Goal: Task Accomplishment & Management: Use online tool/utility

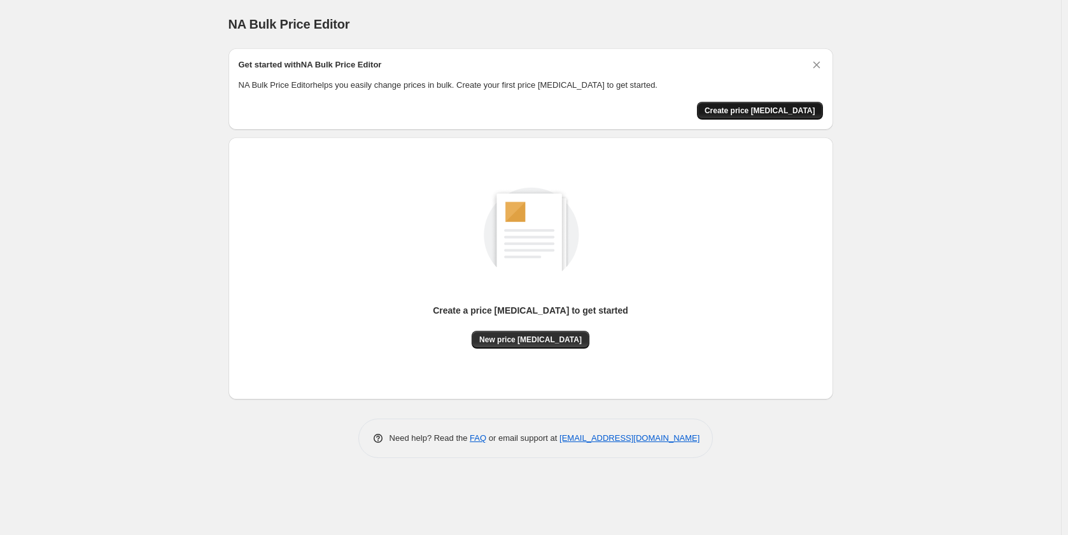
click at [736, 113] on span "Create price [MEDICAL_DATA]" at bounding box center [760, 111] width 111 height 10
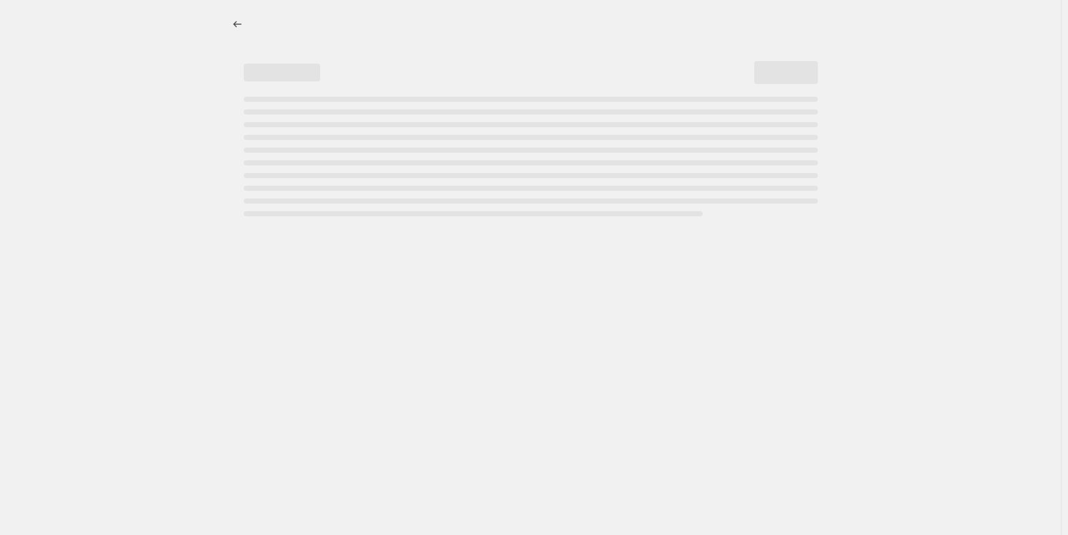
select select "percentage"
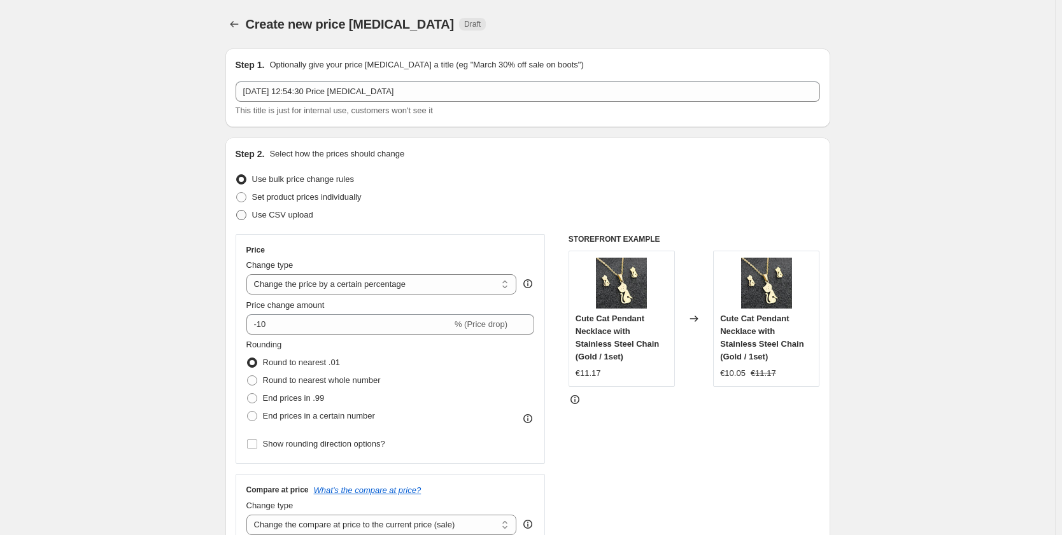
click at [300, 218] on span "Use CSV upload" at bounding box center [282, 215] width 61 height 10
click at [237, 211] on input "Use CSV upload" at bounding box center [236, 210] width 1 height 1
radio input "true"
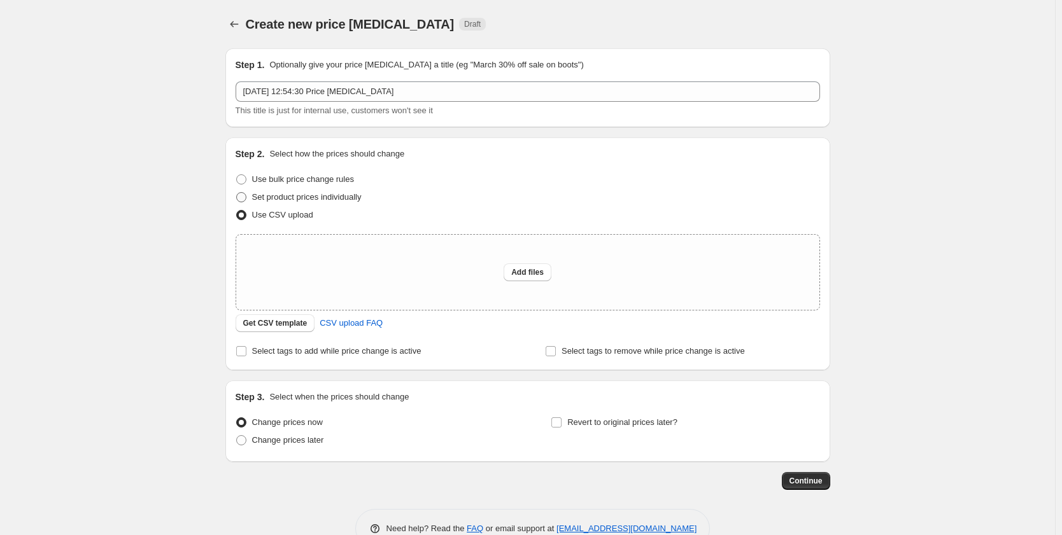
click at [318, 200] on span "Set product prices individually" at bounding box center [306, 197] width 109 height 10
click at [237, 193] on input "Set product prices individually" at bounding box center [236, 192] width 1 height 1
radio input "true"
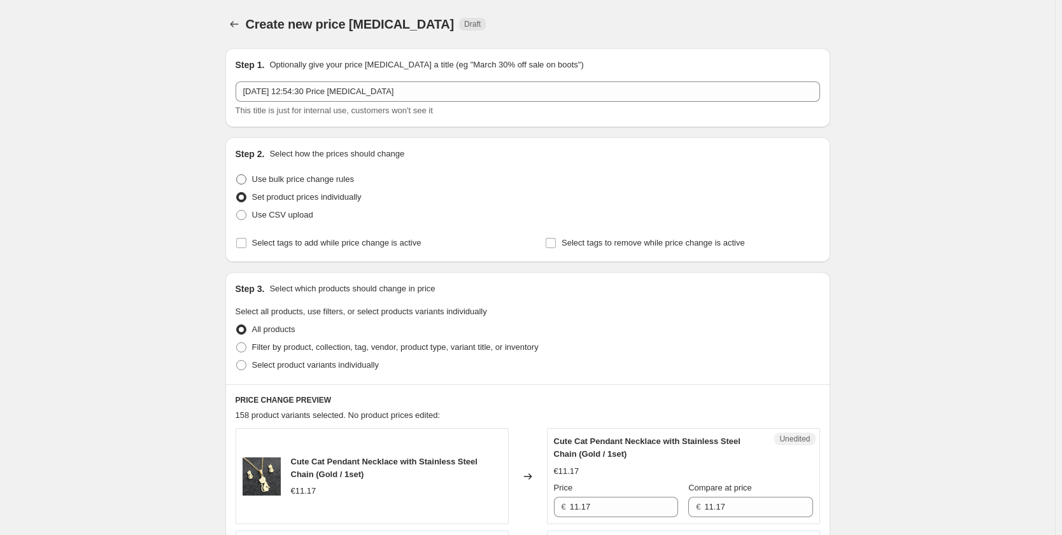
click at [323, 182] on span "Use bulk price change rules" at bounding box center [303, 179] width 102 height 10
click at [237, 175] on input "Use bulk price change rules" at bounding box center [236, 174] width 1 height 1
radio input "true"
select select "percentage"
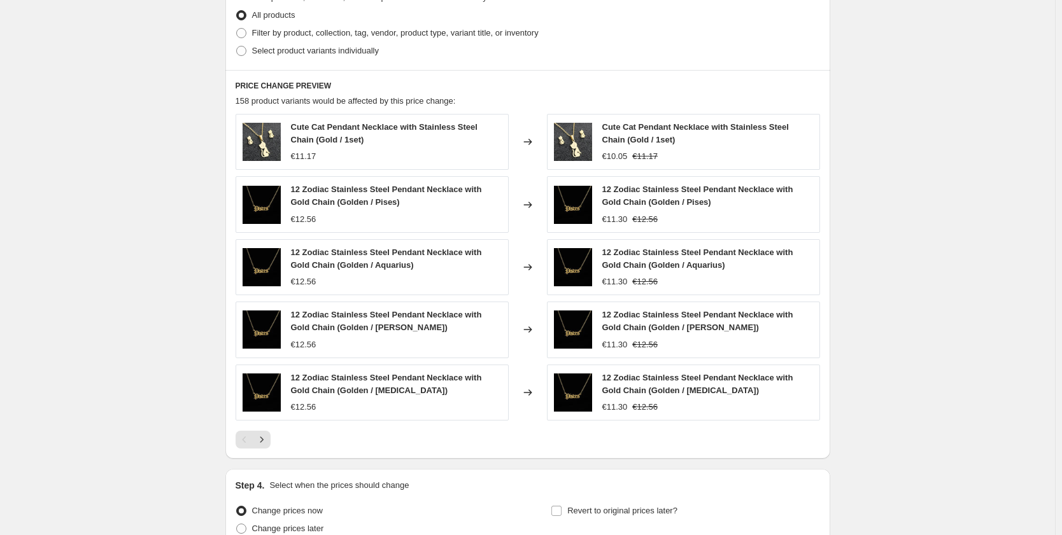
scroll to position [758, 0]
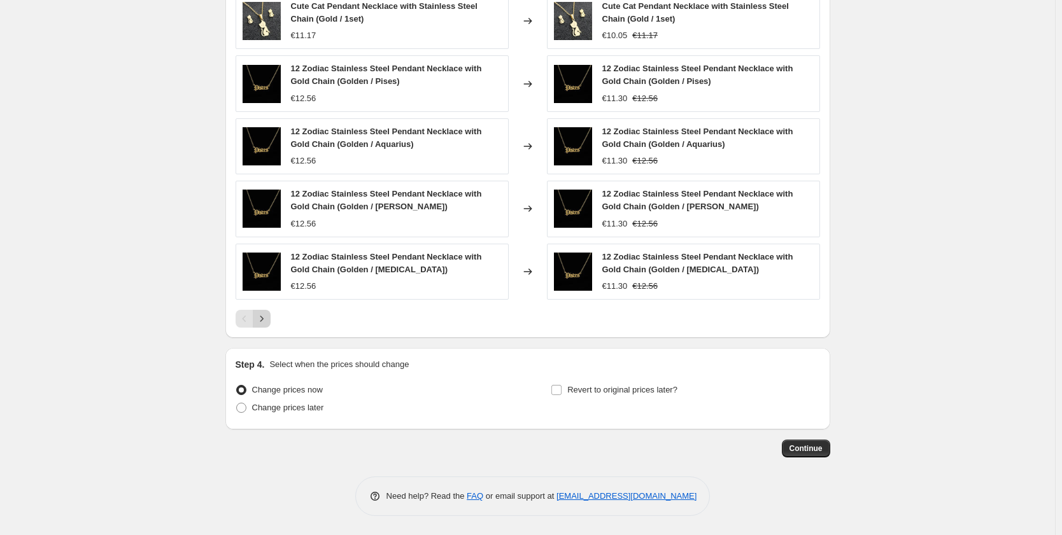
click at [267, 318] on icon "Next" at bounding box center [261, 318] width 13 height 13
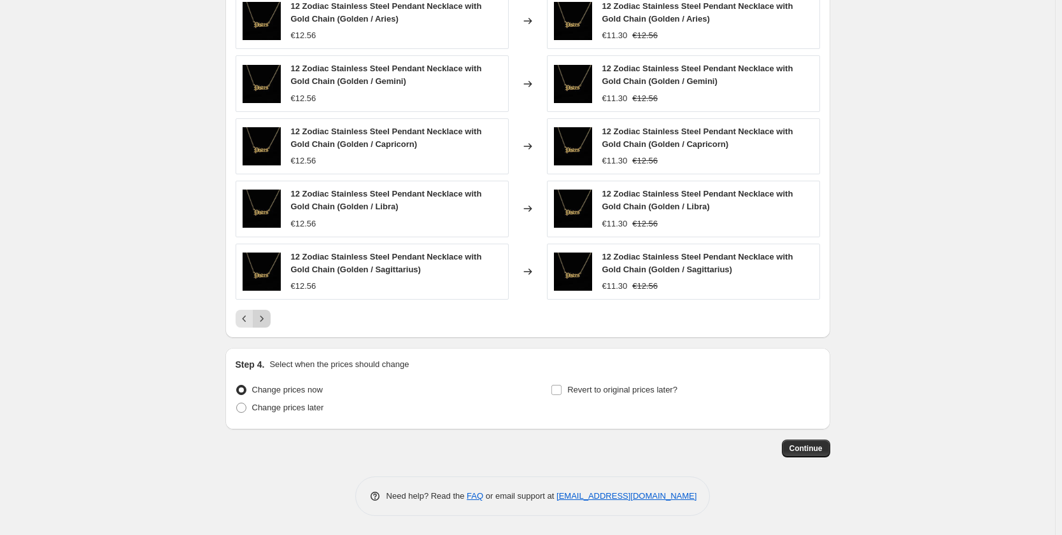
scroll to position [694, 0]
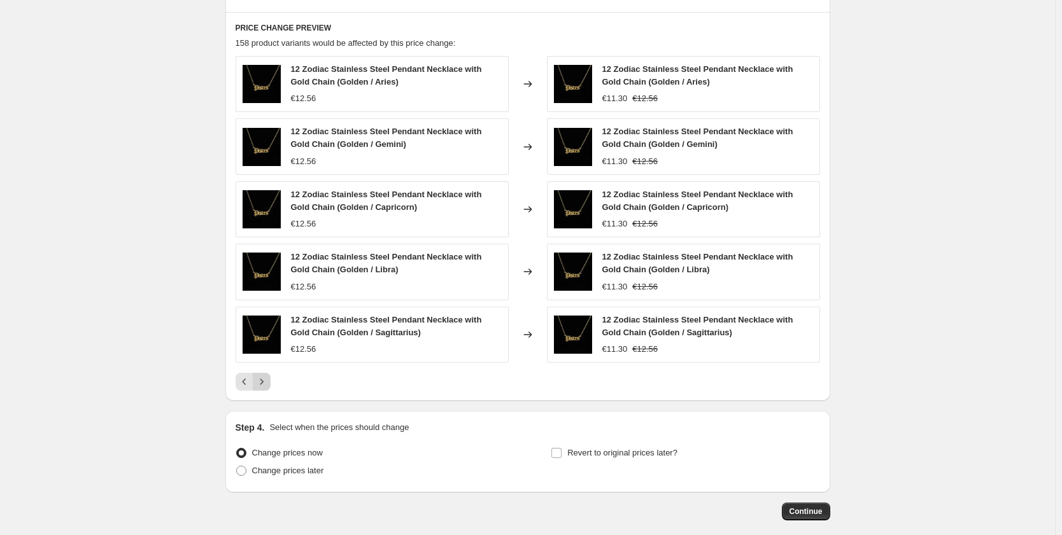
click at [264, 387] on icon "Next" at bounding box center [261, 381] width 13 height 13
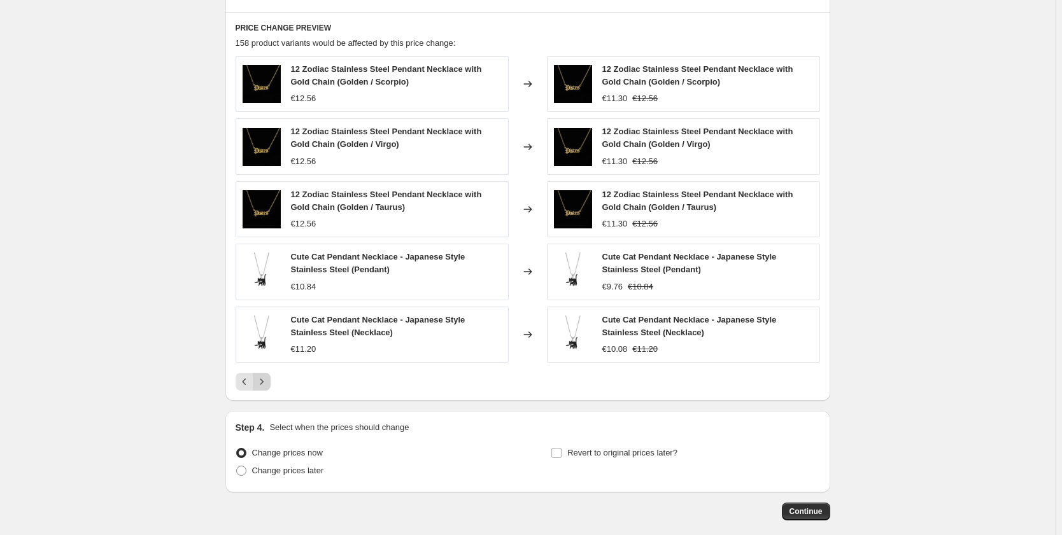
click at [264, 387] on icon "Next" at bounding box center [261, 381] width 13 height 13
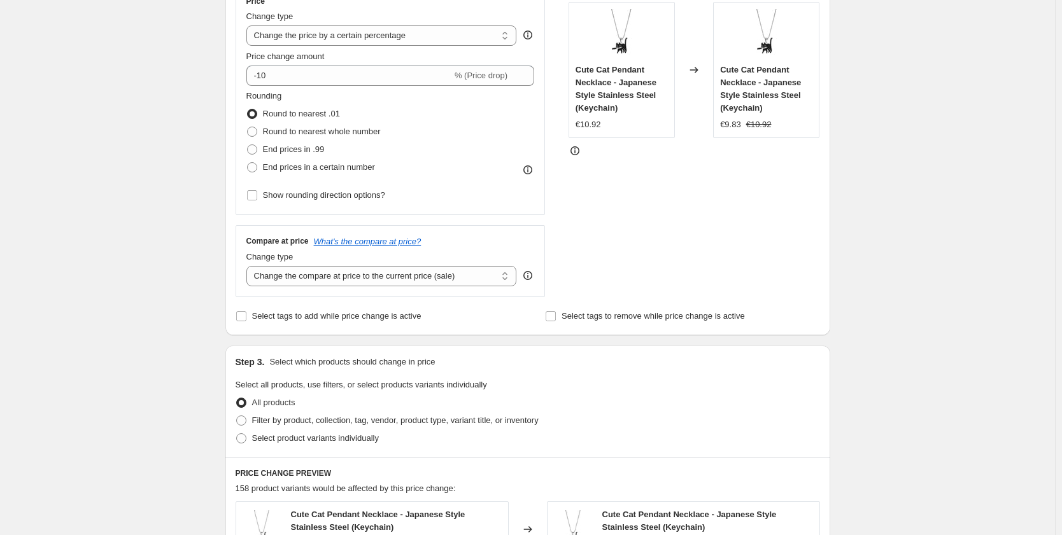
scroll to position [122, 0]
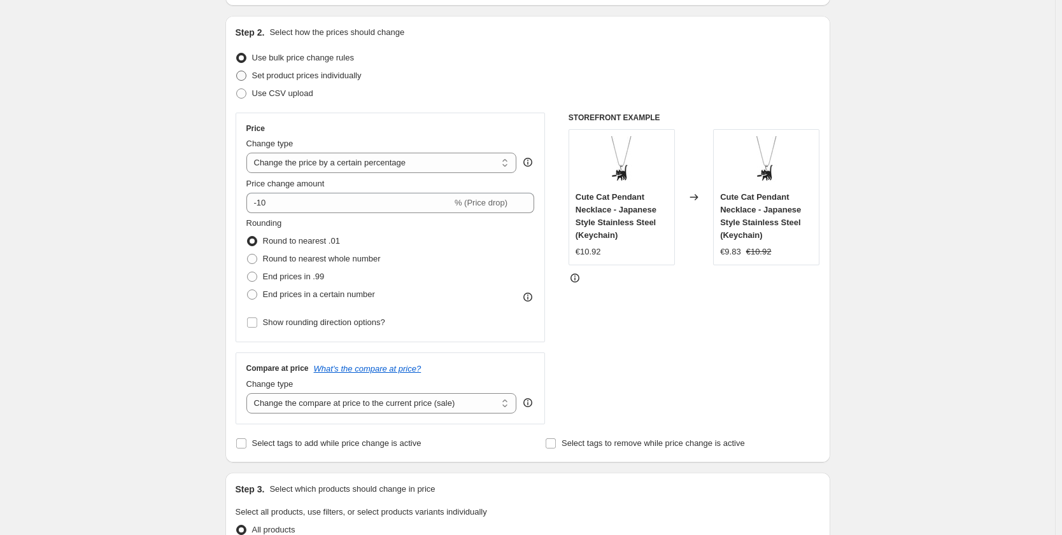
click at [316, 77] on span "Set product prices individually" at bounding box center [306, 76] width 109 height 10
click at [237, 71] on input "Set product prices individually" at bounding box center [236, 71] width 1 height 1
radio input "true"
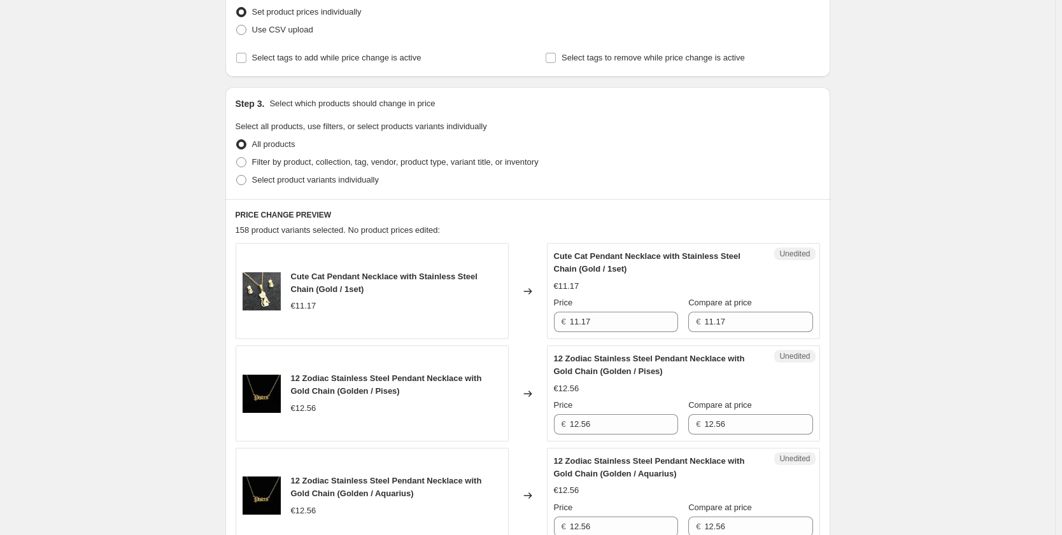
scroll to position [249, 0]
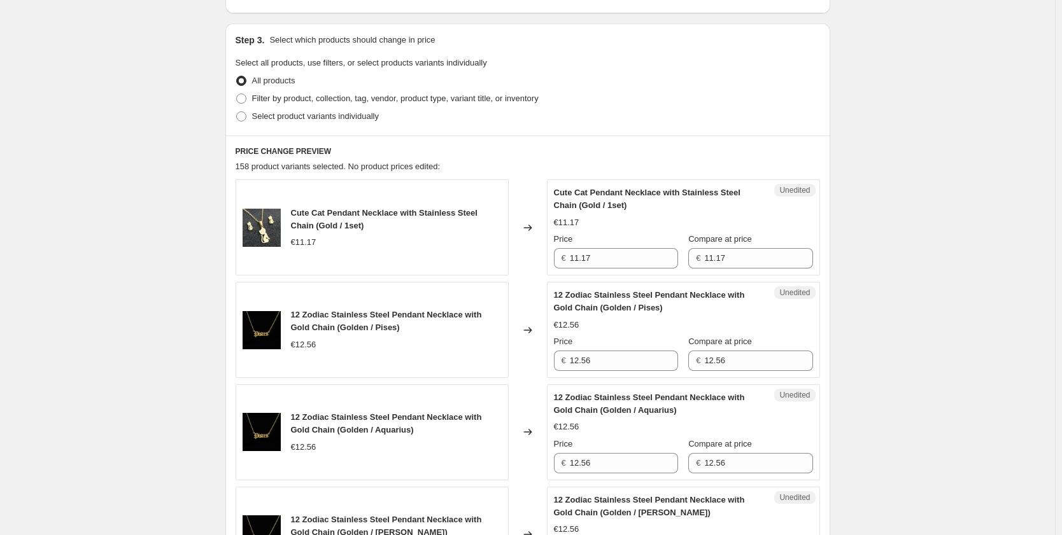
drag, startPoint x: 742, startPoint y: 260, endPoint x: 680, endPoint y: 252, distance: 62.8
click at [680, 252] on div "Price € 11.17 Compare at price € 11.17" at bounding box center [683, 251] width 259 height 36
click at [766, 259] on input "11.17" at bounding box center [758, 258] width 108 height 20
click at [719, 259] on input "11.17" at bounding box center [758, 258] width 108 height 20
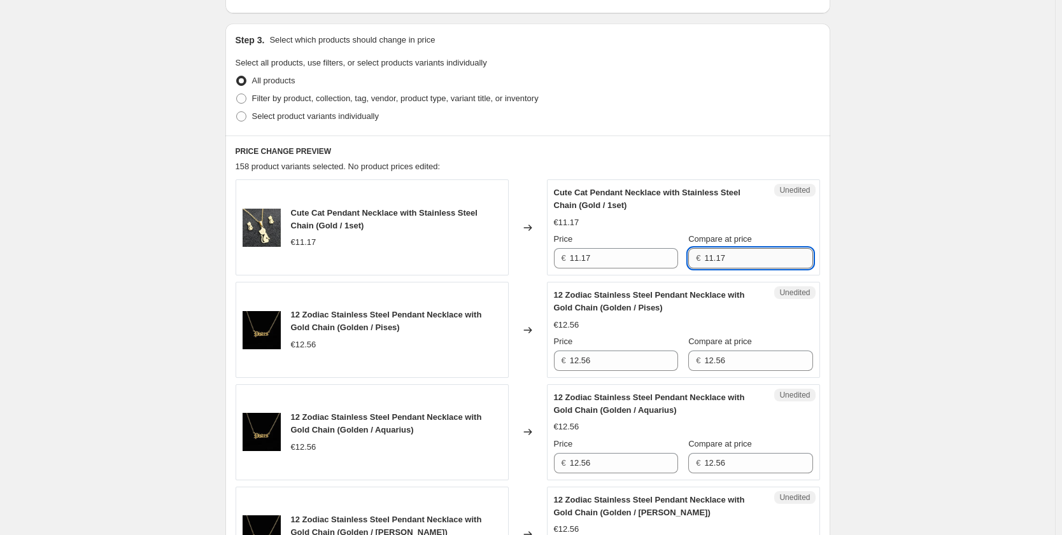
drag, startPoint x: 720, startPoint y: 252, endPoint x: 713, endPoint y: 251, distance: 7.1
click at [713, 251] on input "11.17" at bounding box center [758, 258] width 108 height 20
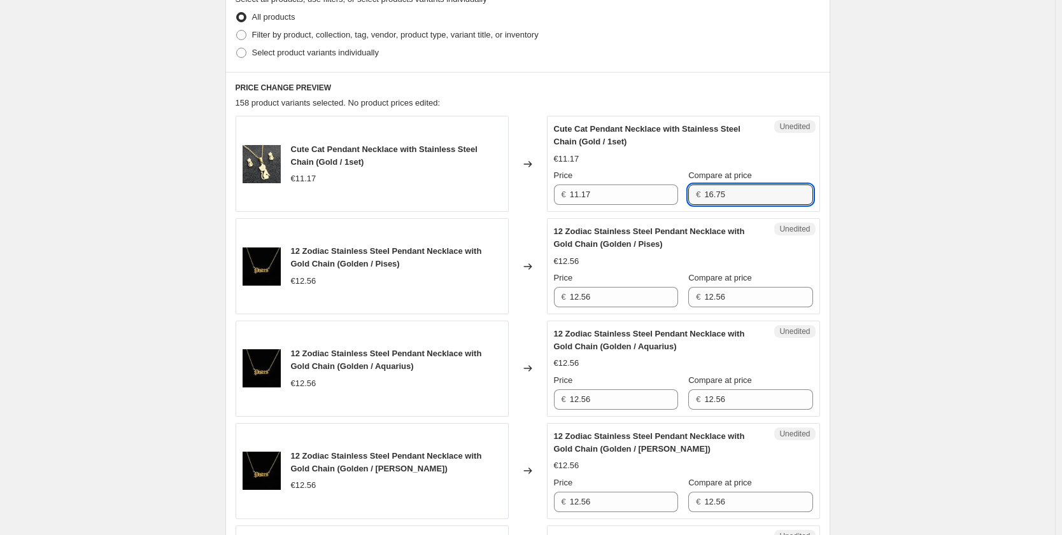
scroll to position [376, 0]
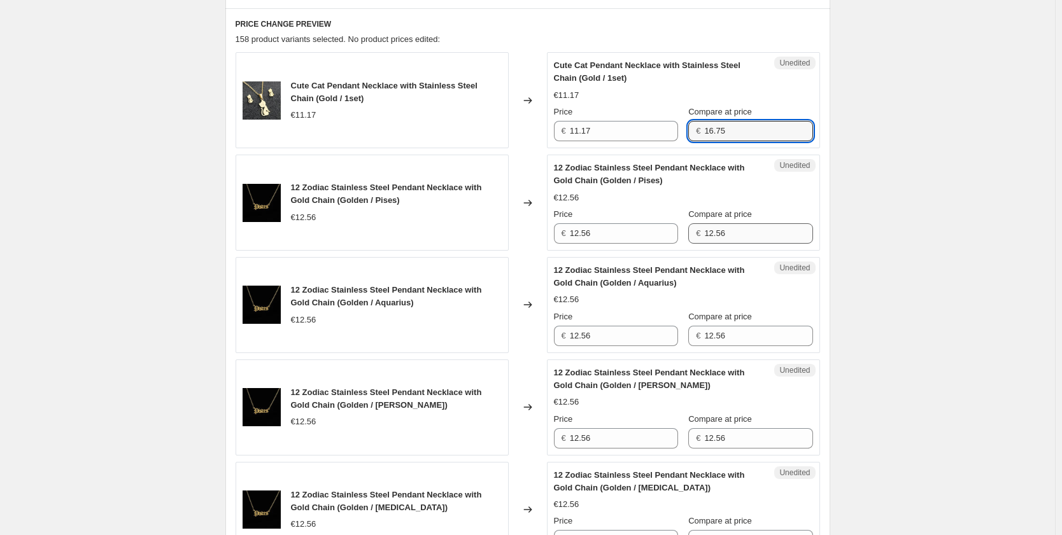
type input "16.75"
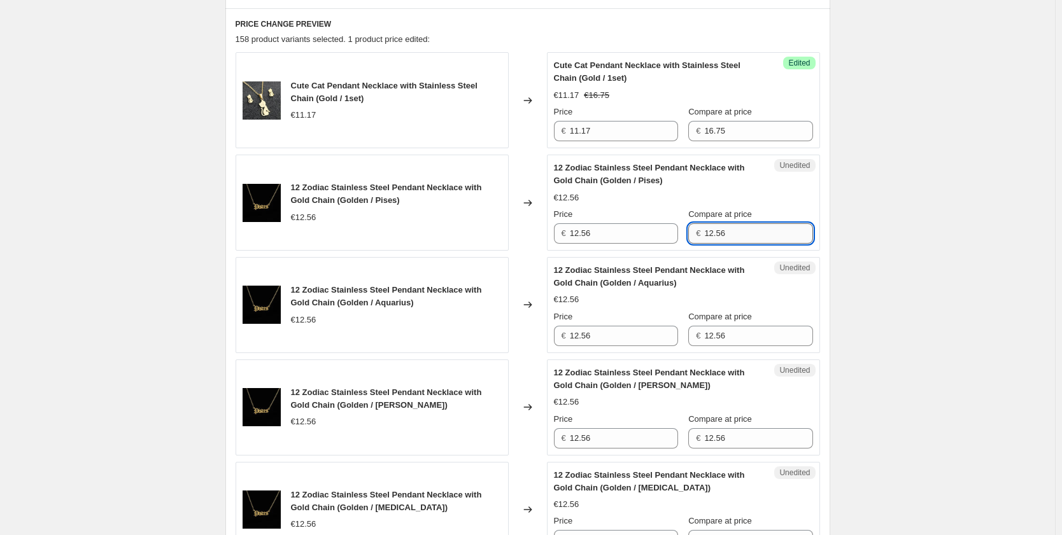
drag, startPoint x: 740, startPoint y: 238, endPoint x: 713, endPoint y: 234, distance: 27.6
click at [713, 234] on input "12.56" at bounding box center [758, 233] width 108 height 20
drag, startPoint x: 745, startPoint y: 234, endPoint x: 695, endPoint y: 230, distance: 50.4
click at [695, 230] on div "€ 18.99" at bounding box center [750, 233] width 124 height 20
type input "18.99"
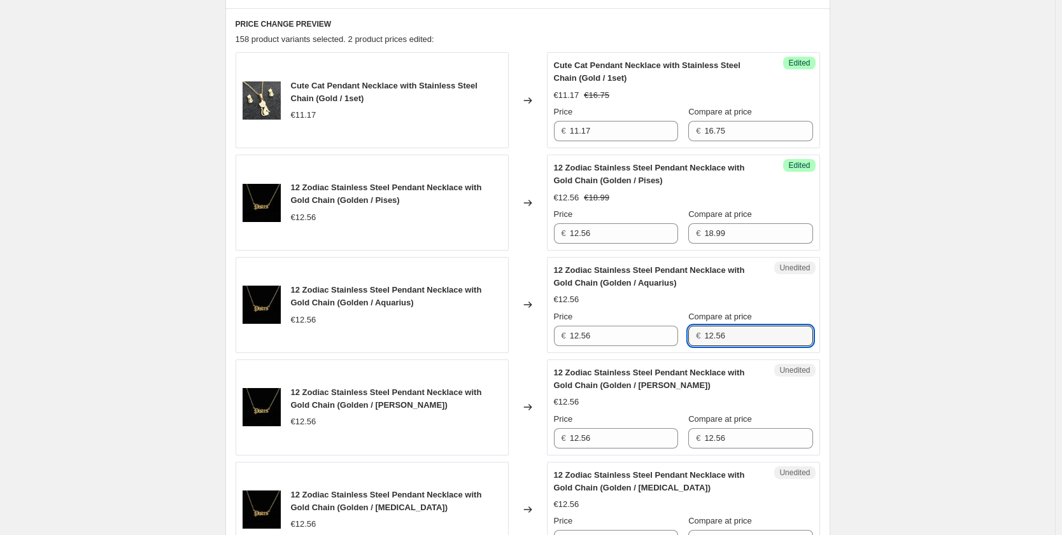
drag, startPoint x: 740, startPoint y: 336, endPoint x: 698, endPoint y: 328, distance: 42.7
click at [698, 328] on div "€ 12.56" at bounding box center [750, 336] width 124 height 20
paste input "8.99"
type input "18.99"
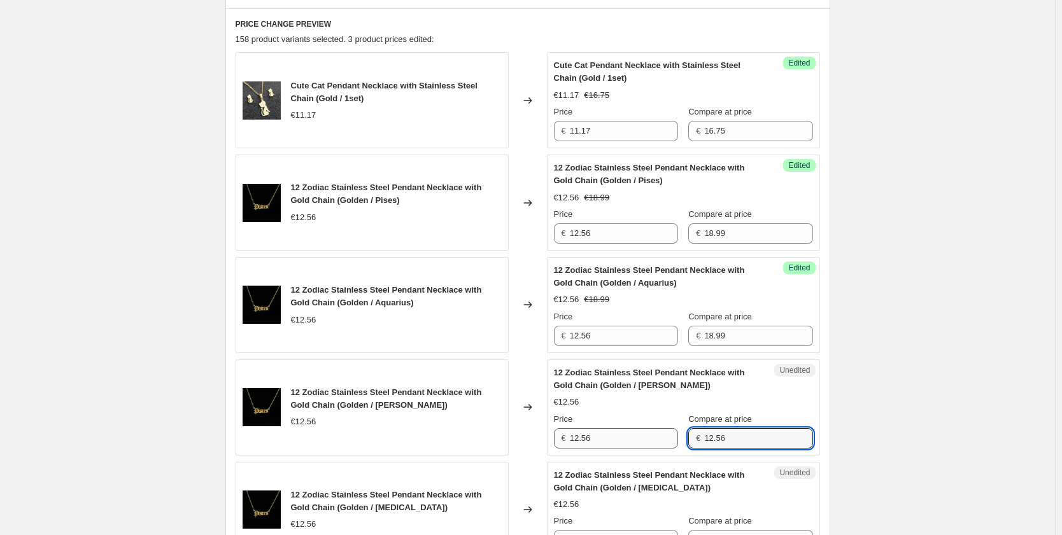
drag, startPoint x: 743, startPoint y: 438, endPoint x: 669, endPoint y: 439, distance: 73.8
click at [669, 439] on div "Price € 12.56 Compare at price € 12.56" at bounding box center [683, 431] width 259 height 36
paste input "8.99"
type input "18.99"
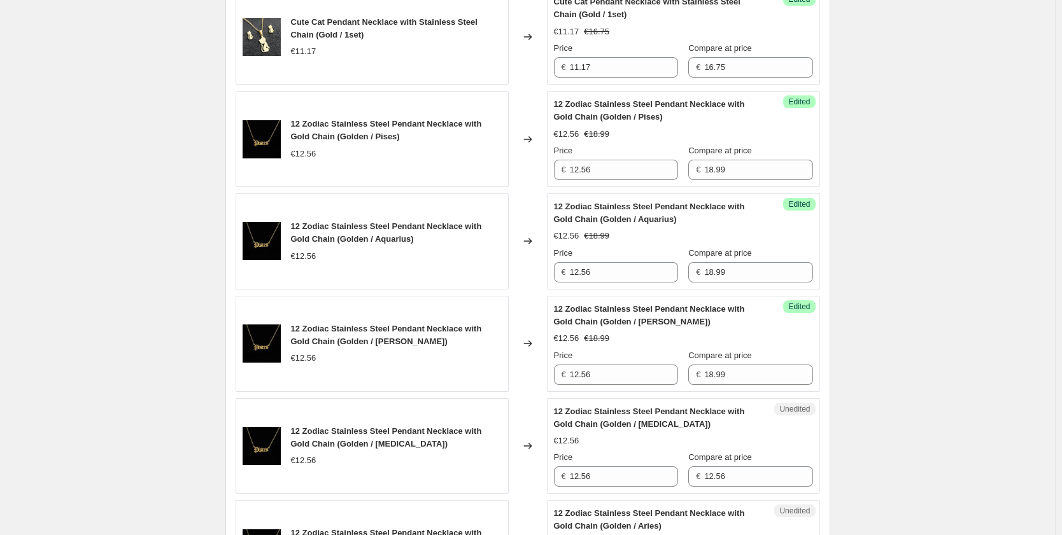
scroll to position [503, 0]
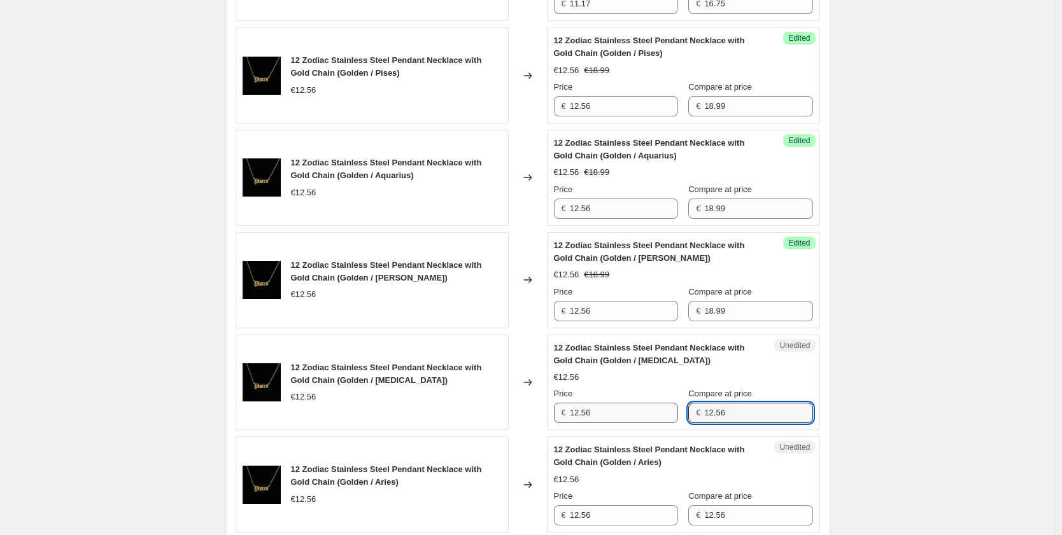
drag, startPoint x: 717, startPoint y: 414, endPoint x: 668, endPoint y: 410, distance: 49.2
click at [668, 410] on div "Price € 12.56 Compare at price € 12.56" at bounding box center [683, 406] width 259 height 36
paste input "8.99"
type input "18.99"
drag, startPoint x: 745, startPoint y: 515, endPoint x: 678, endPoint y: 515, distance: 67.5
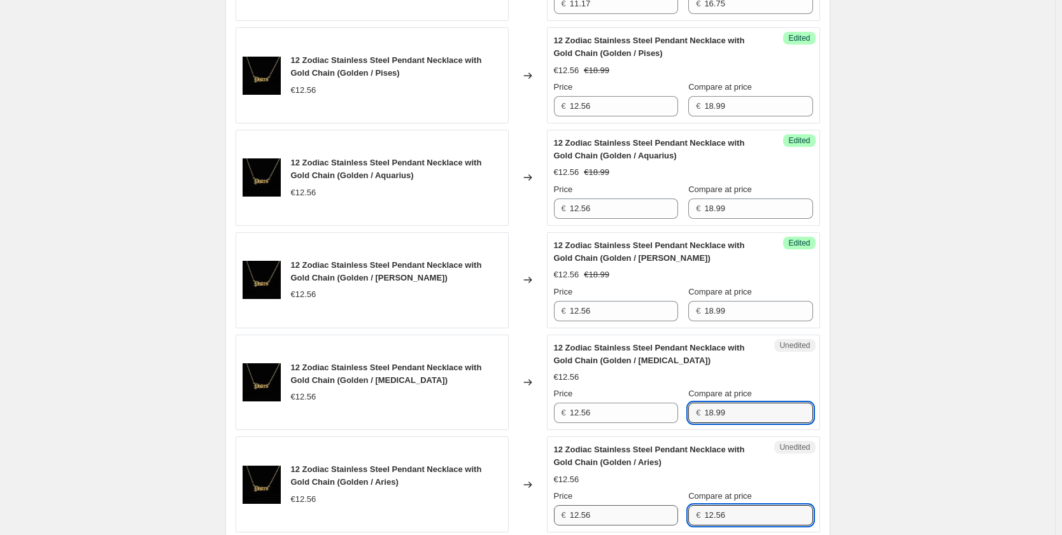
click at [678, 515] on div "Price € 12.56 Compare at price € 12.56" at bounding box center [683, 508] width 259 height 36
paste input "8.99"
type input "18.99"
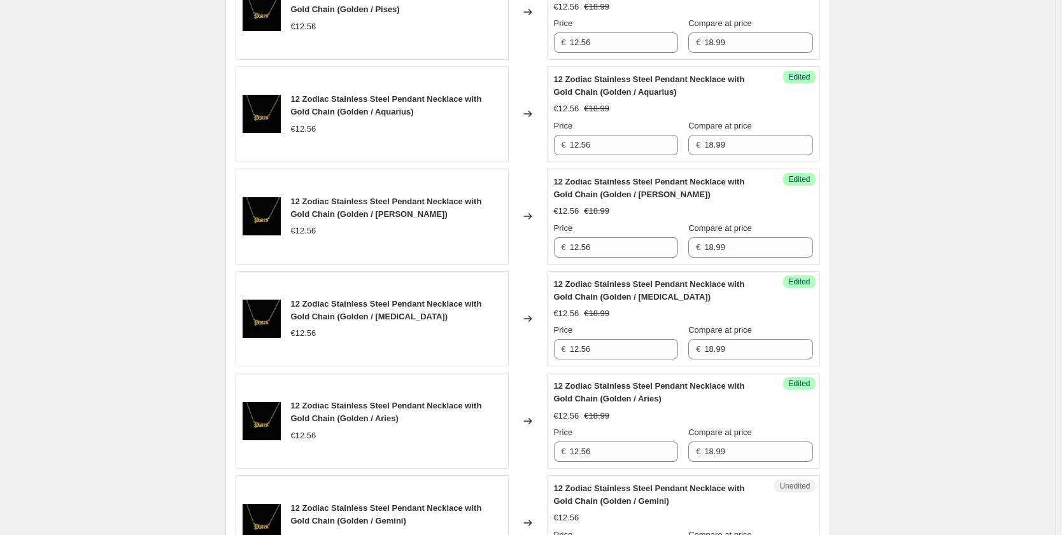
scroll to position [631, 0]
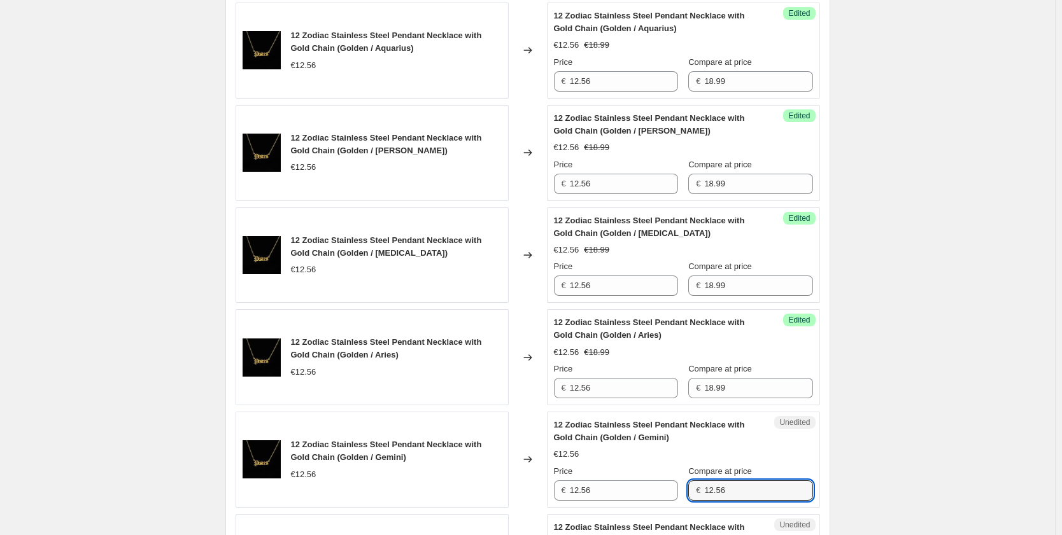
drag, startPoint x: 689, startPoint y: 485, endPoint x: 682, endPoint y: 484, distance: 7.7
click at [682, 484] on div "Price € 12.56 Compare at price € 12.56" at bounding box center [683, 483] width 259 height 36
paste input "8.99"
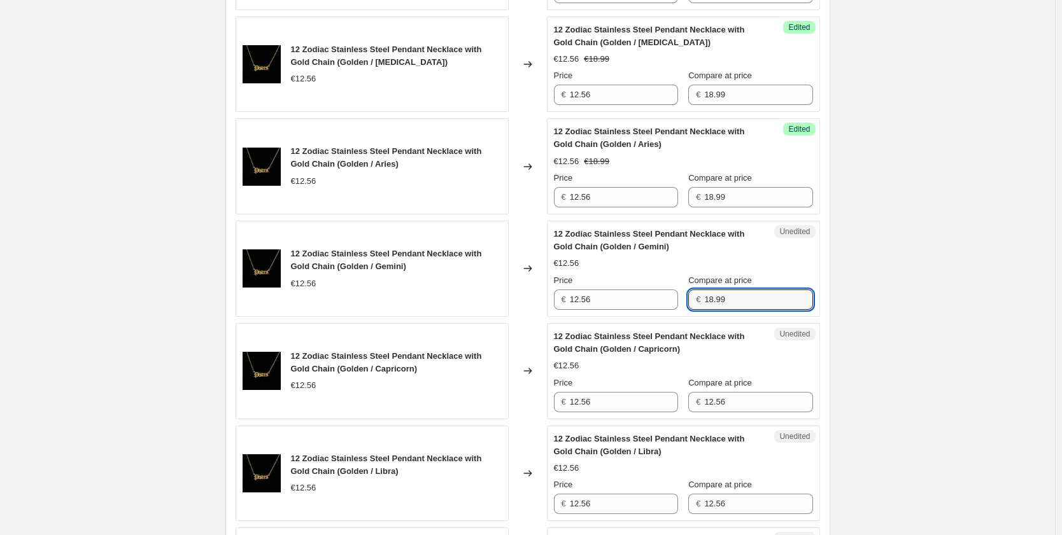
scroll to position [885, 0]
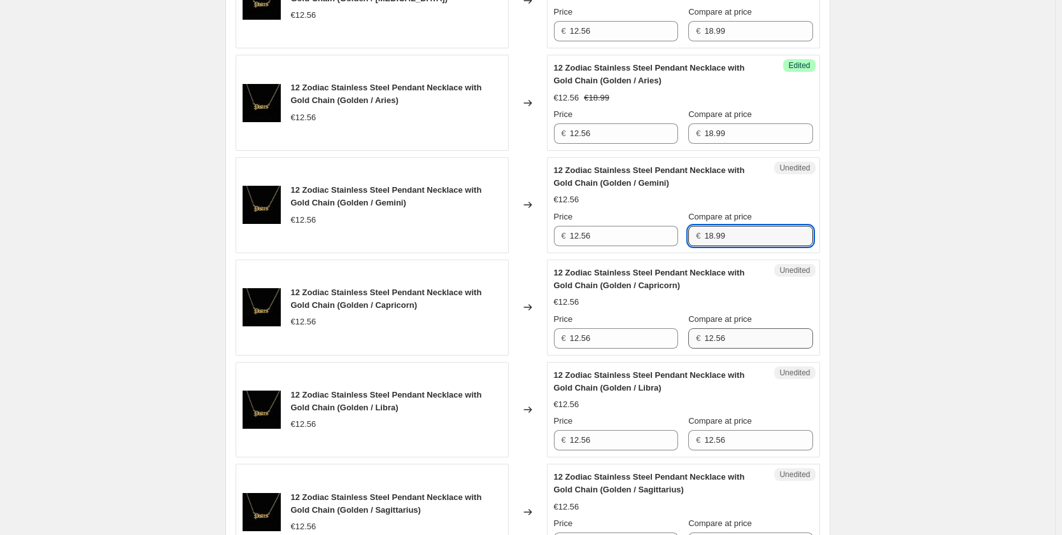
type input "18.99"
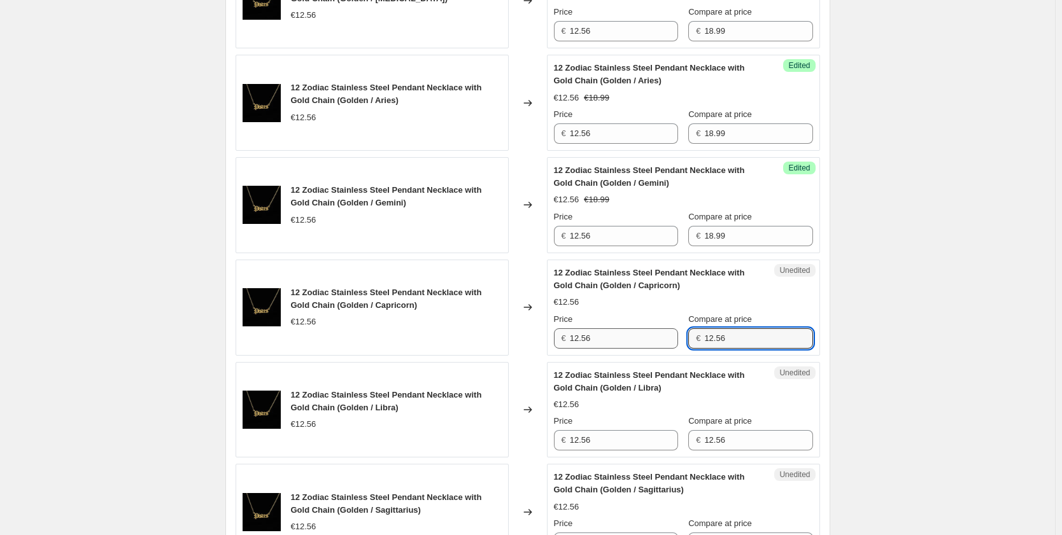
drag, startPoint x: 739, startPoint y: 340, endPoint x: 671, endPoint y: 339, distance: 68.1
click at [671, 339] on div "Price € 12.56 Compare at price € 12.56" at bounding box center [683, 331] width 259 height 36
paste input "8.99"
type input "18.99"
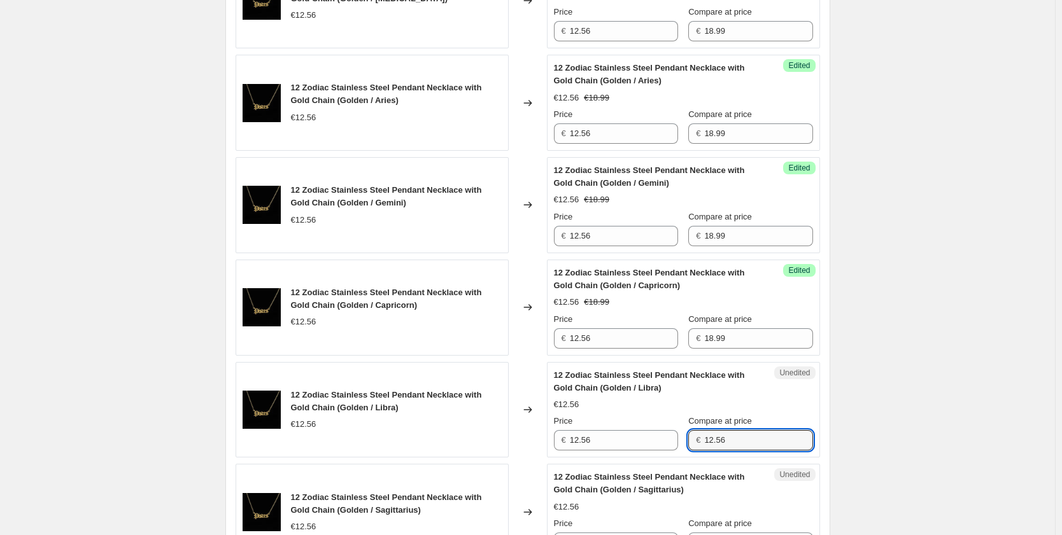
drag, startPoint x: 738, startPoint y: 442, endPoint x: 651, endPoint y: 426, distance: 88.0
click at [651, 426] on div "Price € 12.56 Compare at price € 12.56" at bounding box center [683, 433] width 259 height 36
paste input "8.99"
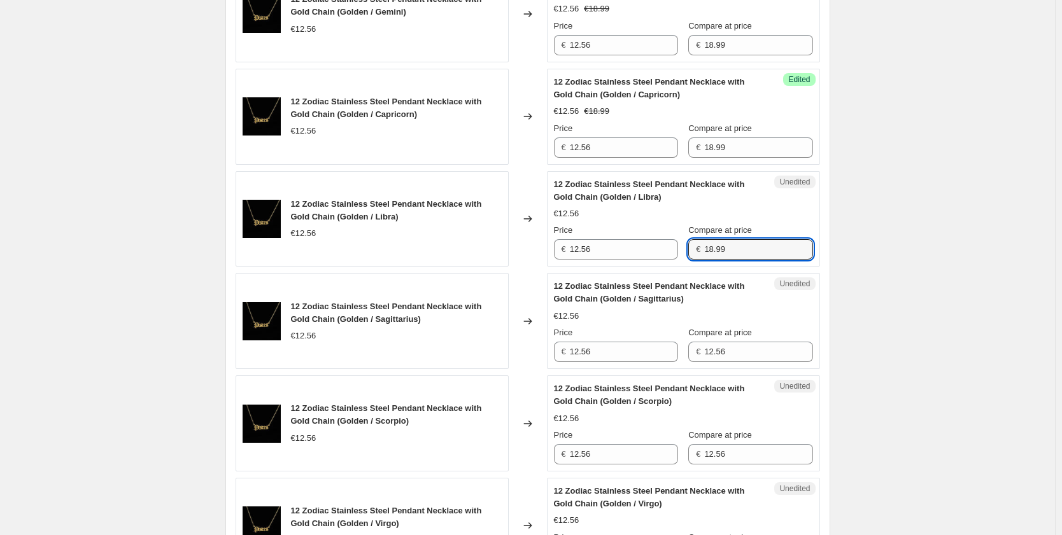
scroll to position [1140, 0]
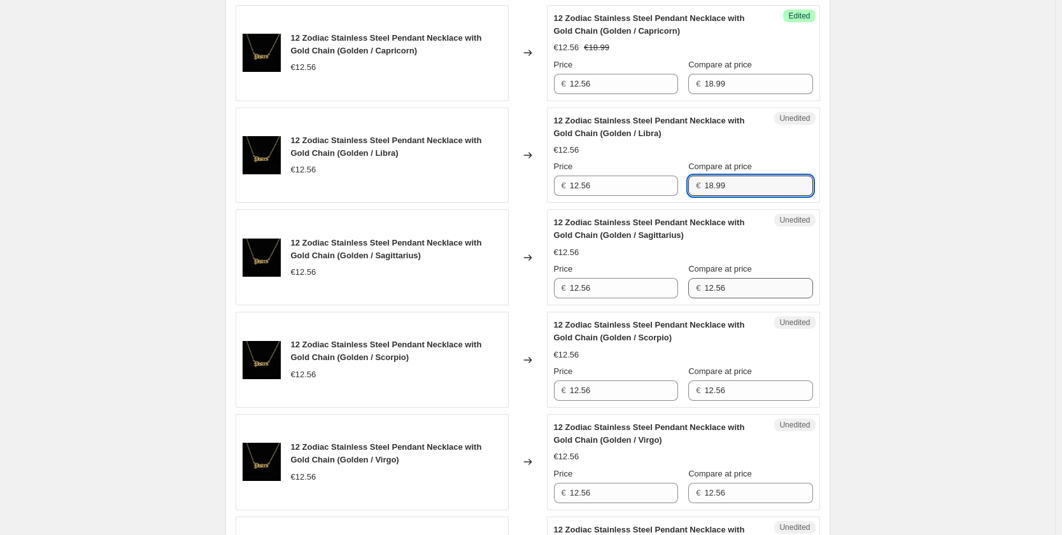
type input "18.99"
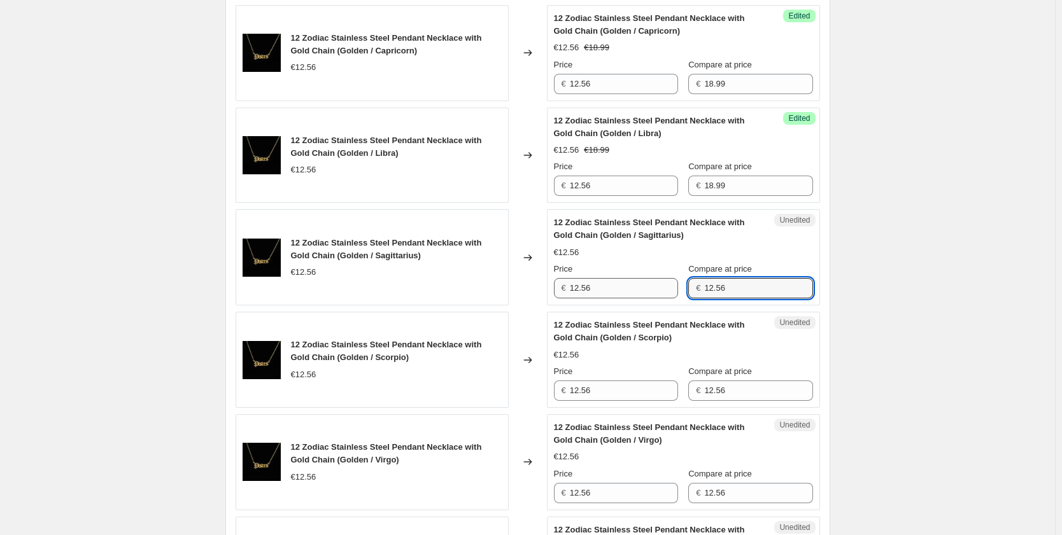
drag, startPoint x: 748, startPoint y: 287, endPoint x: 675, endPoint y: 286, distance: 73.8
click at [675, 286] on div "Price € 12.56 Compare at price € 12.56" at bounding box center [683, 281] width 259 height 36
paste input "8.99"
type input "18.99"
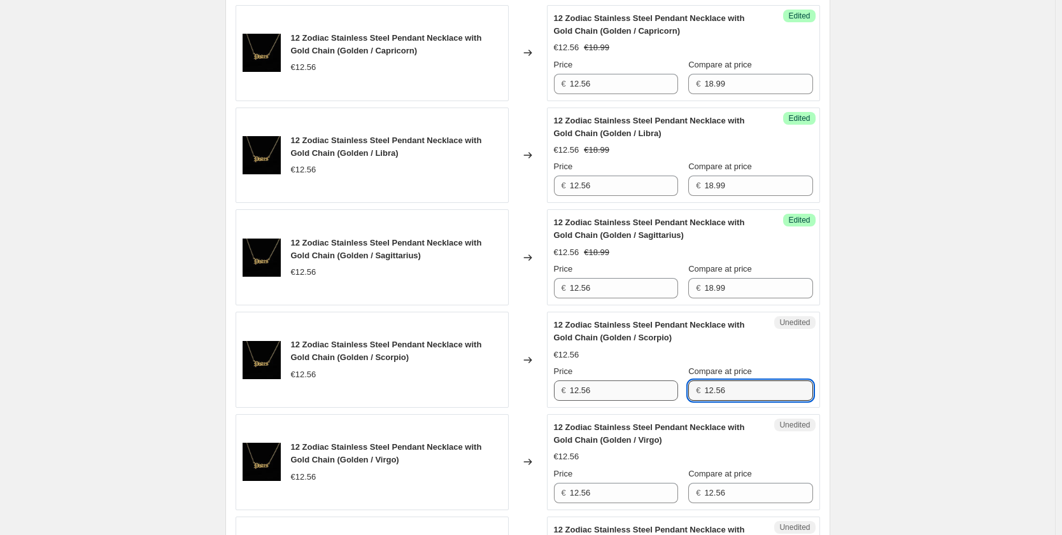
drag, startPoint x: 737, startPoint y: 396, endPoint x: 675, endPoint y: 391, distance: 62.6
click at [676, 391] on div "Price € 12.56 Compare at price € 12.56" at bounding box center [683, 383] width 259 height 36
paste input "8.99"
type input "18.99"
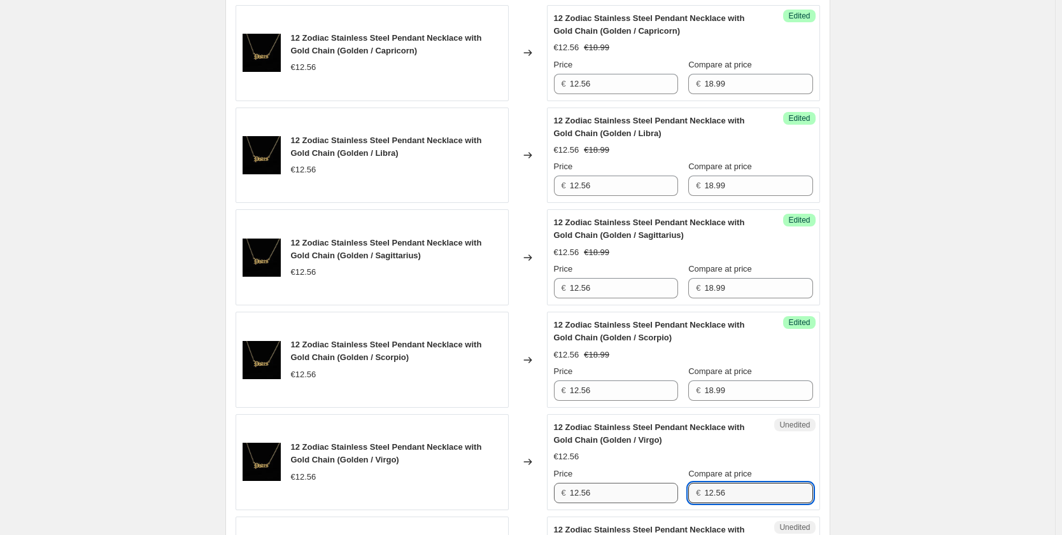
drag, startPoint x: 741, startPoint y: 499, endPoint x: 664, endPoint y: 487, distance: 77.9
click at [664, 487] on div "Price € 12.56 Compare at price € 12.56" at bounding box center [683, 486] width 259 height 36
paste input "8.99"
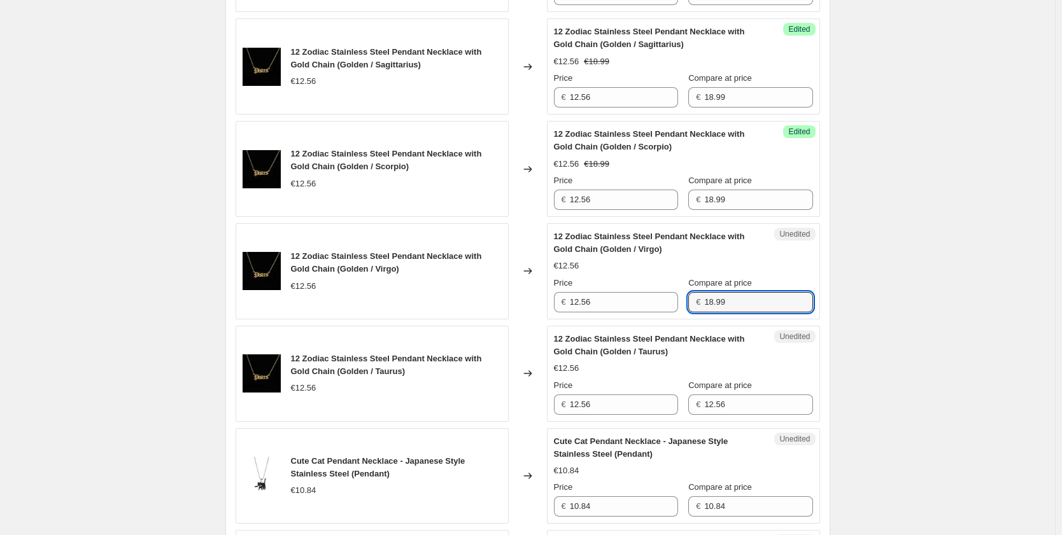
scroll to position [1394, 0]
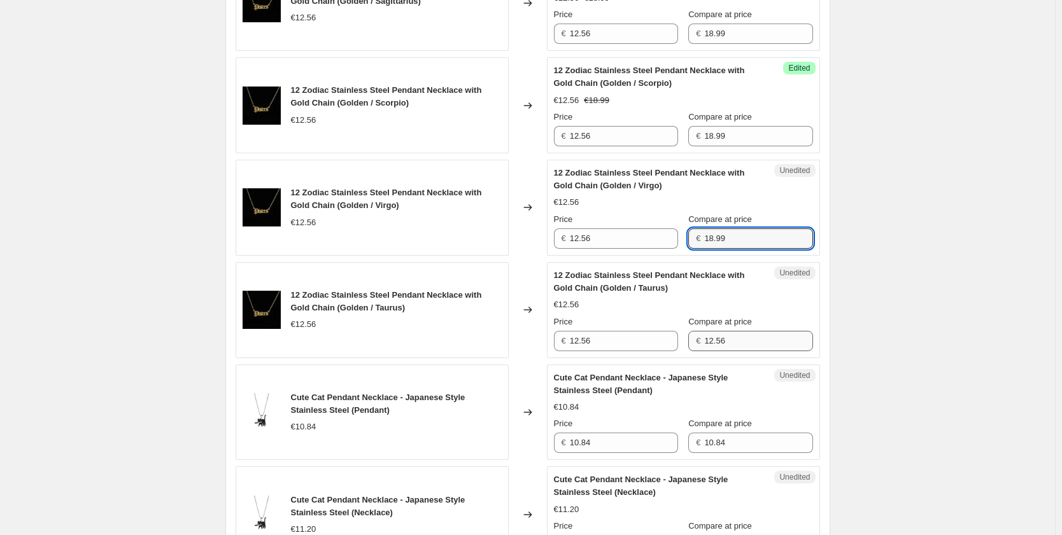
type input "18.99"
drag, startPoint x: 738, startPoint y: 342, endPoint x: 654, endPoint y: 340, distance: 84.0
click at [654, 340] on div "Price € 12.56 Compare at price € 12.56" at bounding box center [683, 334] width 259 height 36
paste input "8.99"
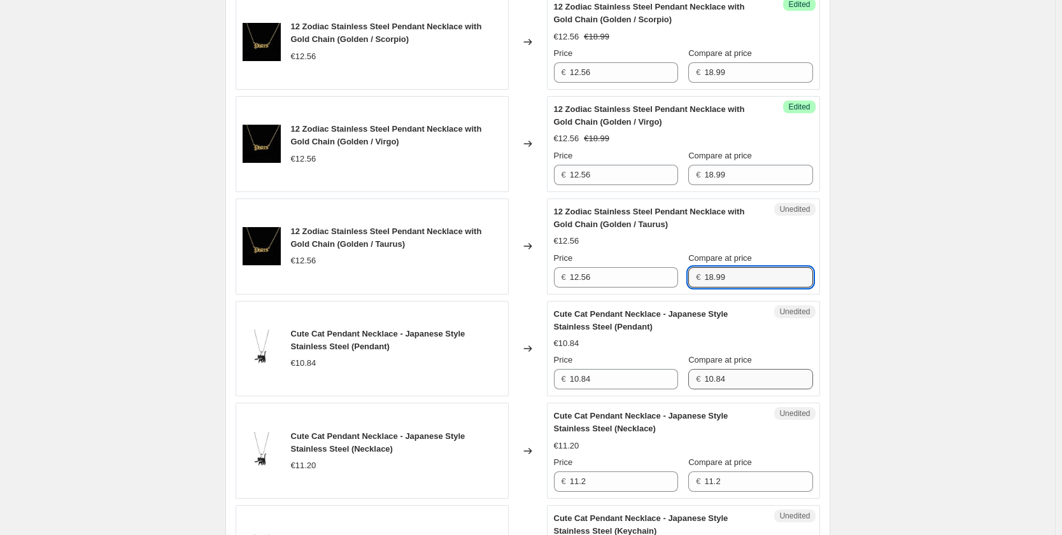
type input "18.99"
click at [715, 378] on input "10.84" at bounding box center [758, 379] width 108 height 20
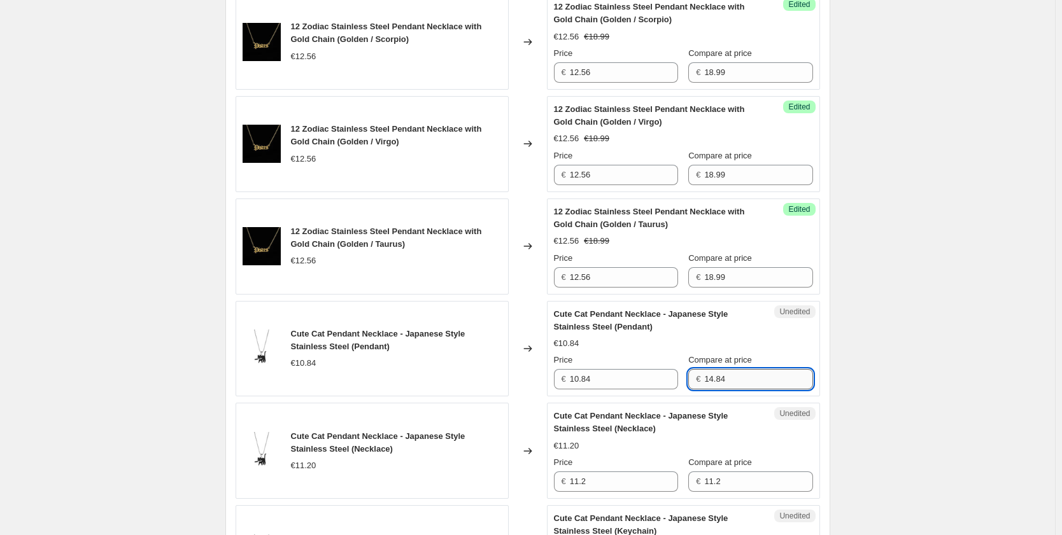
click at [742, 387] on input "14.84" at bounding box center [758, 379] width 108 height 20
type input "14.99"
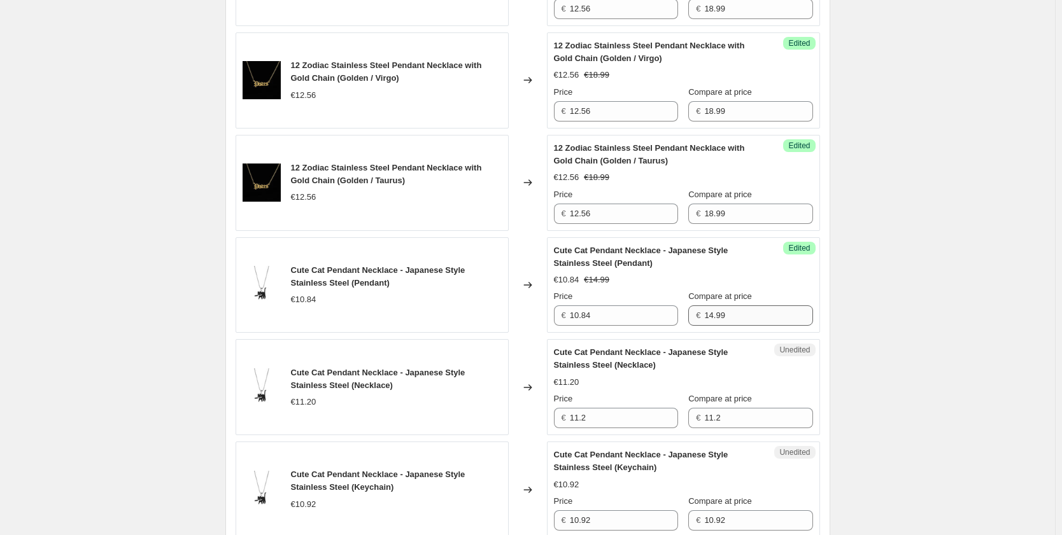
scroll to position [1585, 0]
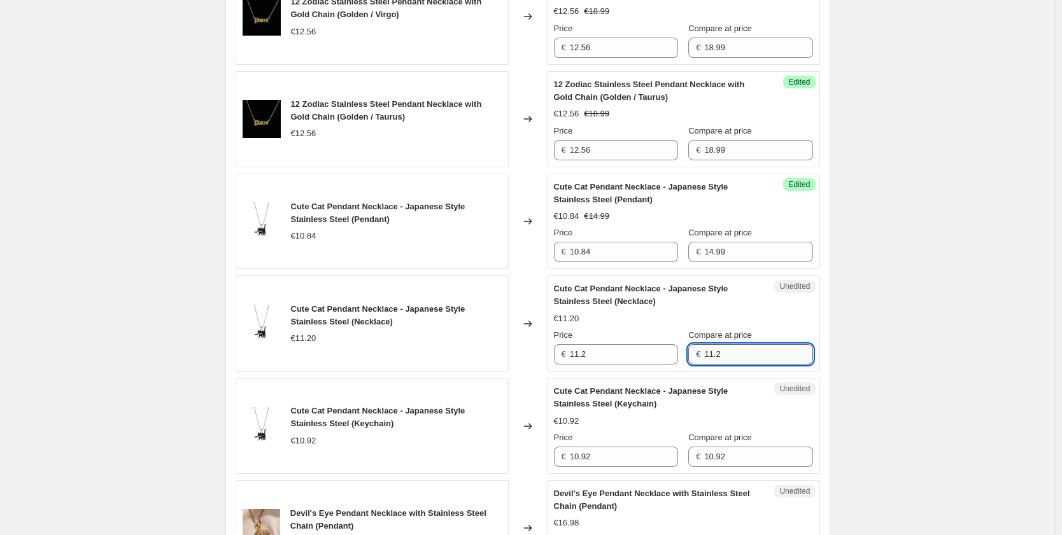
drag, startPoint x: 734, startPoint y: 358, endPoint x: 711, endPoint y: 353, distance: 23.5
click at [711, 353] on input "11.2" at bounding box center [758, 354] width 108 height 20
drag, startPoint x: 730, startPoint y: 356, endPoint x: 675, endPoint y: 356, distance: 55.4
click at [675, 356] on div "Price € 11.2 Compare at price € 15.99" at bounding box center [683, 347] width 259 height 36
type input "15.99"
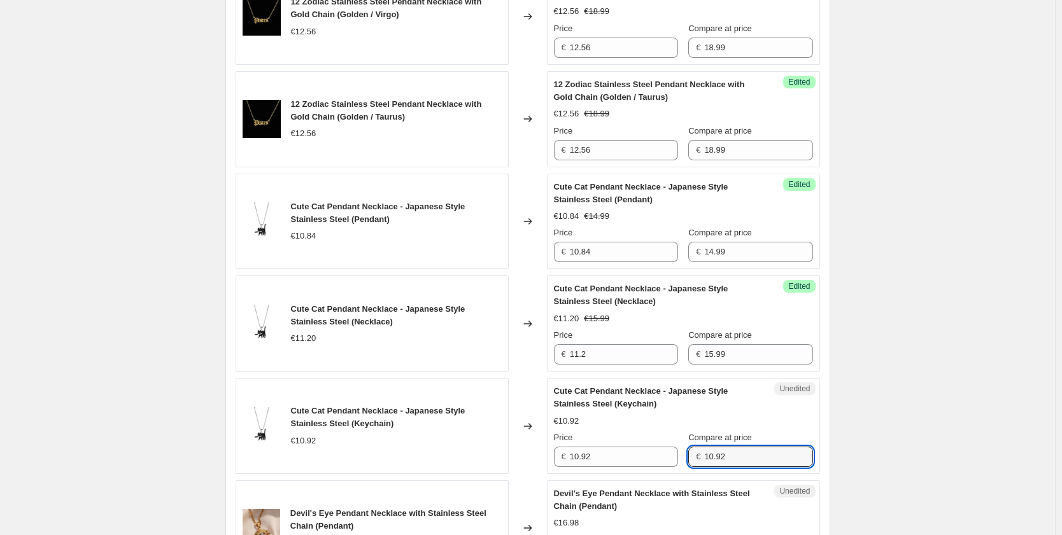
drag, startPoint x: 745, startPoint y: 452, endPoint x: 685, endPoint y: 451, distance: 59.2
click at [685, 451] on div "Price € 10.92 Compare at price € 10.92" at bounding box center [683, 449] width 259 height 36
paste input "5.99"
type input "15.99"
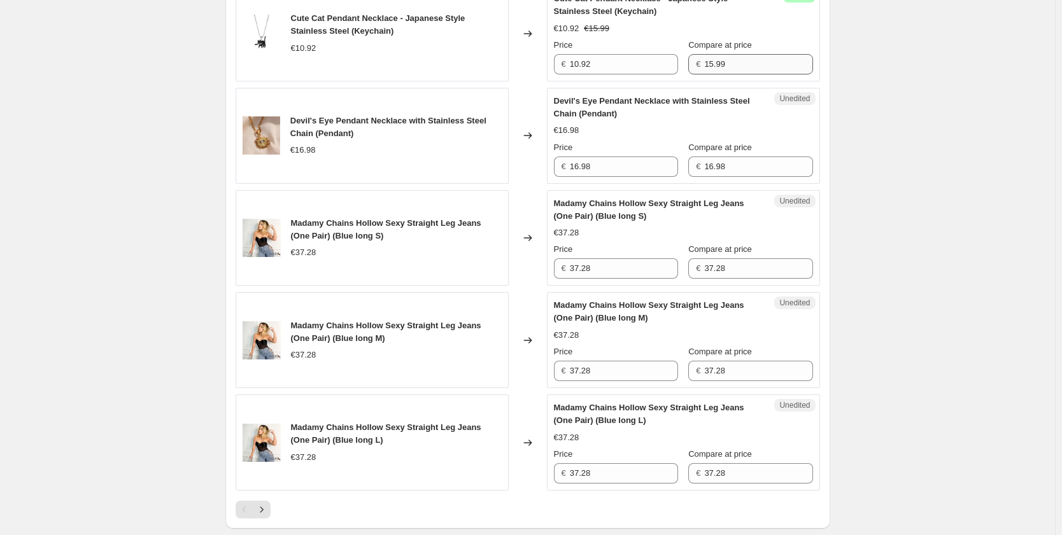
scroll to position [1914, 0]
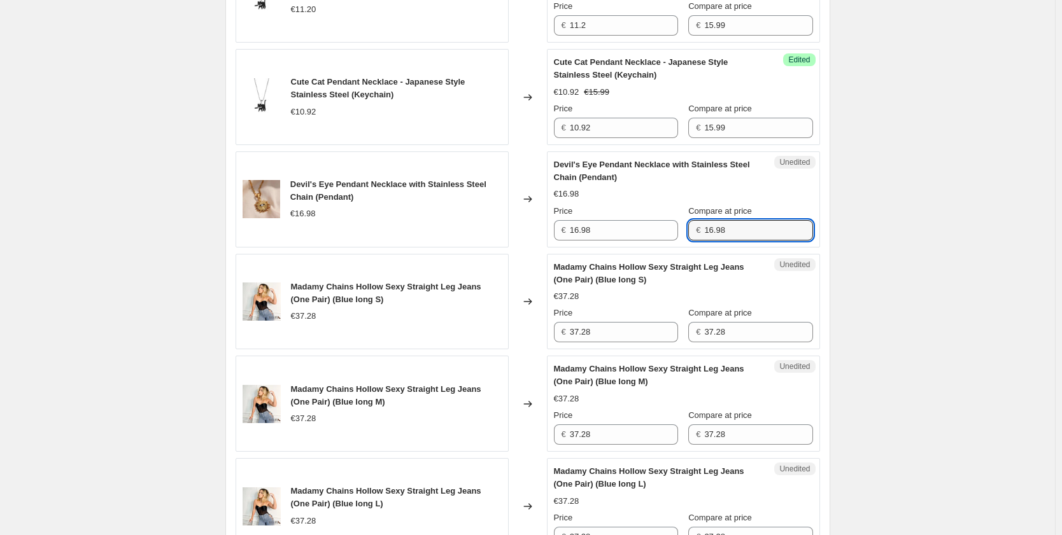
drag, startPoint x: 736, startPoint y: 232, endPoint x: 706, endPoint y: 232, distance: 30.6
click at [706, 232] on div "€ 16.98" at bounding box center [750, 230] width 124 height 20
type input "22.99"
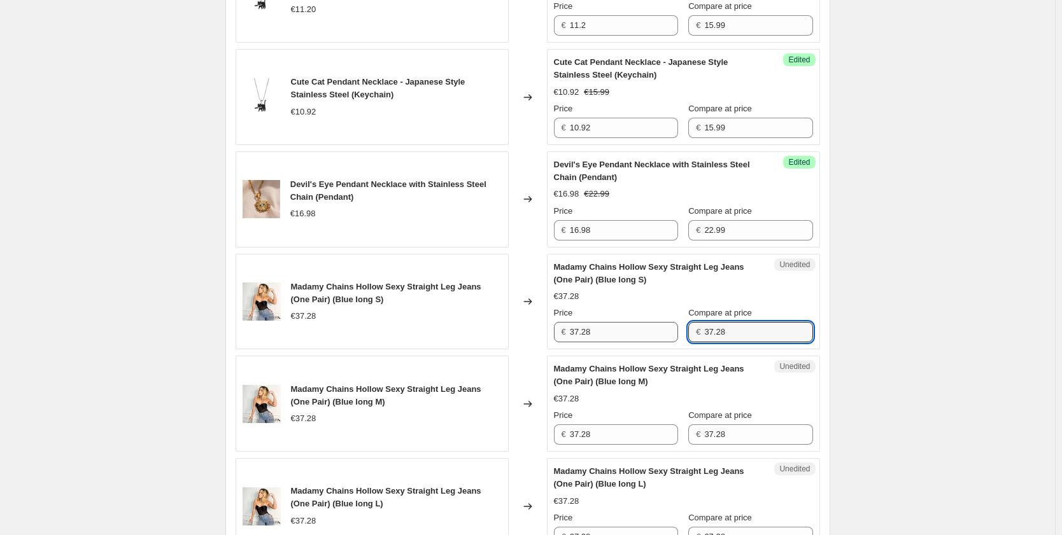
drag, startPoint x: 743, startPoint y: 333, endPoint x: 680, endPoint y: 336, distance: 63.7
click at [680, 336] on div "Price € 37.28 Compare at price € 37.28" at bounding box center [683, 325] width 259 height 36
type input "49.99"
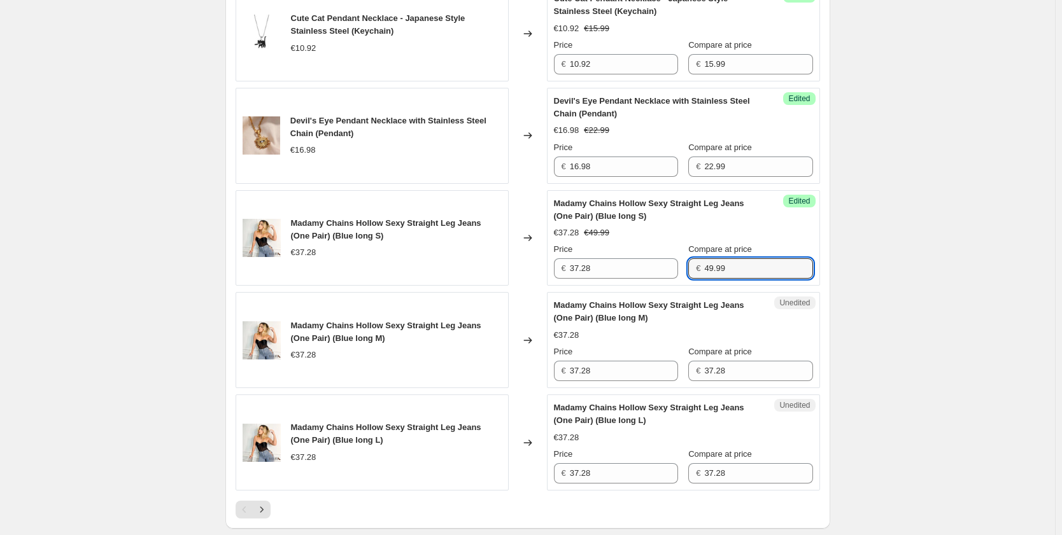
drag, startPoint x: 749, startPoint y: 265, endPoint x: 698, endPoint y: 263, distance: 51.6
click at [700, 263] on div "€ 49.99" at bounding box center [750, 268] width 124 height 20
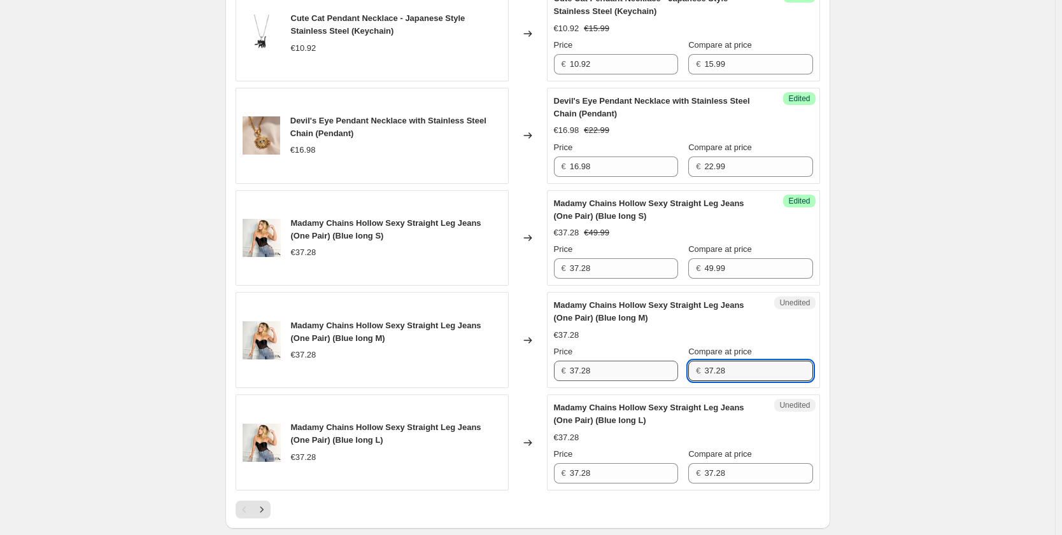
drag, startPoint x: 745, startPoint y: 368, endPoint x: 652, endPoint y: 368, distance: 92.3
click at [652, 368] on div "Price € 37.28 Compare at price € 37.28" at bounding box center [683, 364] width 259 height 36
paste input "49.99"
type input "49.99"
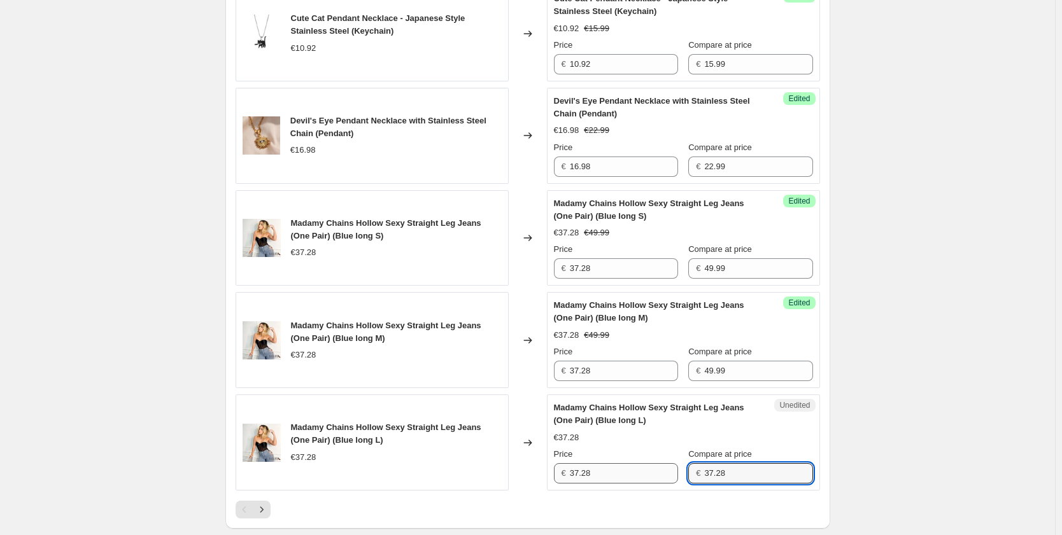
drag, startPoint x: 742, startPoint y: 473, endPoint x: 666, endPoint y: 465, distance: 76.8
click at [668, 466] on div "Price € 37.28 Compare at price € 37.28" at bounding box center [683, 466] width 259 height 36
paste input "49.99"
type input "49.99"
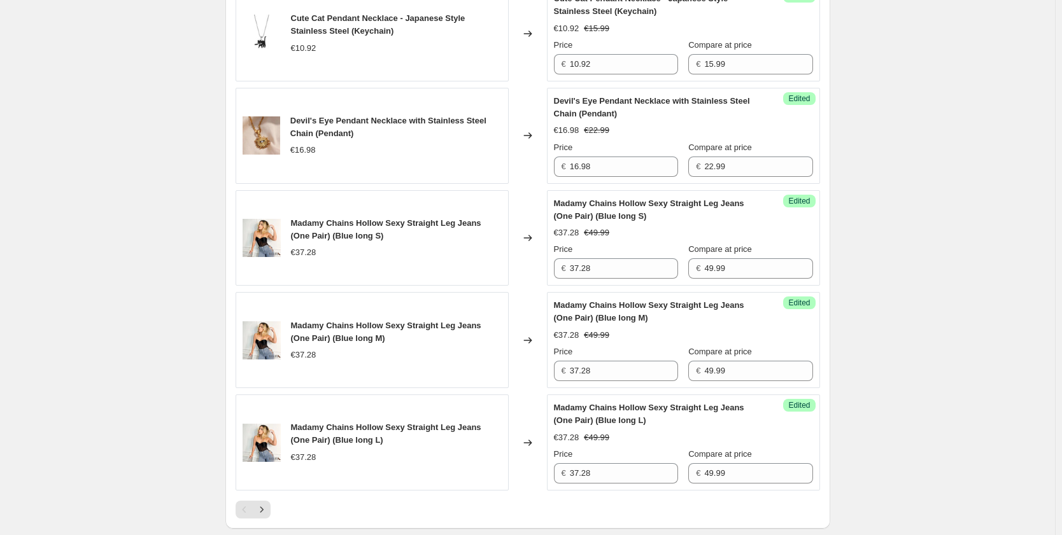
scroll to position [2105, 0]
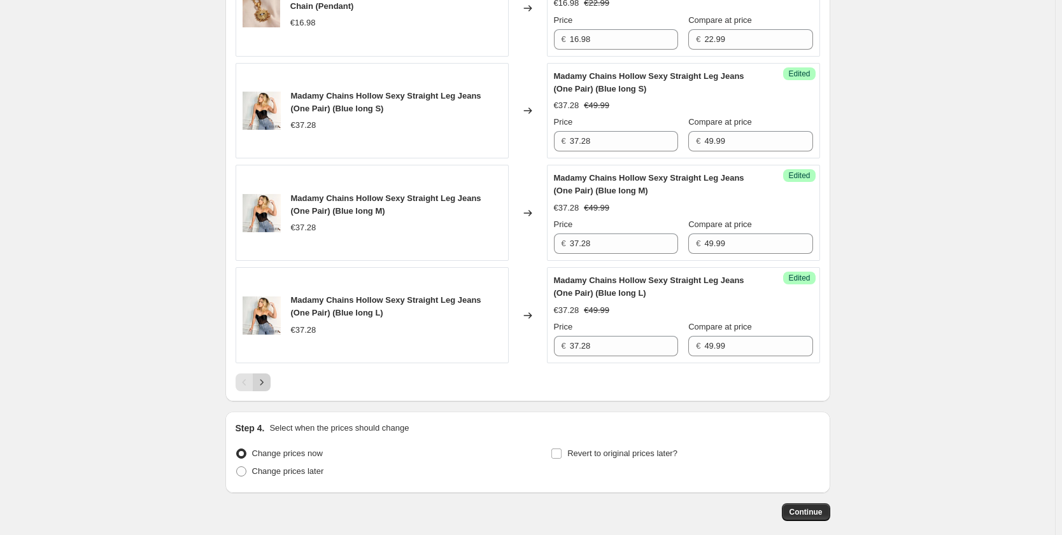
click at [265, 385] on icon "Next" at bounding box center [261, 382] width 13 height 13
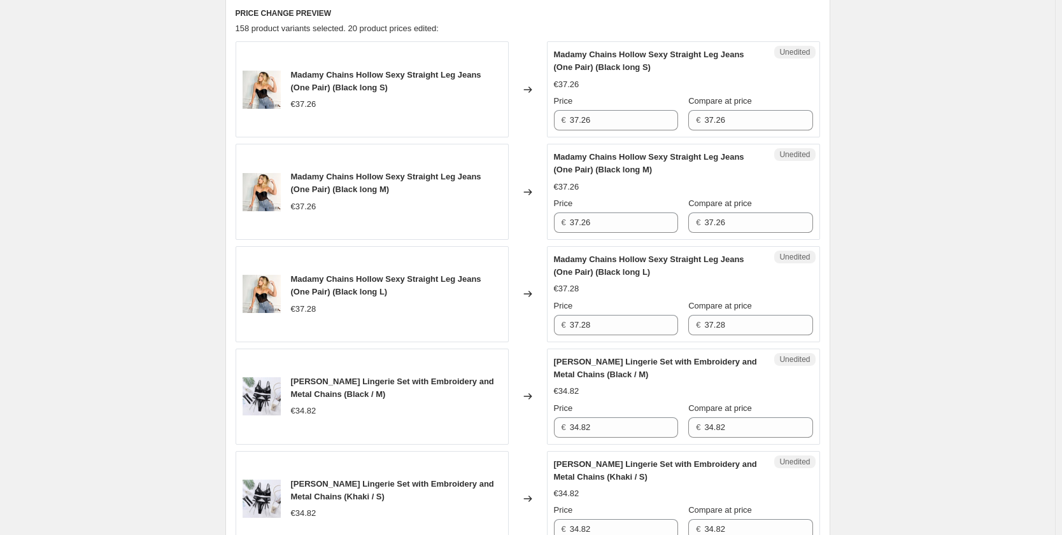
scroll to position [260, 0]
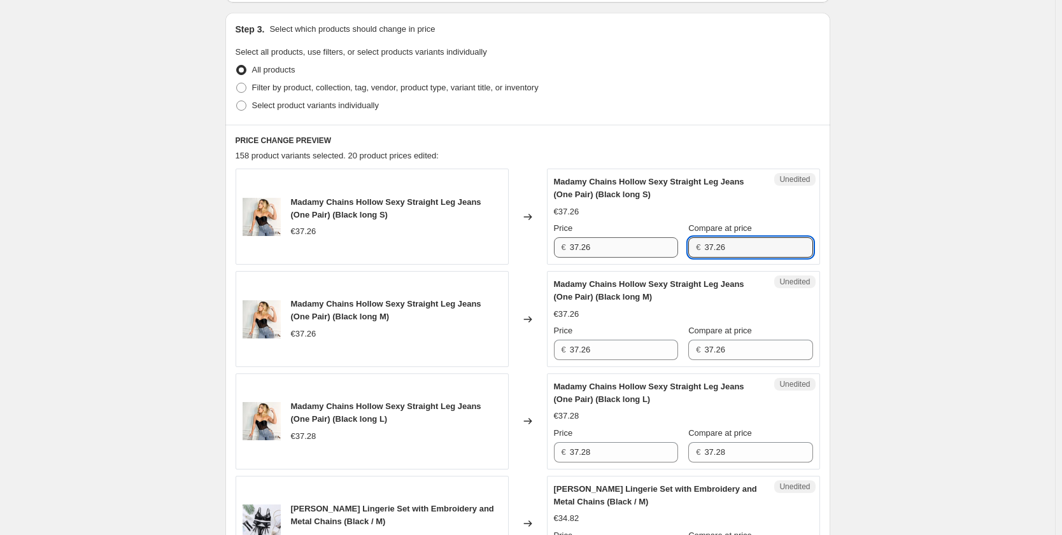
drag, startPoint x: 742, startPoint y: 251, endPoint x: 680, endPoint y: 244, distance: 62.7
click at [681, 244] on div "Price € 37.26 Compare at price € 37.26" at bounding box center [683, 240] width 259 height 36
paste input "49.99"
type input "49.99"
drag, startPoint x: 734, startPoint y: 347, endPoint x: 684, endPoint y: 347, distance: 50.9
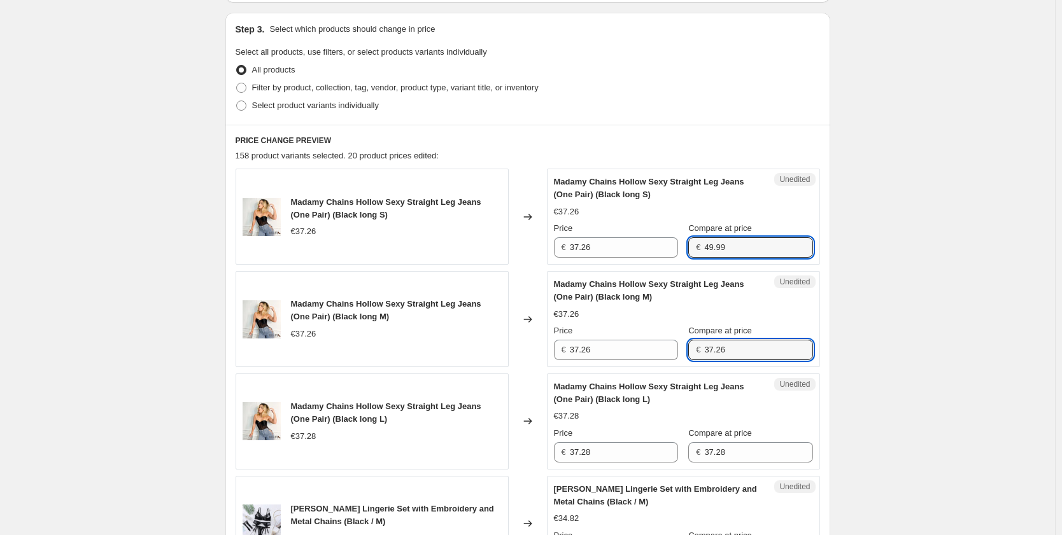
click at [684, 347] on div "Price € 37.26 Compare at price € 37.26" at bounding box center [683, 343] width 259 height 36
paste input "49.99"
type input "49.99"
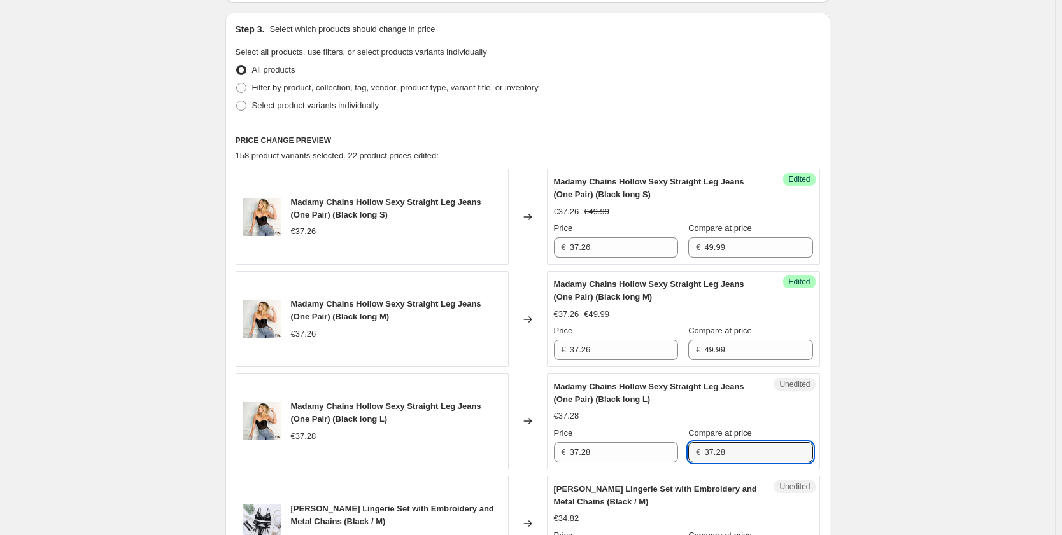
drag, startPoint x: 747, startPoint y: 454, endPoint x: 685, endPoint y: 440, distance: 63.3
click at [686, 440] on div "Price € 37.28 Compare at price € 37.28" at bounding box center [683, 445] width 259 height 36
paste input "49.99"
type input "49.99"
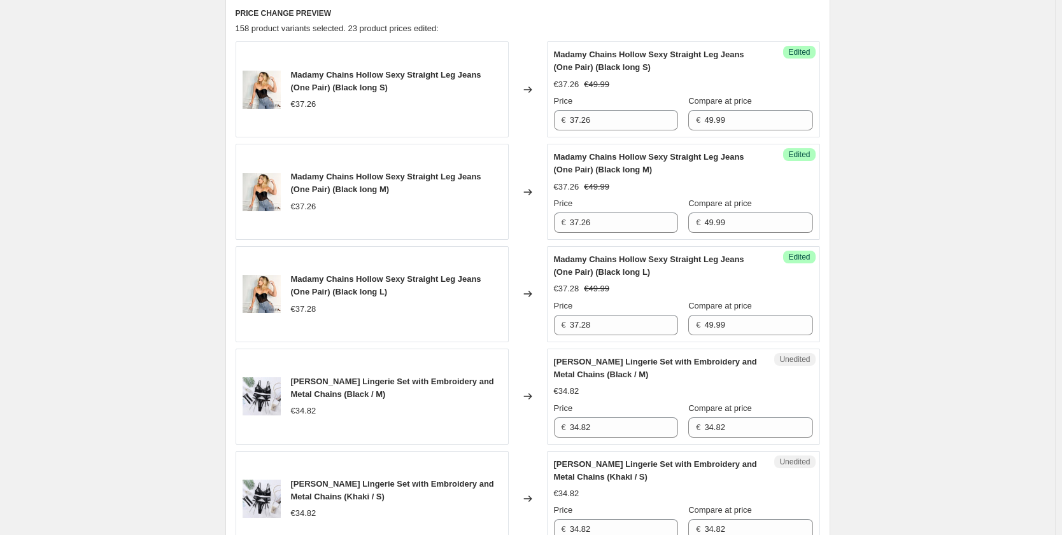
scroll to position [451, 0]
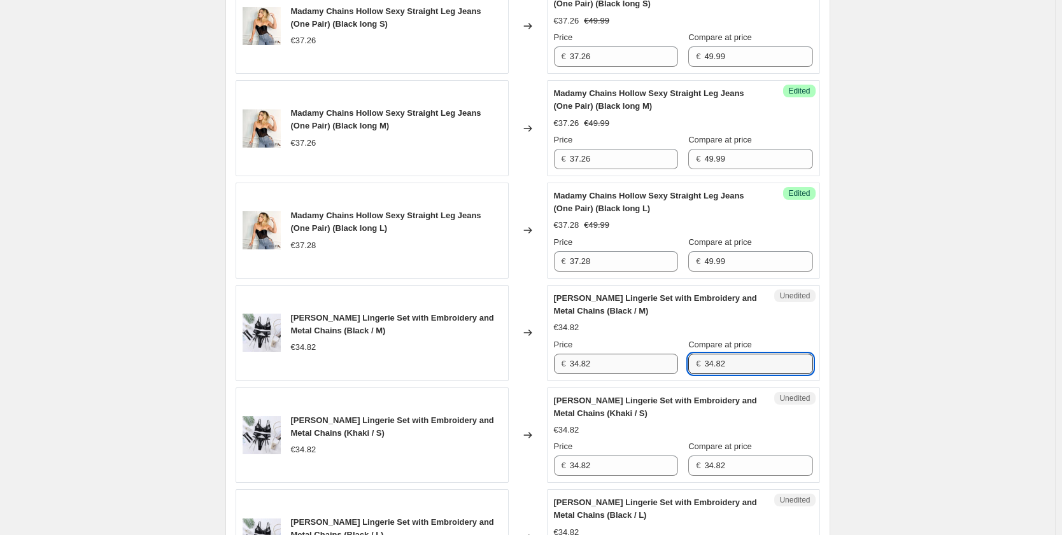
drag, startPoint x: 710, startPoint y: 364, endPoint x: 634, endPoint y: 367, distance: 75.8
click at [634, 367] on div "Price € 34.82 Compare at price € 34.82" at bounding box center [683, 357] width 259 height 36
drag, startPoint x: 744, startPoint y: 360, endPoint x: 692, endPoint y: 354, distance: 51.9
click at [692, 354] on div "€ 47.99" at bounding box center [750, 364] width 124 height 20
type input "47.99"
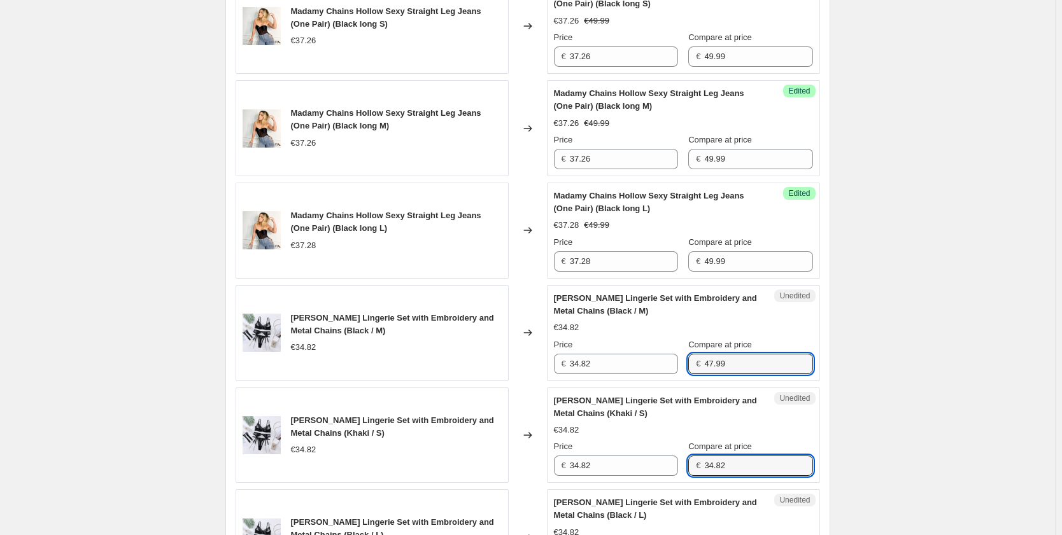
drag, startPoint x: 735, startPoint y: 471, endPoint x: 692, endPoint y: 465, distance: 43.1
click at [692, 465] on div "€ 34.82" at bounding box center [750, 466] width 124 height 20
paste input "47.99"
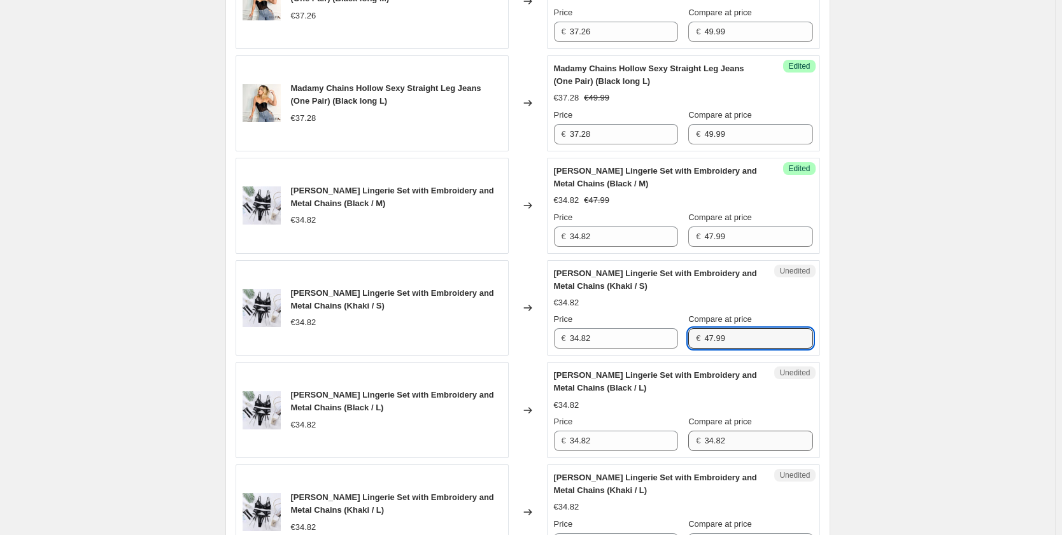
type input "47.99"
drag, startPoint x: 754, startPoint y: 443, endPoint x: 687, endPoint y: 438, distance: 67.0
click at [687, 438] on div "Price € 34.82 Compare at price € 34.82" at bounding box center [683, 434] width 259 height 36
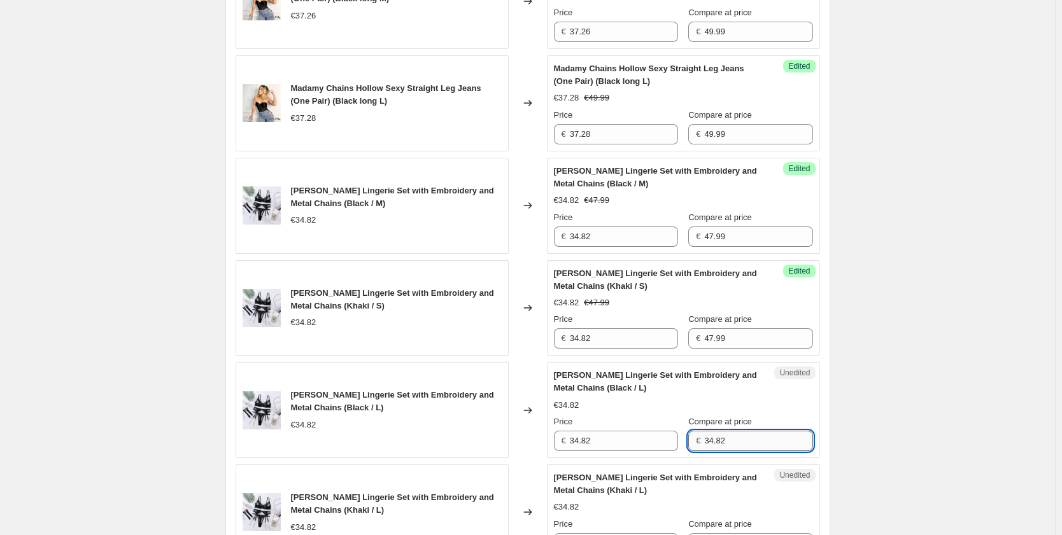
paste input "47.99"
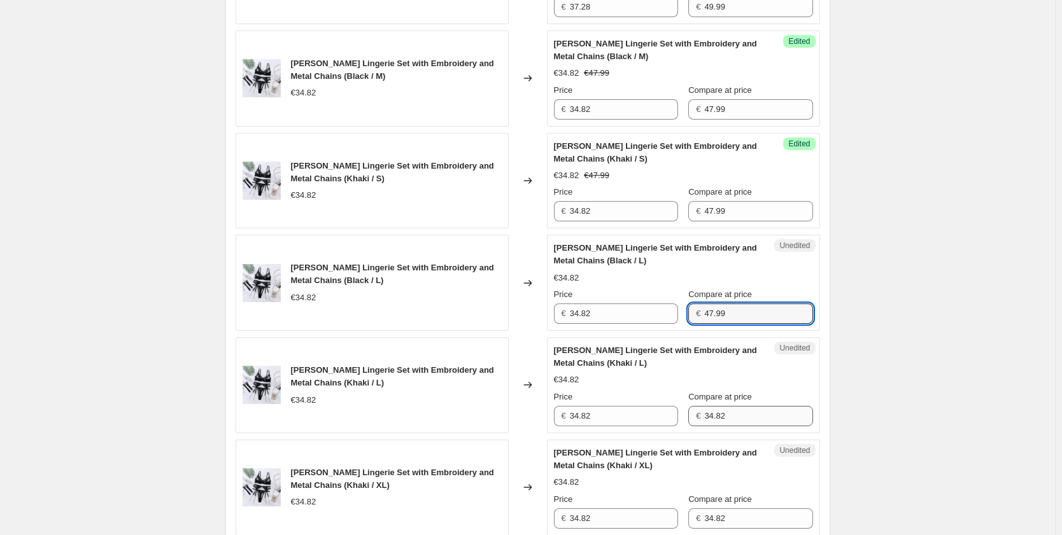
type input "47.99"
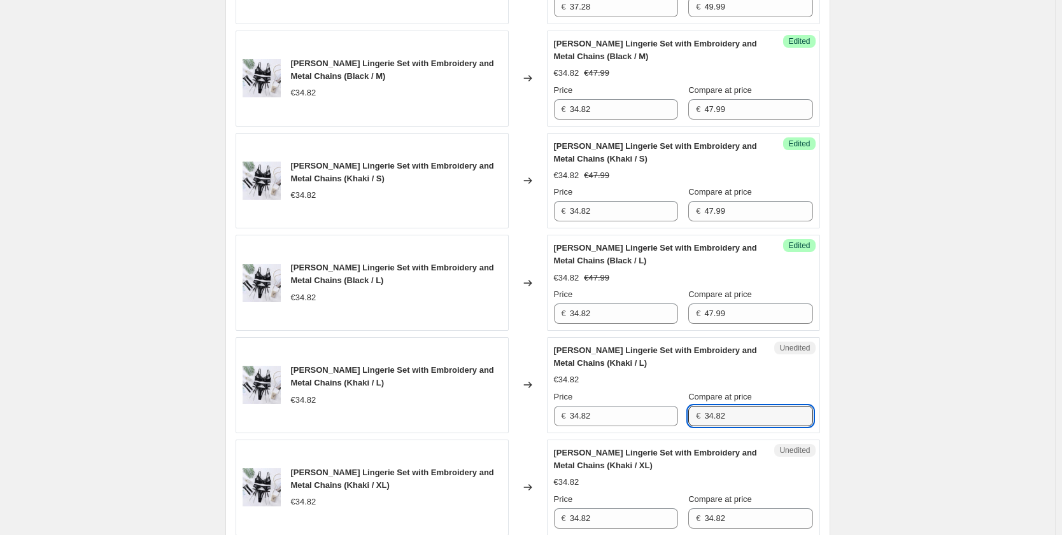
drag, startPoint x: 739, startPoint y: 416, endPoint x: 682, endPoint y: 407, distance: 58.0
click at [682, 407] on div "Price € 34.82 Compare at price € 34.82" at bounding box center [683, 409] width 259 height 36
paste input "47.99"
type input "47.99"
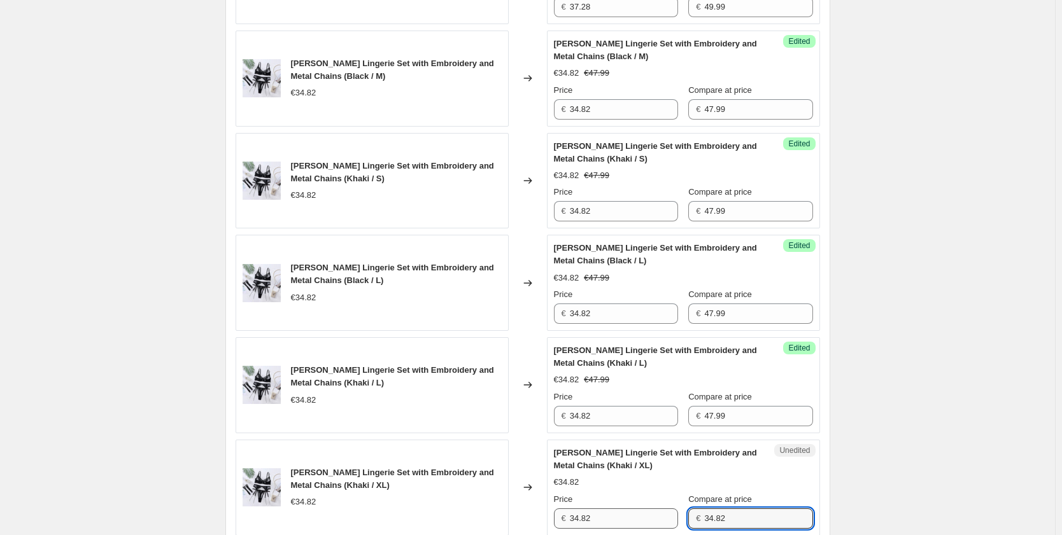
drag, startPoint x: 732, startPoint y: 515, endPoint x: 680, endPoint y: 515, distance: 52.2
click at [681, 517] on div "Price € 34.82 Compare at price € 34.82" at bounding box center [683, 511] width 259 height 36
paste input "47.99"
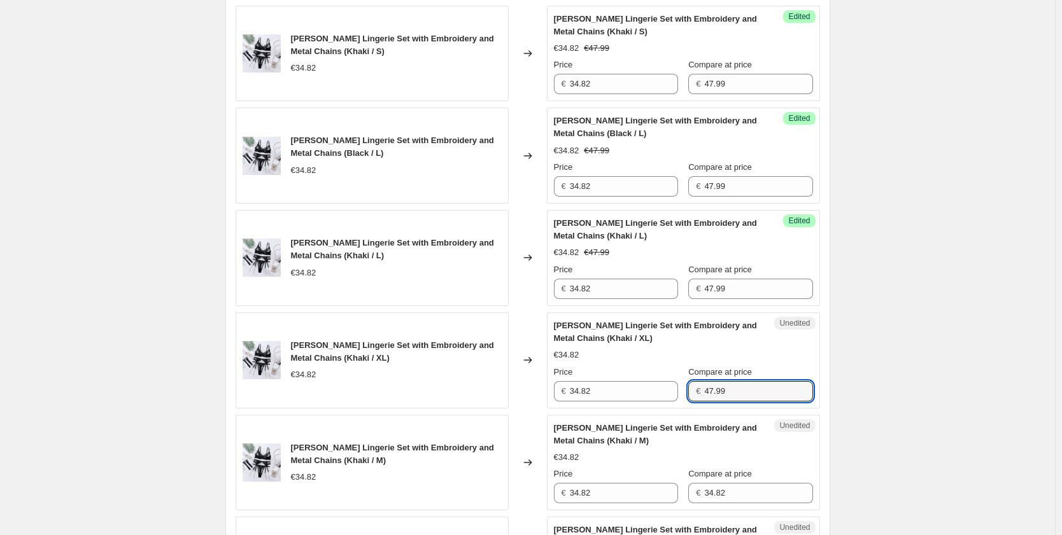
scroll to position [896, 0]
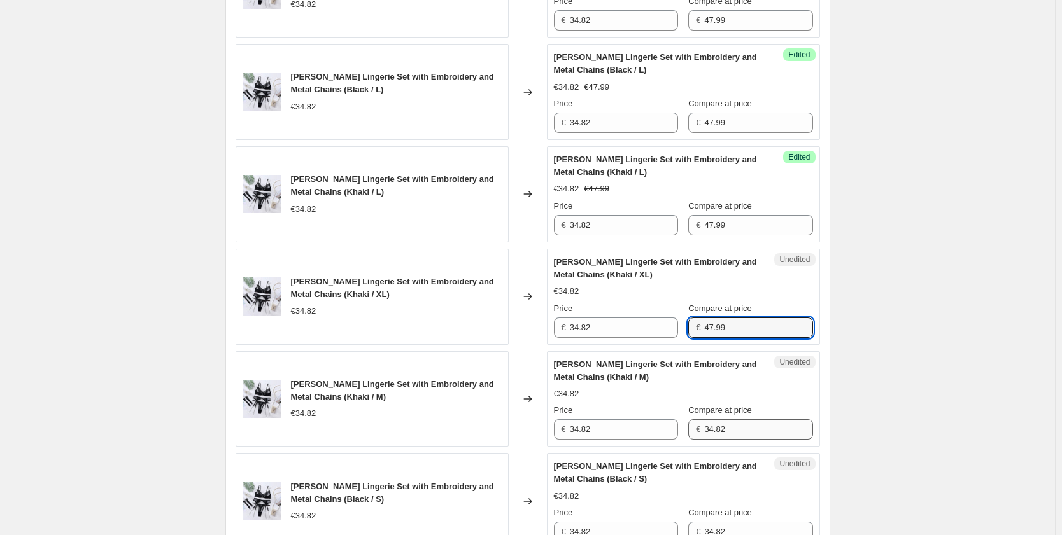
type input "47.99"
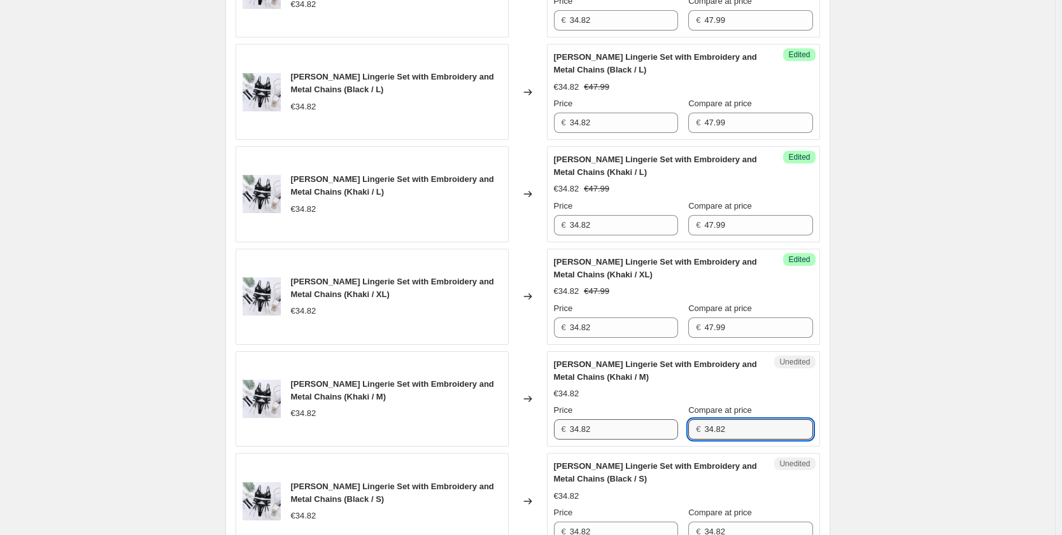
drag, startPoint x: 741, startPoint y: 428, endPoint x: 646, endPoint y: 424, distance: 95.5
click at [646, 424] on div "Price € 34.82 Compare at price € 34.82" at bounding box center [683, 422] width 259 height 36
paste input "47.99"
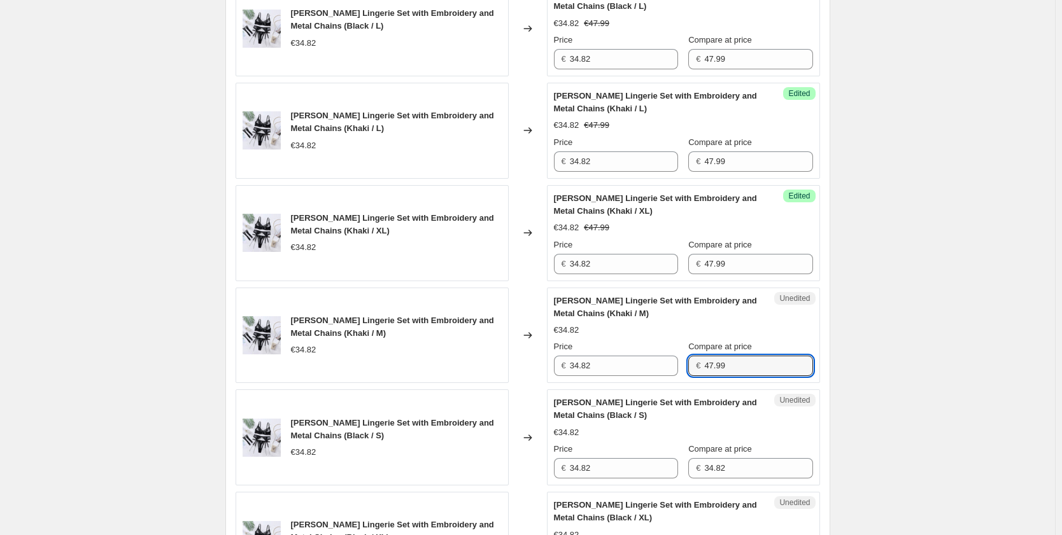
scroll to position [1023, 0]
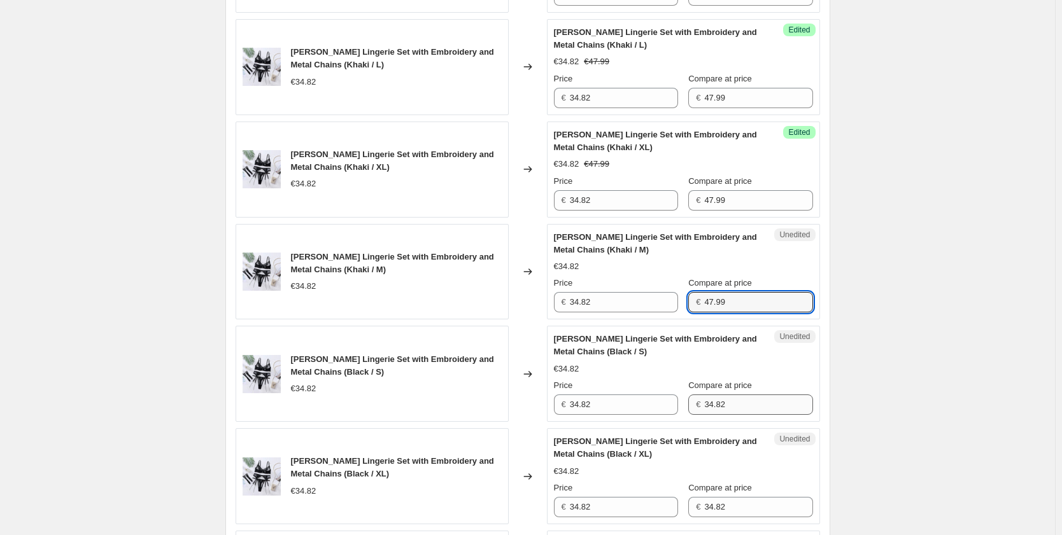
type input "47.99"
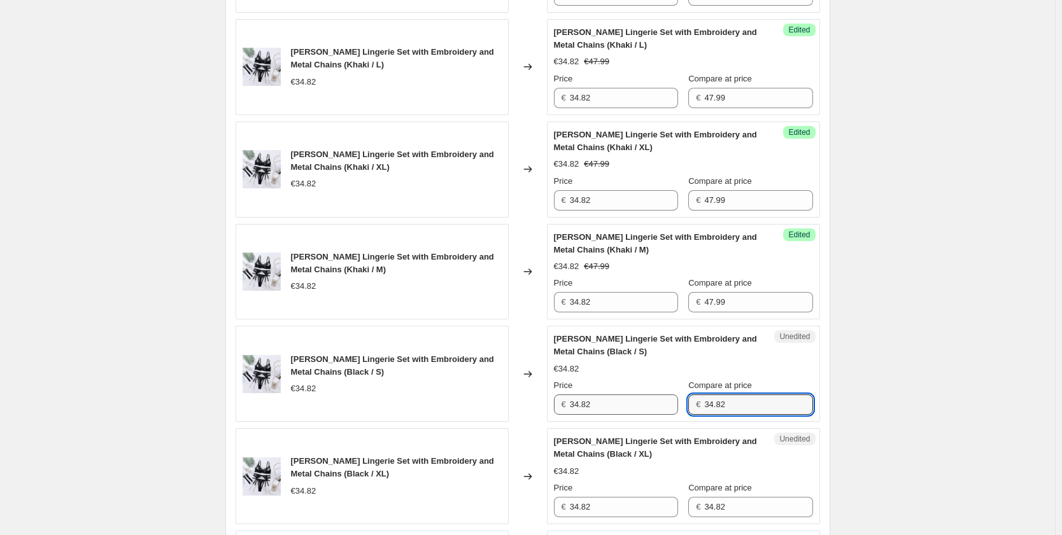
drag, startPoint x: 735, startPoint y: 407, endPoint x: 672, endPoint y: 402, distance: 63.2
click at [672, 402] on div "Price € 34.82 Compare at price € 34.82" at bounding box center [683, 397] width 259 height 36
paste input "47.99"
type input "47.99"
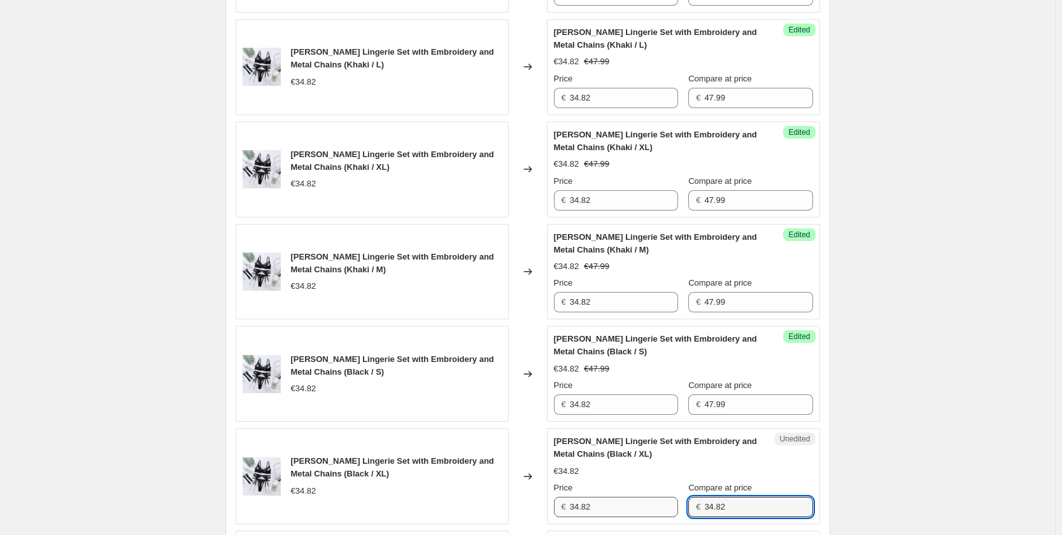
drag, startPoint x: 708, startPoint y: 505, endPoint x: 678, endPoint y: 500, distance: 29.7
click at [678, 500] on div "Price € 34.82 Compare at price € 34.82" at bounding box center [683, 500] width 259 height 36
paste input "47.99"
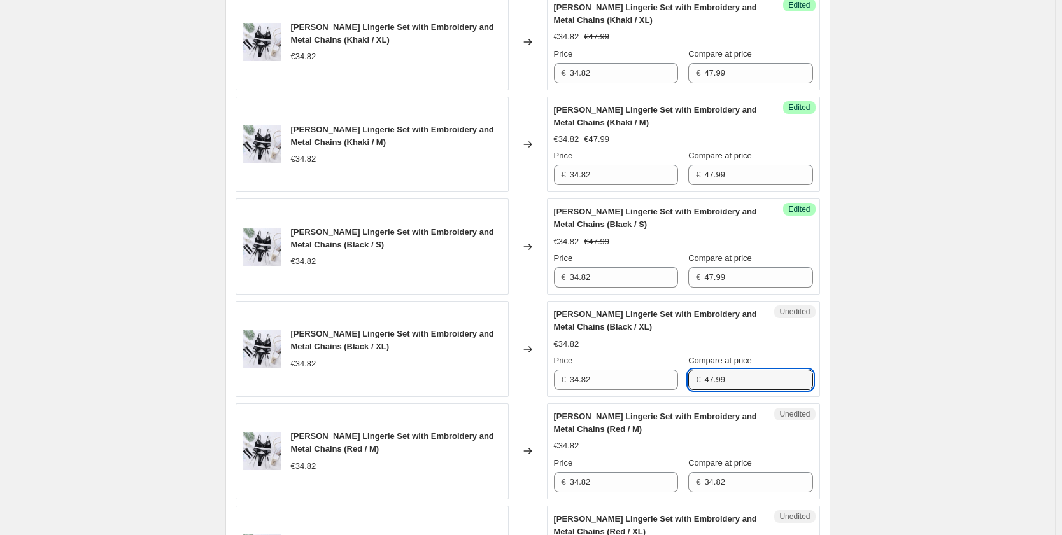
scroll to position [1214, 0]
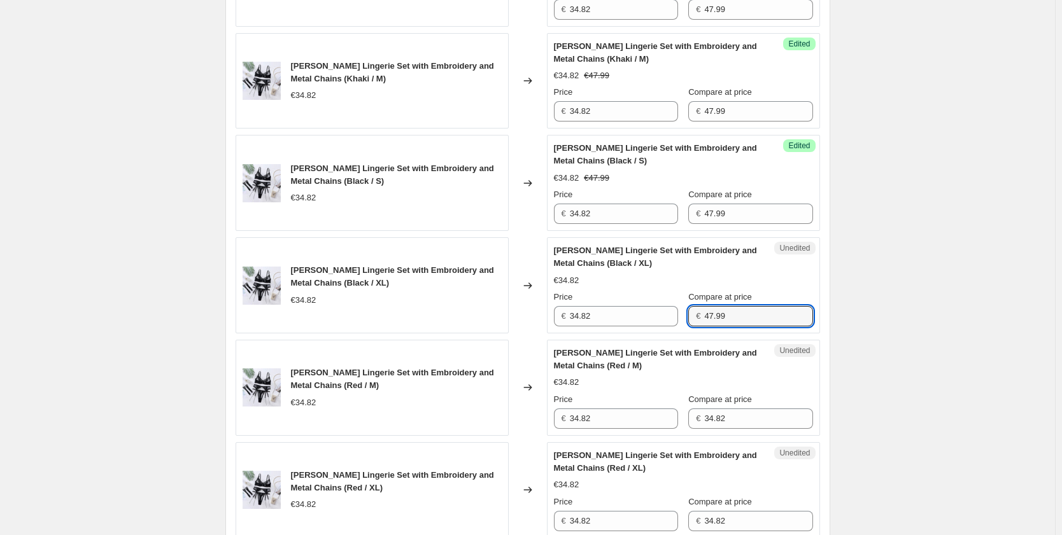
type input "47.99"
drag, startPoint x: 691, startPoint y: 416, endPoint x: 672, endPoint y: 419, distance: 19.4
click at [688, 416] on div "€ 34.82" at bounding box center [750, 419] width 124 height 20
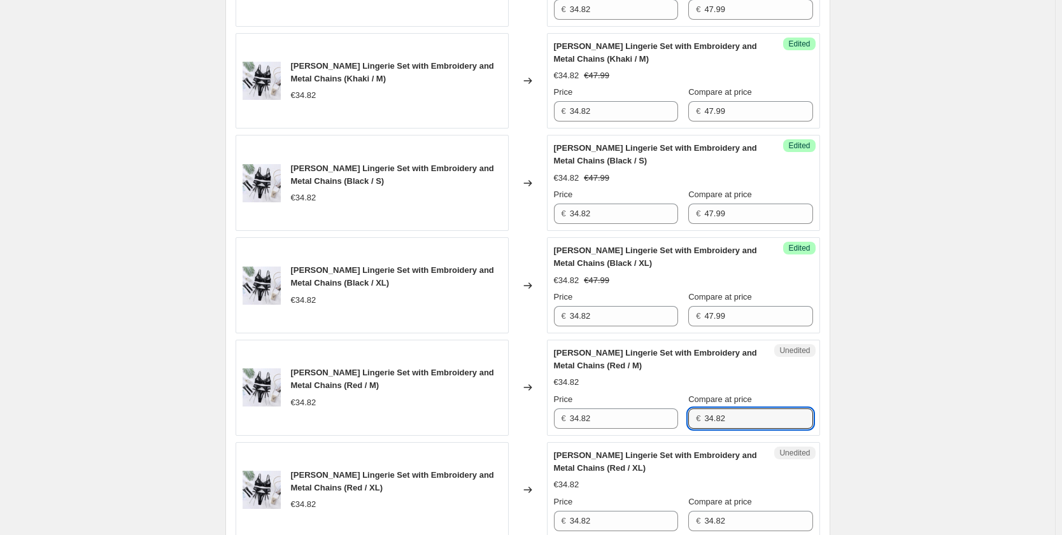
paste input "47.99"
type input "47.99"
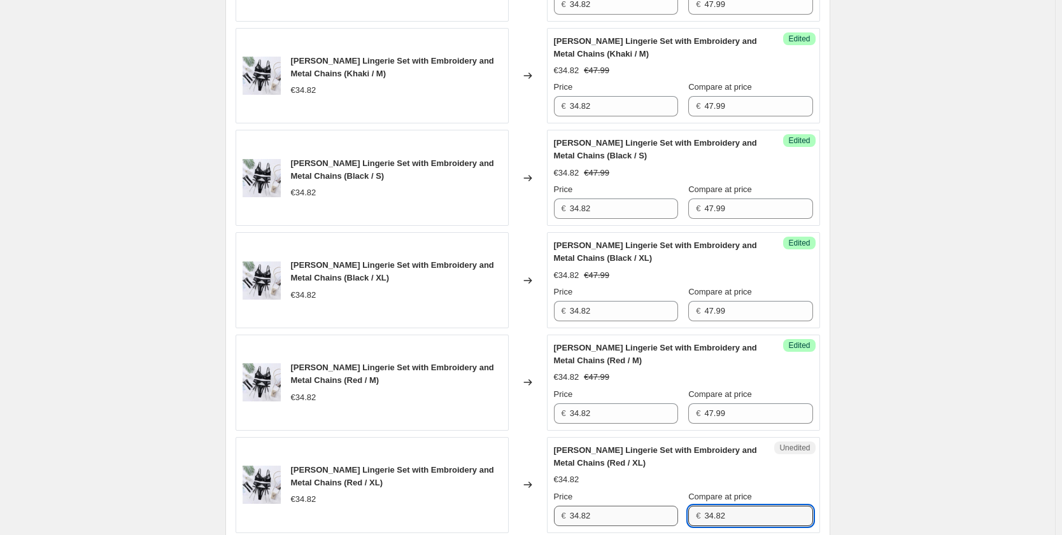
drag, startPoint x: 741, startPoint y: 520, endPoint x: 662, endPoint y: 517, distance: 79.0
click at [664, 517] on div "Price € 34.82 Compare at price € 34.82" at bounding box center [683, 509] width 259 height 36
paste input "47.99"
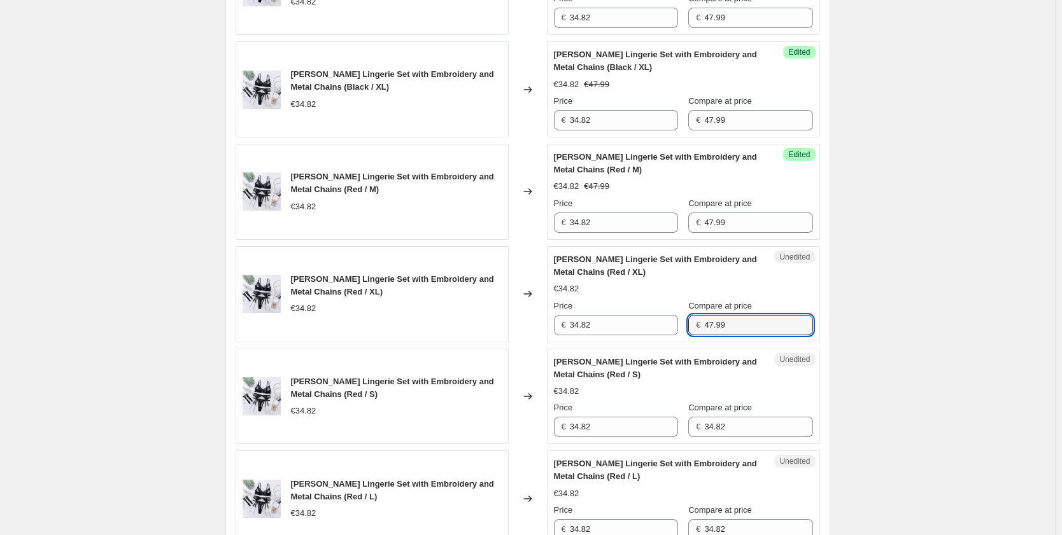
scroll to position [1474, 0]
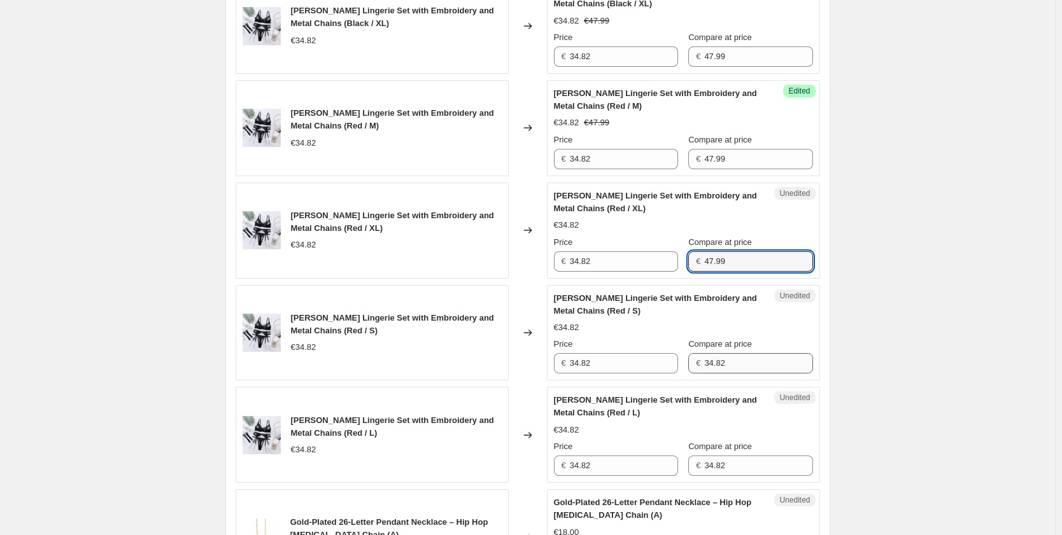
type input "47.99"
drag, startPoint x: 747, startPoint y: 365, endPoint x: 671, endPoint y: 365, distance: 75.1
click at [678, 363] on div "Price € 34.82 Compare at price € 34.82" at bounding box center [683, 356] width 259 height 36
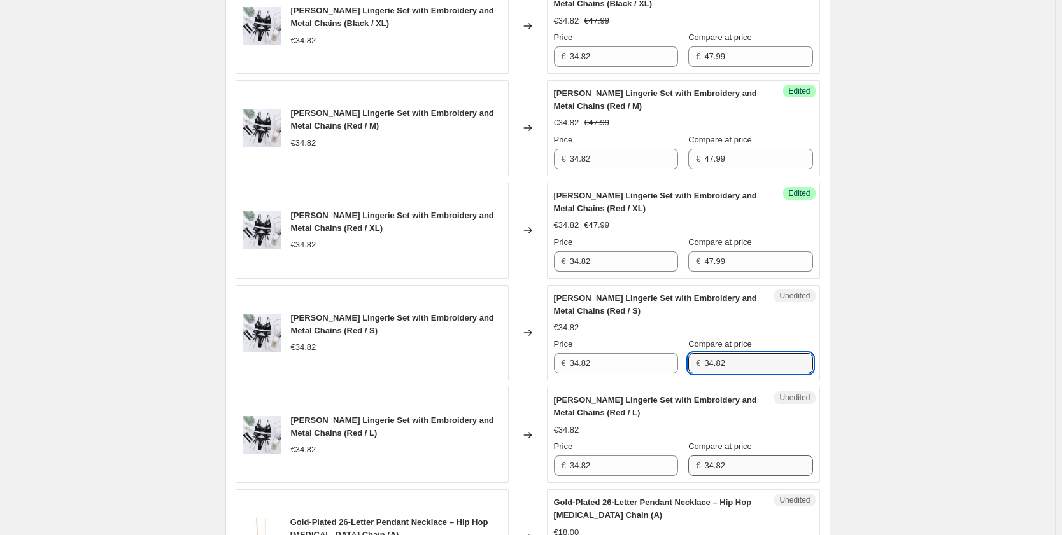
paste input "47.99"
type input "47.99"
drag, startPoint x: 736, startPoint y: 472, endPoint x: 682, endPoint y: 465, distance: 54.6
click at [682, 465] on div "Price € 34.82 Compare at price € 34.82" at bounding box center [683, 458] width 259 height 36
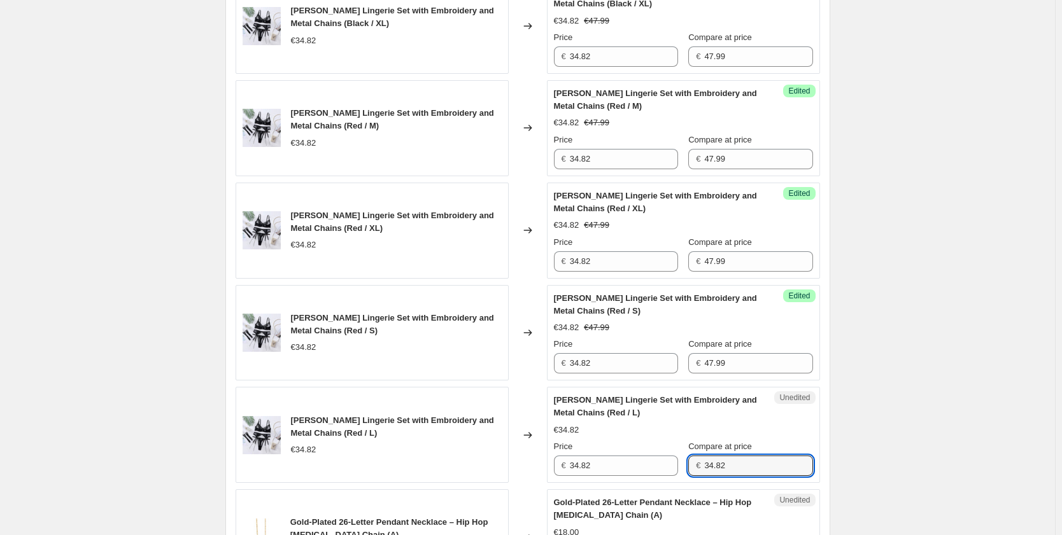
paste input "47.99"
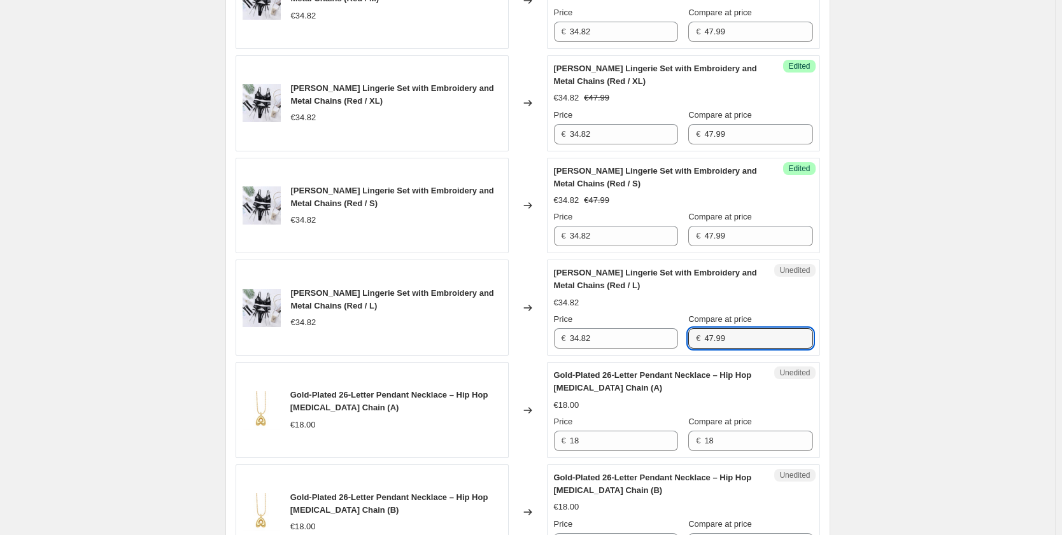
scroll to position [1665, 0]
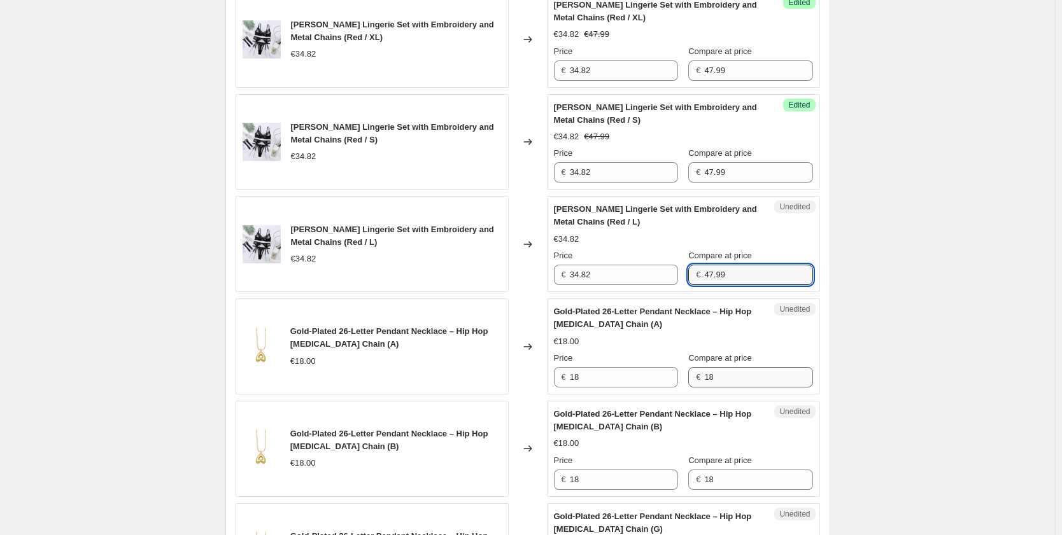
type input "47.99"
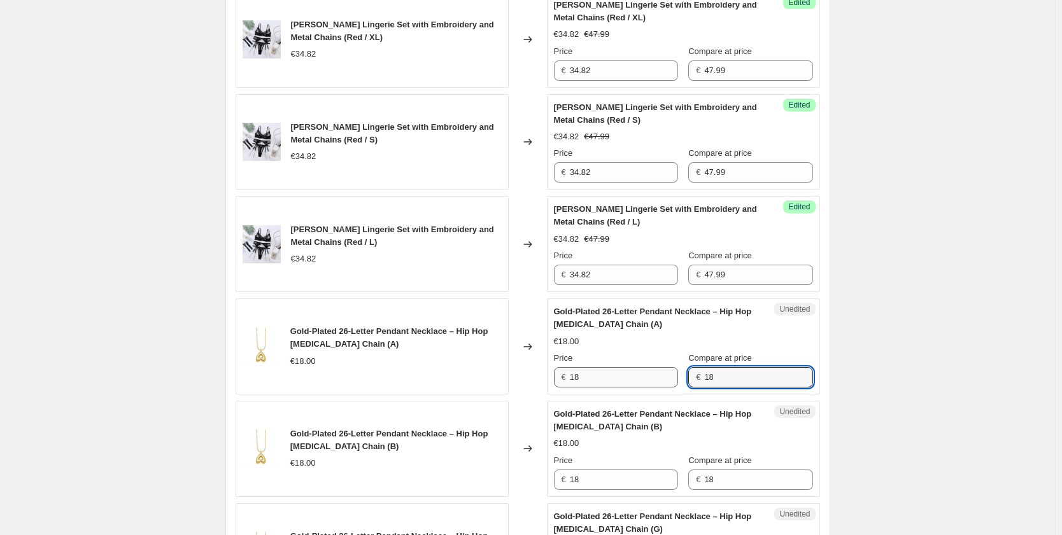
drag, startPoint x: 735, startPoint y: 372, endPoint x: 631, endPoint y: 369, distance: 103.8
click at [631, 369] on div "Price € 18 Compare at price € 18" at bounding box center [683, 370] width 259 height 36
drag, startPoint x: 730, startPoint y: 373, endPoint x: 682, endPoint y: 372, distance: 48.4
click at [682, 372] on div "Price € 18 Compare at price € 24.99" at bounding box center [683, 370] width 259 height 36
type input "24.99"
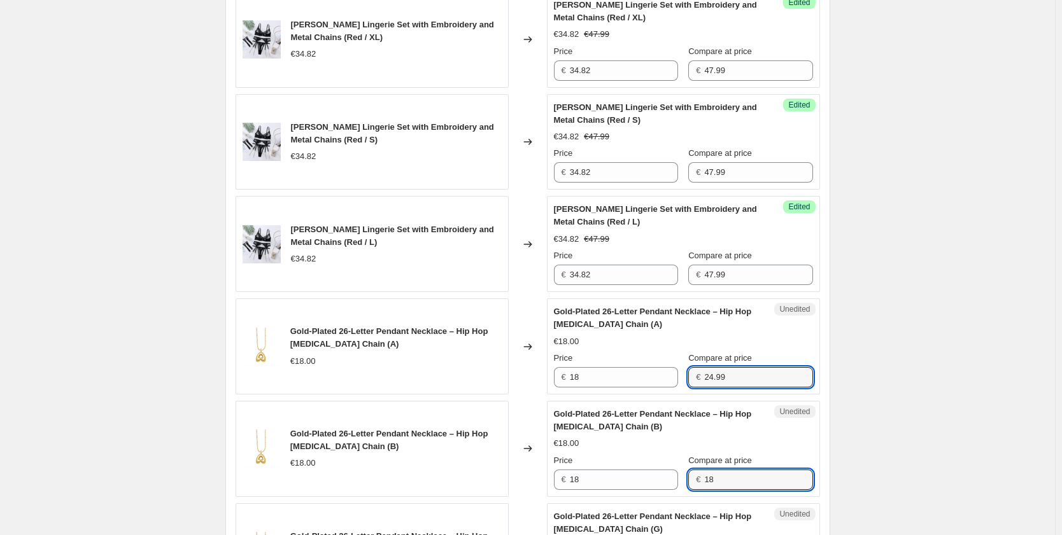
drag, startPoint x: 727, startPoint y: 480, endPoint x: 696, endPoint y: 473, distance: 32.0
click at [698, 473] on div "€ 18" at bounding box center [750, 480] width 124 height 20
paste input "24.99"
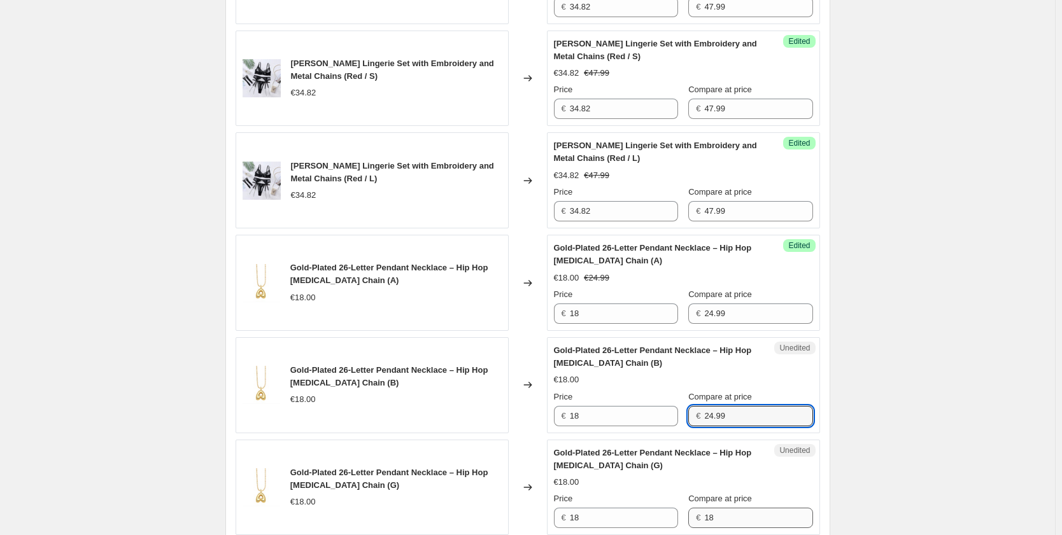
type input "24.99"
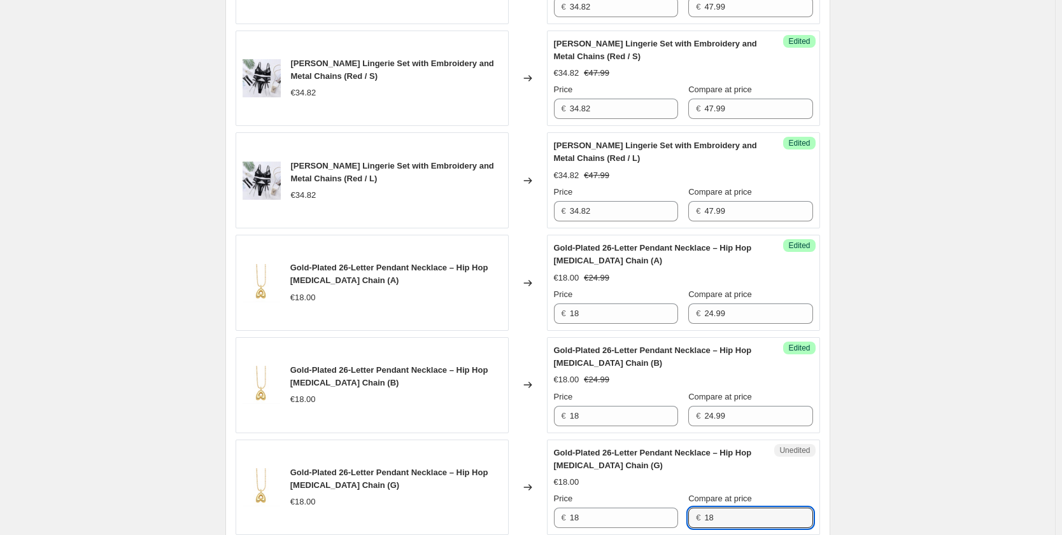
drag, startPoint x: 724, startPoint y: 515, endPoint x: 688, endPoint y: 508, distance: 37.1
click at [690, 509] on div "Price € 18 Compare at price € 18" at bounding box center [683, 511] width 259 height 36
paste input "24.99"
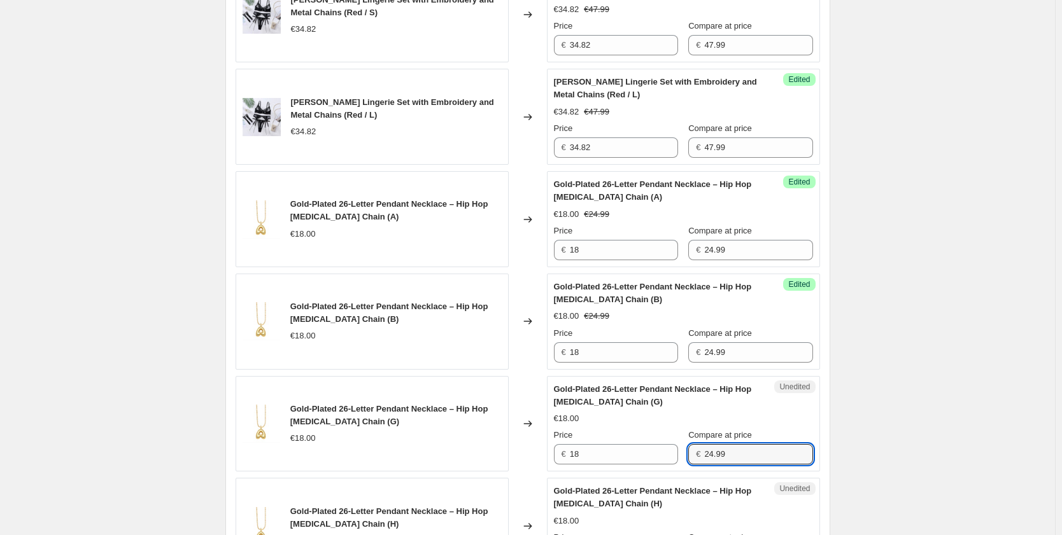
scroll to position [1856, 0]
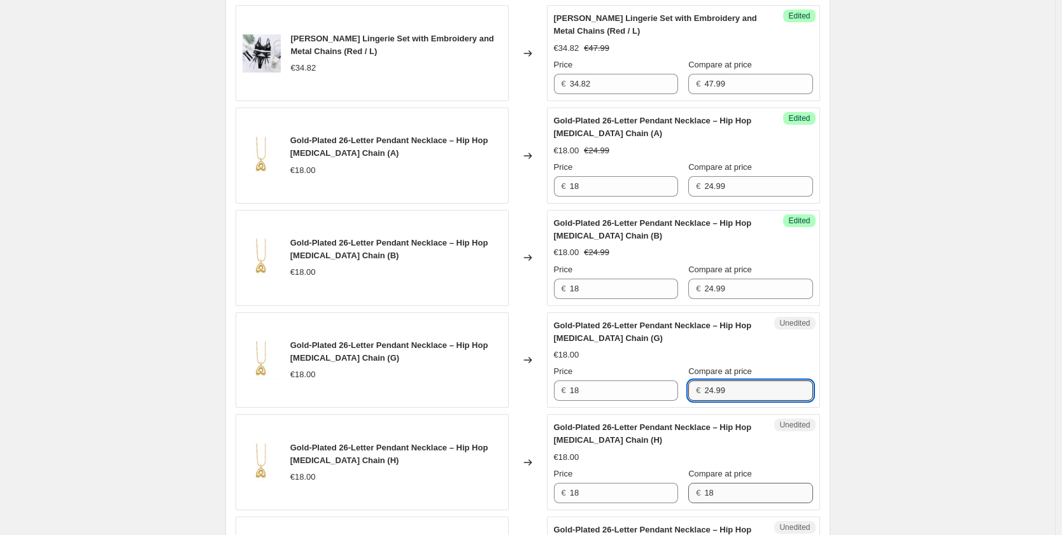
type input "24.99"
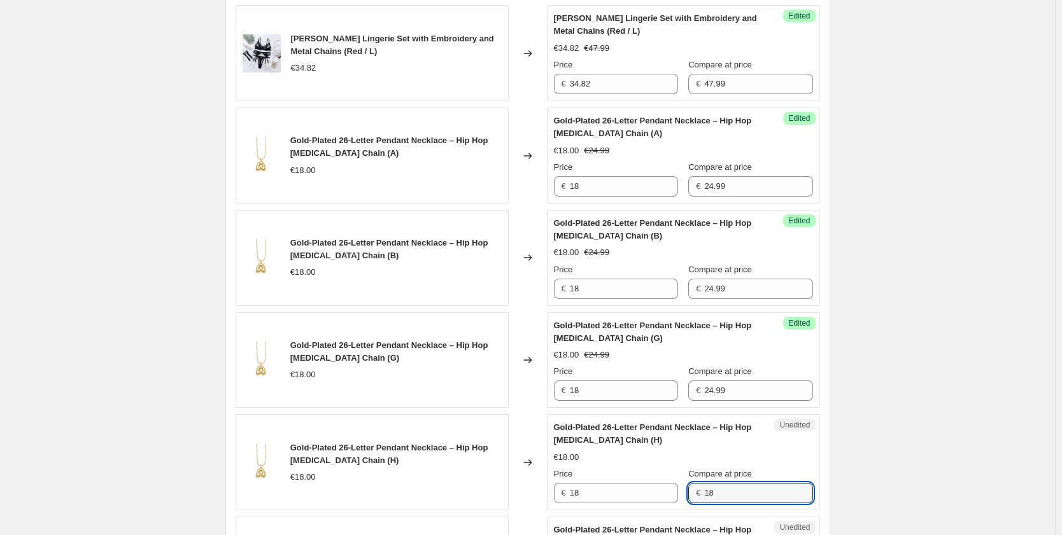
drag, startPoint x: 735, startPoint y: 494, endPoint x: 686, endPoint y: 491, distance: 49.1
click at [686, 491] on div "Price € 18 Compare at price € 18" at bounding box center [683, 486] width 259 height 36
paste input "24.99"
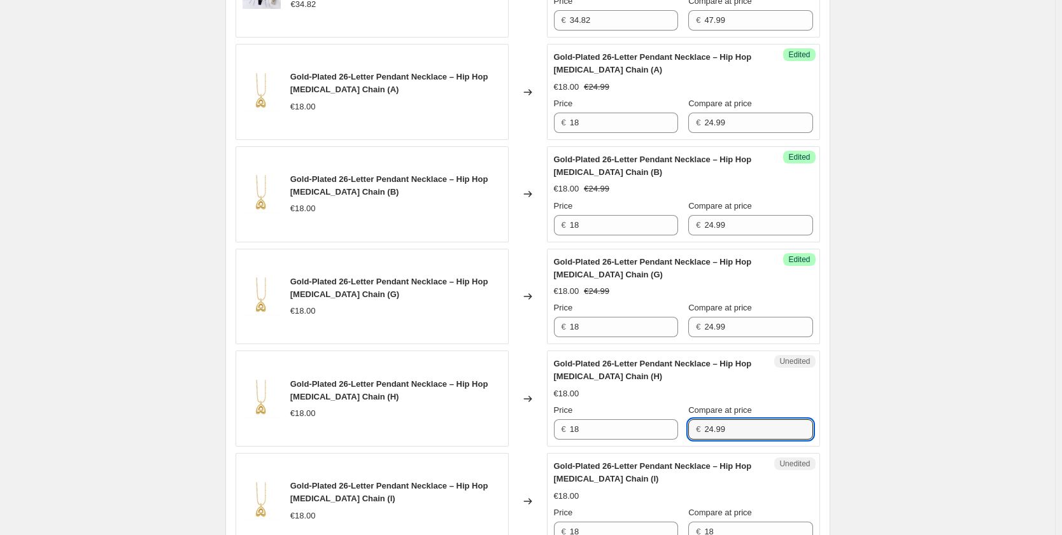
scroll to position [1983, 0]
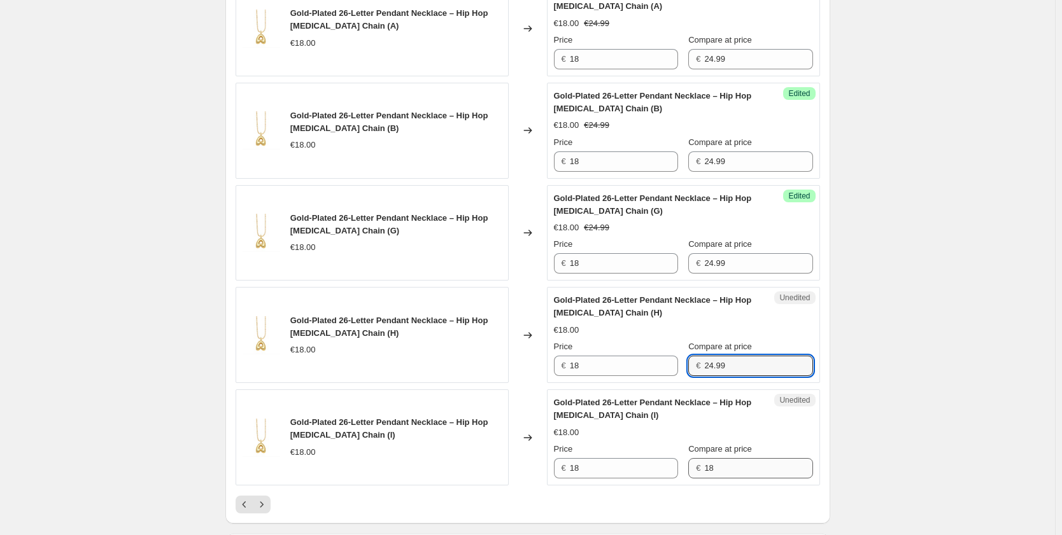
type input "24.99"
drag, startPoint x: 707, startPoint y: 468, endPoint x: 691, endPoint y: 467, distance: 16.0
click at [691, 467] on div "€ 18" at bounding box center [750, 468] width 124 height 20
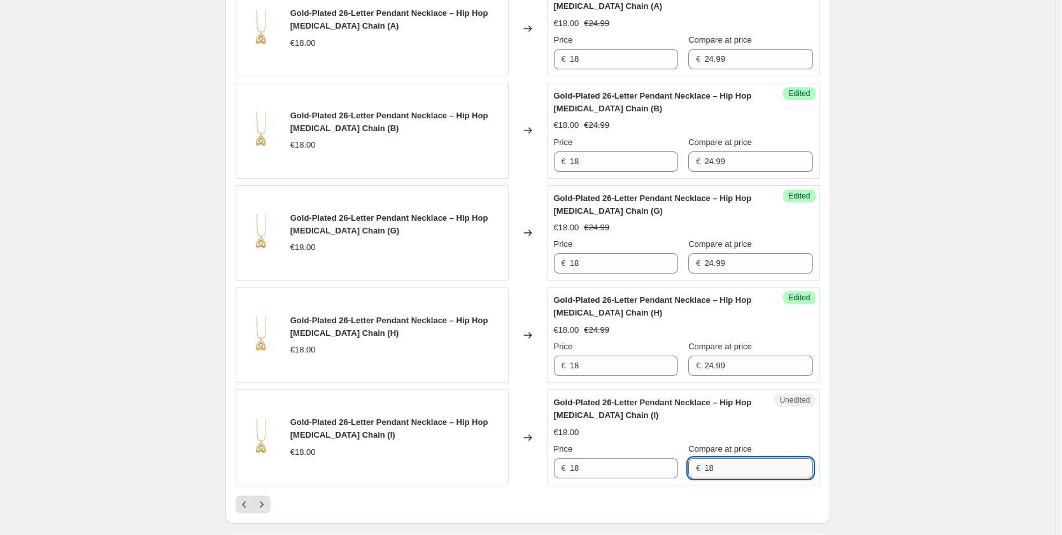
paste input "24.99"
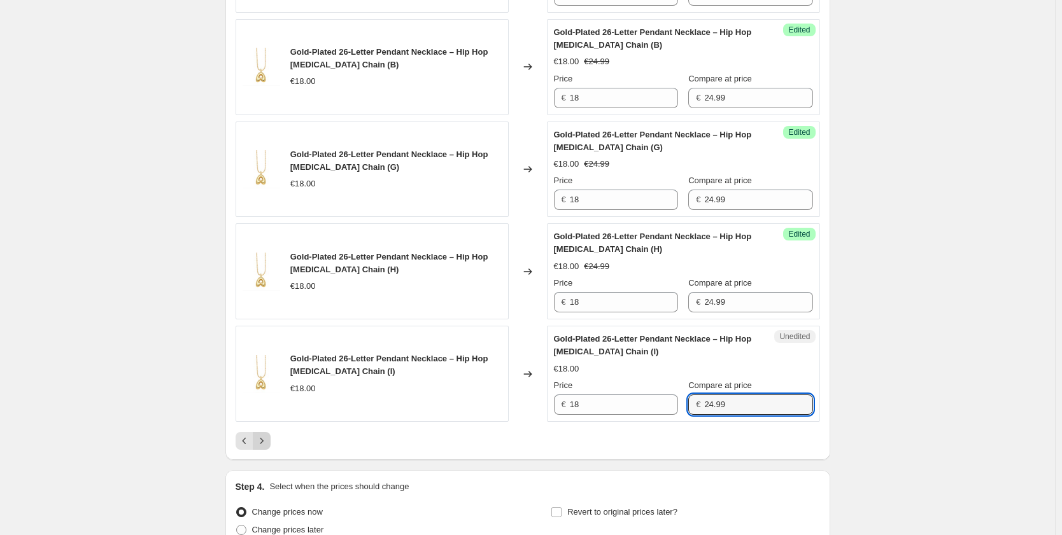
type input "24.99"
click at [264, 447] on icon "Next" at bounding box center [261, 441] width 13 height 13
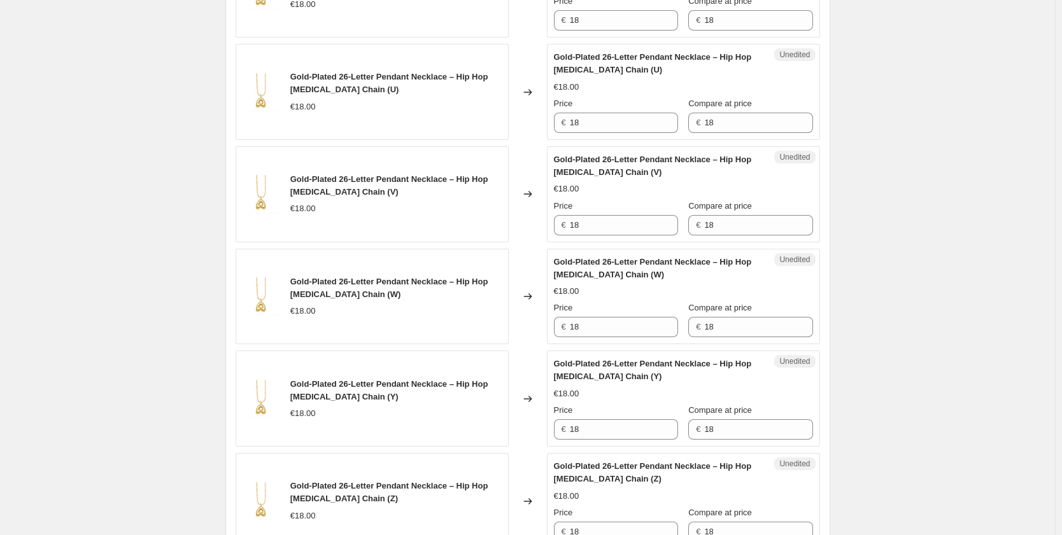
scroll to position [1983, 0]
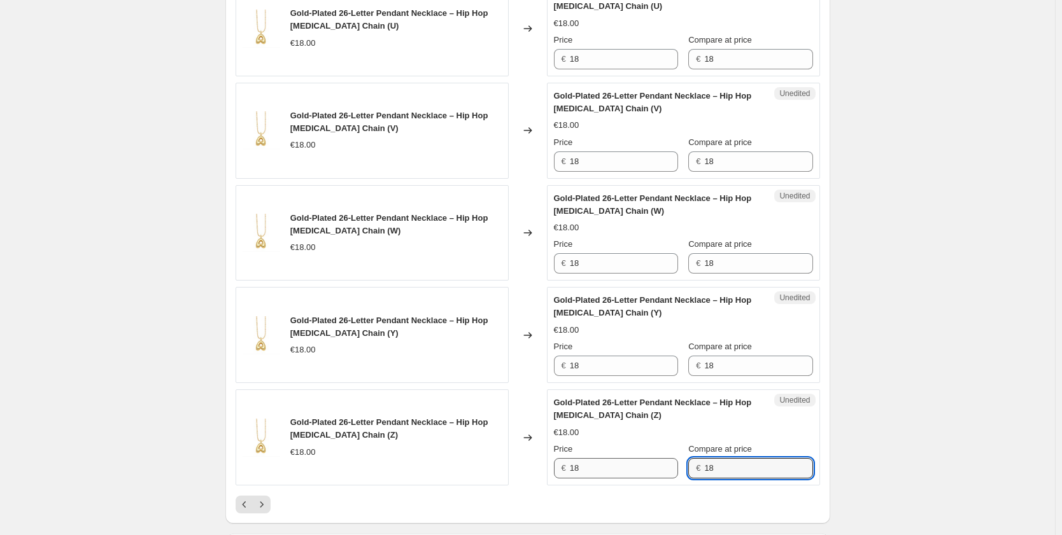
drag, startPoint x: 717, startPoint y: 465, endPoint x: 675, endPoint y: 462, distance: 42.7
click at [678, 463] on div "Price € 18 Compare at price € 18" at bounding box center [683, 461] width 259 height 36
paste input "24.99"
type input "24.99"
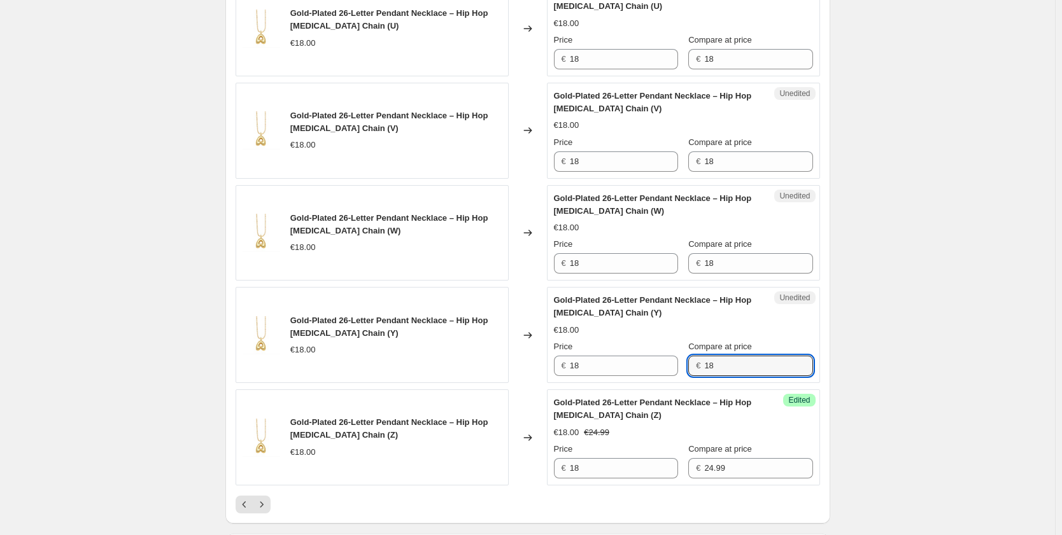
drag, startPoint x: 722, startPoint y: 363, endPoint x: 692, endPoint y: 360, distance: 30.0
click at [694, 360] on div "€ 18" at bounding box center [750, 366] width 124 height 20
paste input "24.99"
type input "24.99"
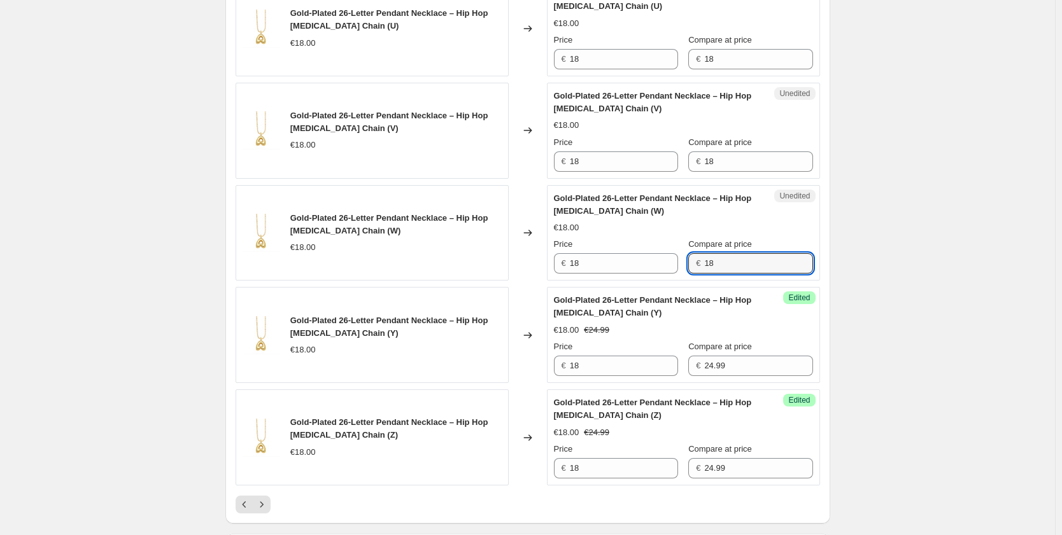
drag, startPoint x: 726, startPoint y: 255, endPoint x: 684, endPoint y: 256, distance: 42.0
click at [684, 256] on div "Price € 18 Compare at price € 18" at bounding box center [683, 256] width 259 height 36
paste input "24.99"
type input "24.99"
drag, startPoint x: 727, startPoint y: 148, endPoint x: 697, endPoint y: 150, distance: 30.0
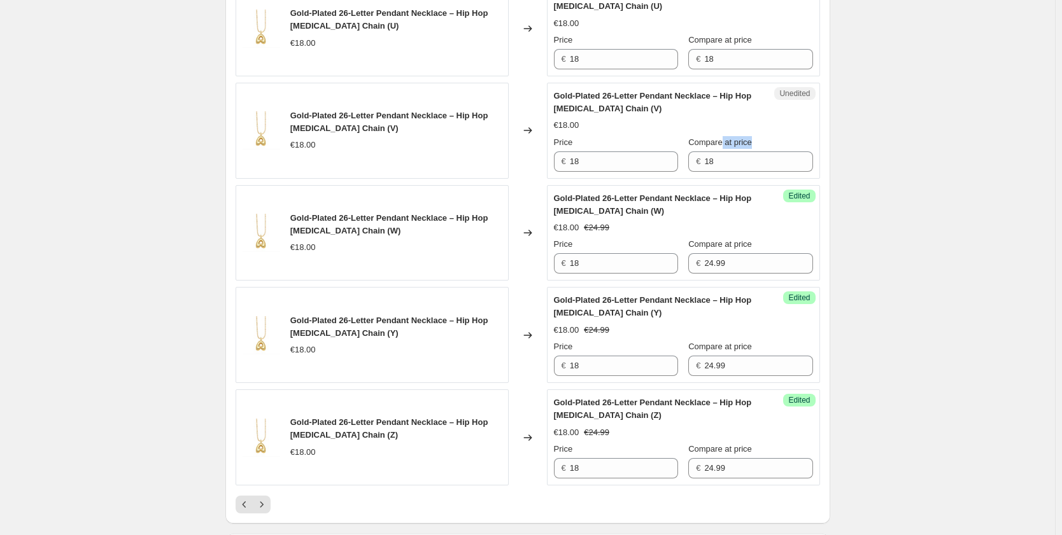
click at [697, 150] on div "Compare at price € 18" at bounding box center [750, 154] width 124 height 36
drag, startPoint x: 729, startPoint y: 163, endPoint x: 695, endPoint y: 163, distance: 33.7
click at [695, 163] on div "€ 18" at bounding box center [750, 161] width 124 height 20
paste input "24.99"
type input "24.99"
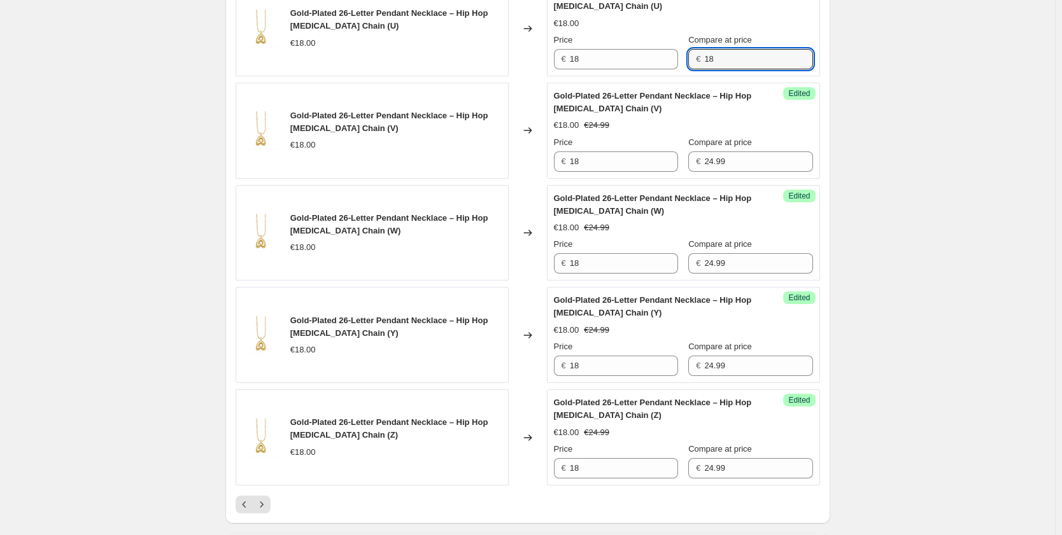
drag, startPoint x: 729, startPoint y: 62, endPoint x: 681, endPoint y: 56, distance: 48.2
click at [681, 56] on div "Price € 18 Compare at price € 18" at bounding box center [683, 52] width 259 height 36
paste input "24.99"
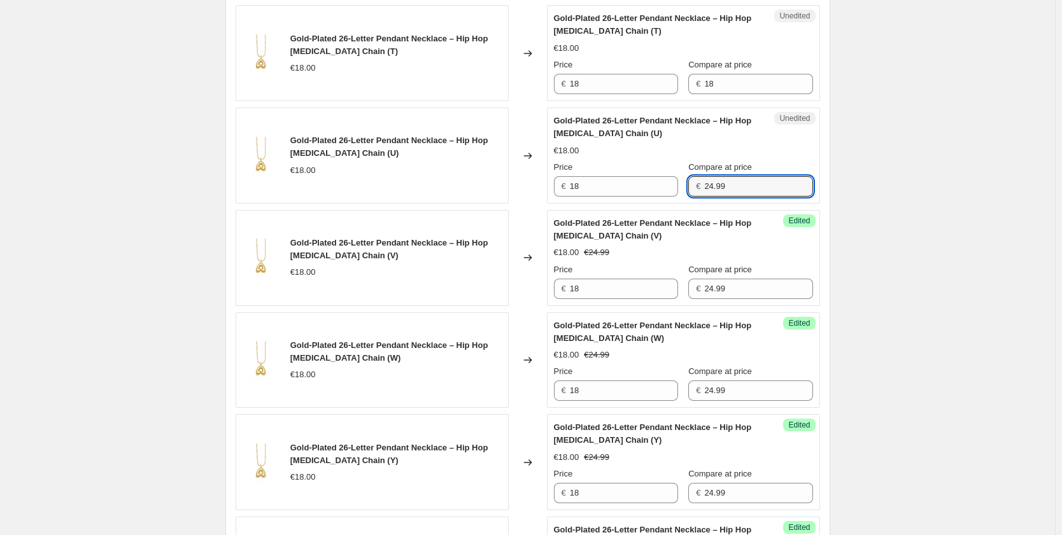
scroll to position [1792, 0]
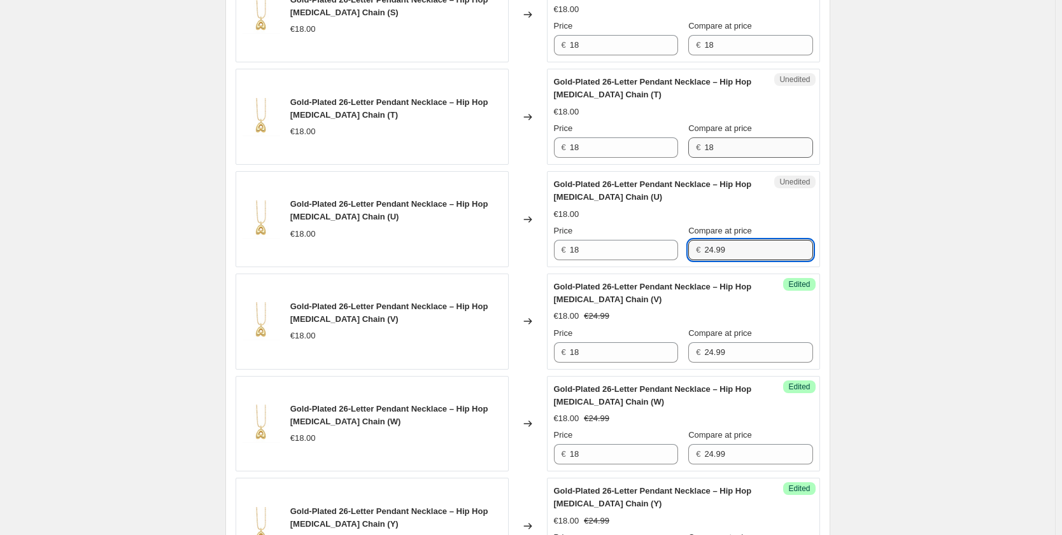
type input "24.99"
drag, startPoint x: 736, startPoint y: 147, endPoint x: 692, endPoint y: 145, distance: 44.0
click at [692, 145] on div "€ 18" at bounding box center [750, 147] width 124 height 20
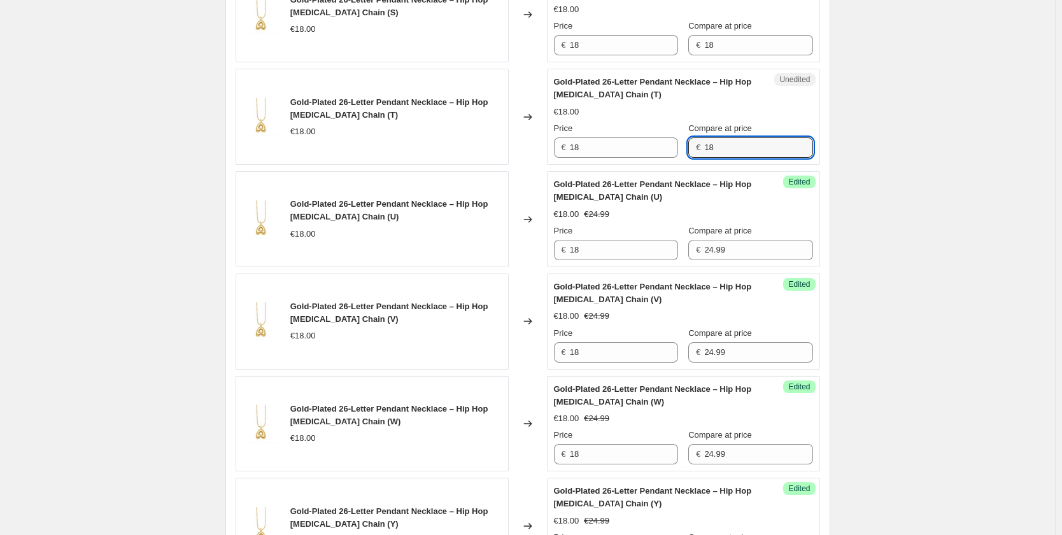
paste input "24.99"
type input "24.99"
drag, startPoint x: 728, startPoint y: 45, endPoint x: 680, endPoint y: 45, distance: 47.7
click at [680, 45] on div "Price € 18 Compare at price € 18" at bounding box center [683, 38] width 259 height 36
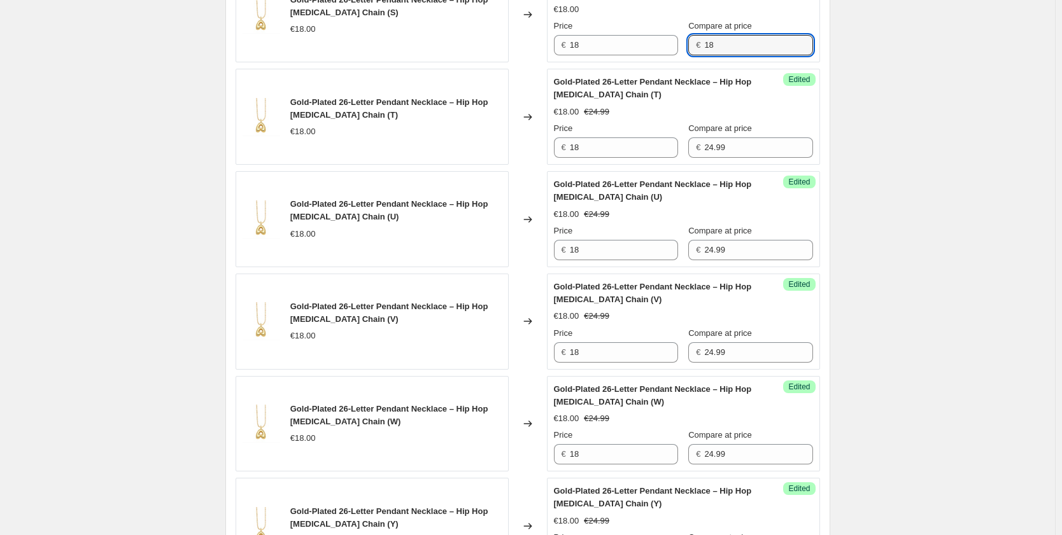
paste input "24.99"
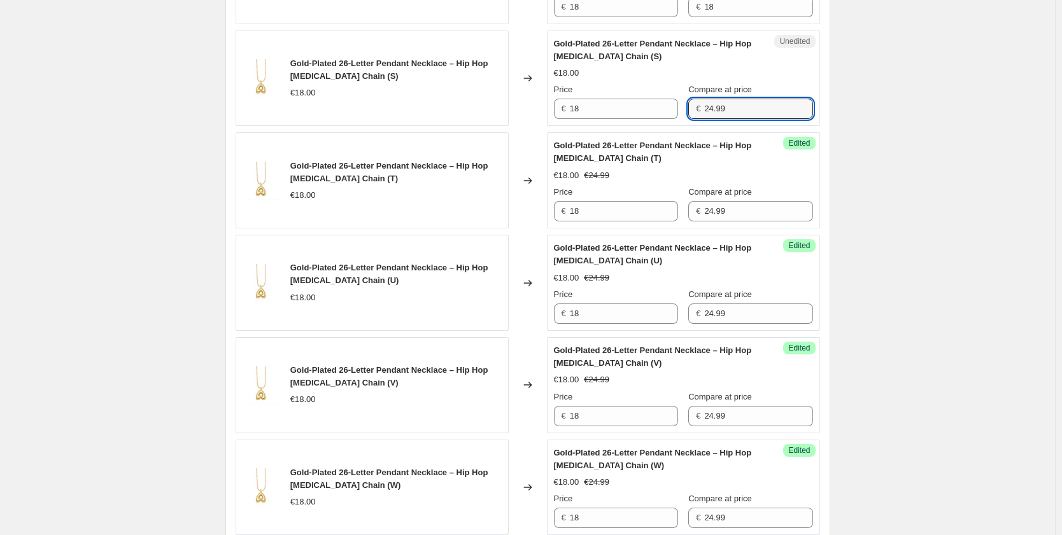
scroll to position [1665, 0]
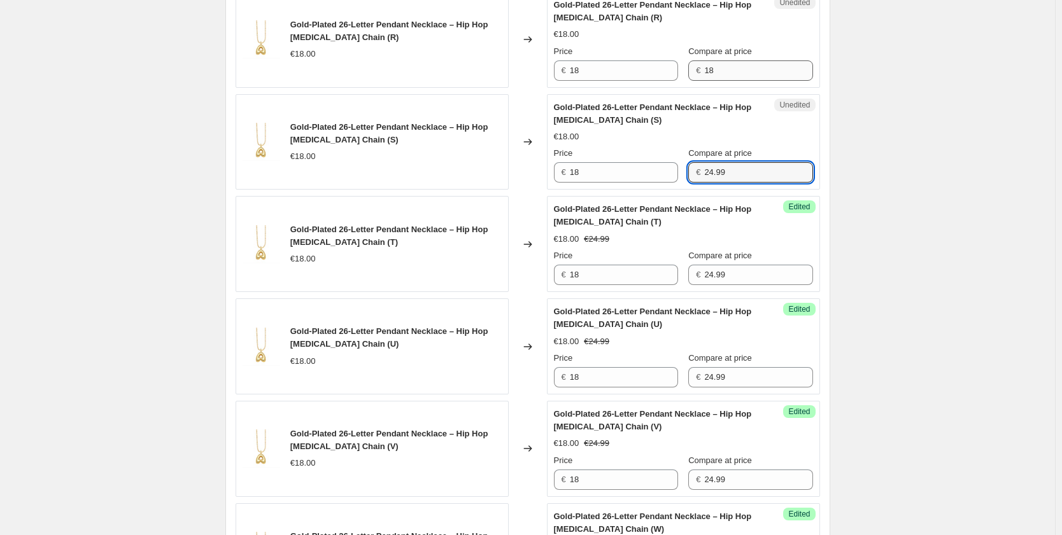
type input "24.99"
drag
click at [692, 65] on div "€ 18" at bounding box center [750, 70] width 124 height 20
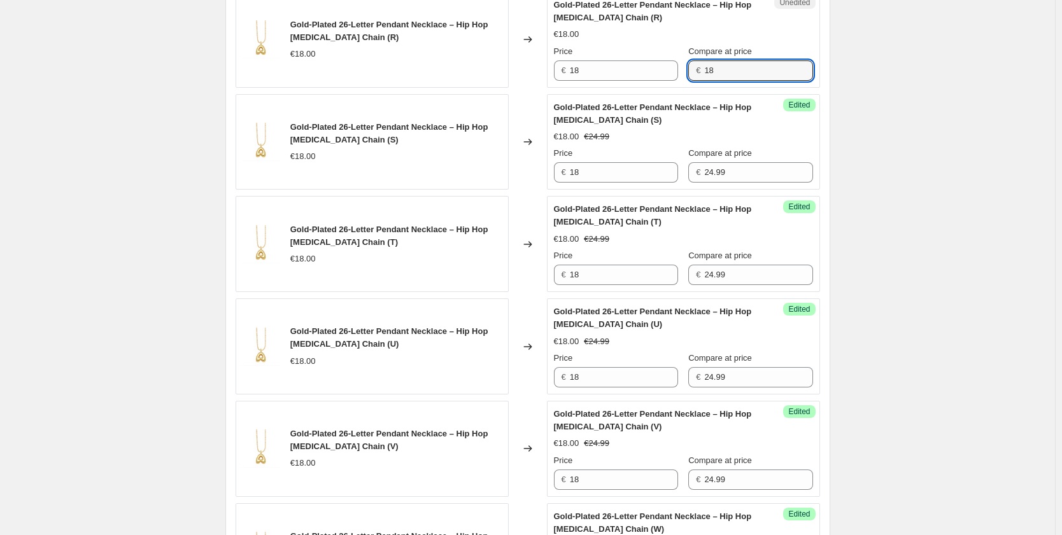
paste input "24.99"
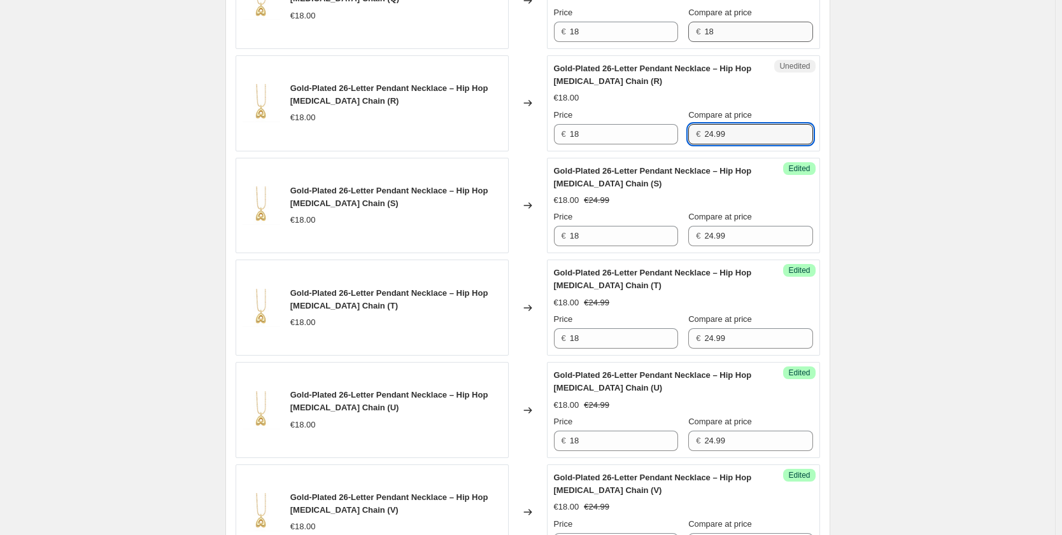
type input "24.99"
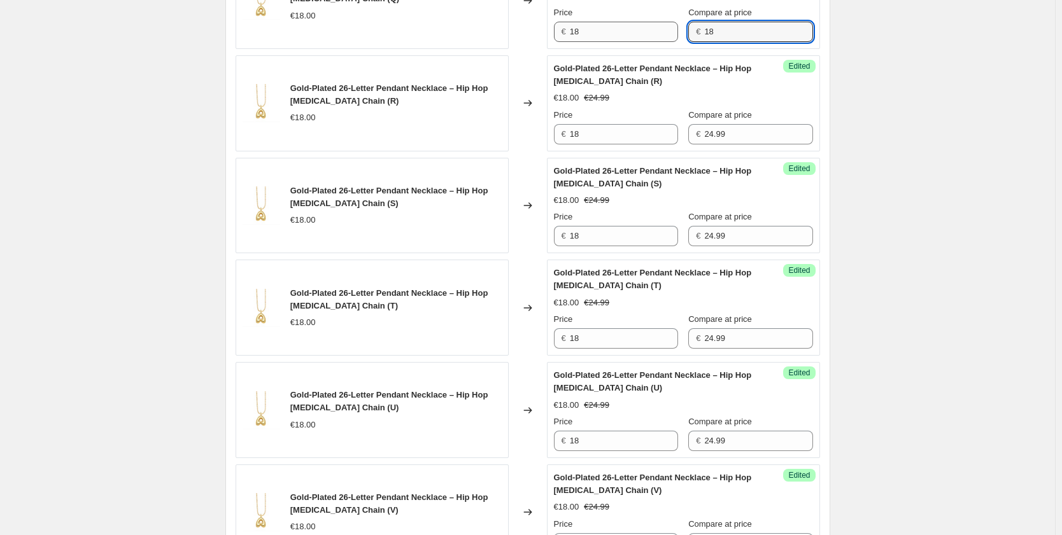
click at [683, 27] on div "Price € 18 Compare at price € 18" at bounding box center [683, 24] width 259 height 36
paste input "24.99"
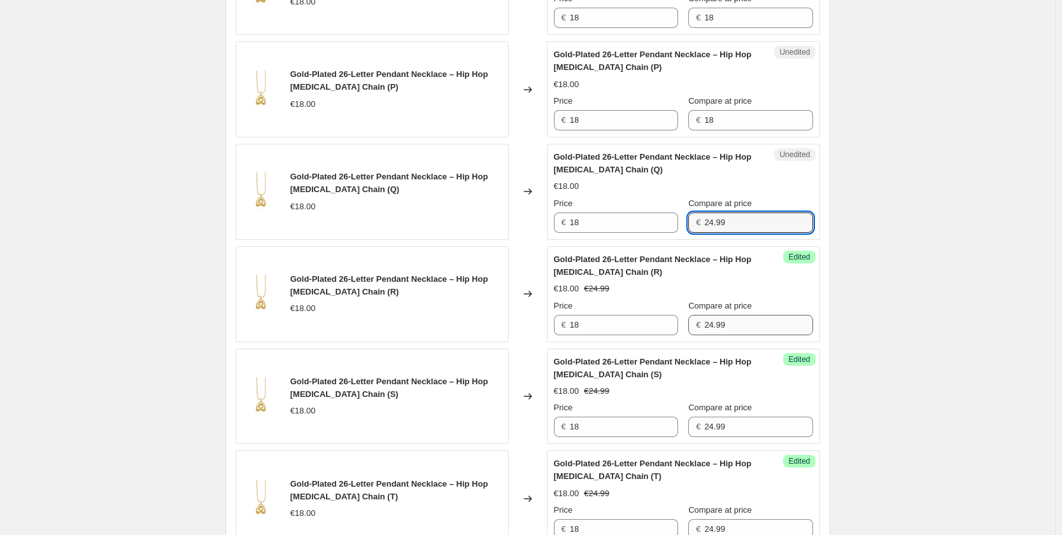
scroll to position [1347, 0]
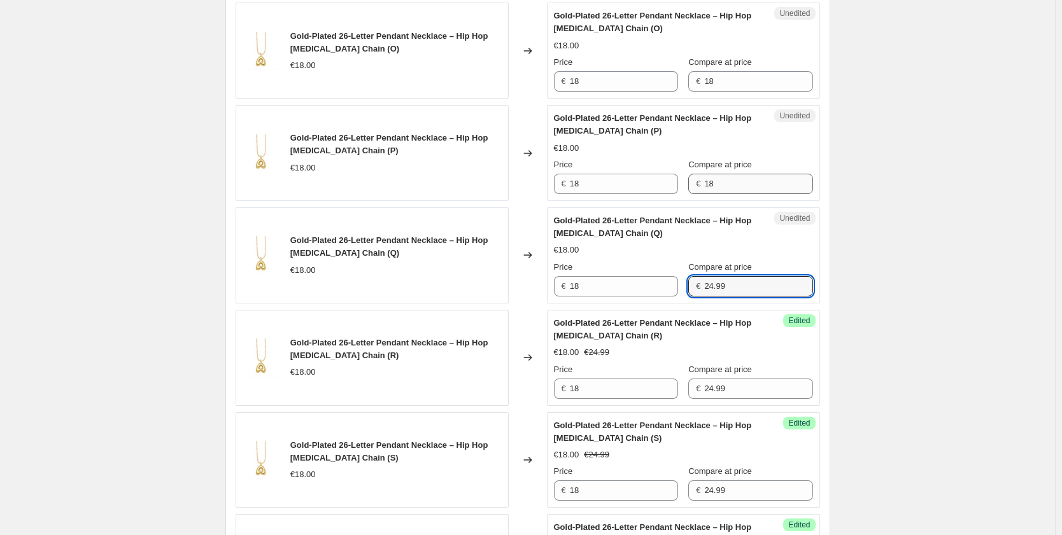
type input "24.99"
click at [673, 162] on div "Price € 18 Compare at price € 18" at bounding box center [683, 176] width 259 height 36
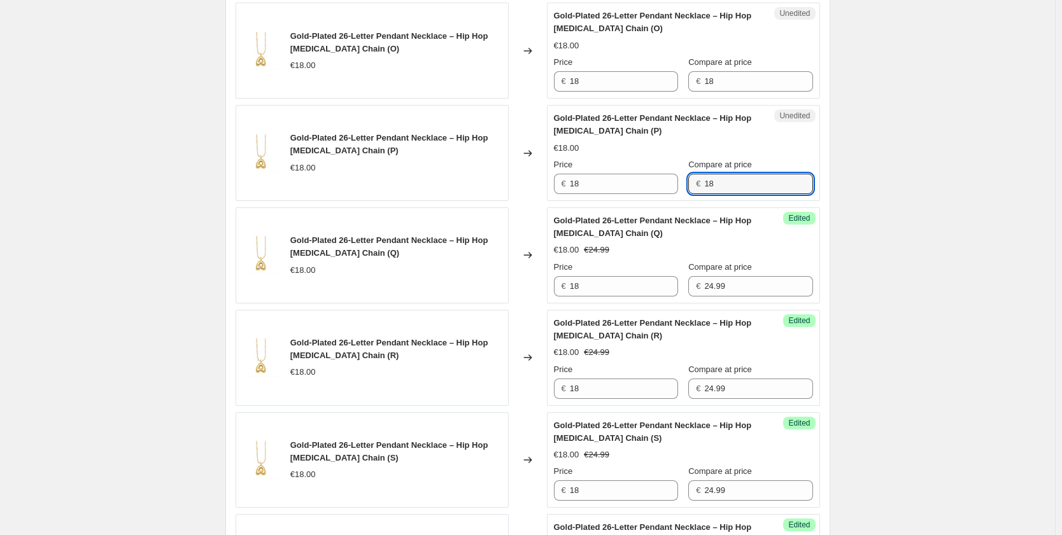
paste input "24.99"
type input "24.99"
click at [694, 78] on div "€ 18" at bounding box center [750, 81] width 124 height 20
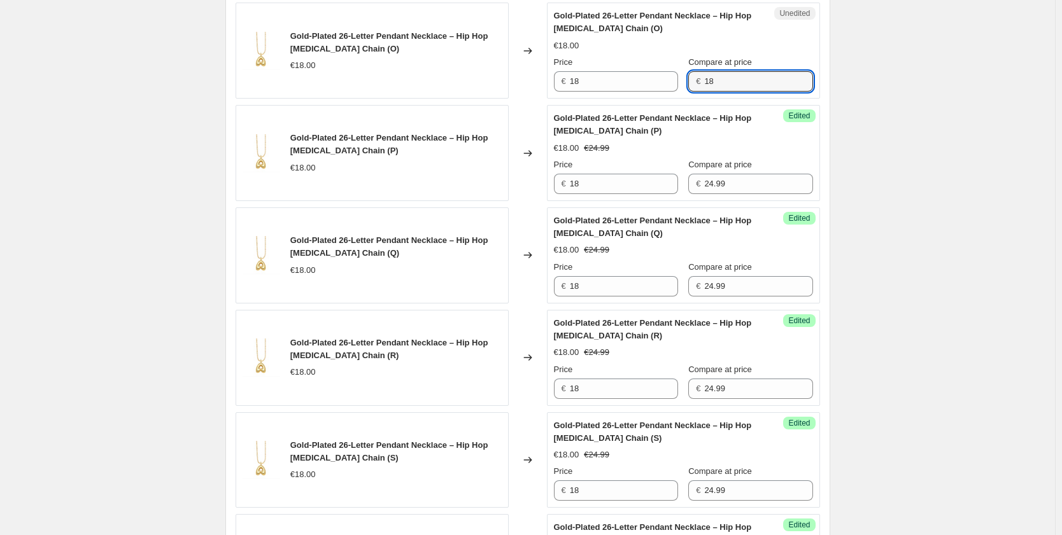
paste input "24.99"
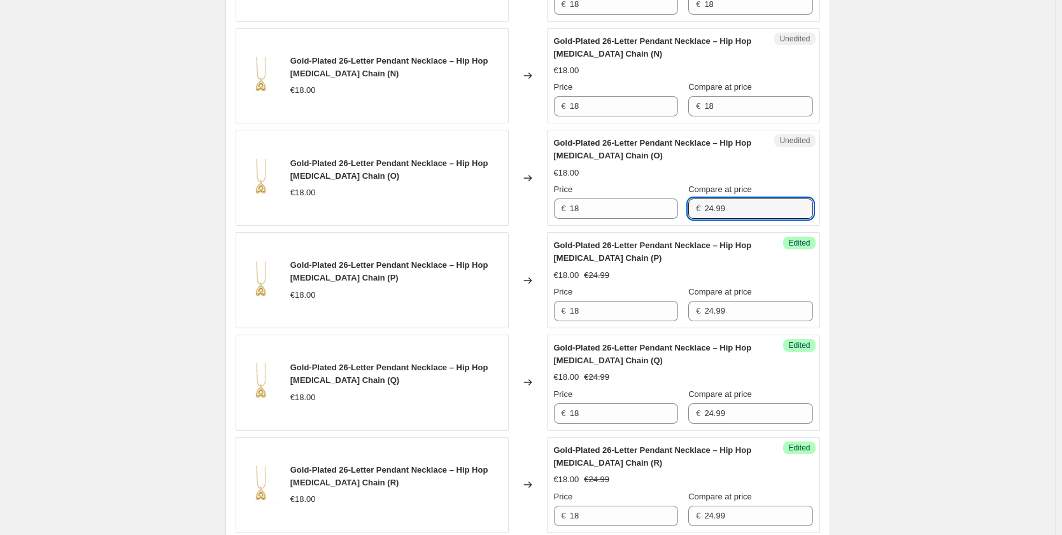
scroll to position [1156, 0]
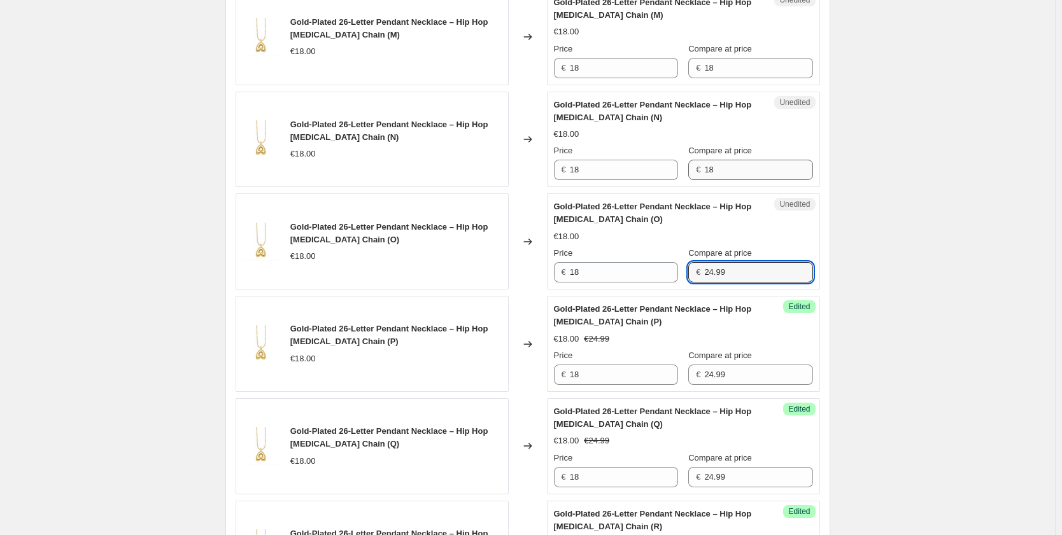
type input "24.99"
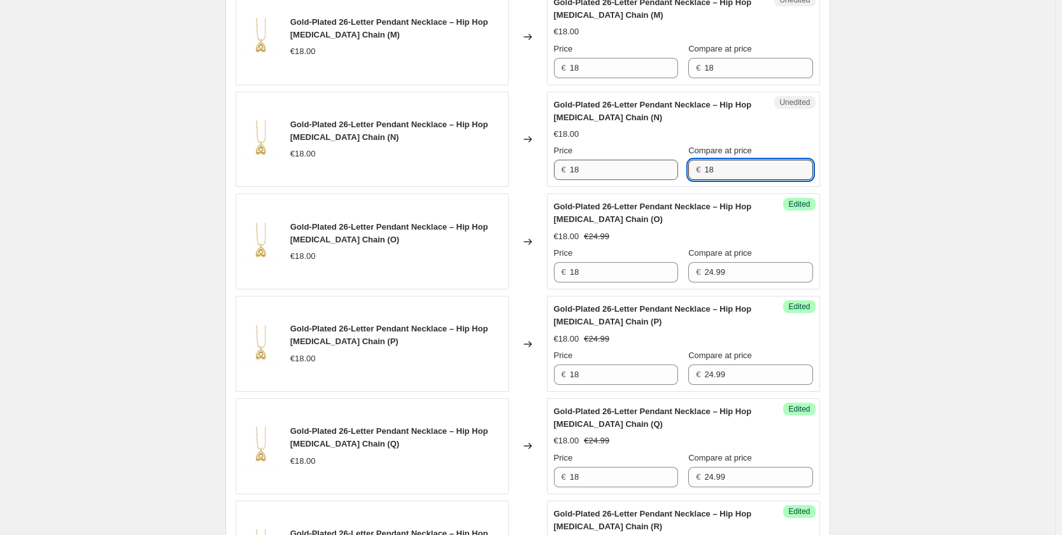
click at [673, 168] on div "Price € 18 Compare at price € 18" at bounding box center [683, 162] width 259 height 36
paste input "24.99"
type input "24.99"
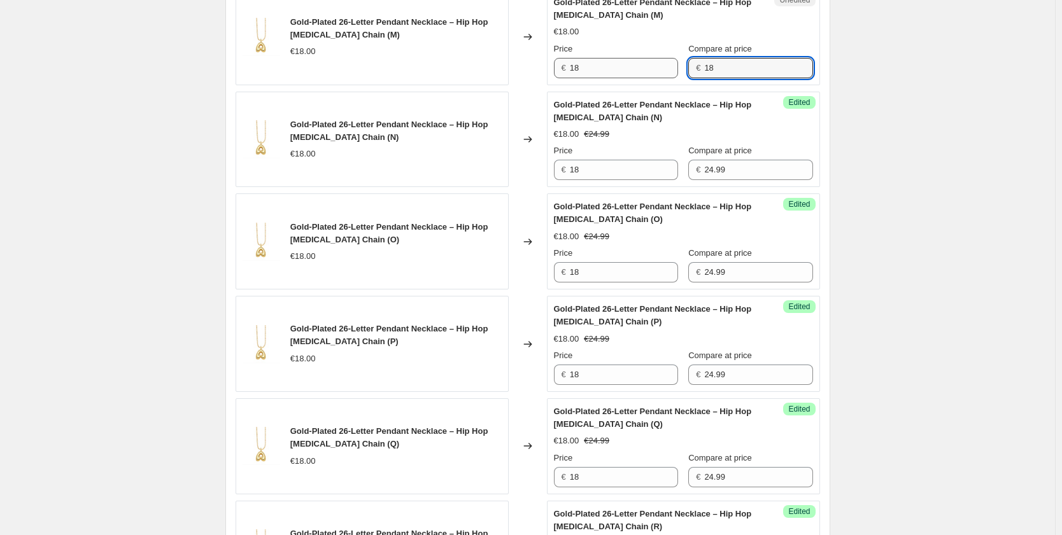
click at [678, 67] on div "Price € 18 Compare at price € 18" at bounding box center [683, 61] width 259 height 36
paste
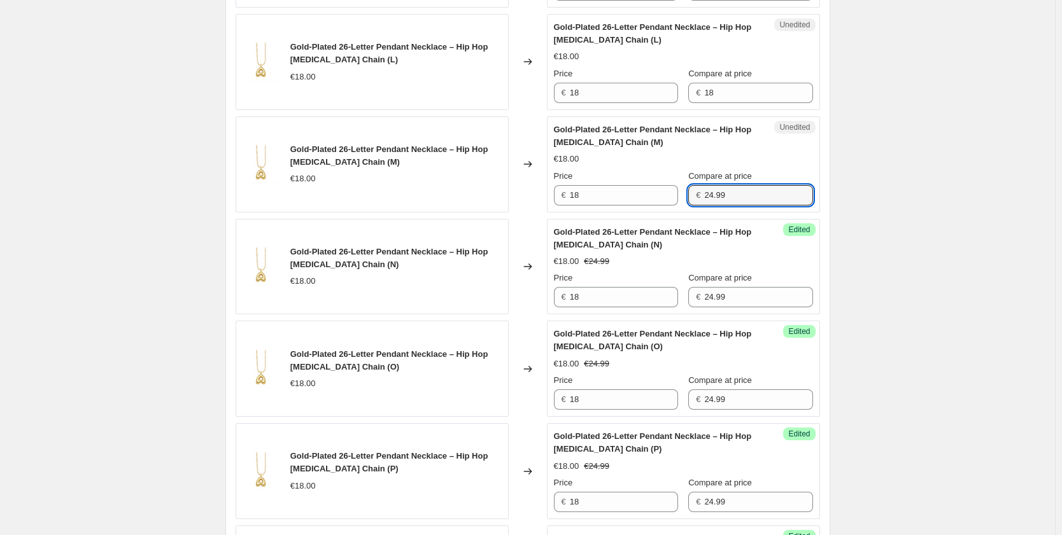
scroll to position [965, 0]
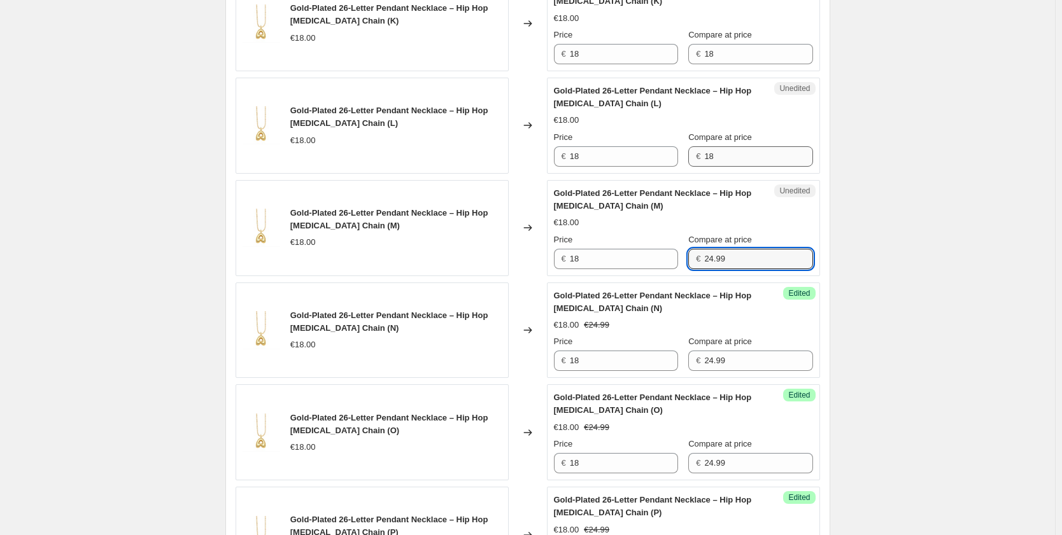
type input "24.99"
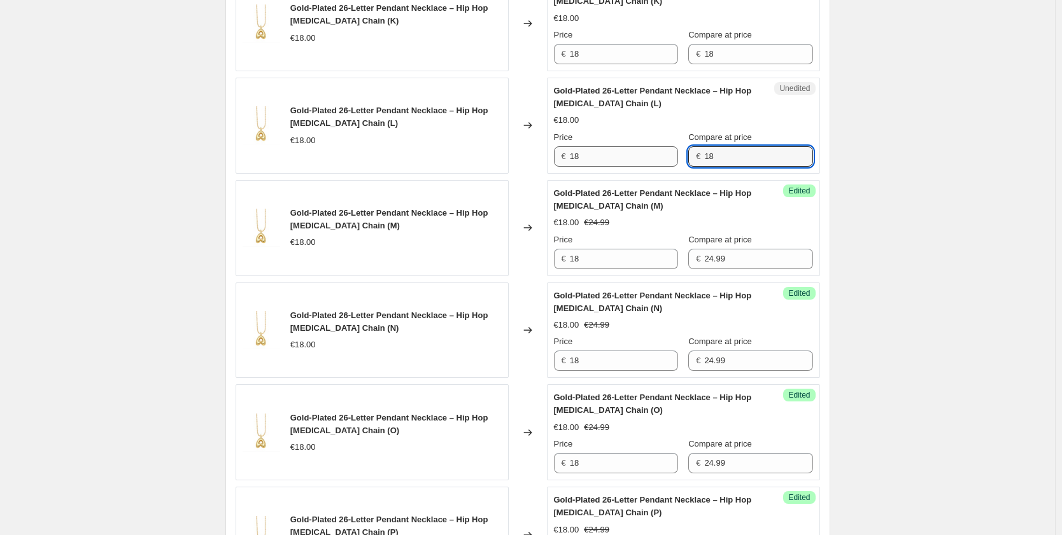
click at [680, 155] on div "Price € 18 Compare at price € 18" at bounding box center [683, 149] width 259 height 36
type input "24.99"
click at [698, 56] on div "€ 18" at bounding box center [750, 54] width 124 height 20
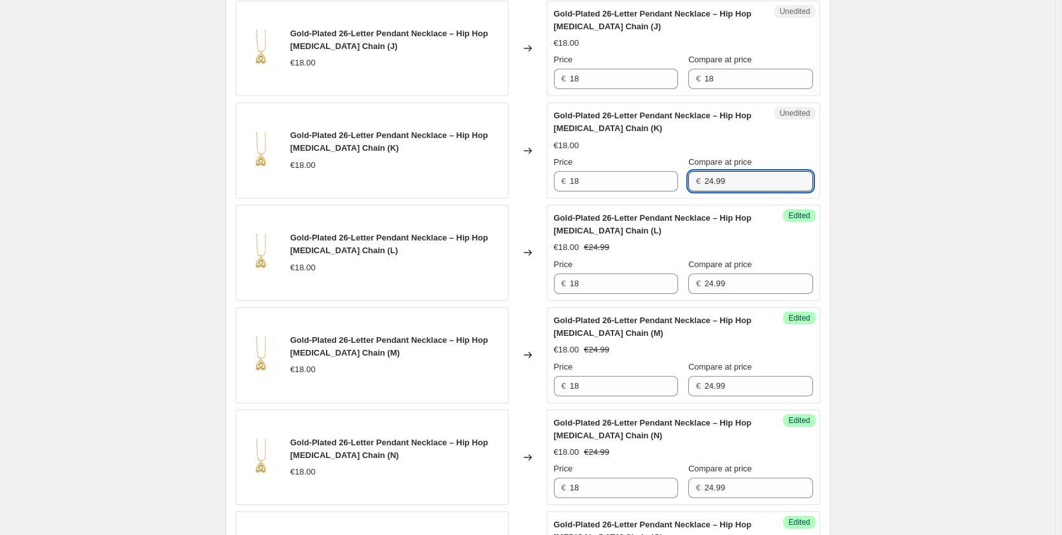
scroll to position [774, 0]
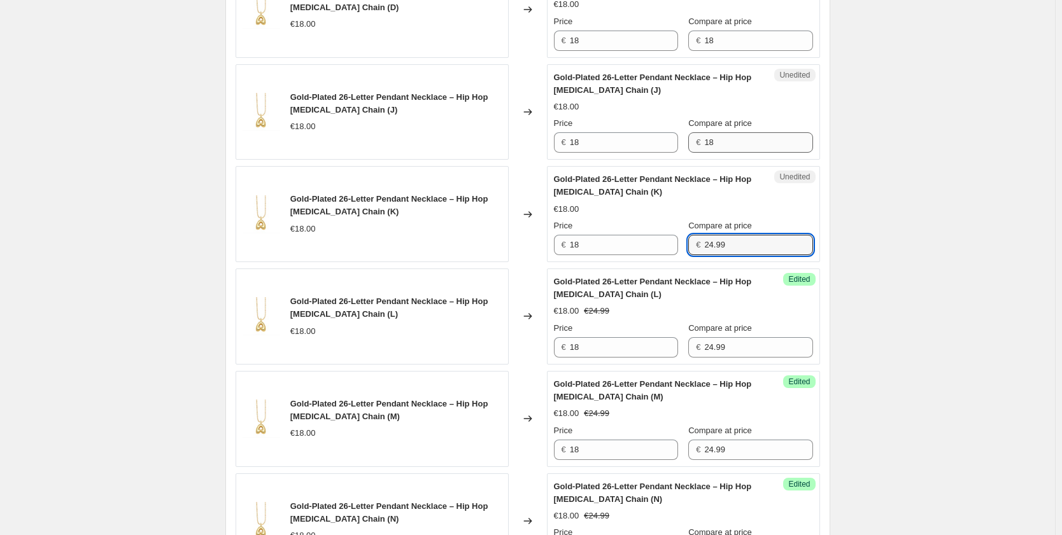
type input "24.99"
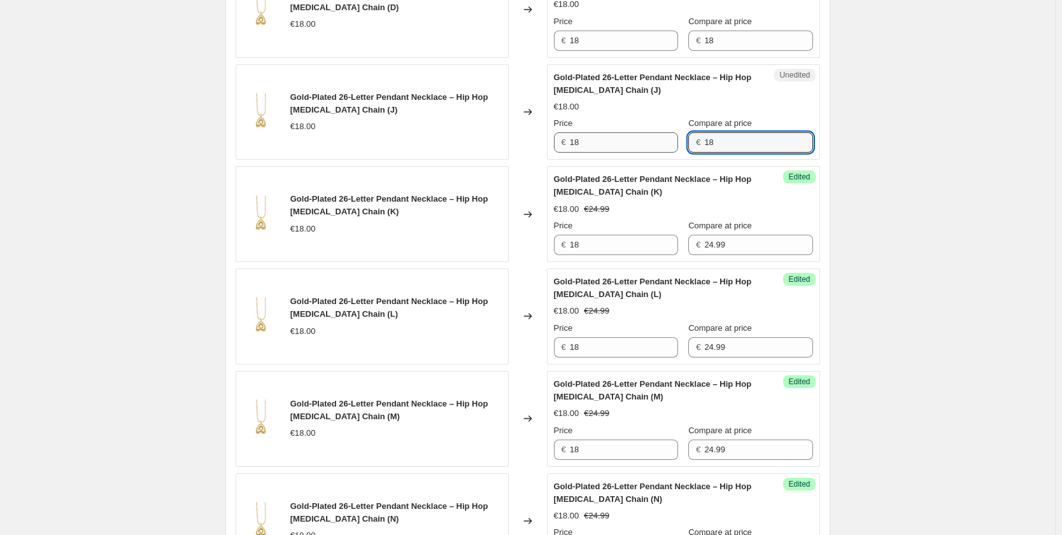
click at [668, 137] on div "Price € 18 Compare at price € 18" at bounding box center [683, 135] width 259 height 36
type input "24.99"
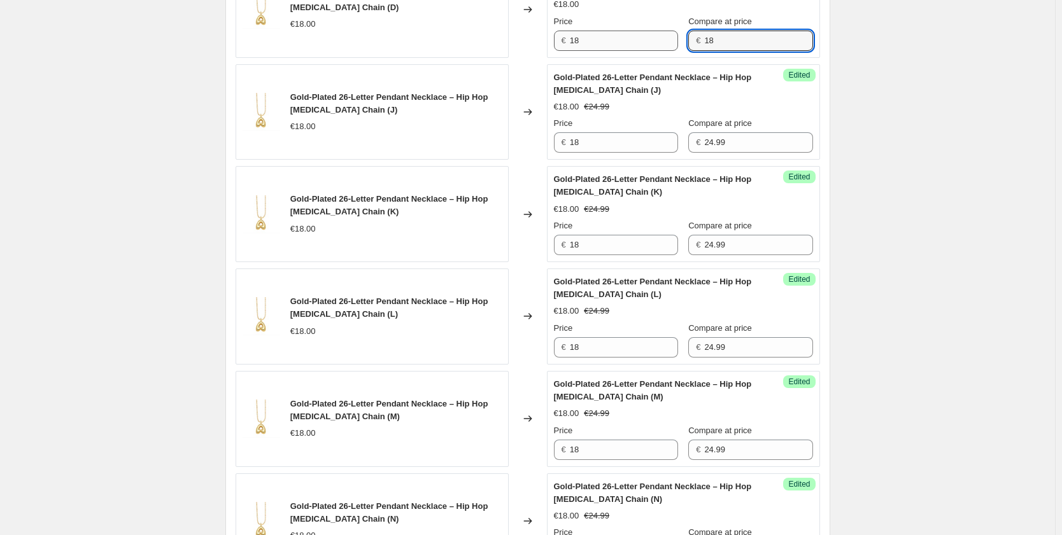
click at [663, 42] on div "Price € 18 Compare at price € 18" at bounding box center [683, 33] width 259 height 36
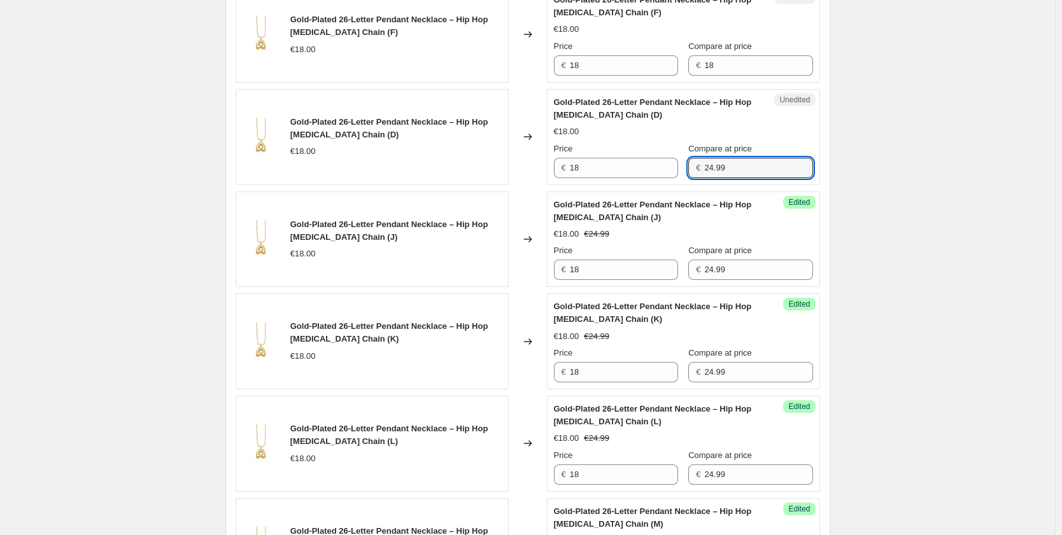
scroll to position [583, 0]
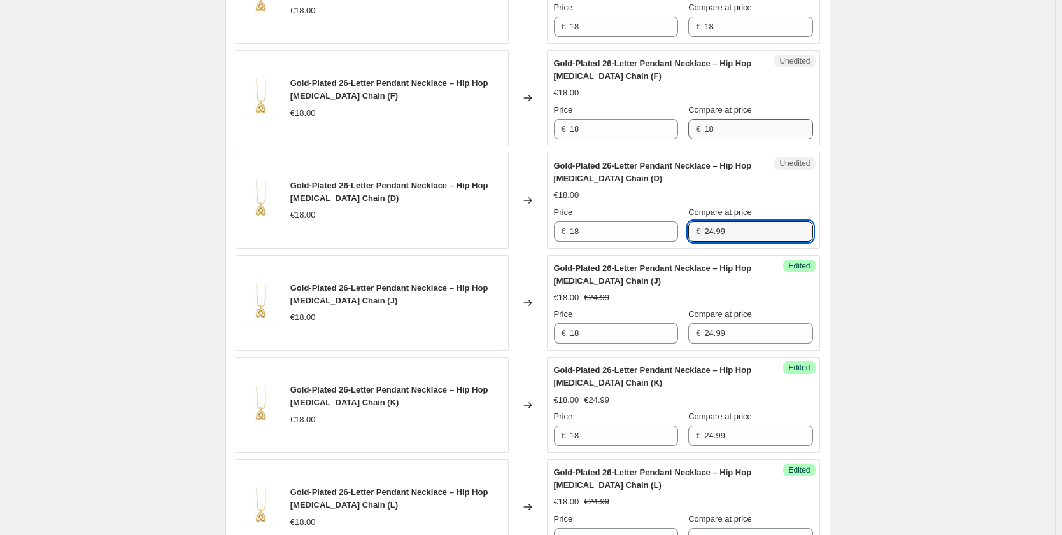
type input "24.99"
click at [694, 120] on div "€ 18" at bounding box center [750, 129] width 124 height 20
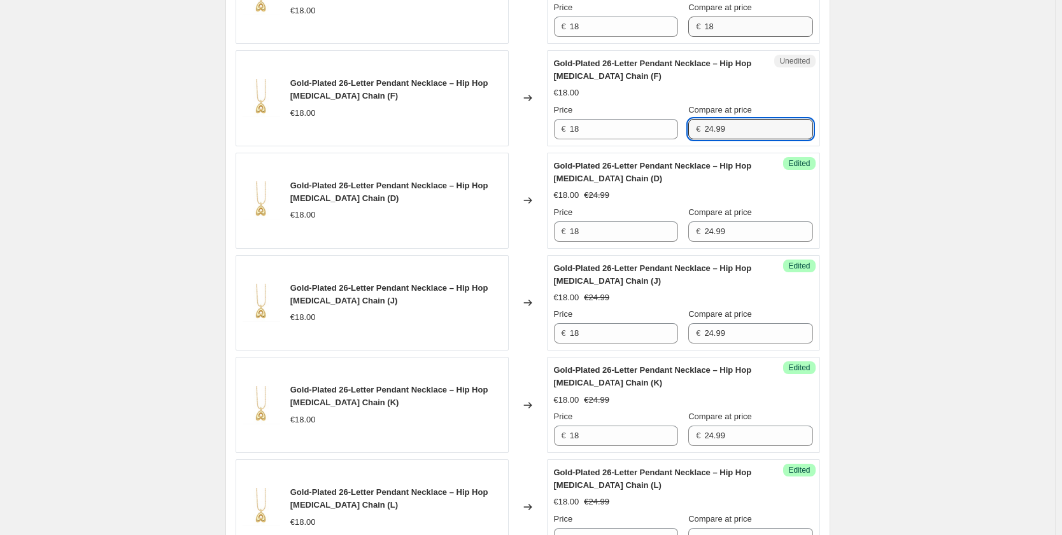
type input "24.99"
click at [673, 22] on div "Price € 18 Compare at price € 18" at bounding box center [683, 19] width 259 height 36
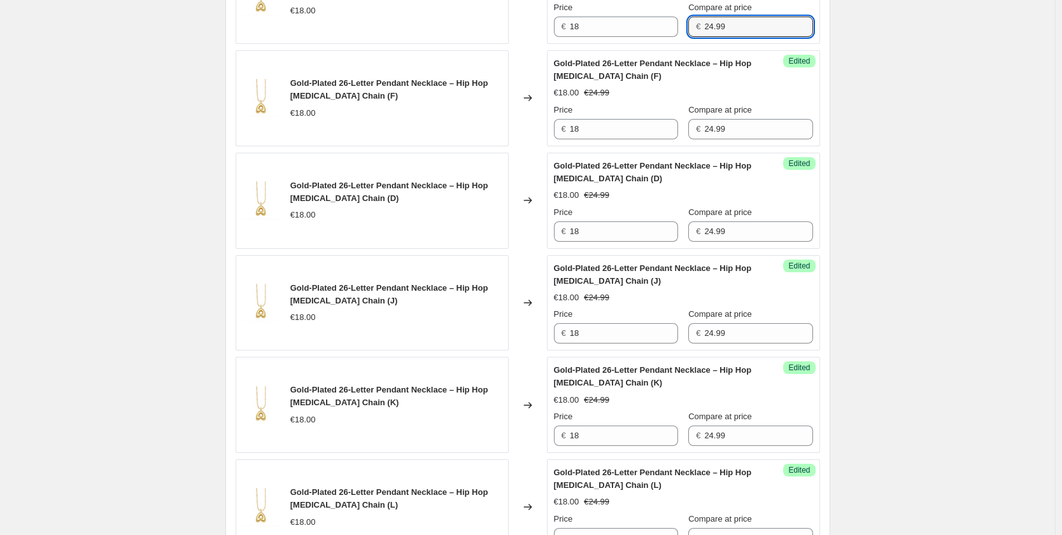
scroll to position [456, 0]
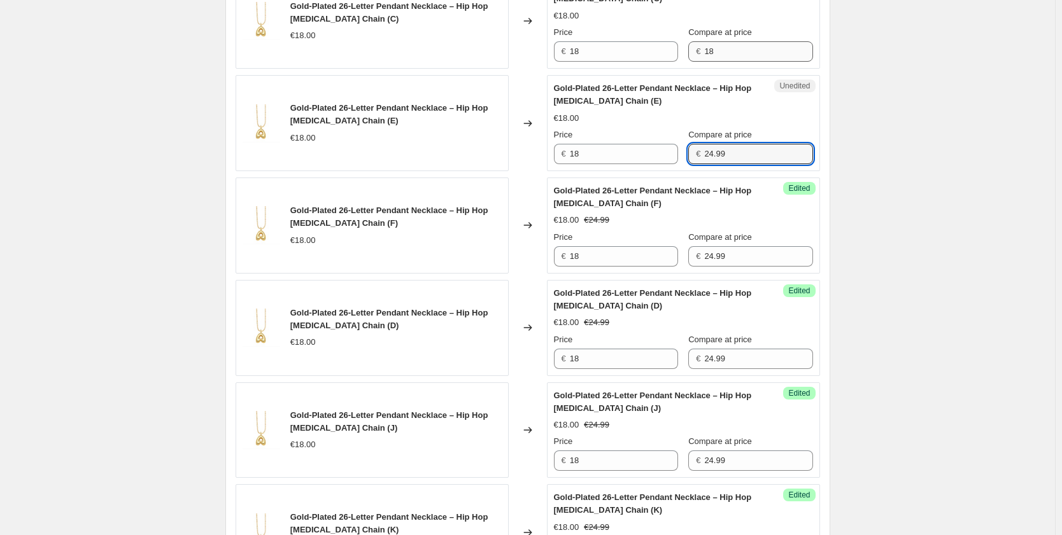
type input "24.99"
click at [684, 51] on div "Price € 18 Compare at price € 18" at bounding box center [683, 44] width 259 height 36
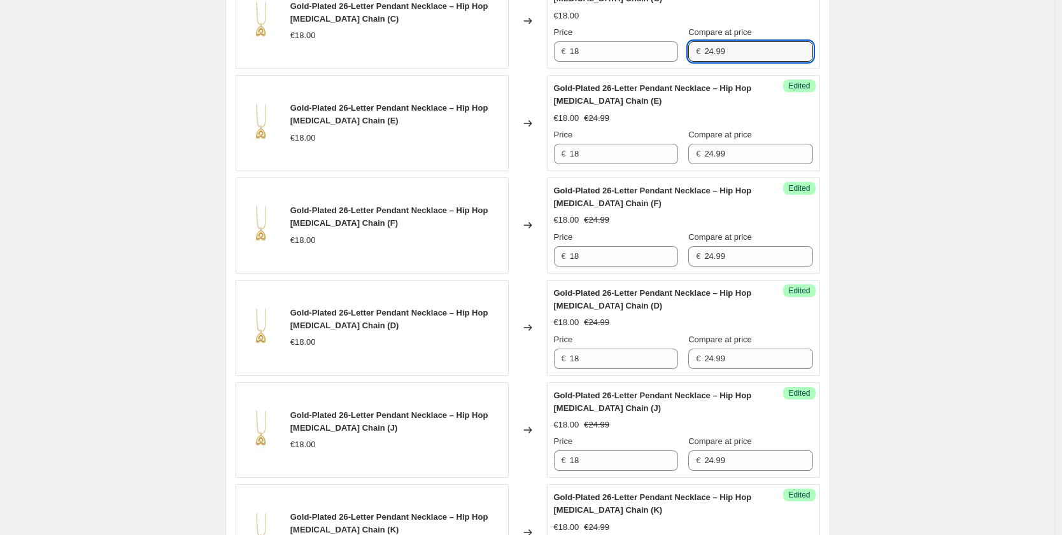
scroll to position [265, 0]
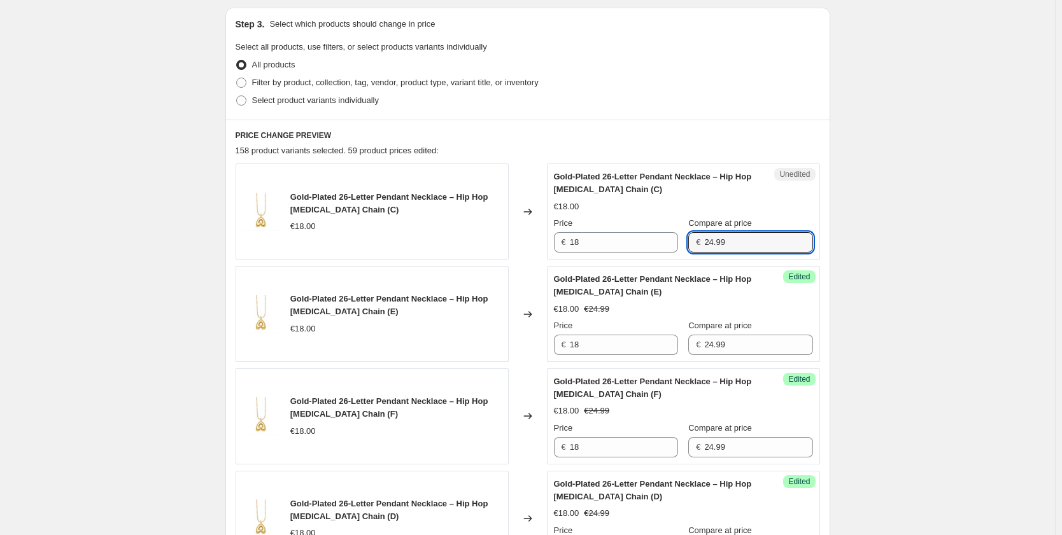
type input "24.99"
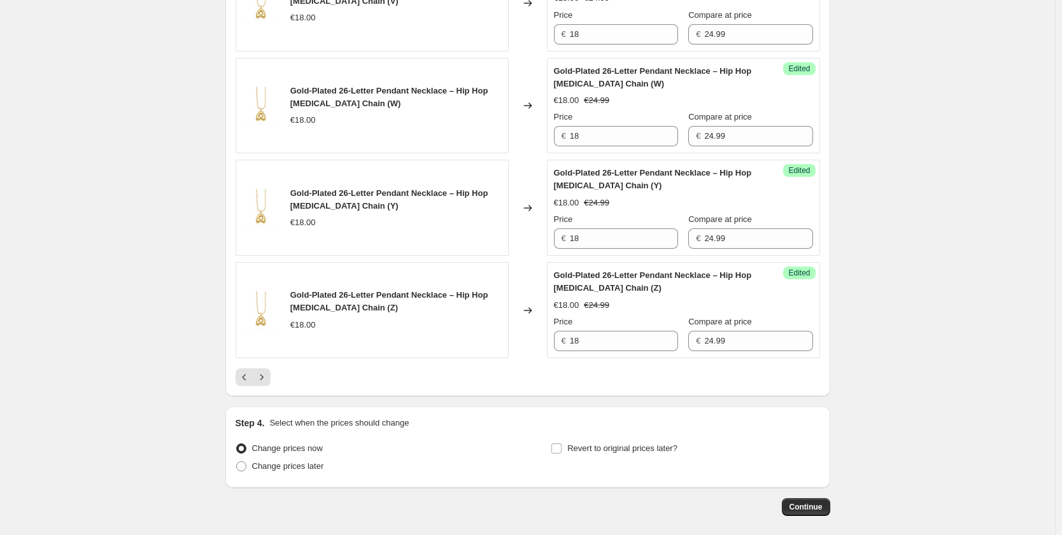
scroll to position [2169, 0]
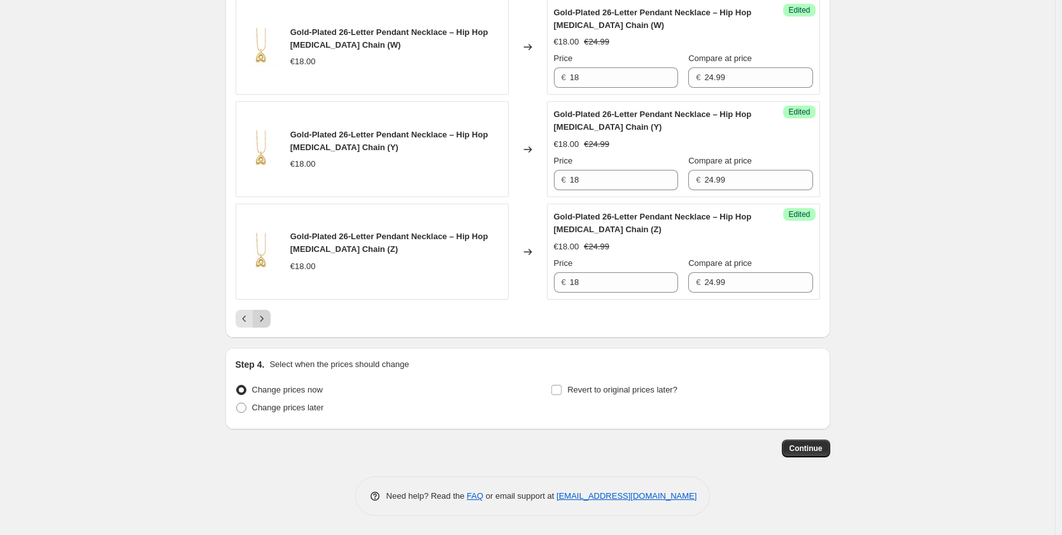
click at [268, 316] on icon "Next" at bounding box center [261, 318] width 13 height 13
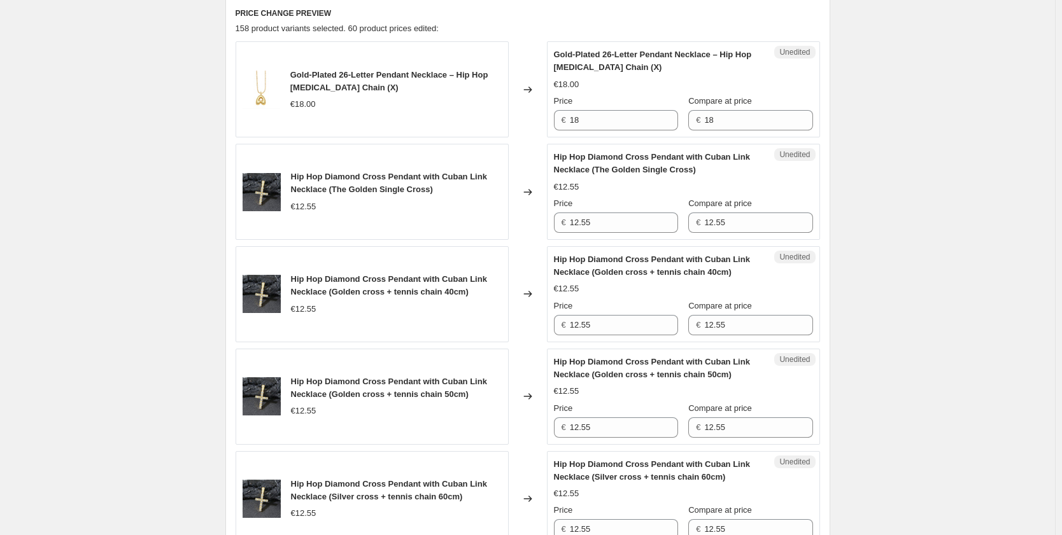
scroll to position [260, 0]
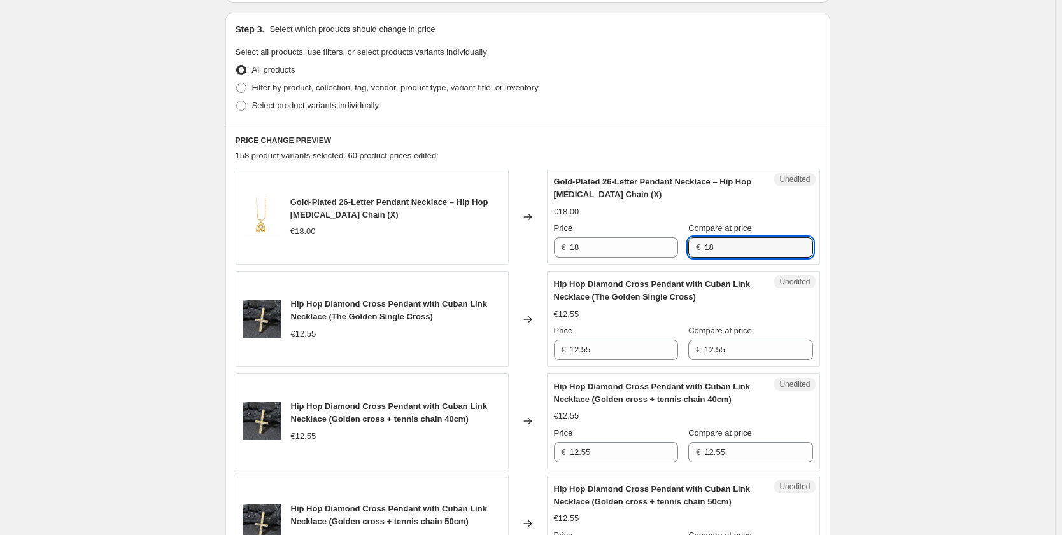
drag, startPoint x: 740, startPoint y: 244, endPoint x: 686, endPoint y: 243, distance: 54.1
click at [686, 243] on div "Price € 18 Compare at price € 18" at bounding box center [683, 240] width 259 height 36
paste input "24.99"
type input "24.99"
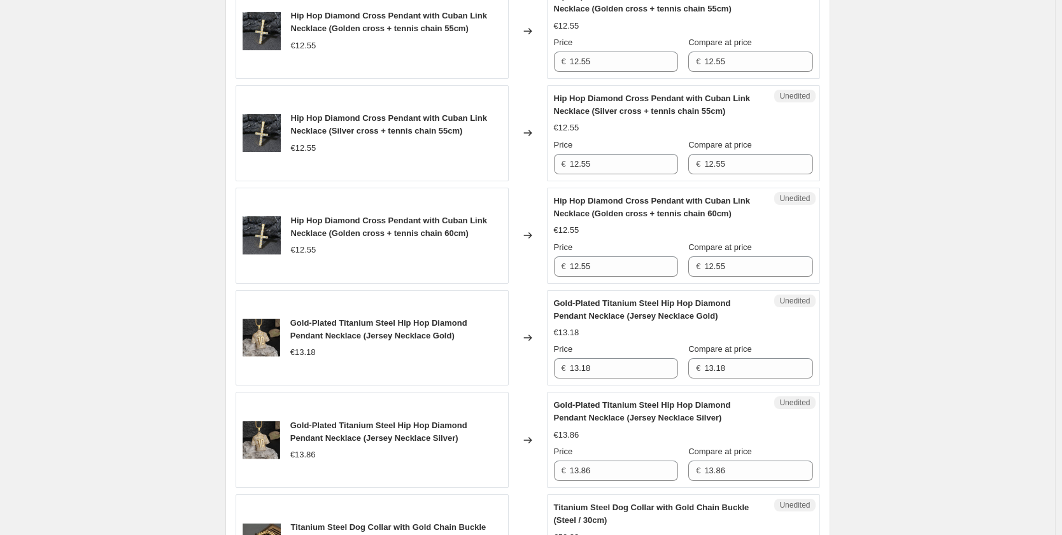
scroll to position [1532, 0]
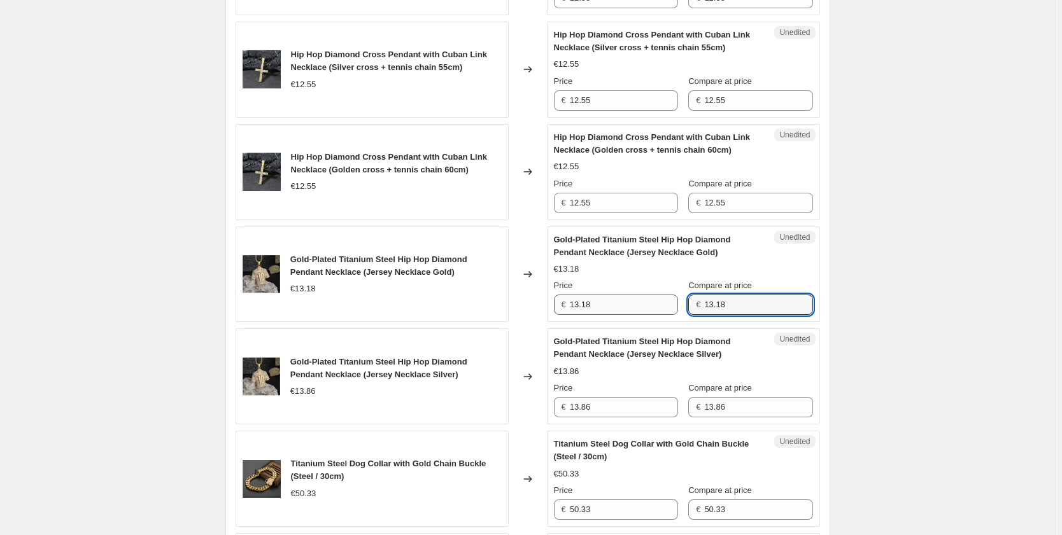
drag, startPoint x: 743, startPoint y: 308, endPoint x: 657, endPoint y: 312, distance: 86.0
click at [657, 312] on div "Price € 13.18 Compare at price € 13.18" at bounding box center [683, 297] width 259 height 36
drag, startPoint x: 738, startPoint y: 309, endPoint x: 663, endPoint y: 304, distance: 75.3
click at [668, 304] on div "Price € 13.18 Compare at price € 18" at bounding box center [683, 297] width 259 height 36
type input "18"
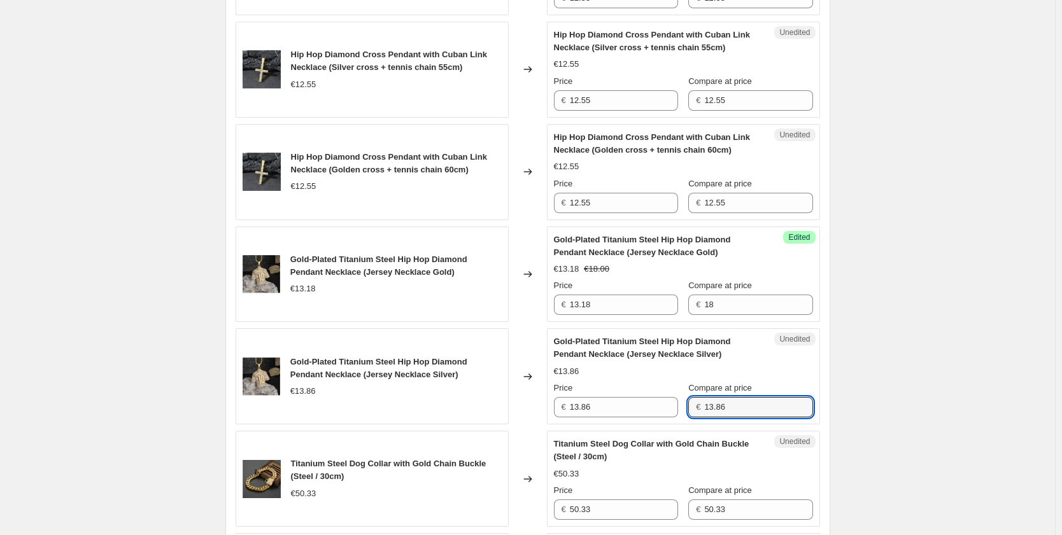
drag, startPoint x: 752, startPoint y: 399, endPoint x: 689, endPoint y: 398, distance: 63.6
click at [689, 398] on div "Price € 13.86 Compare at price € 13.86" at bounding box center [683, 400] width 259 height 36
paste input "8"
type input "18"
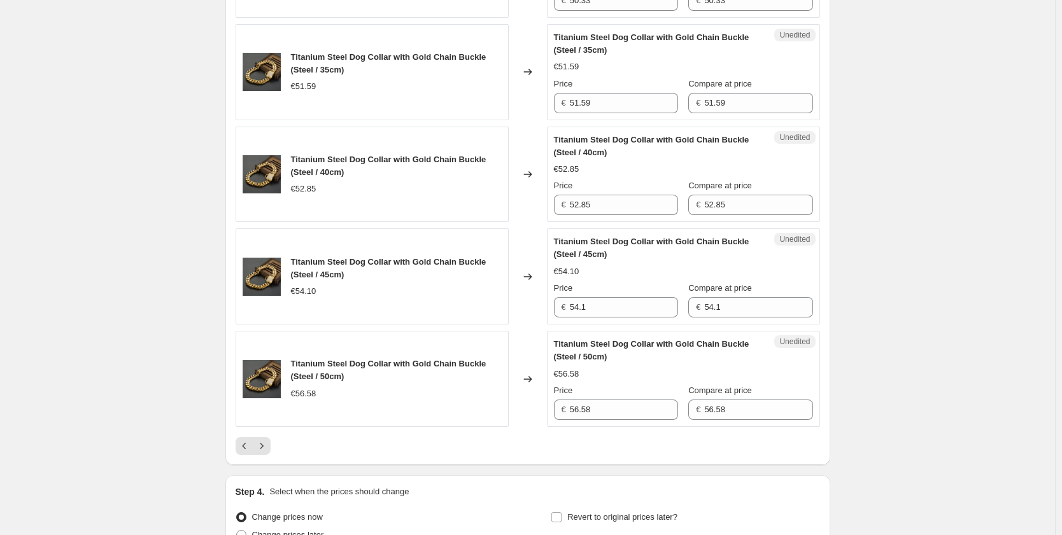
scroll to position [2105, 0]
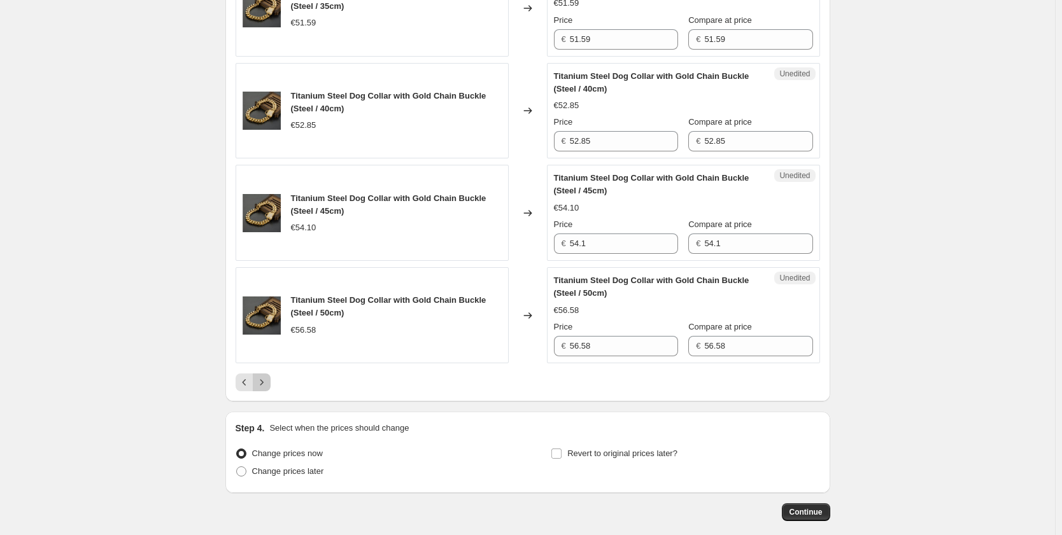
click at [264, 382] on icon "Next" at bounding box center [261, 382] width 13 height 13
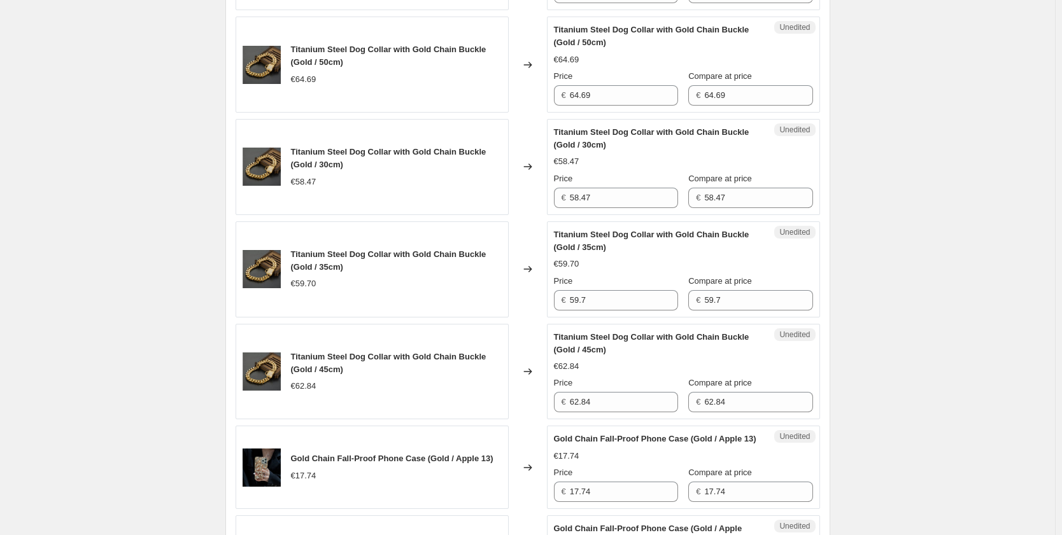
scroll to position [641, 0]
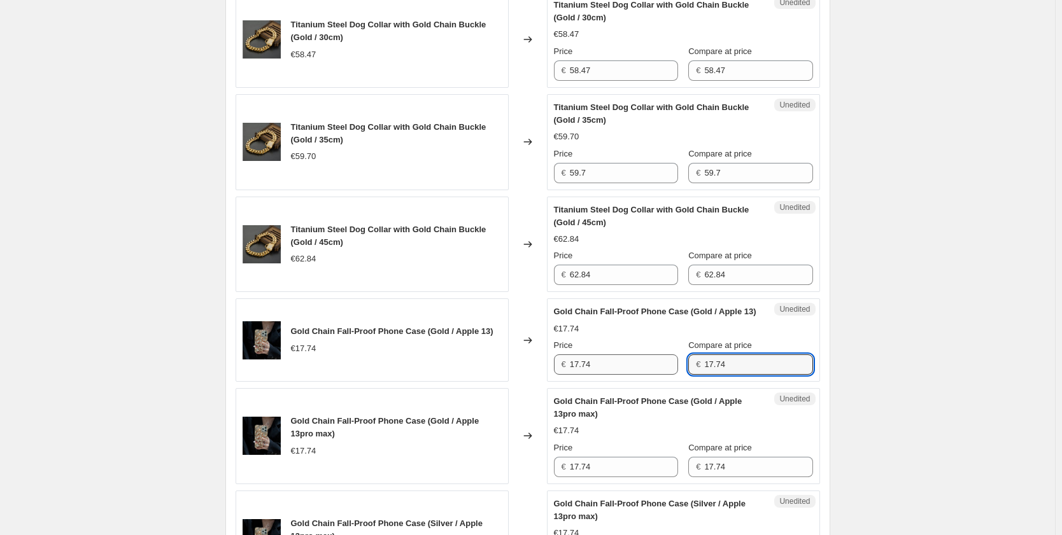
drag, startPoint x: 724, startPoint y: 382, endPoint x: 655, endPoint y: 378, distance: 68.8
click at [659, 375] on div "Price € 17.74 Compare at price € 17.74" at bounding box center [683, 357] width 259 height 36
drag, startPoint x: 696, startPoint y: 382, endPoint x: 662, endPoint y: 381, distance: 33.8
click at [663, 375] on div "Price € 17.74 Compare at price € 26.49" at bounding box center [683, 357] width 259 height 36
type input "26.49"
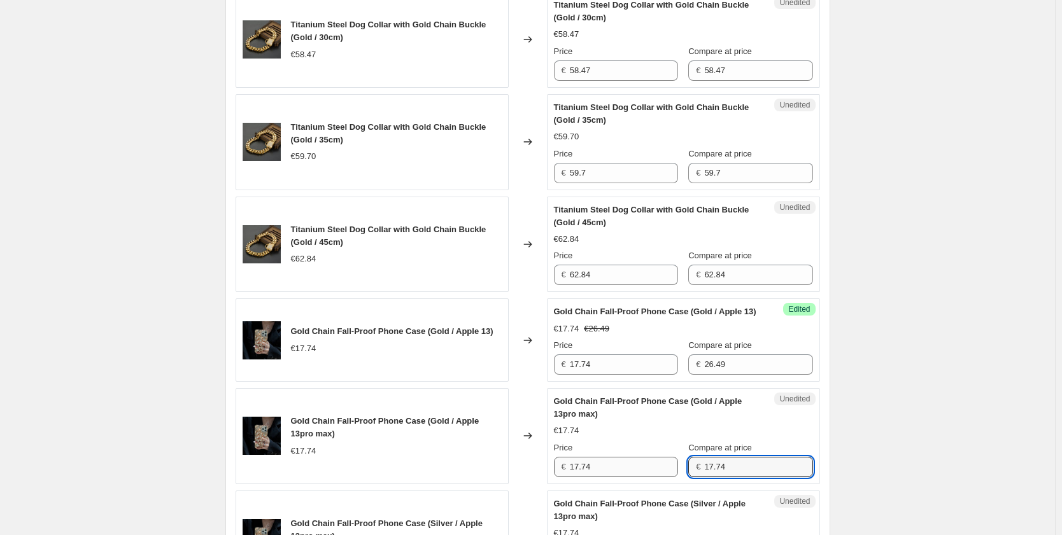
drag, startPoint x: 731, startPoint y: 478, endPoint x: 667, endPoint y: 475, distance: 64.4
click at [667, 475] on div "Price € 17.74 Compare at price € 17.74" at bounding box center [683, 460] width 259 height 36
paste input "26.49"
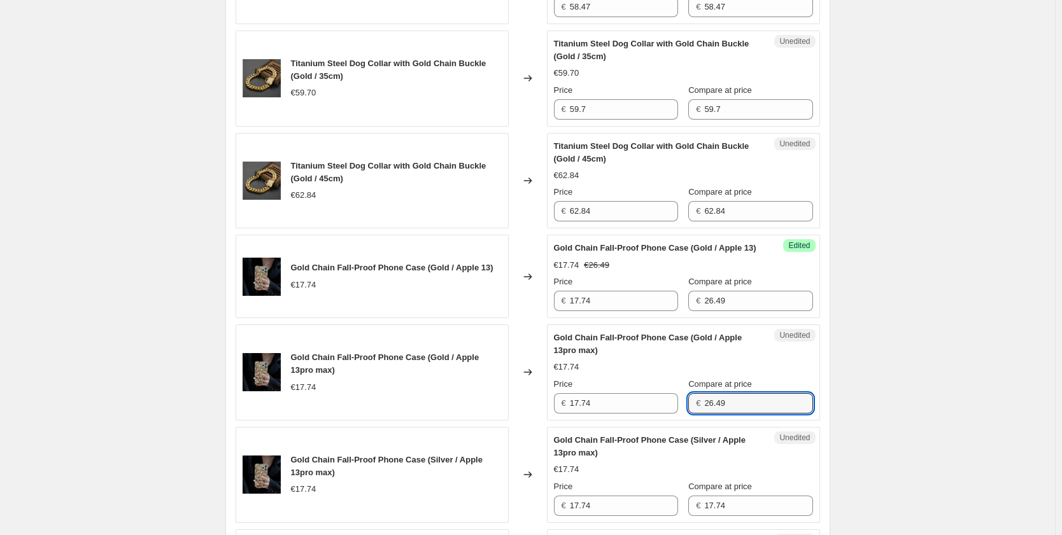
scroll to position [769, 0]
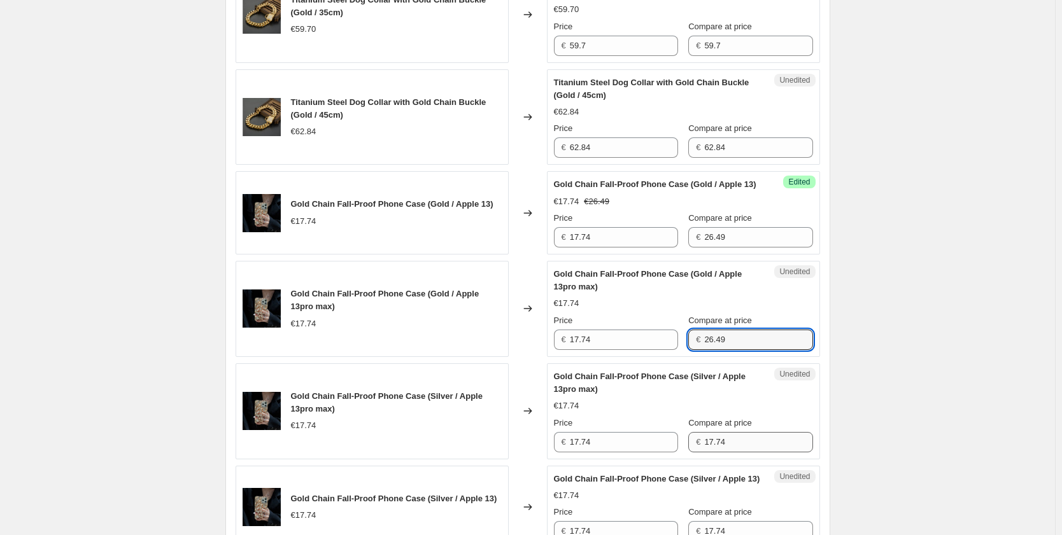
type input "26.49"
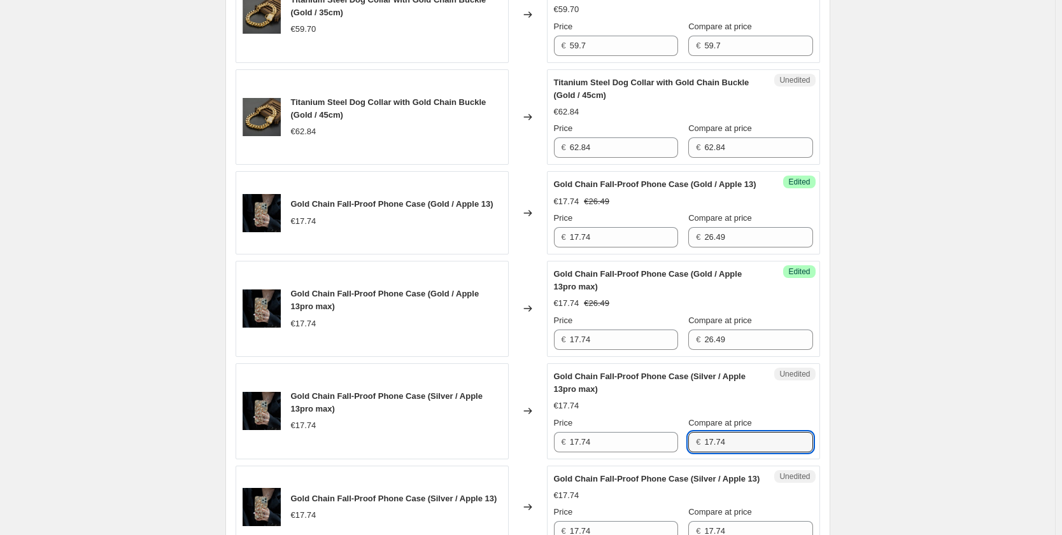
drag, startPoint x: 703, startPoint y: 452, endPoint x: 673, endPoint y: 451, distance: 30.6
click at [673, 451] on div "Price € 17.74 Compare at price € 17.74" at bounding box center [683, 435] width 259 height 36
paste input "26.49"
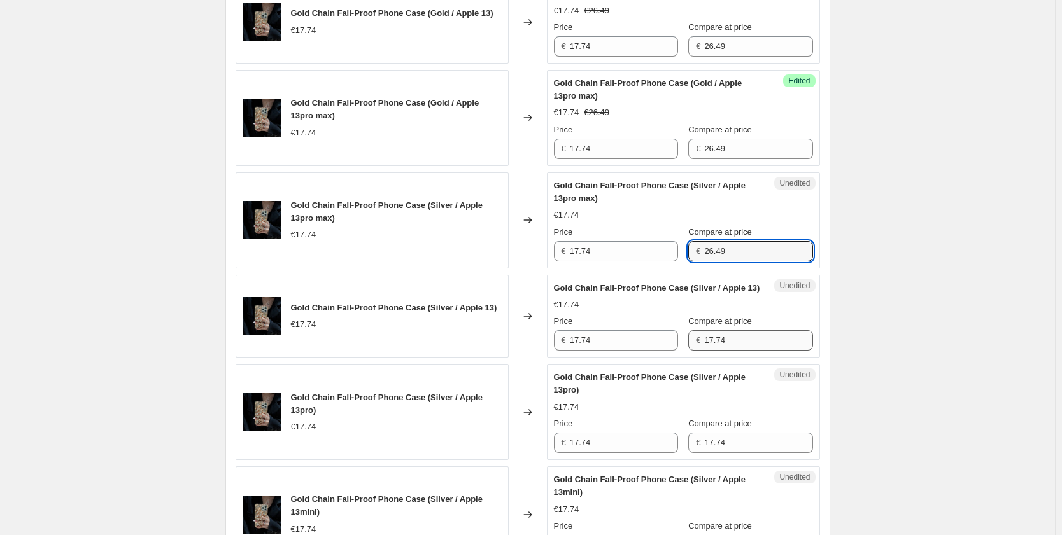
type input "26.49"
drag, startPoint x: 724, startPoint y: 368, endPoint x: 671, endPoint y: 361, distance: 53.3
click at [671, 351] on div "Price € 17.74 Compare at price € 17.74" at bounding box center [683, 333] width 259 height 36
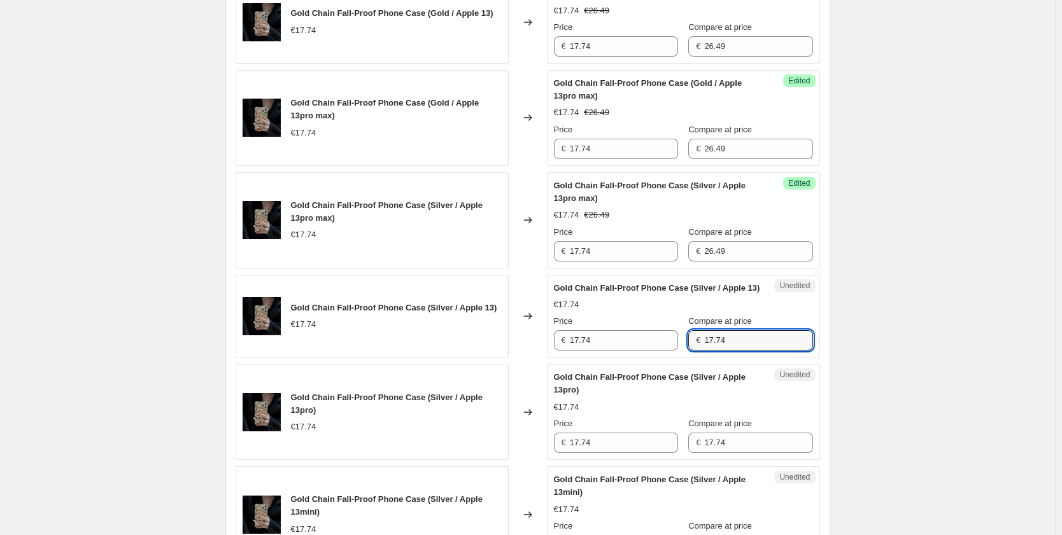
paste input "26.49"
type input "26.49"
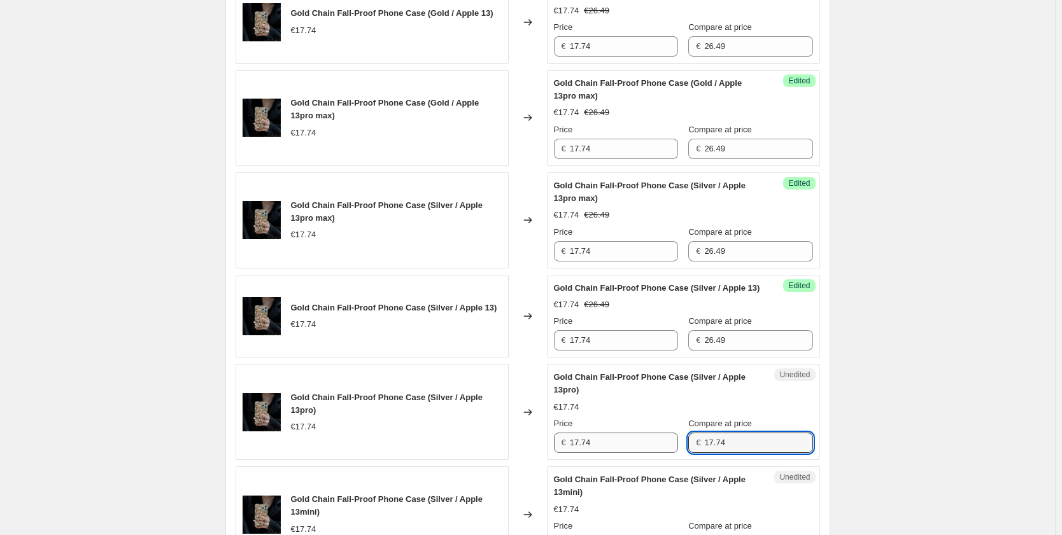
drag, startPoint x: 729, startPoint y: 467, endPoint x: 659, endPoint y: 467, distance: 69.4
click at [659, 453] on div "Price € 17.74 Compare at price € 17.74" at bounding box center [683, 435] width 259 height 36
paste input "26.49"
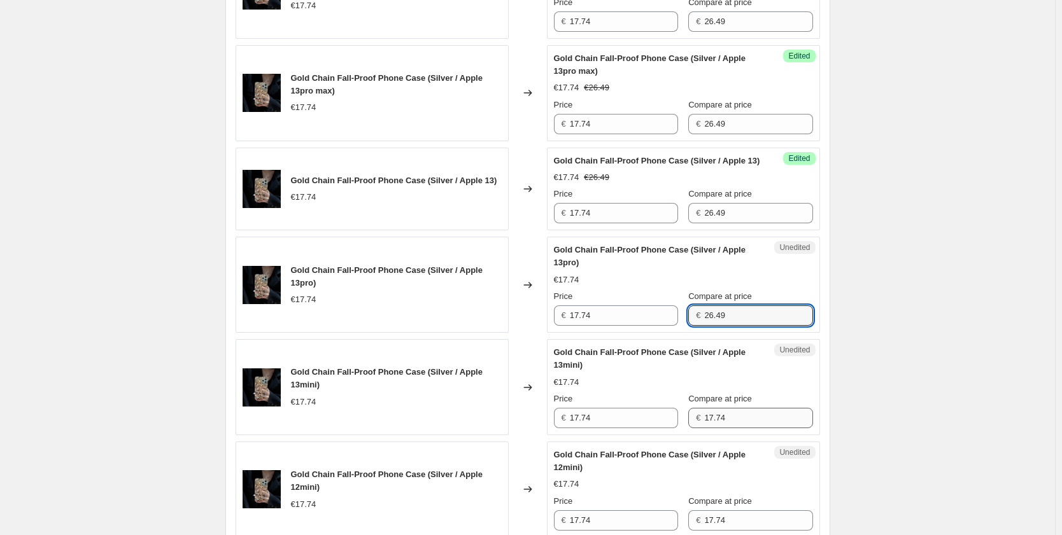
type input "26.49"
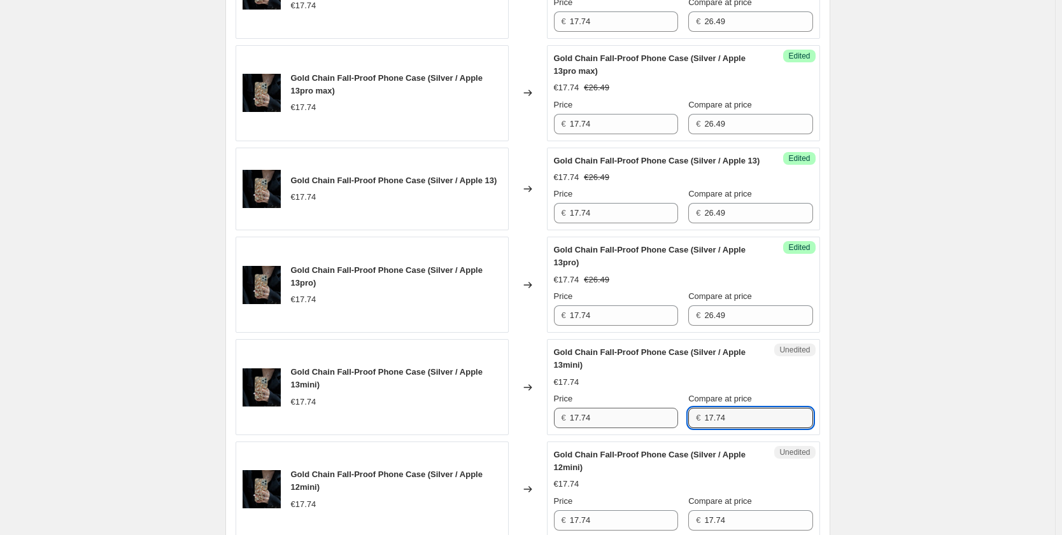
drag, startPoint x: 751, startPoint y: 440, endPoint x: 647, endPoint y: 442, distance: 103.8
click at [647, 428] on div "Price € 17.74 Compare at price € 17.74" at bounding box center [683, 411] width 259 height 36
paste input "26.49"
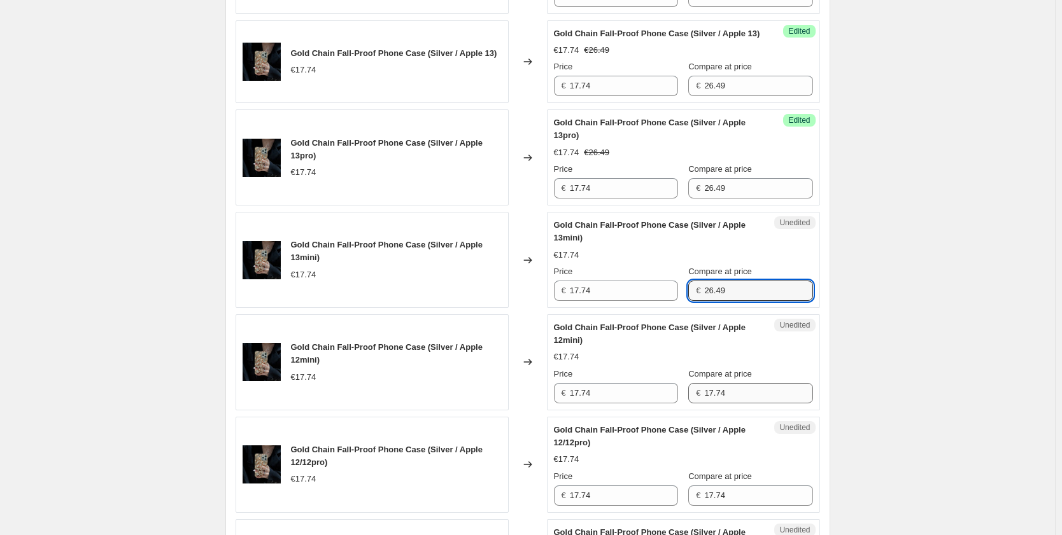
type input "26.49"
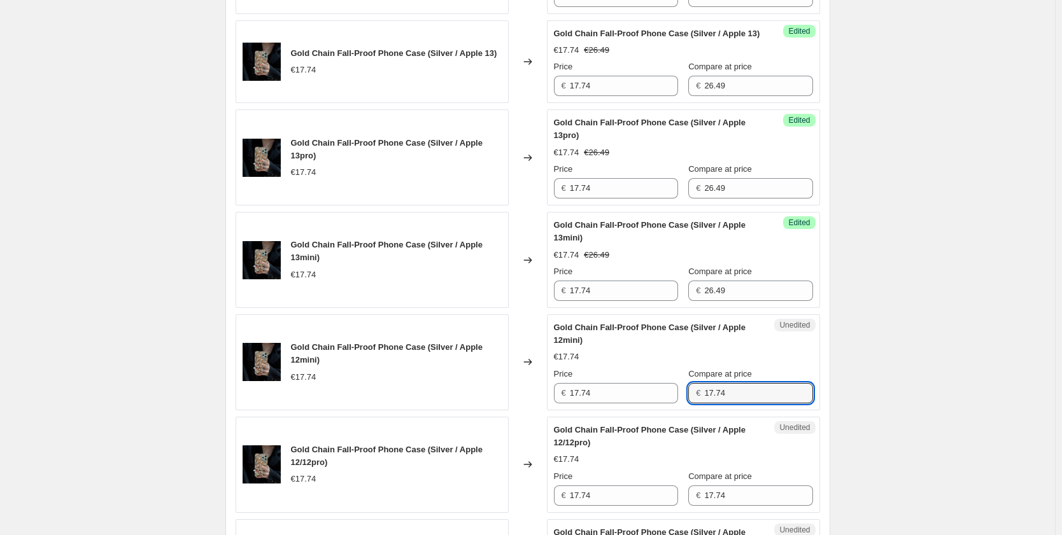
drag, startPoint x: 725, startPoint y: 419, endPoint x: 675, endPoint y: 416, distance: 50.4
click at [693, 403] on div "€ 17.74" at bounding box center [750, 393] width 124 height 20
paste input "26.49"
type input "26.49"
drag, startPoint x: 701, startPoint y: 519, endPoint x: 671, endPoint y: 517, distance: 30.0
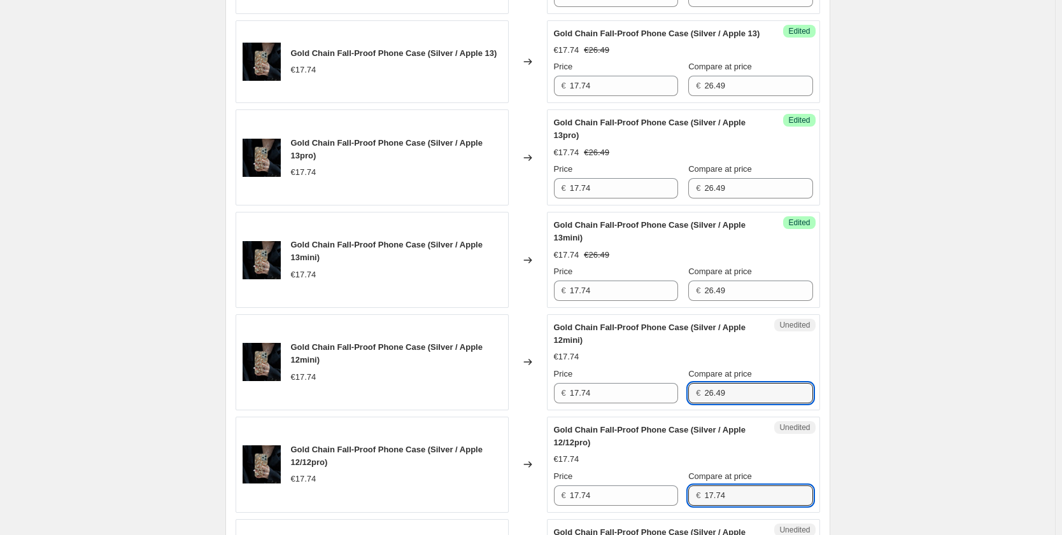
click at [672, 506] on div "Price € 17.74 Compare at price € 17.74" at bounding box center [683, 488] width 259 height 36
paste input "26.49"
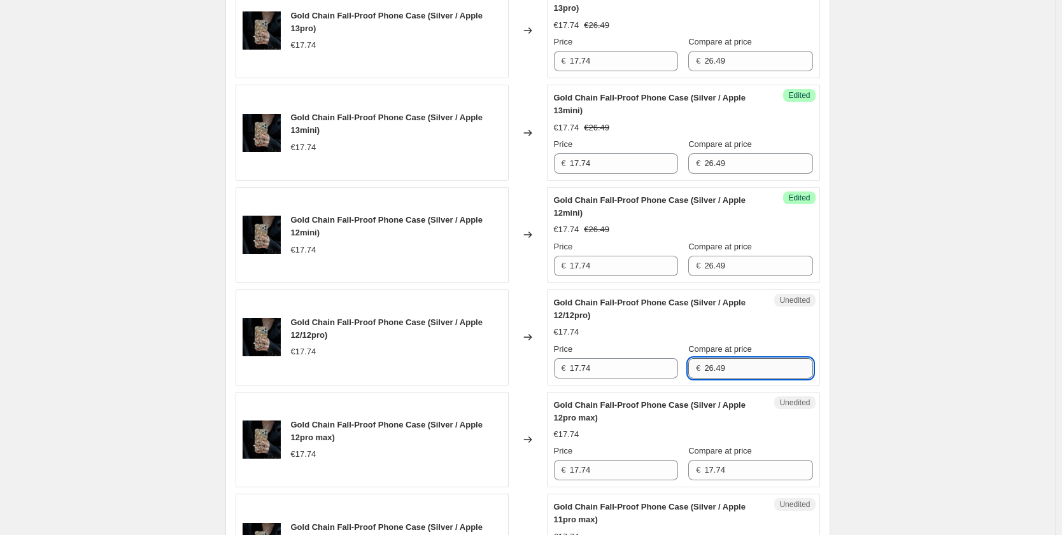
scroll to position [1405, 0]
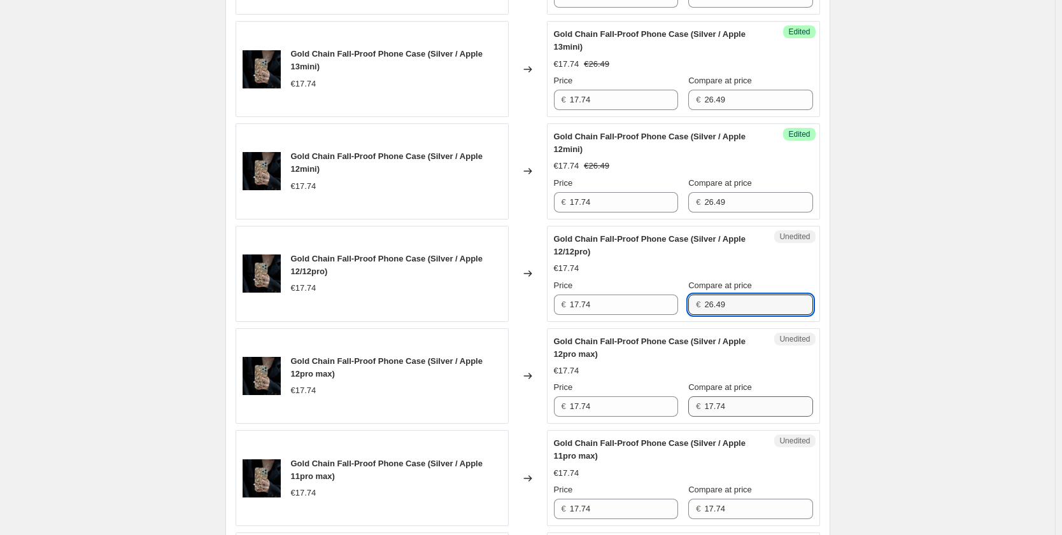
type input "26.49"
drag, startPoint x: 729, startPoint y: 435, endPoint x: 673, endPoint y: 430, distance: 55.5
click at [678, 417] on div "Price € 17.74 Compare at price € 17.74" at bounding box center [683, 399] width 259 height 36
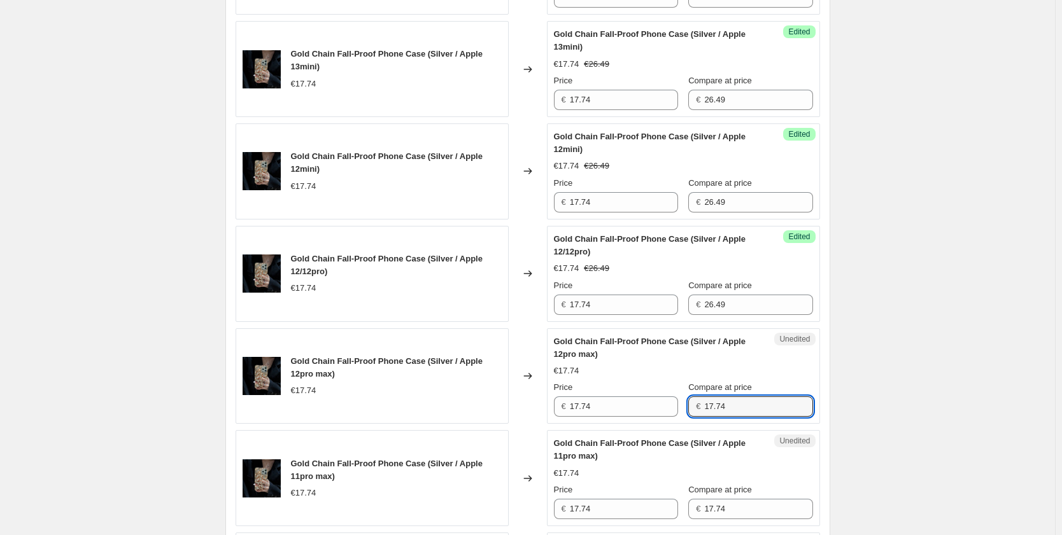
paste input "26.49"
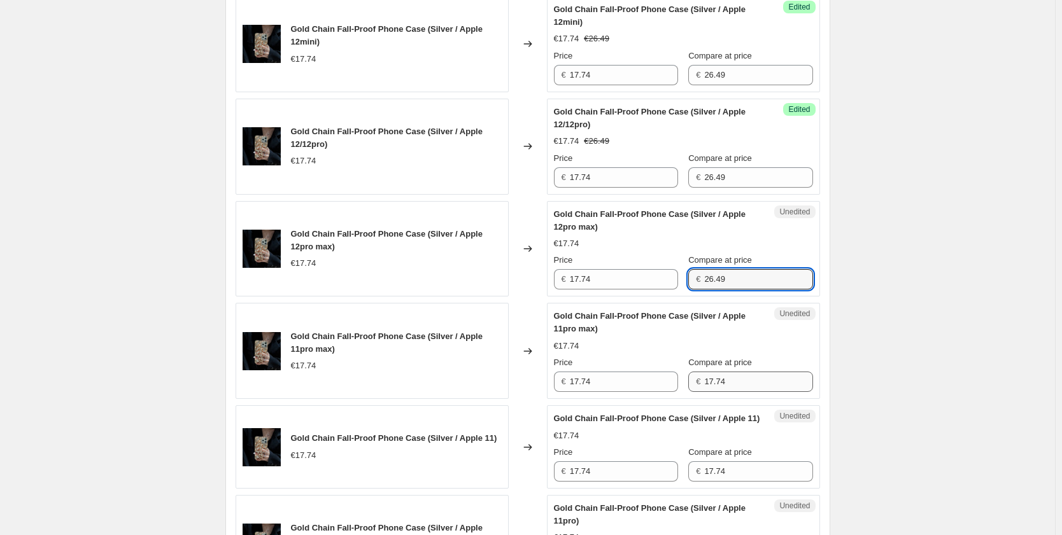
type input "26.49"
drag, startPoint x: 734, startPoint y: 400, endPoint x: 657, endPoint y: 400, distance: 76.4
click at [657, 392] on div "Price € 17.74 Compare at price € 17.74" at bounding box center [683, 374] width 259 height 36
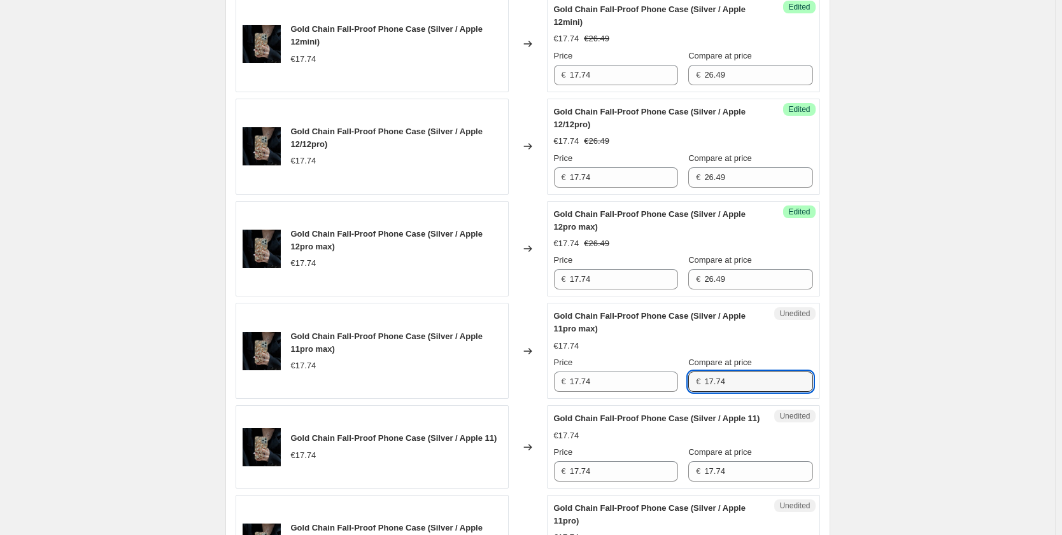
paste input "26.49"
type input "26.49"
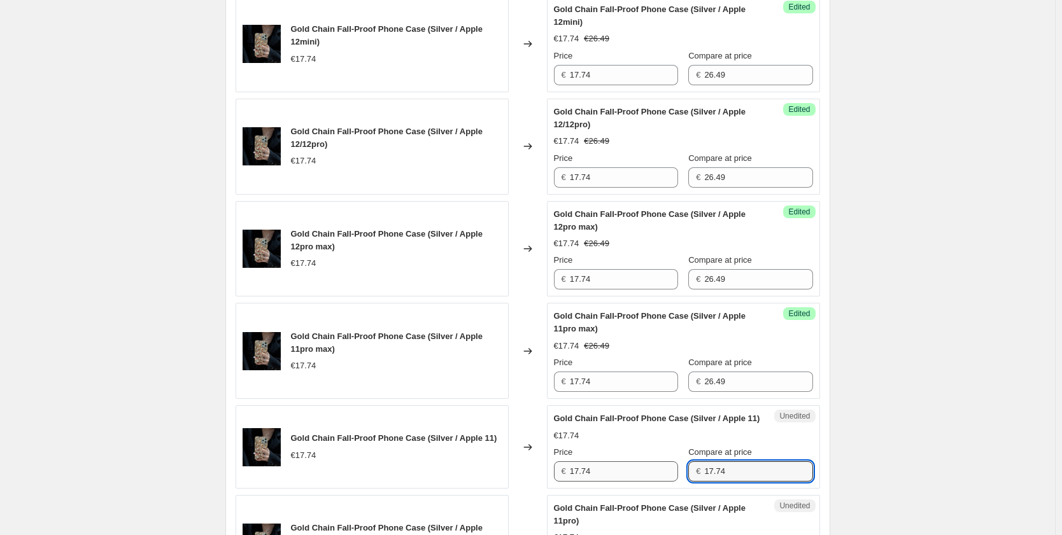
drag, startPoint x: 731, startPoint y: 505, endPoint x: 656, endPoint y: 499, distance: 75.4
click at [656, 482] on div "Price € 17.74 Compare at price € 17.74" at bounding box center [683, 464] width 259 height 36
paste input "26.49"
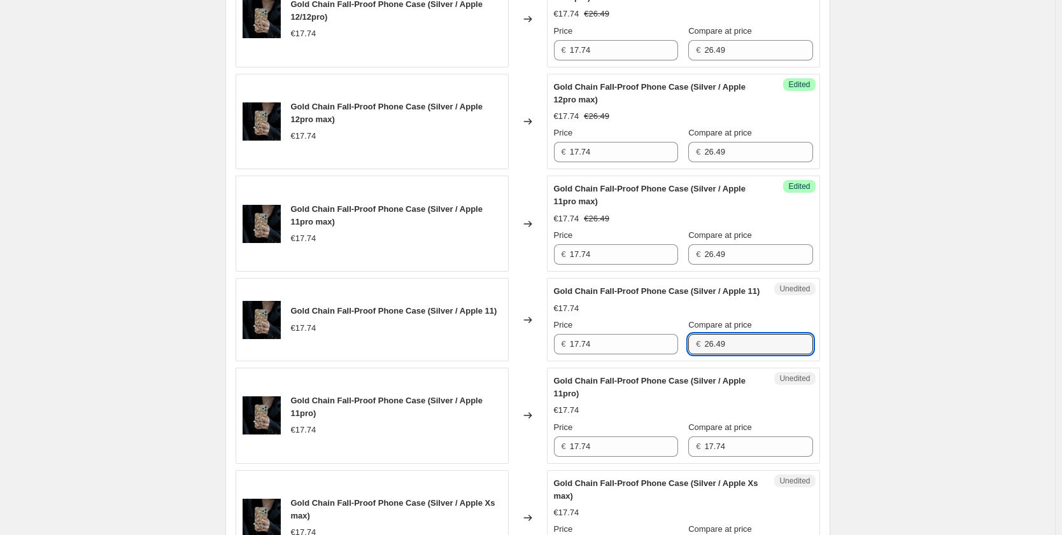
scroll to position [1787, 0]
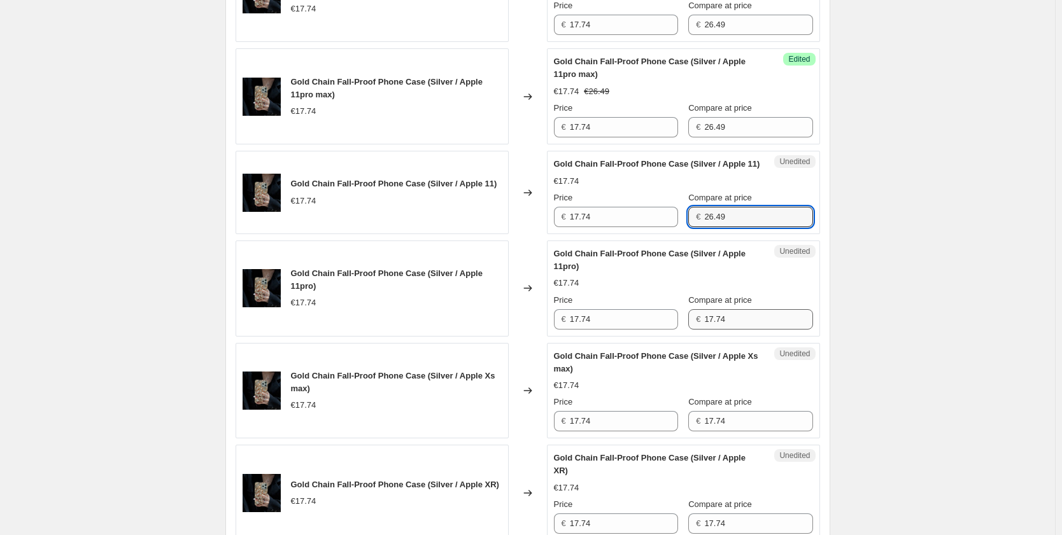
type input "26.49"
drag, startPoint x: 726, startPoint y: 360, endPoint x: 664, endPoint y: 354, distance: 62.0
click at [664, 330] on div "Price € 17.74 Compare at price € 17.74" at bounding box center [683, 312] width 259 height 36
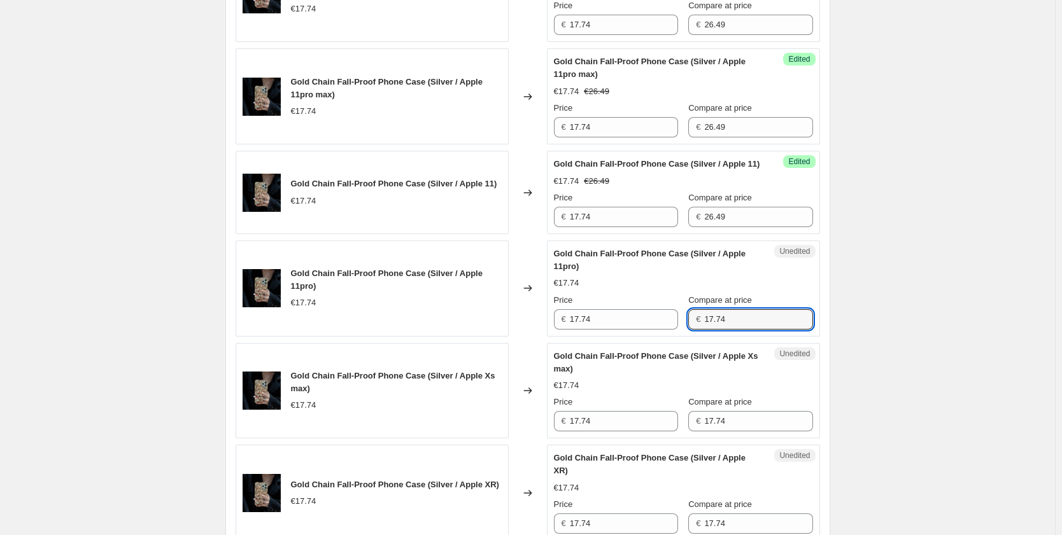
paste input "26.49"
type input "26.49"
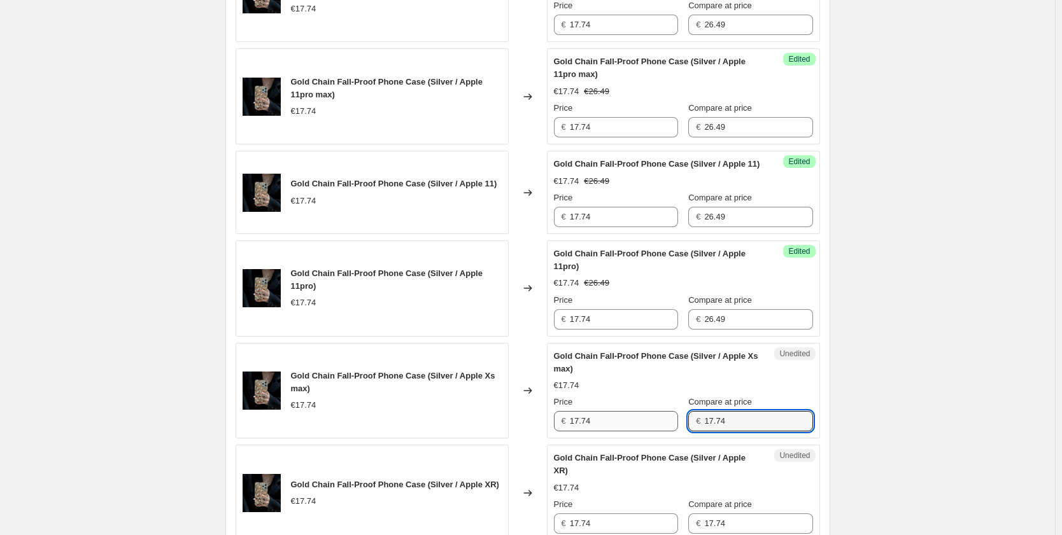
drag, startPoint x: 734, startPoint y: 468, endPoint x: 655, endPoint y: 457, distance: 79.7
click at [655, 431] on div "Price € 17.74 Compare at price € 17.74" at bounding box center [683, 414] width 259 height 36
paste input "26.49"
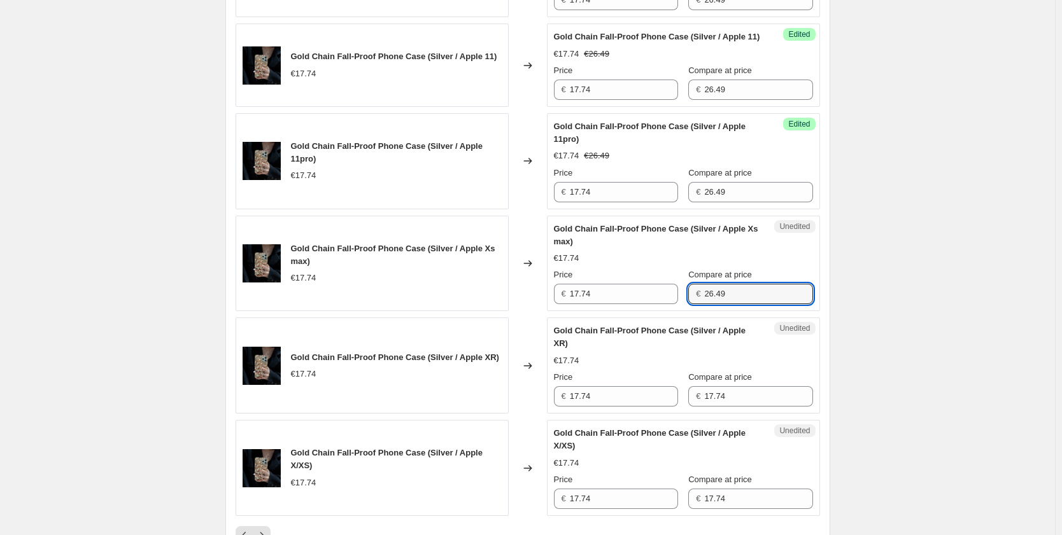
scroll to position [1978, 0]
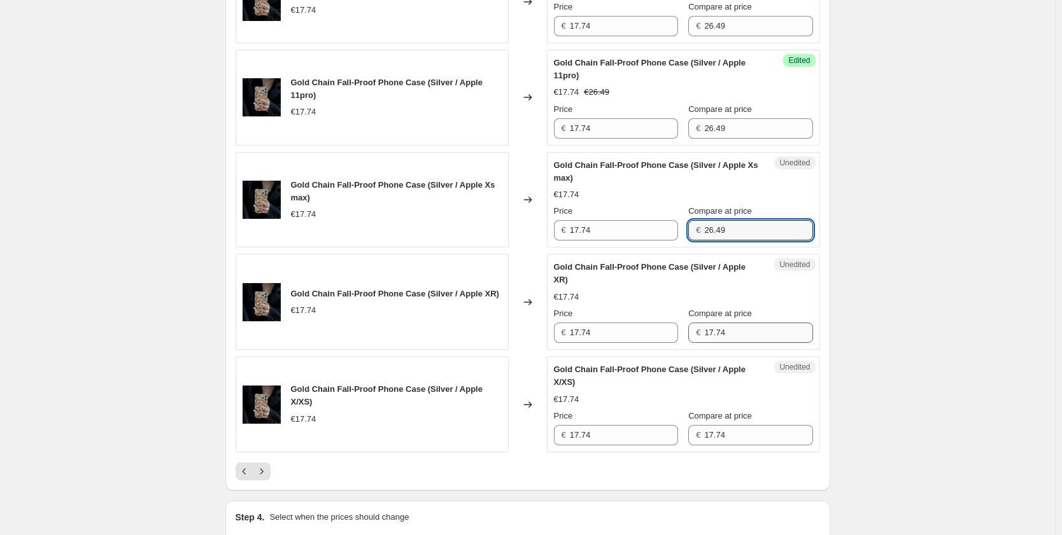
type input "26.49"
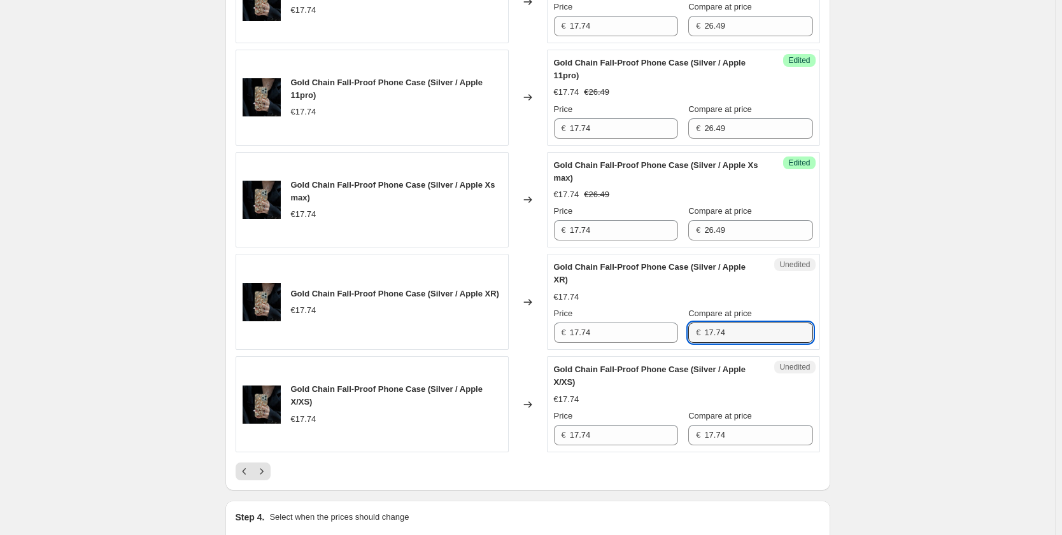
drag, startPoint x: 745, startPoint y: 380, endPoint x: 680, endPoint y: 379, distance: 64.9
click at [688, 343] on div "€ 17.74" at bounding box center [750, 333] width 124 height 20
paste input "26.49"
type input "26.49"
drag, startPoint x: 698, startPoint y: 470, endPoint x: 648, endPoint y: 468, distance: 49.7
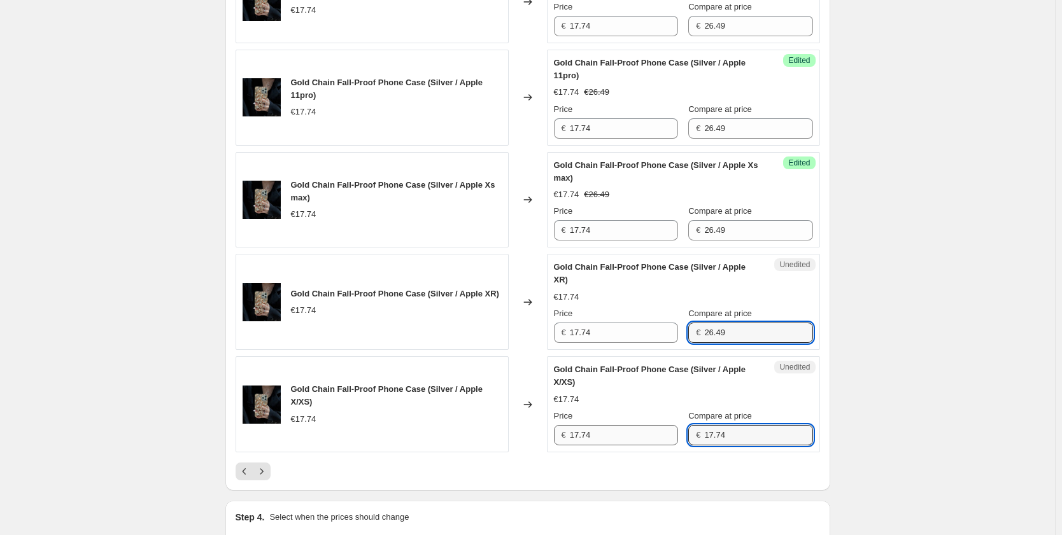
click at [648, 445] on div "Price € 17.74 Compare at price € 17.74" at bounding box center [683, 428] width 259 height 36
paste input "26.49"
type input "26.49"
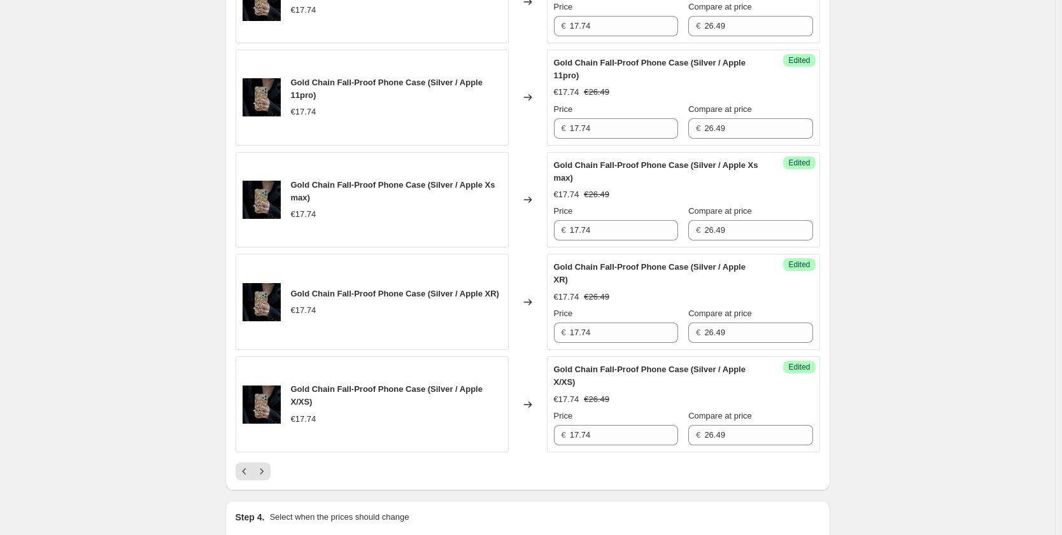
click at [263, 478] on icon "Next" at bounding box center [261, 471] width 13 height 13
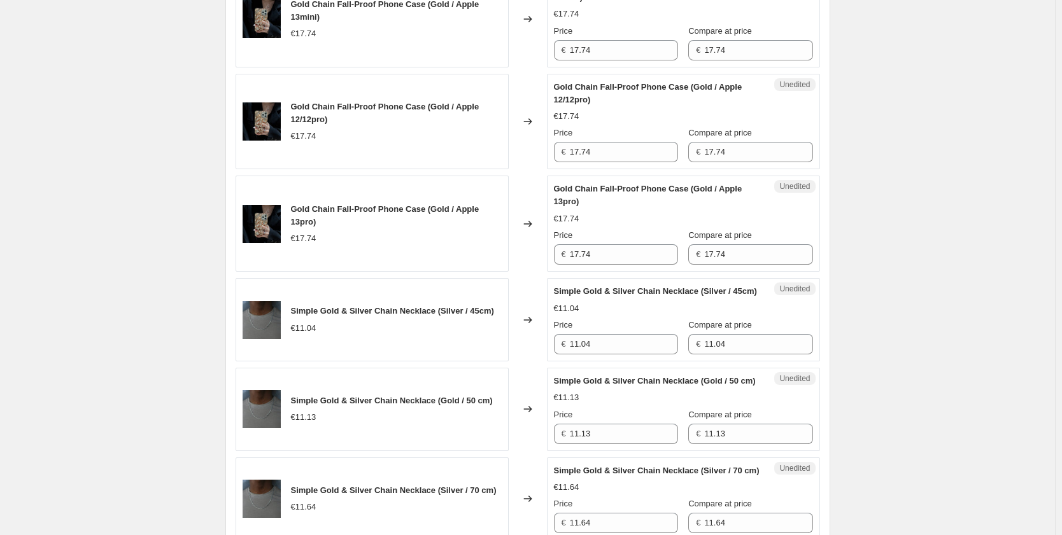
scroll to position [1596, 0]
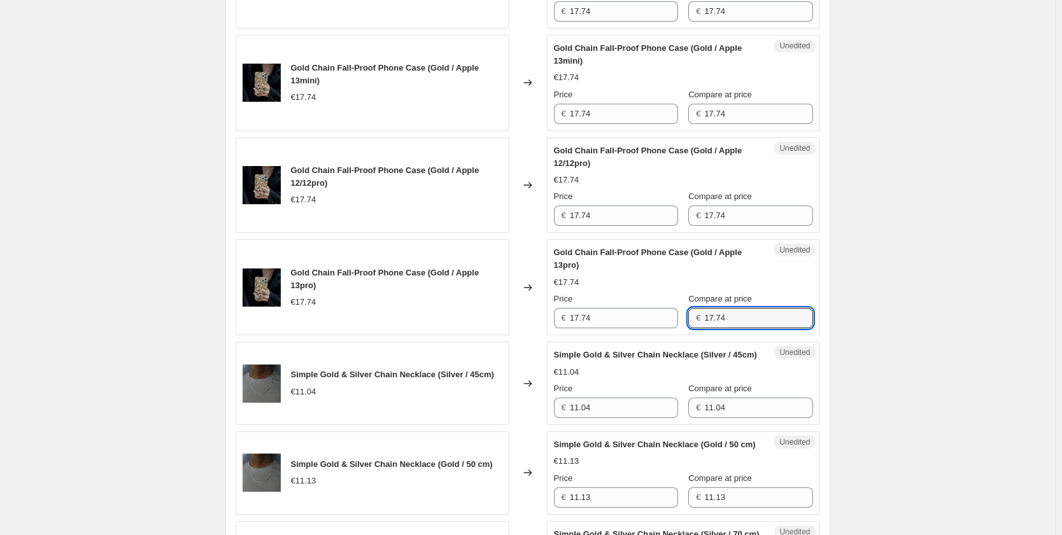
drag, startPoint x: 727, startPoint y: 344, endPoint x: 669, endPoint y: 336, distance: 58.4
click at [669, 328] on div "Price € 17.74 Compare at price € 17.74" at bounding box center [683, 311] width 259 height 36
paste input "26.49"
type input "26.49"
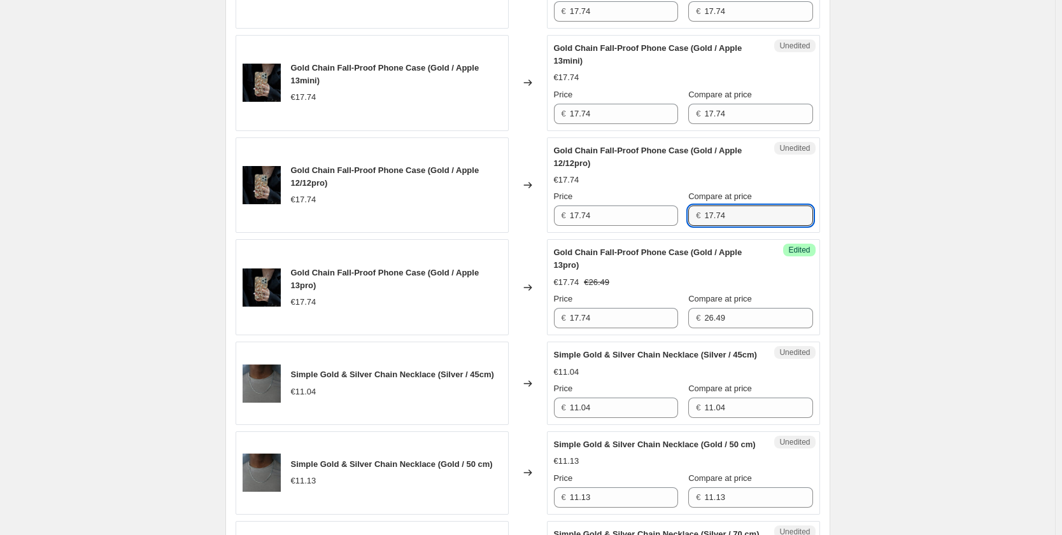
drag, startPoint x: 724, startPoint y: 233, endPoint x: 672, endPoint y: 227, distance: 51.9
click at [672, 226] on div "Price € 17.74 Compare at price € 17.74" at bounding box center [683, 208] width 259 height 36
paste input "26.49"
type input "26.49"
drag, startPoint x: 715, startPoint y: 137, endPoint x: 678, endPoint y: 131, distance: 37.5
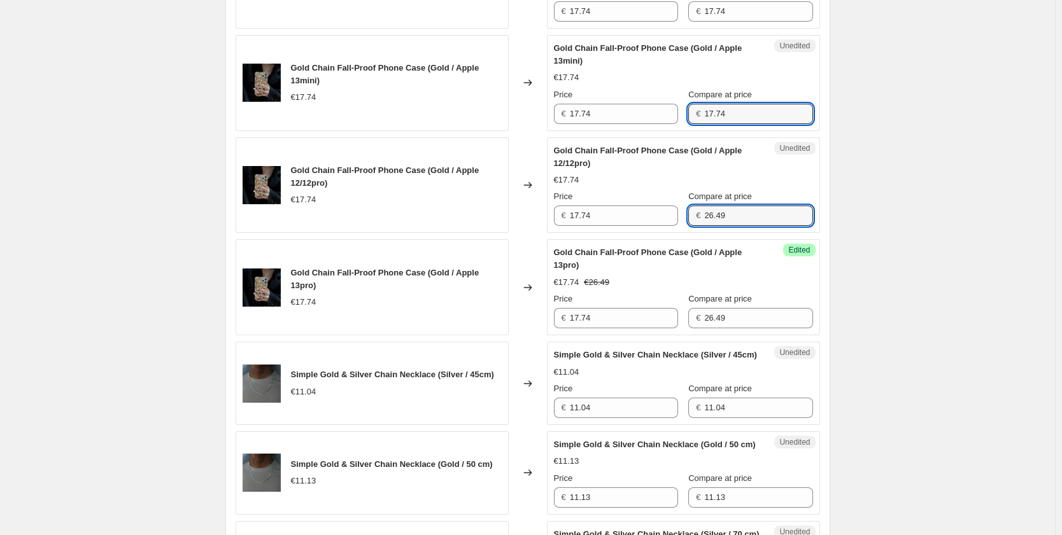
click at [688, 124] on div "€ 17.74" at bounding box center [750, 114] width 124 height 20
paste input "26.49"
type input "26.49"
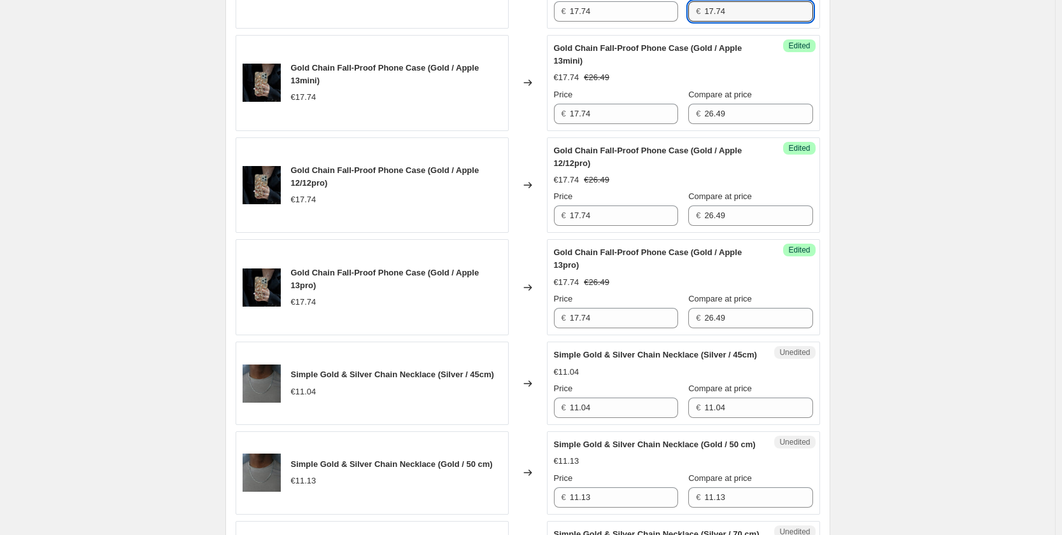
drag, startPoint x: 736, startPoint y: 33, endPoint x: 689, endPoint y: 29, distance: 47.9
click at [689, 22] on div "€ 17.74" at bounding box center [750, 11] width 124 height 20
paste input "26.49"
type input "26.49"
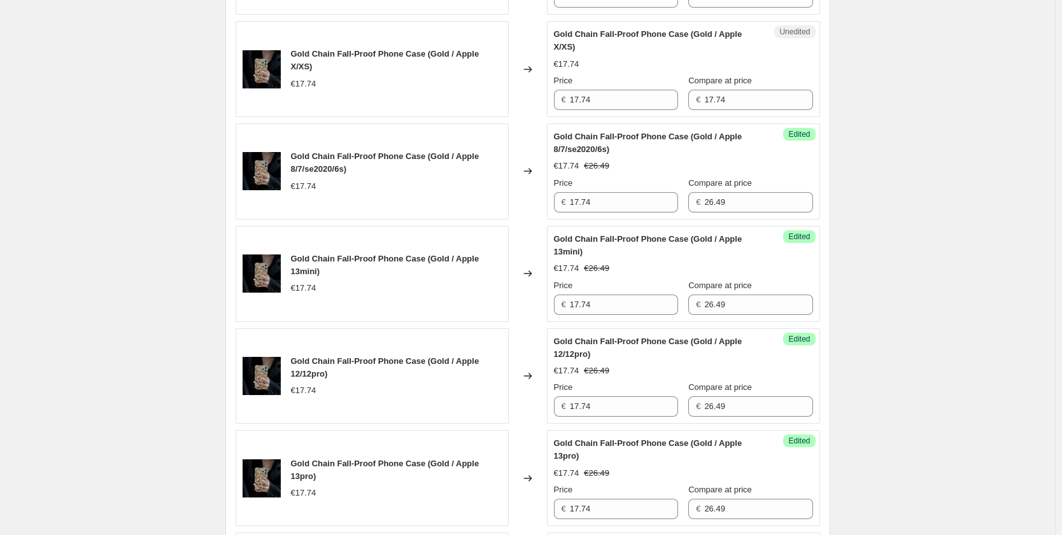
scroll to position [1342, 0]
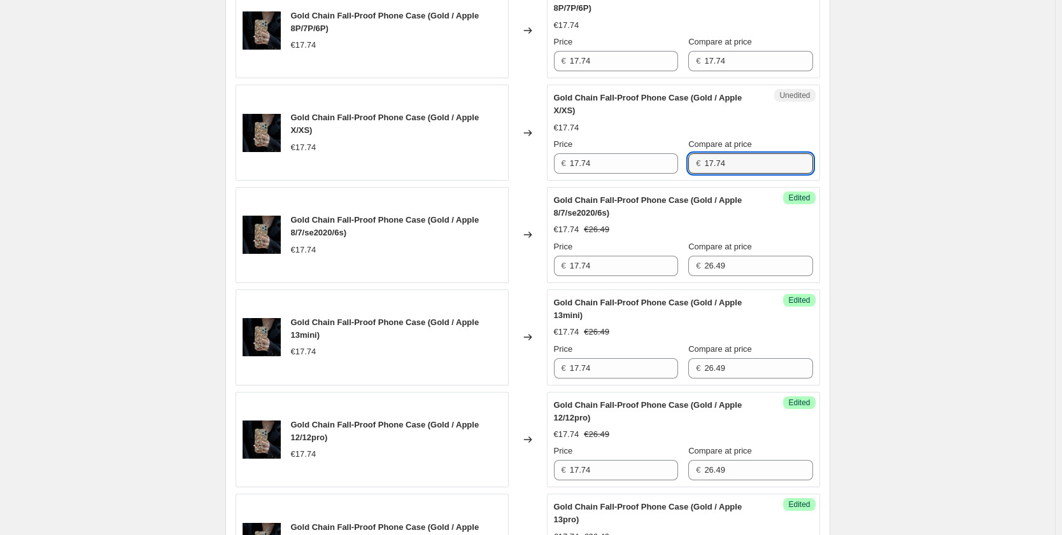
drag, startPoint x: 713, startPoint y: 182, endPoint x: 678, endPoint y: 181, distance: 35.0
click at [688, 174] on div "€ 17.74" at bounding box center [750, 163] width 124 height 20
paste input "26.49"
type input "26.49"
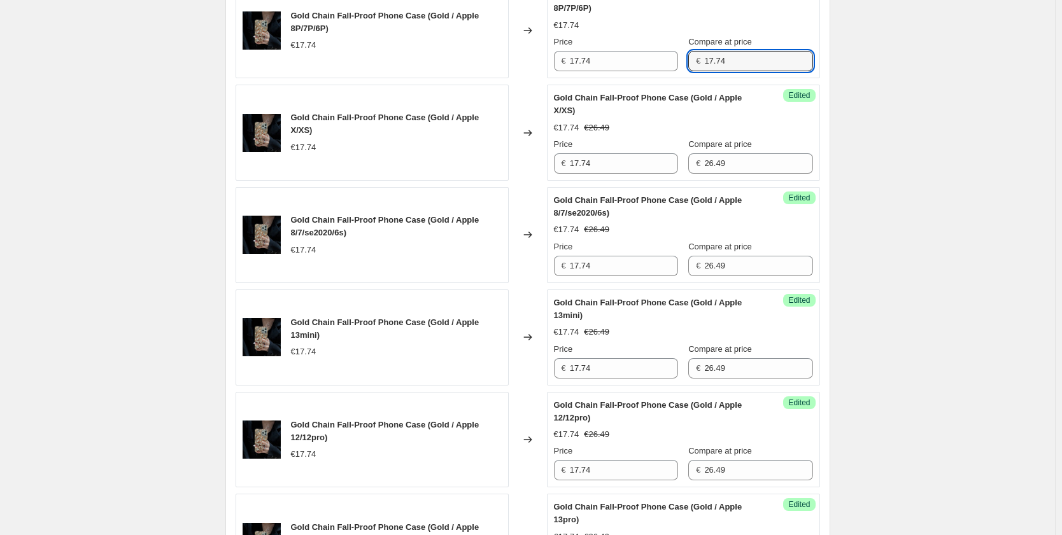
drag, startPoint x: 720, startPoint y: 87, endPoint x: 683, endPoint y: 85, distance: 37.6
click at [688, 71] on div "€ 17.74" at bounding box center [750, 61] width 124 height 20
paste input "26.49"
type input "26.49"
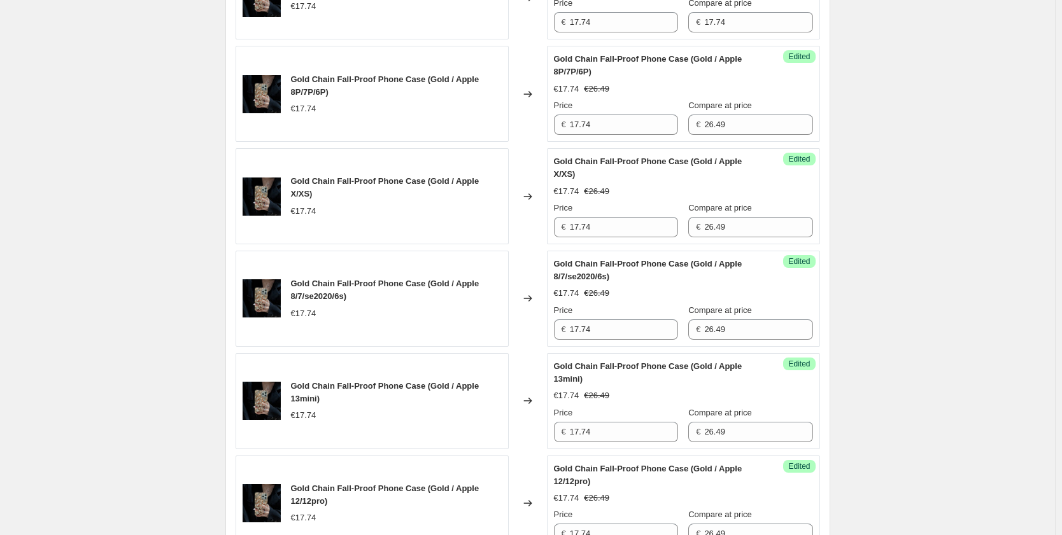
scroll to position [1214, 0]
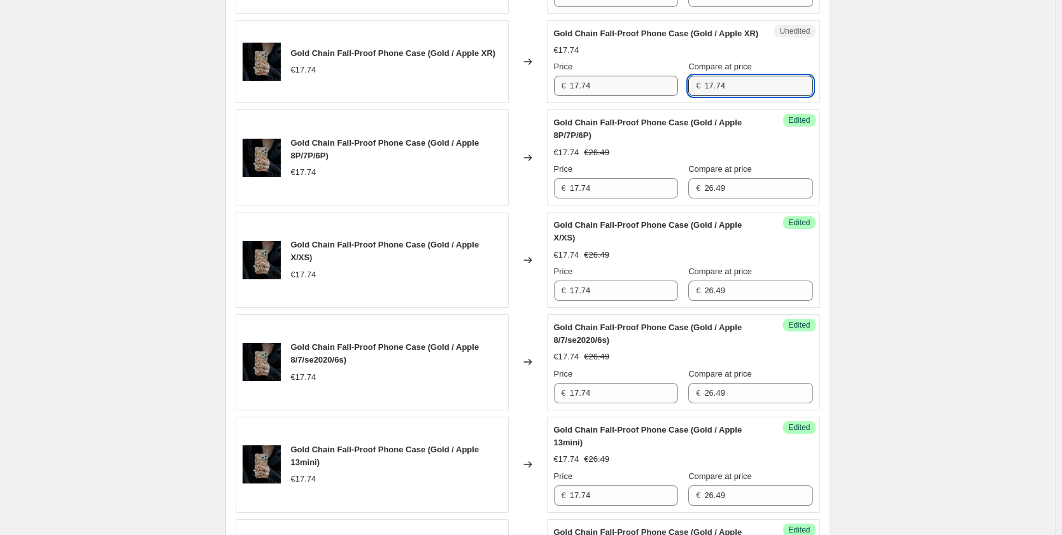
drag, startPoint x: 725, startPoint y: 109, endPoint x: 664, endPoint y: 107, distance: 61.1
click at [664, 96] on div "Price € 17.74 Compare at price € 17.74" at bounding box center [683, 78] width 259 height 36
paste input "26.49"
type input "26.49"
click at [820, 104] on div "Unedited Gold Chain Fall-Proof Phone Case (Gold / Apple XR) €17.74 Price € 17.7…" at bounding box center [683, 61] width 273 height 83
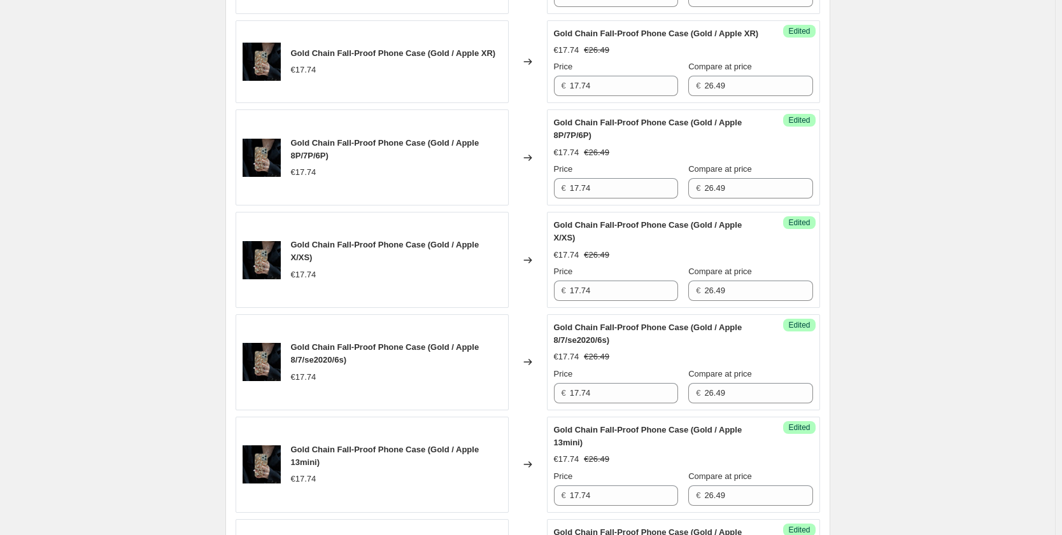
scroll to position [1151, 0]
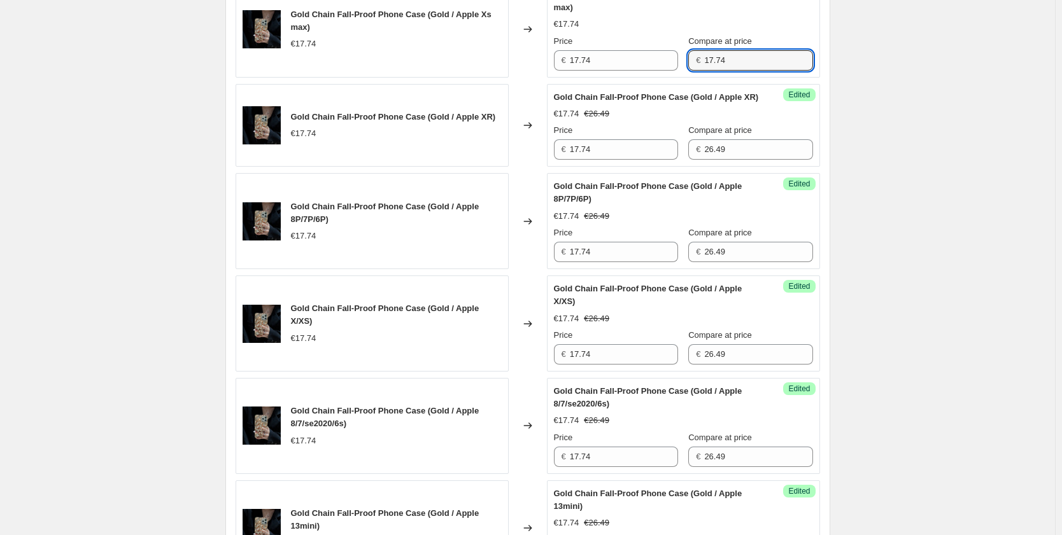
drag, startPoint x: 743, startPoint y: 76, endPoint x: 675, endPoint y: 77, distance: 68.1
click at [675, 71] on div "Price € 17.74 Compare at price € 17.74" at bounding box center [683, 53] width 259 height 36
paste input "26.49"
type input "26.49"
click at [804, 100] on span "Edited" at bounding box center [799, 95] width 22 height 10
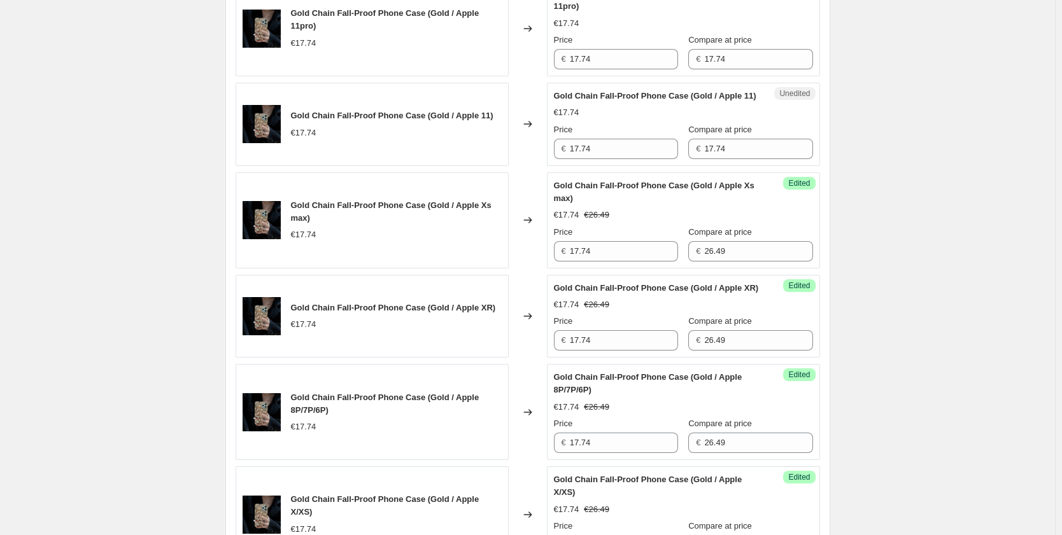
scroll to position [896, 0]
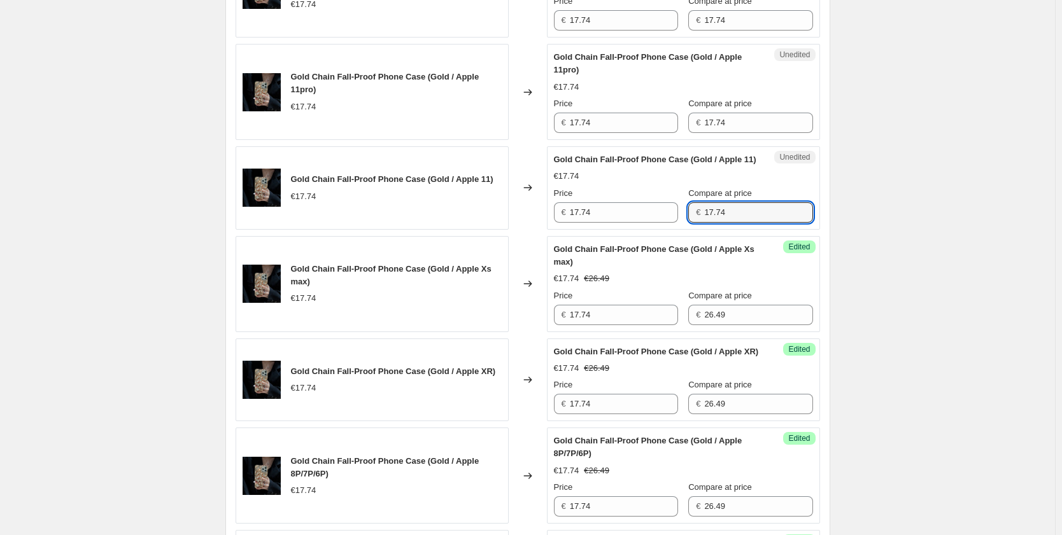
drag, startPoint x: 729, startPoint y: 230, endPoint x: 673, endPoint y: 224, distance: 56.4
click at [673, 223] on div "Price € 17.74 Compare at price € 17.74" at bounding box center [683, 205] width 259 height 36
paste input "26.49"
type input "26.49"
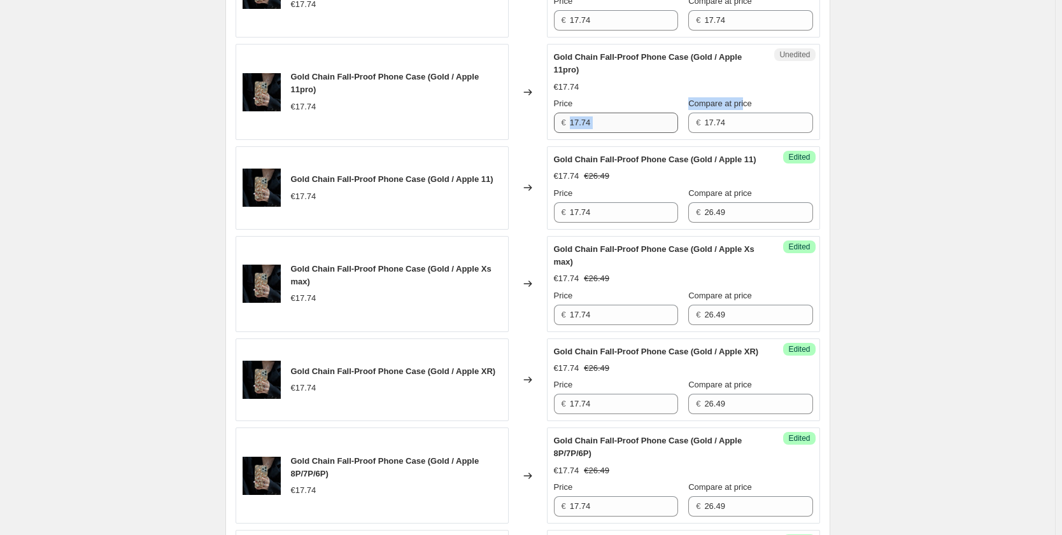
drag, startPoint x: 734, startPoint y: 107, endPoint x: 668, endPoint y: 113, distance: 67.1
click at [668, 113] on div "Price € 17.74 Compare at price € 17.74" at bounding box center [683, 115] width 259 height 36
drag, startPoint x: 730, startPoint y: 130, endPoint x: 684, endPoint y: 125, distance: 46.7
click at [688, 125] on div "€ 17.74" at bounding box center [750, 123] width 124 height 20
paste input "26.49"
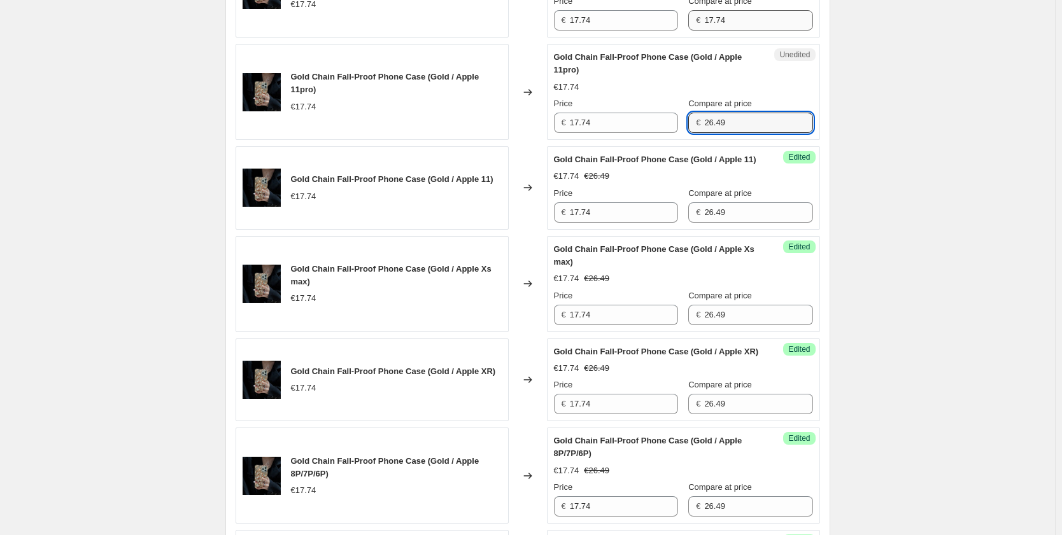
type input "26.49"
drag, startPoint x: 727, startPoint y: 22, endPoint x: 676, endPoint y: 18, distance: 51.1
click at [676, 18] on div "Price € 17.74 Compare at price € 17.74" at bounding box center [683, 13] width 259 height 36
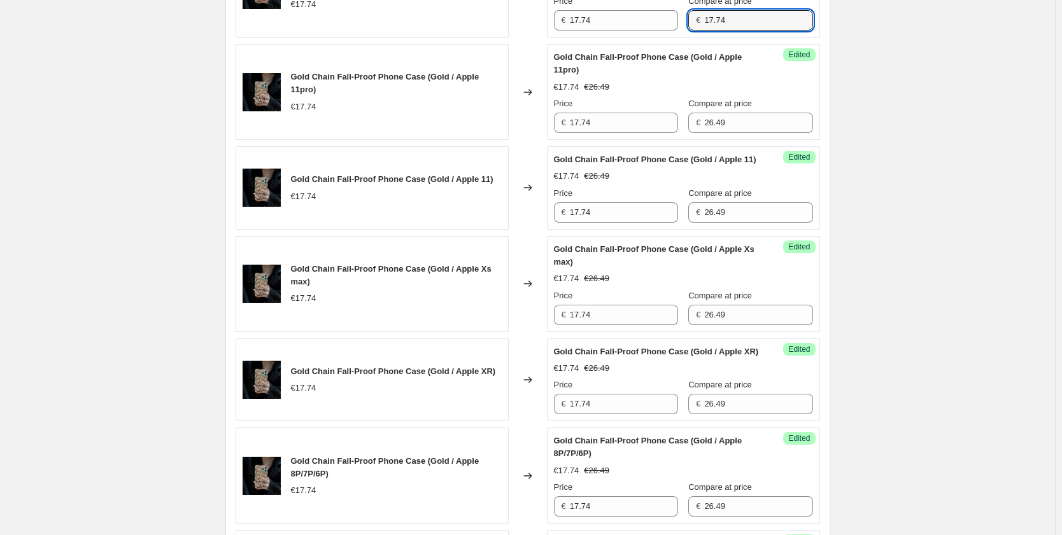
paste input "26.49"
type input "26.49"
click at [878, 93] on div "Create new price [MEDICAL_DATA]. This page is ready Create new price [MEDICAL_D…" at bounding box center [527, 411] width 1055 height 2615
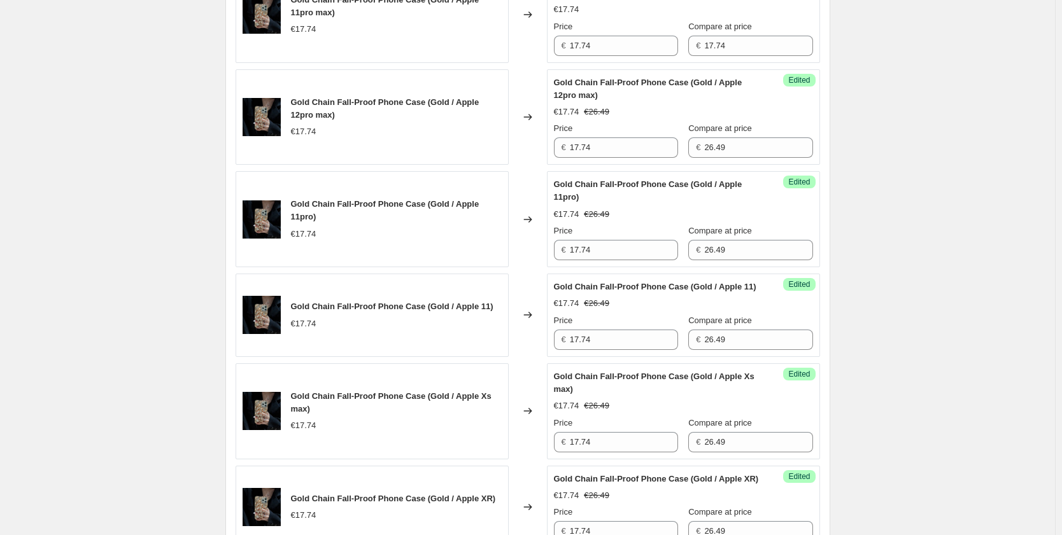
scroll to position [705, 0]
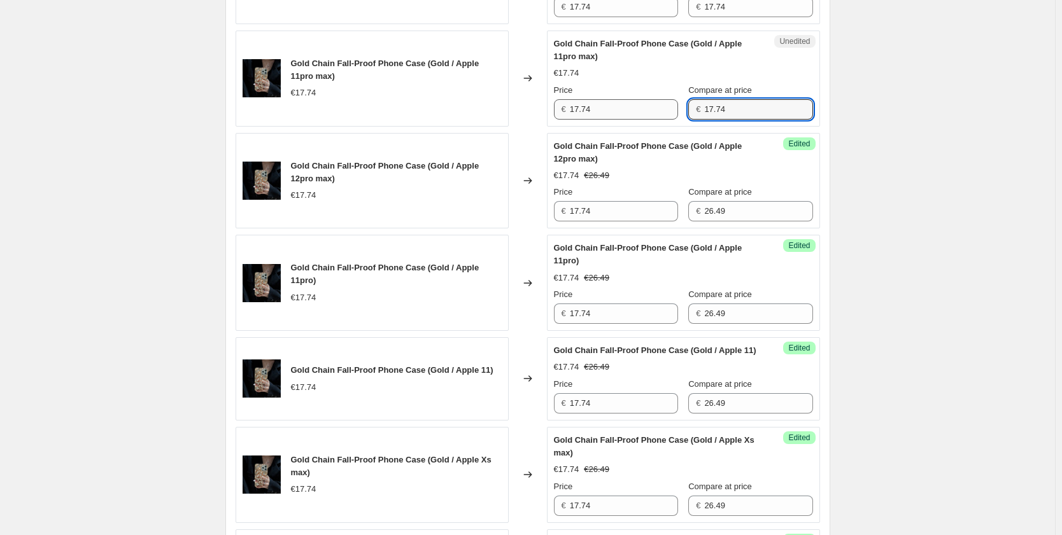
drag, startPoint x: 756, startPoint y: 109, endPoint x: 626, endPoint y: 109, distance: 129.8
click at [626, 109] on div "Price € 17.74 Compare at price € 17.74" at bounding box center [683, 102] width 259 height 36
paste input "26.49"
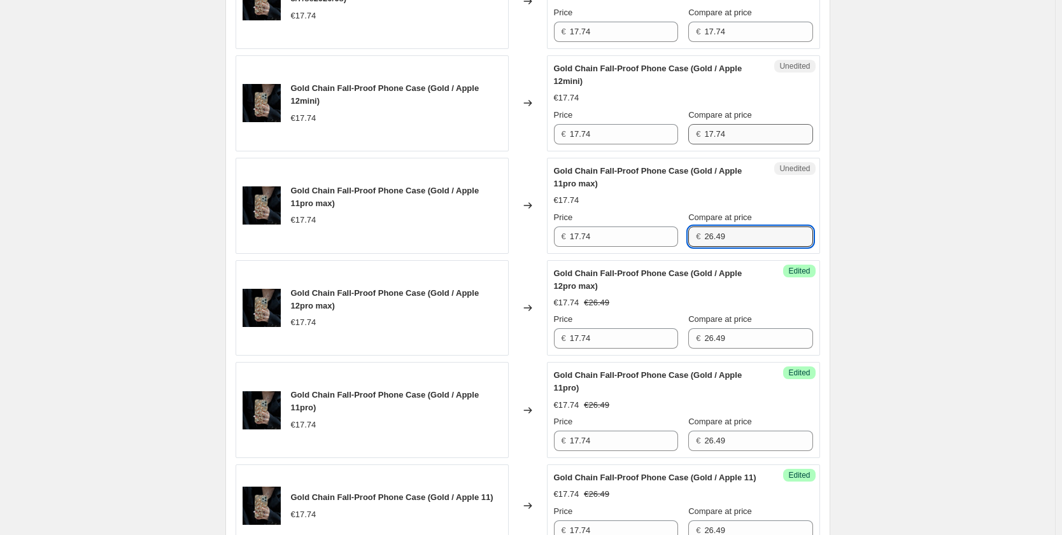
type input "26.49"
drag, startPoint x: 734, startPoint y: 143, endPoint x: 647, endPoint y: 135, distance: 87.5
click at [647, 135] on div "Price € 17.74 Compare at price € 17.74" at bounding box center [683, 127] width 259 height 36
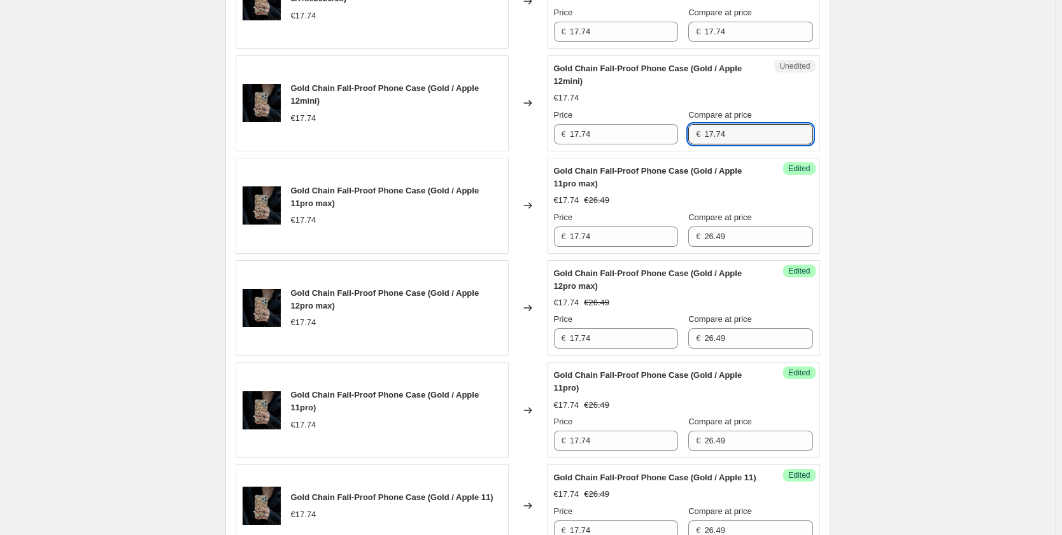
paste input "26.49"
type input "26.49"
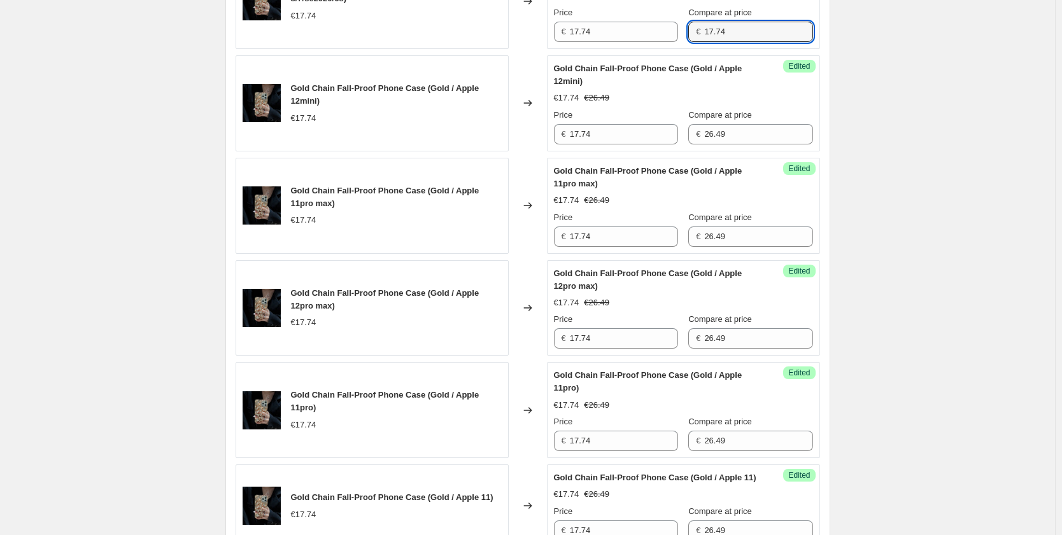
click at [681, 28] on div "Price € 17.74 Compare at price € 17.74" at bounding box center [683, 24] width 259 height 36
paste input "26.49"
type input "26.49"
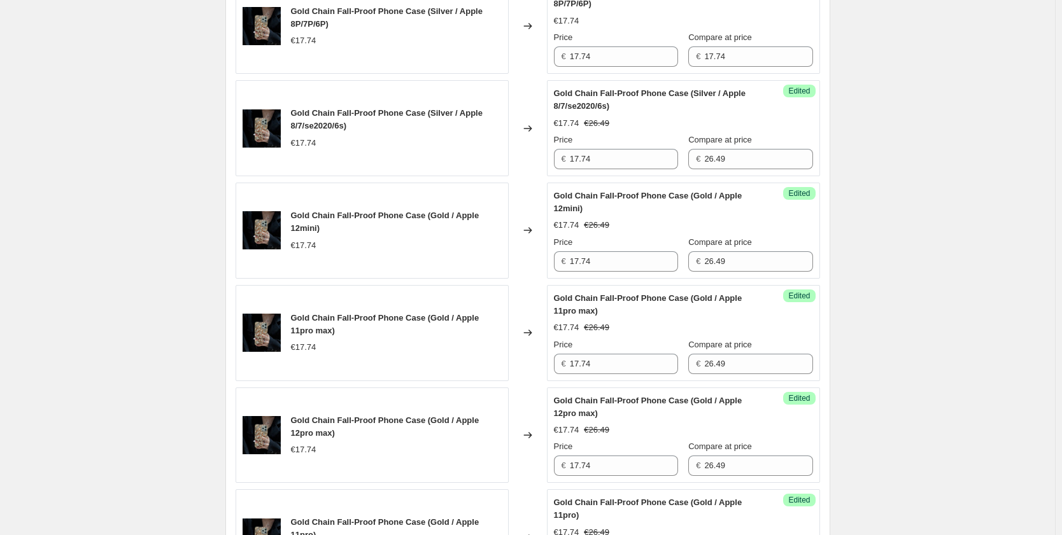
scroll to position [387, 0]
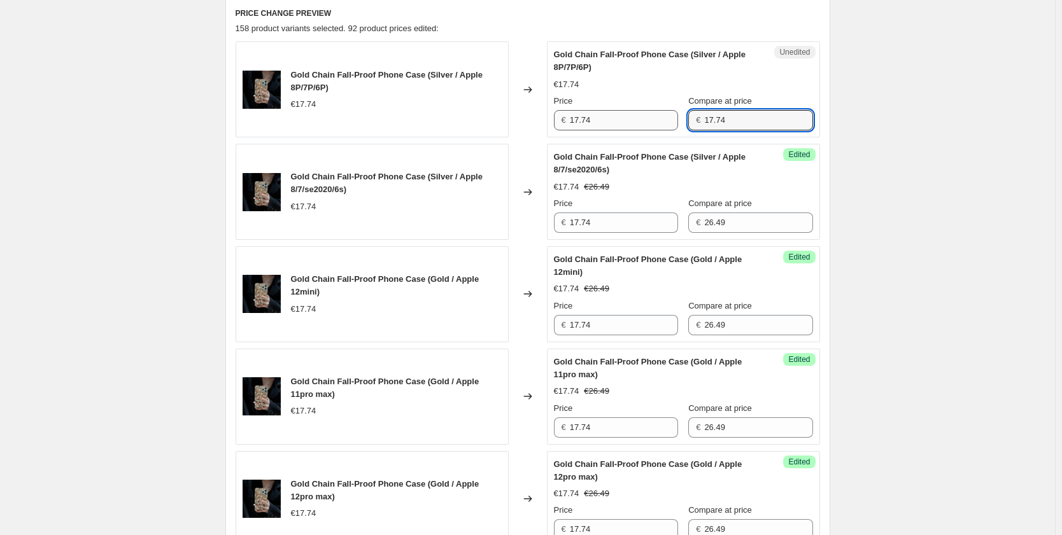
click at [656, 121] on div "Price € 17.74 Compare at price € 17.74" at bounding box center [683, 113] width 259 height 36
paste input "26.49"
type input "26.49"
click at [811, 145] on div "Success Edited Gold Chain Fall-Proof Phone Case (Silver / Apple 8/7/se2020/6s) …" at bounding box center [683, 192] width 273 height 96
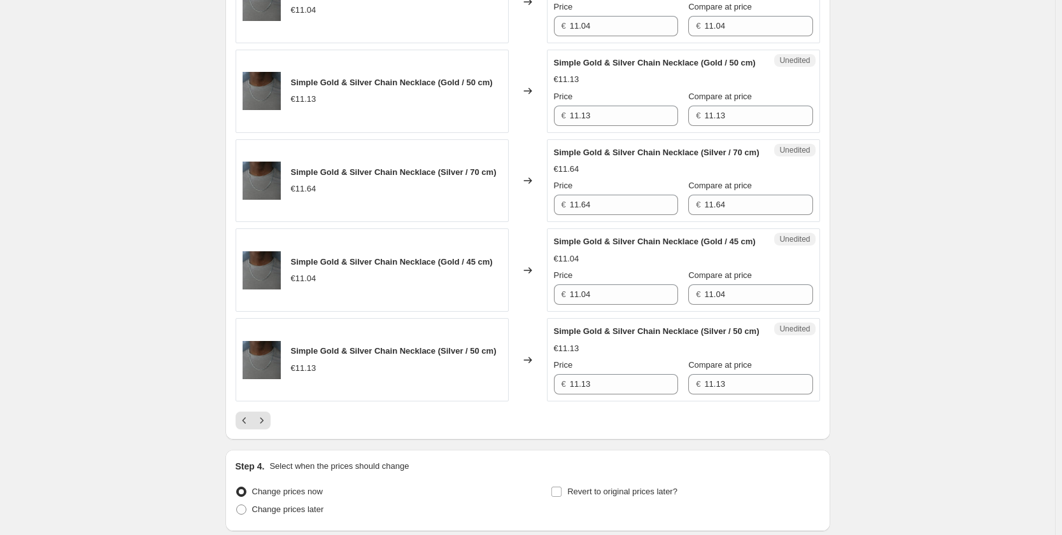
scroll to position [2169, 0]
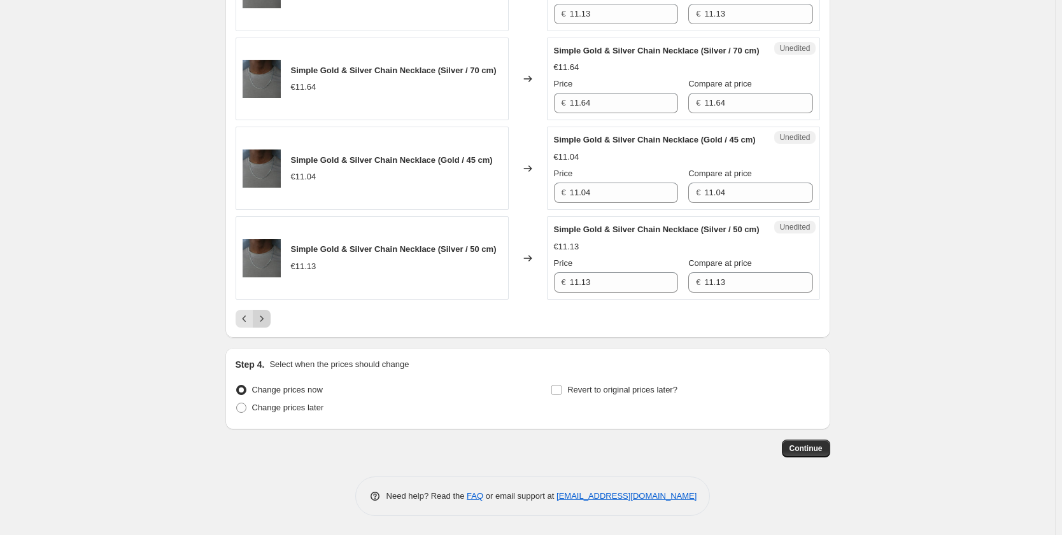
click at [268, 322] on icon "Next" at bounding box center [261, 318] width 13 height 13
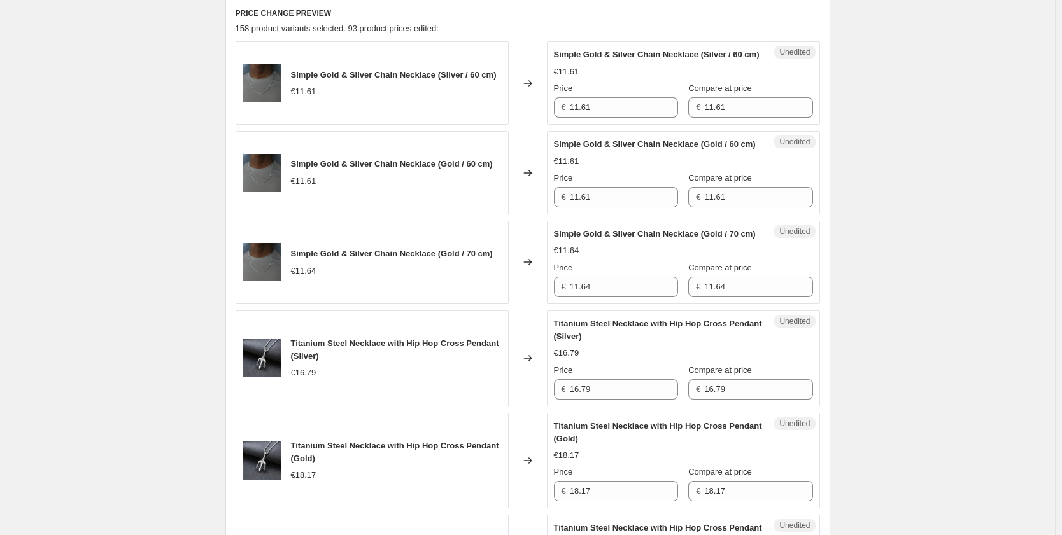
scroll to position [451, 0]
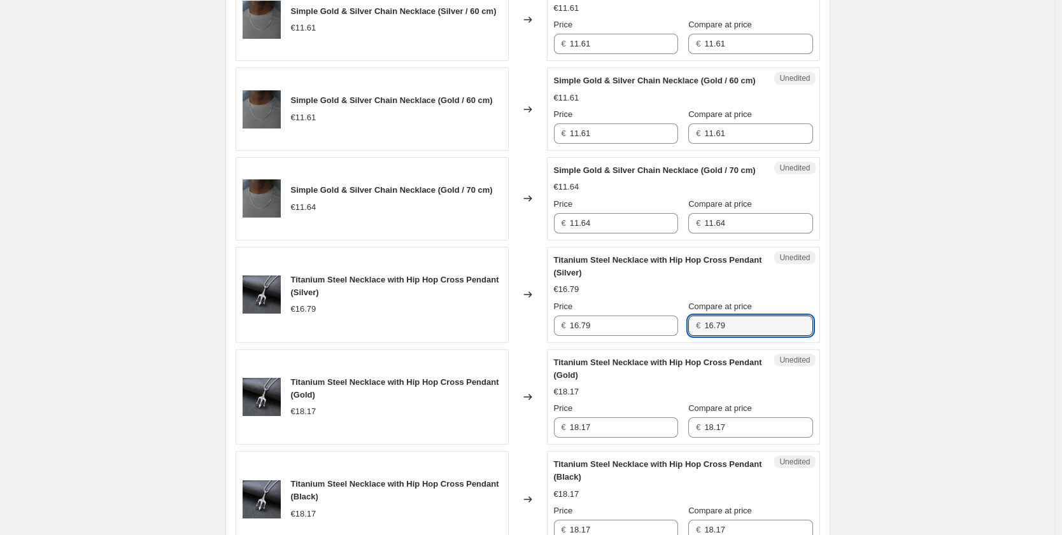
drag, startPoint x: 739, startPoint y: 367, endPoint x: 676, endPoint y: 365, distance: 63.0
click at [676, 336] on div "Price € 16.79 Compare at price € 16.79" at bounding box center [683, 318] width 259 height 36
drag, startPoint x: 725, startPoint y: 363, endPoint x: 681, endPoint y: 360, distance: 44.0
click at [688, 336] on div "€ 22.99" at bounding box center [750, 326] width 124 height 20
type input "22.99"
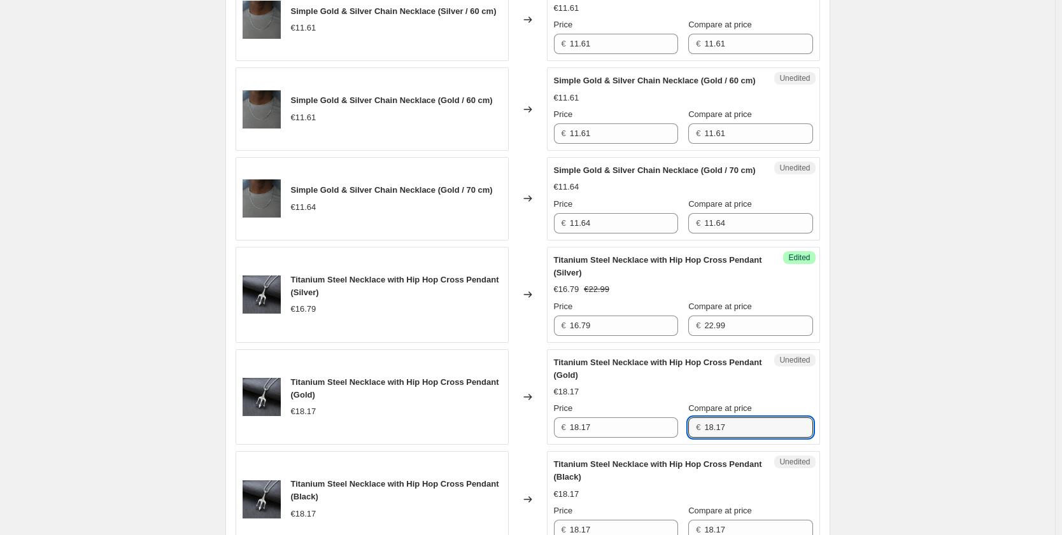
drag, startPoint x: 738, startPoint y: 461, endPoint x: 685, endPoint y: 458, distance: 52.9
click at [688, 438] on div "€ 18.17" at bounding box center [750, 427] width 124 height 20
paste input "22.99"
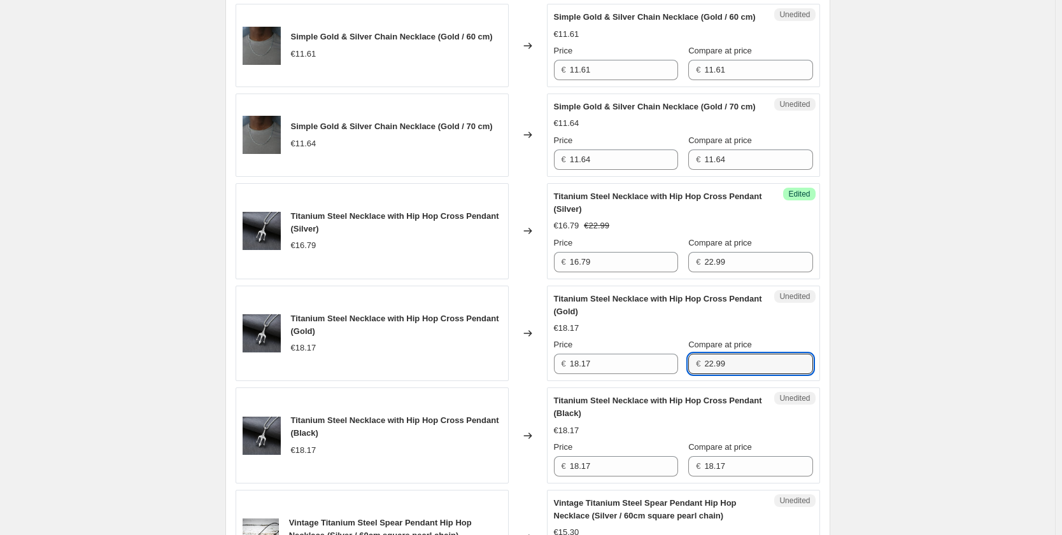
scroll to position [578, 0]
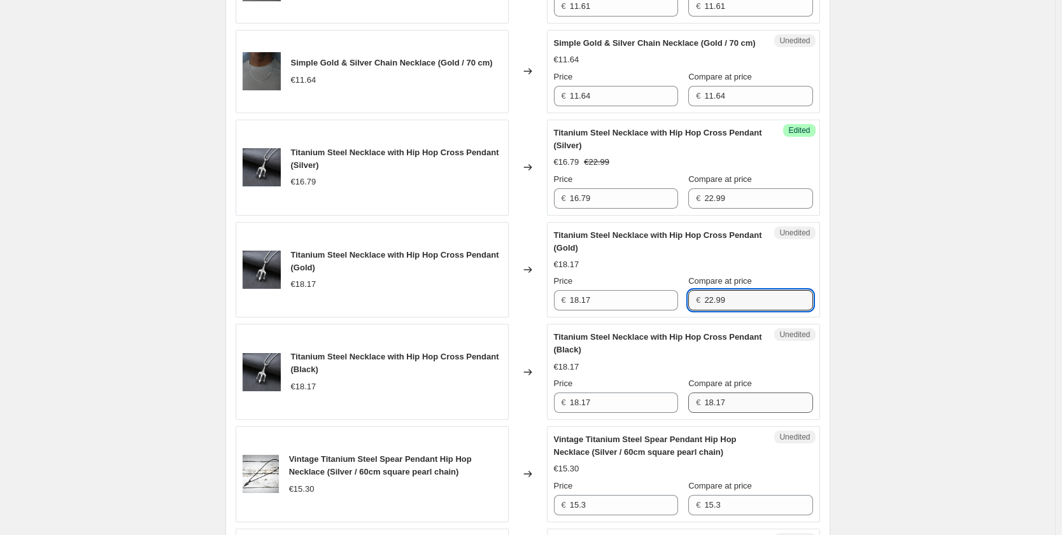
type input "22.99"
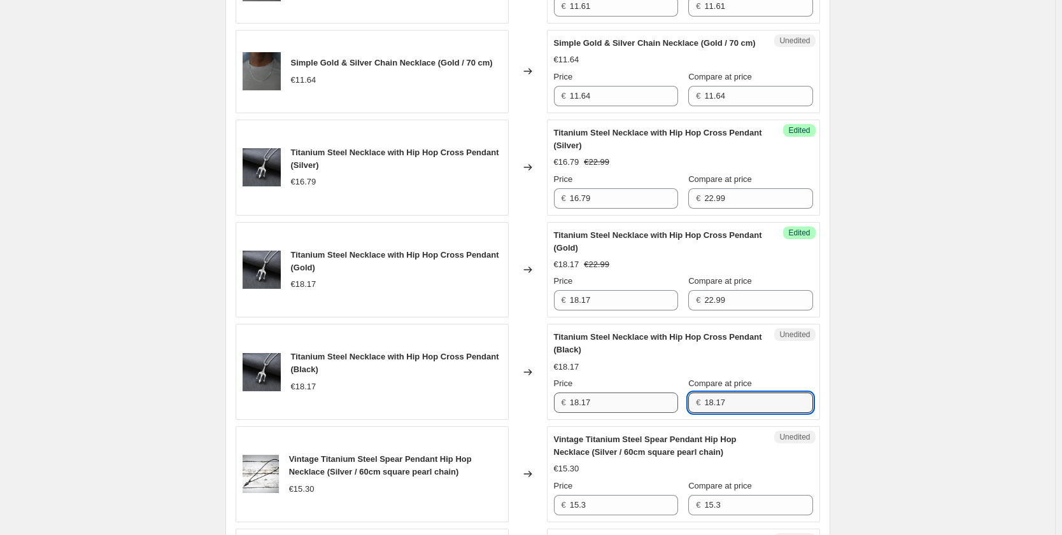
drag, startPoint x: 740, startPoint y: 443, endPoint x: 661, endPoint y: 442, distance: 78.9
click at [661, 413] on div "Price € 18.17 Compare at price € 18.17" at bounding box center [683, 395] width 259 height 36
paste input "22.99"
type input "22.99"
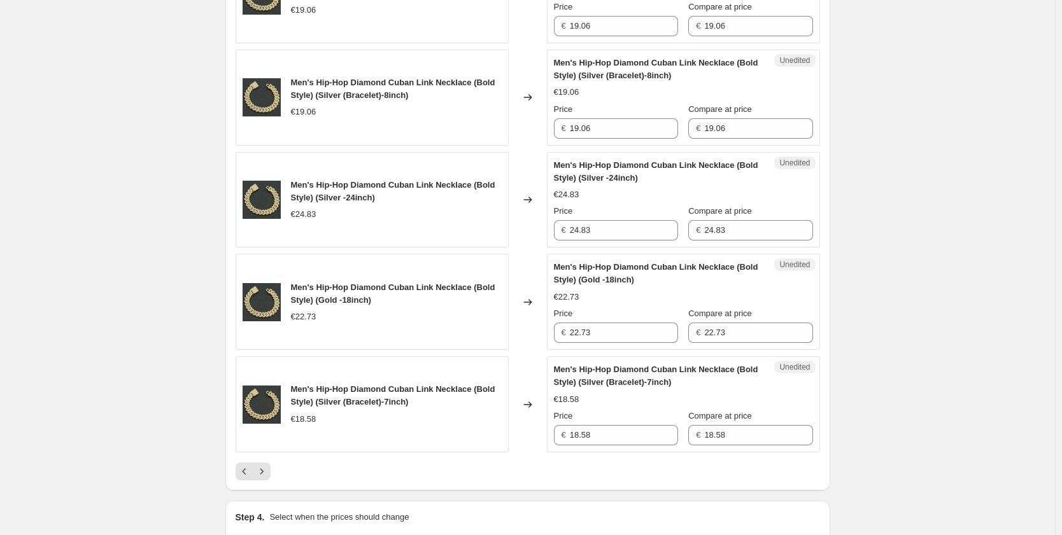
scroll to position [2169, 0]
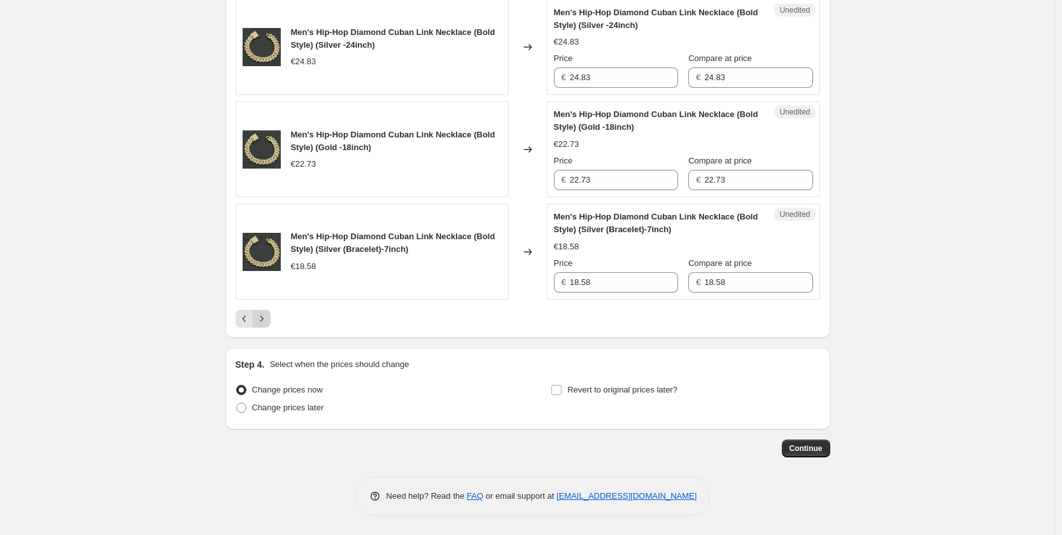
click at [268, 316] on icon "Next" at bounding box center [261, 318] width 13 height 13
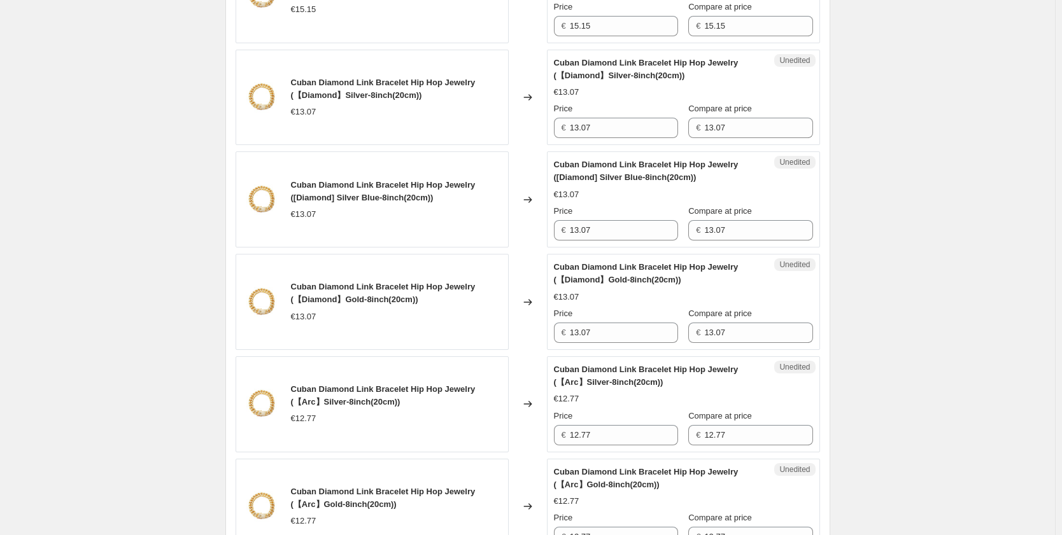
scroll to position [1900, 0]
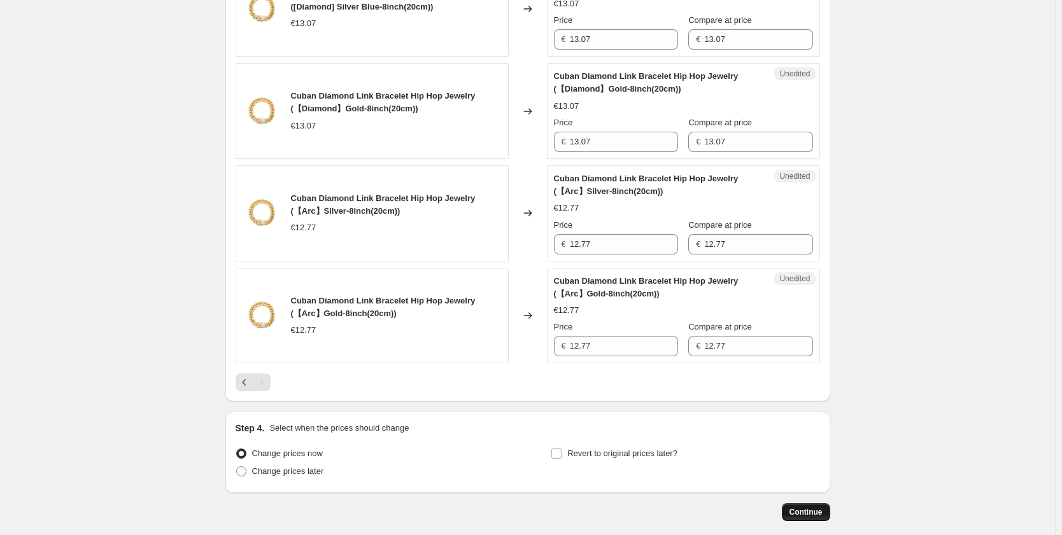
click at [804, 512] on span "Continue" at bounding box center [805, 512] width 33 height 10
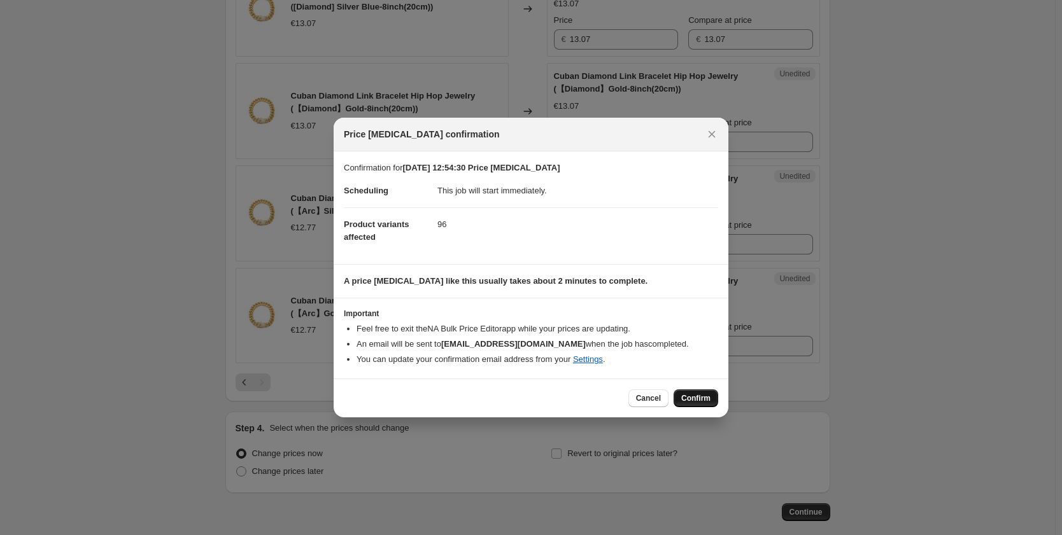
click at [707, 398] on span "Confirm" at bounding box center [695, 398] width 29 height 10
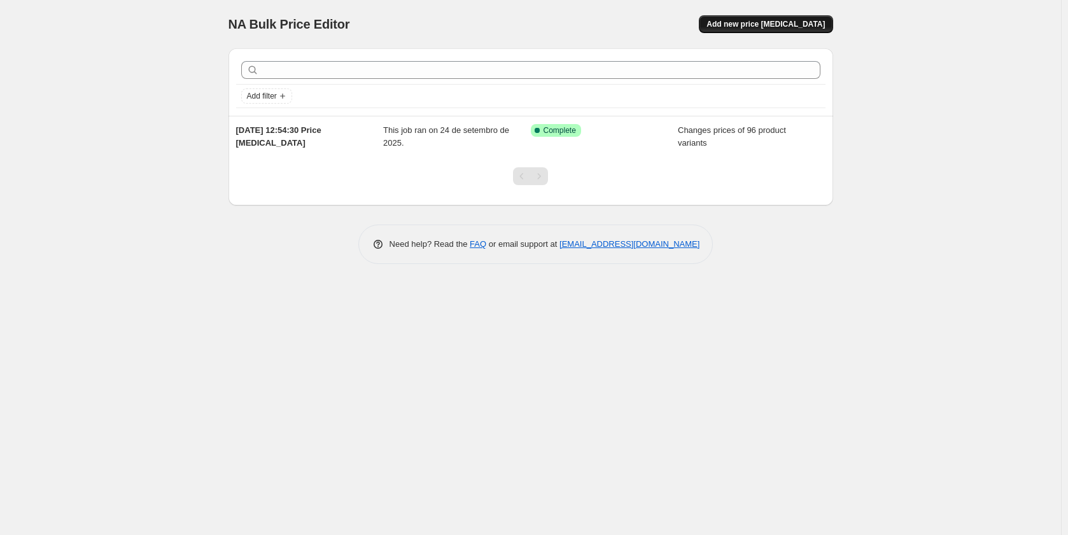
click at [773, 31] on button "Add new price change job" at bounding box center [766, 24] width 134 height 18
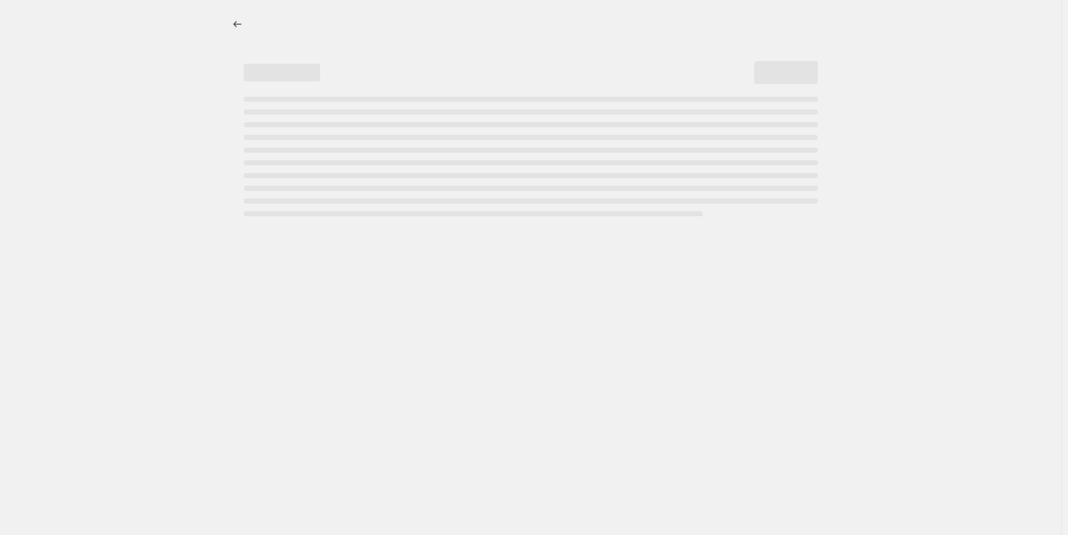
select select "percentage"
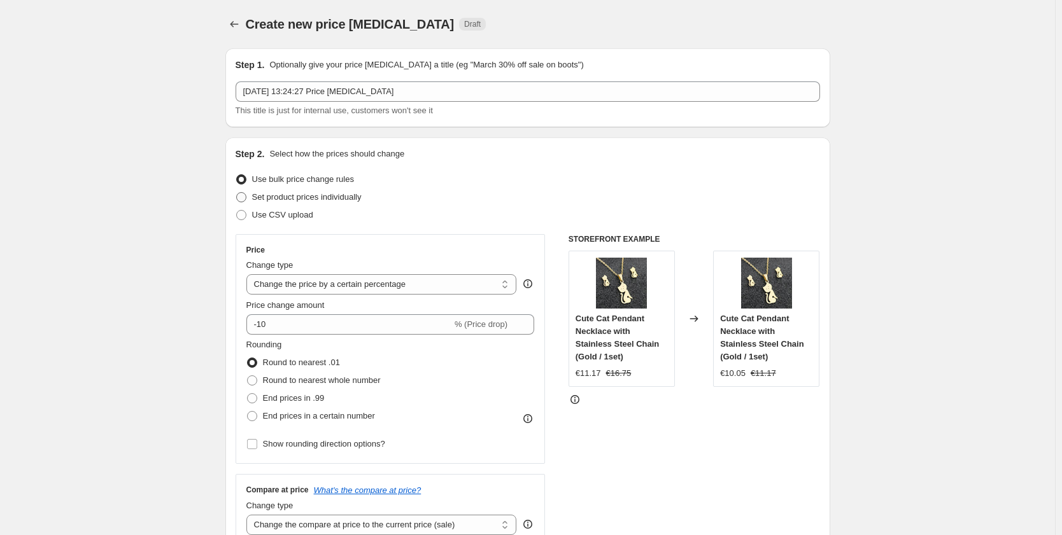
click at [332, 200] on span "Set product prices individually" at bounding box center [306, 197] width 109 height 10
click at [237, 193] on input "Set product prices individually" at bounding box center [236, 192] width 1 height 1
radio input "true"
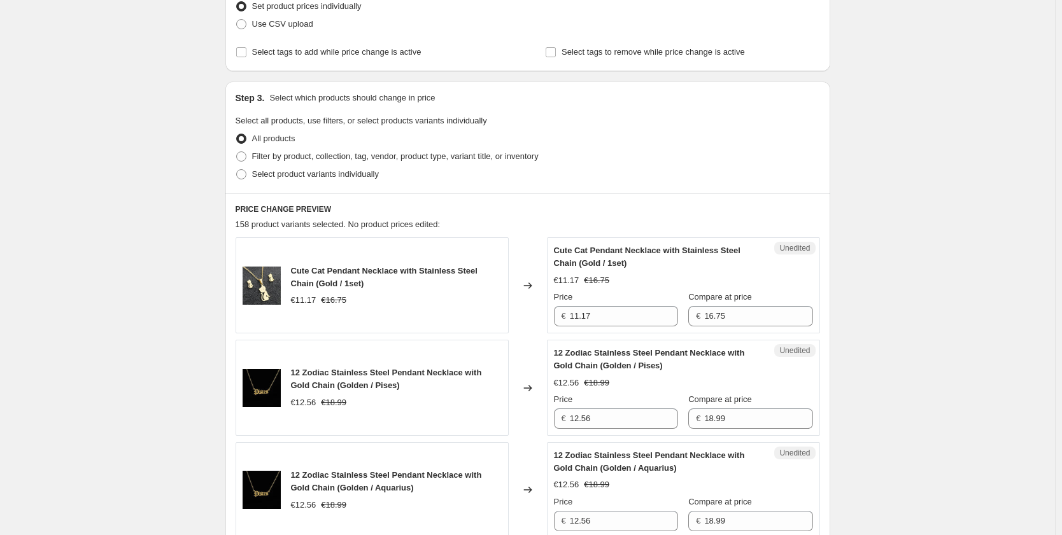
scroll to position [255, 0]
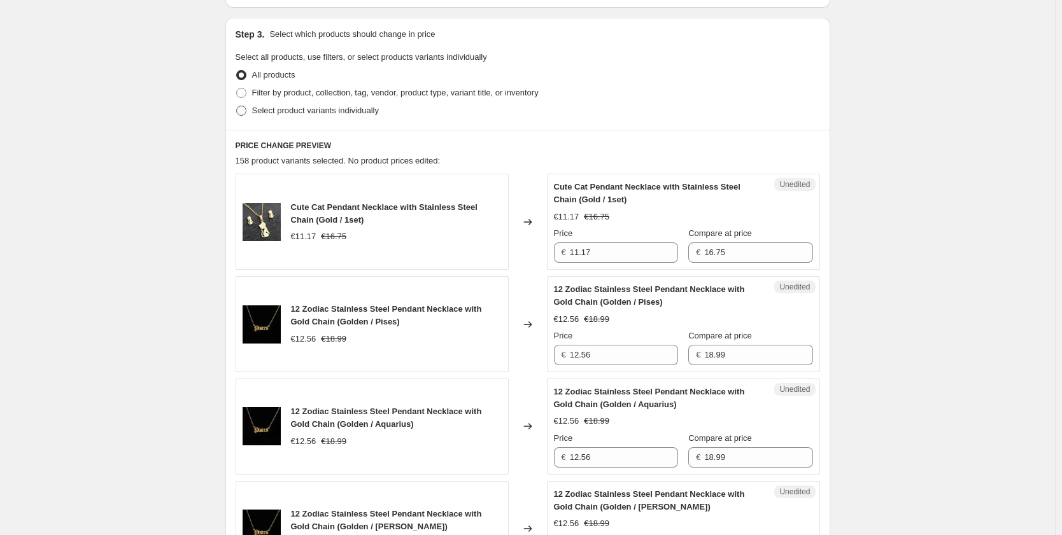
click at [360, 106] on span "Select product variants individually" at bounding box center [315, 111] width 127 height 10
click at [237, 106] on input "Select product variants individually" at bounding box center [236, 106] width 1 height 1
radio input "true"
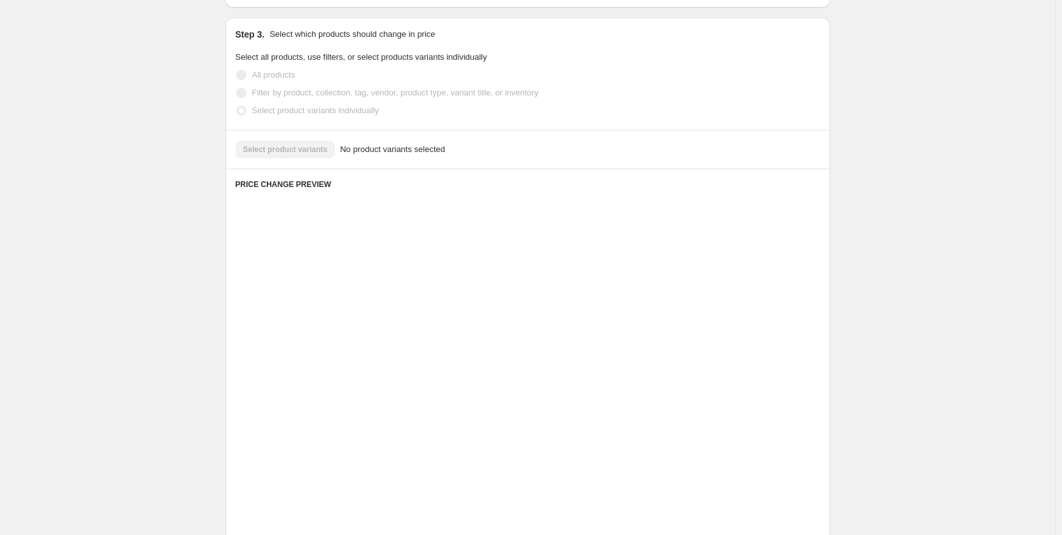
scroll to position [133, 0]
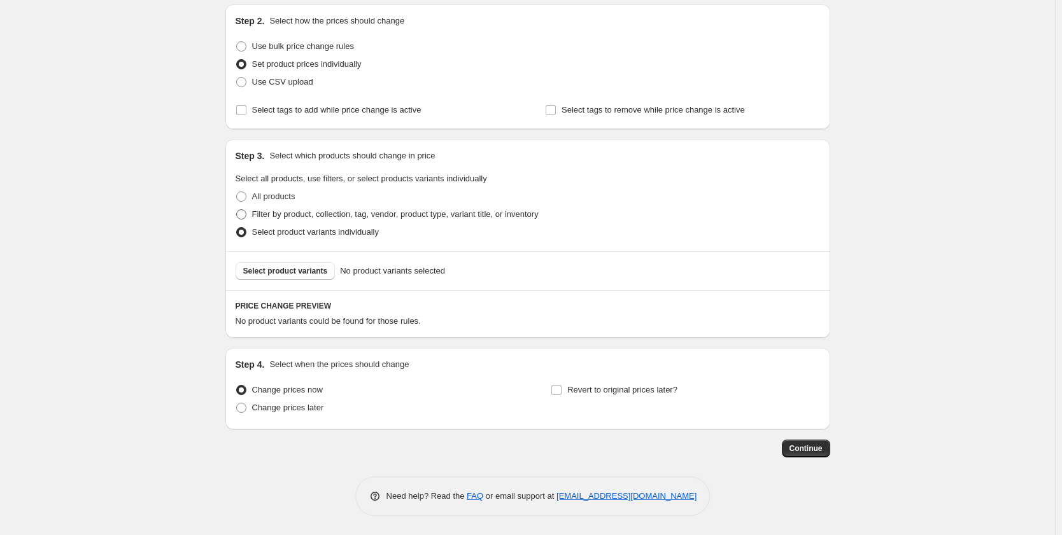
click at [372, 217] on span "Filter by product, collection, tag, vendor, product type, variant title, or inv…" at bounding box center [395, 214] width 286 height 10
click at [237, 210] on input "Filter by product, collection, tag, vendor, product type, variant title, or inv…" at bounding box center [236, 209] width 1 height 1
radio input "true"
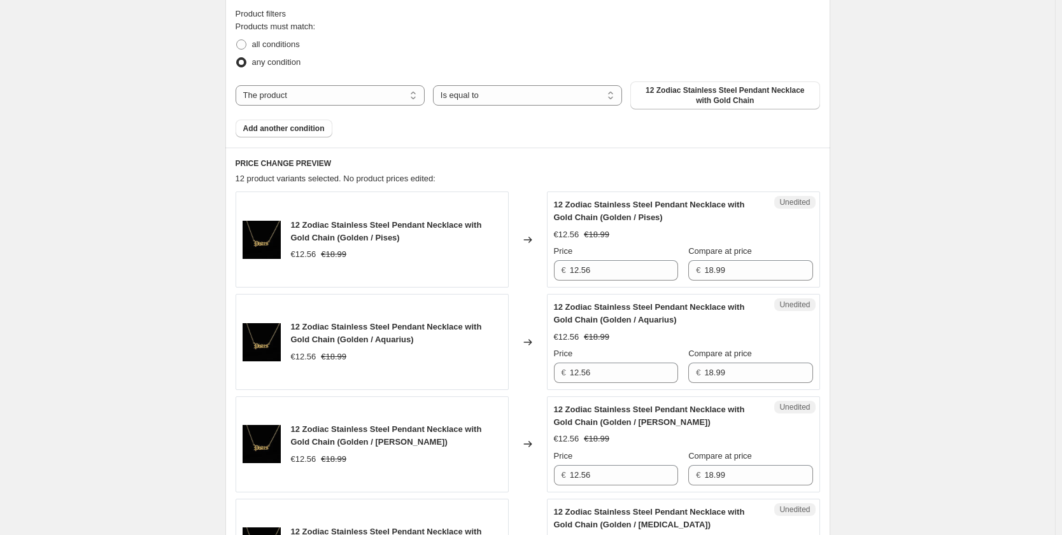
scroll to position [197, 0]
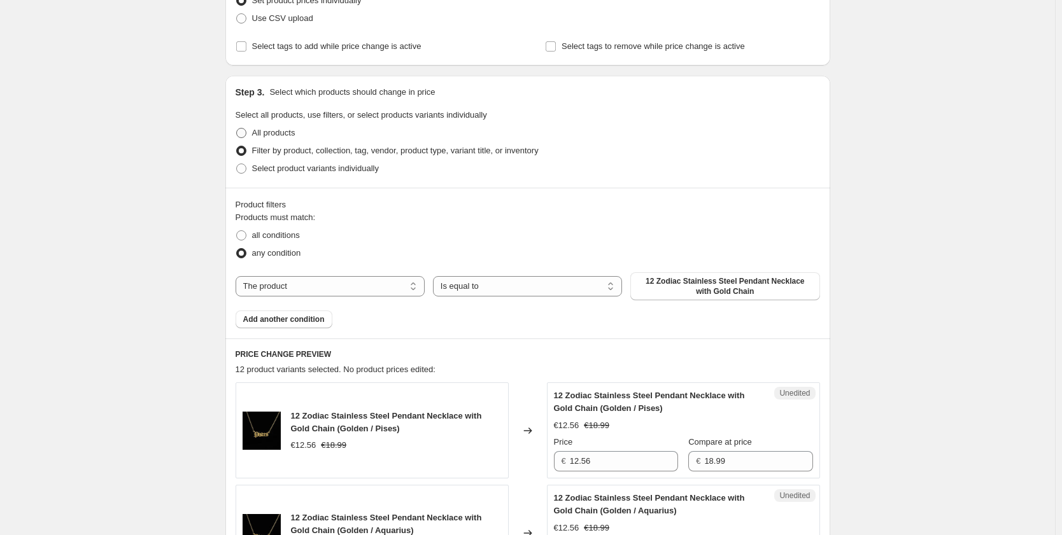
click at [285, 134] on span "All products" at bounding box center [273, 133] width 43 height 10
click at [237, 129] on input "All products" at bounding box center [236, 128] width 1 height 1
radio input "true"
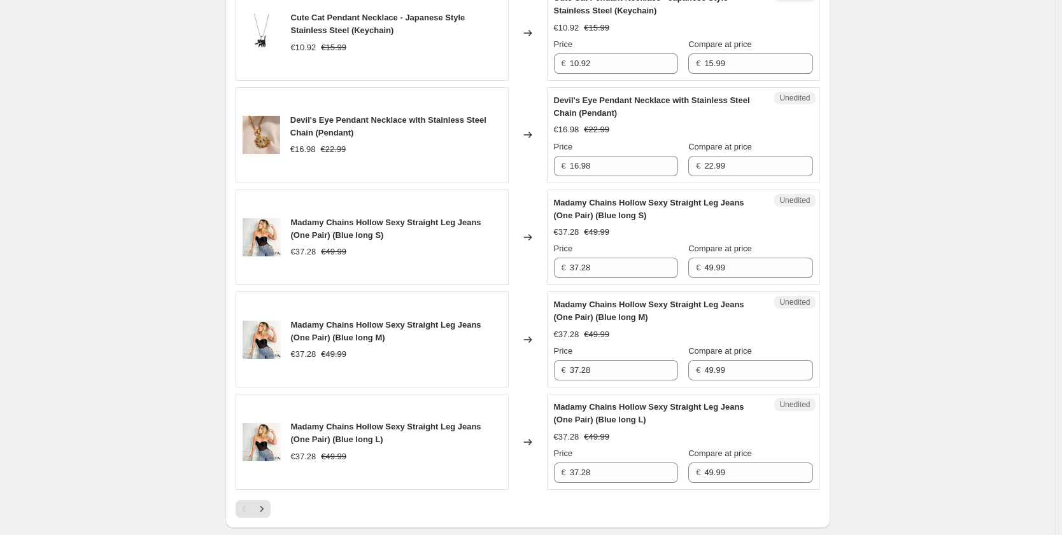
scroll to position [2106, 0]
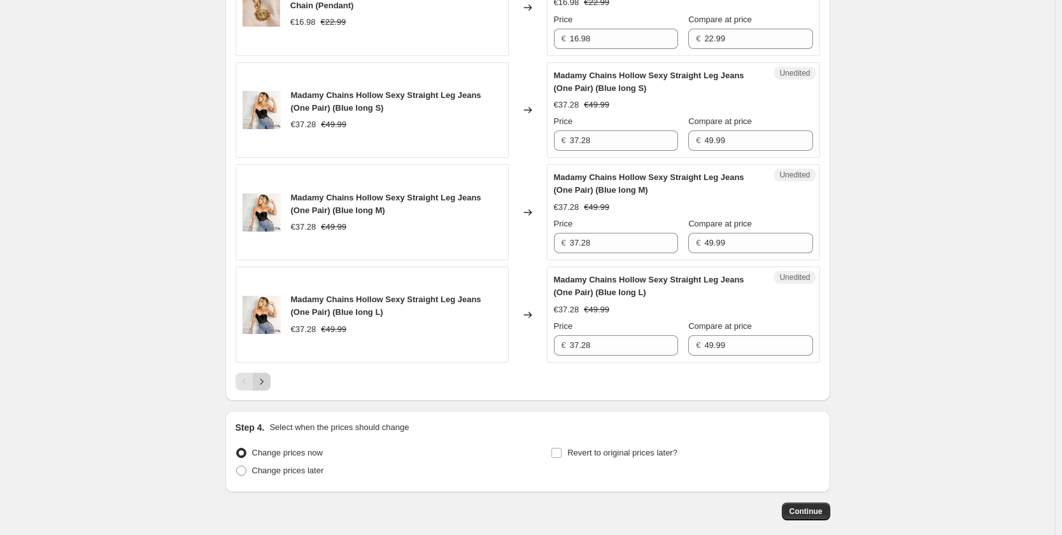
click at [270, 386] on button "Next" at bounding box center [262, 382] width 18 height 18
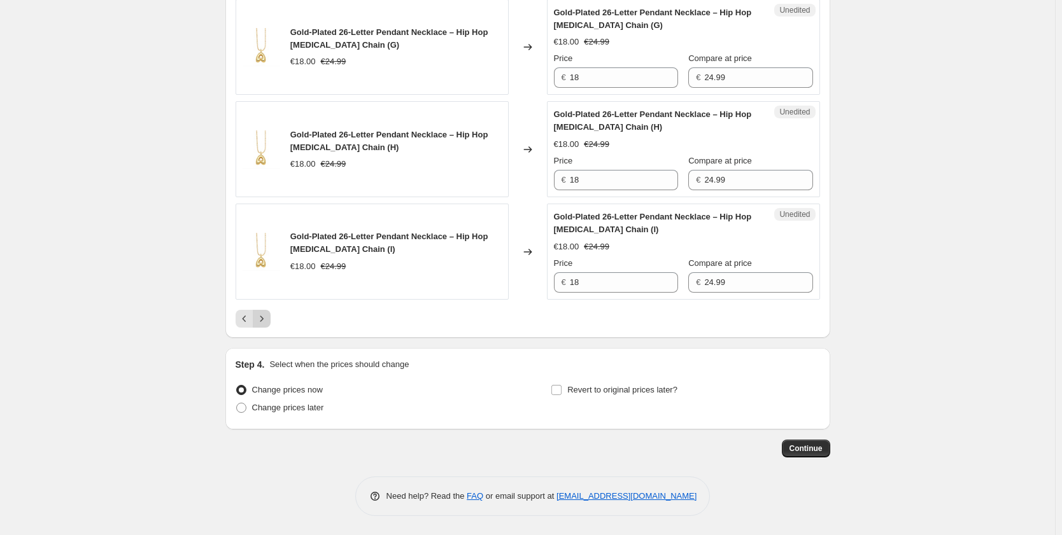
click at [258, 323] on icon "Next" at bounding box center [261, 318] width 13 height 13
click at [264, 313] on icon "Next" at bounding box center [261, 318] width 13 height 13
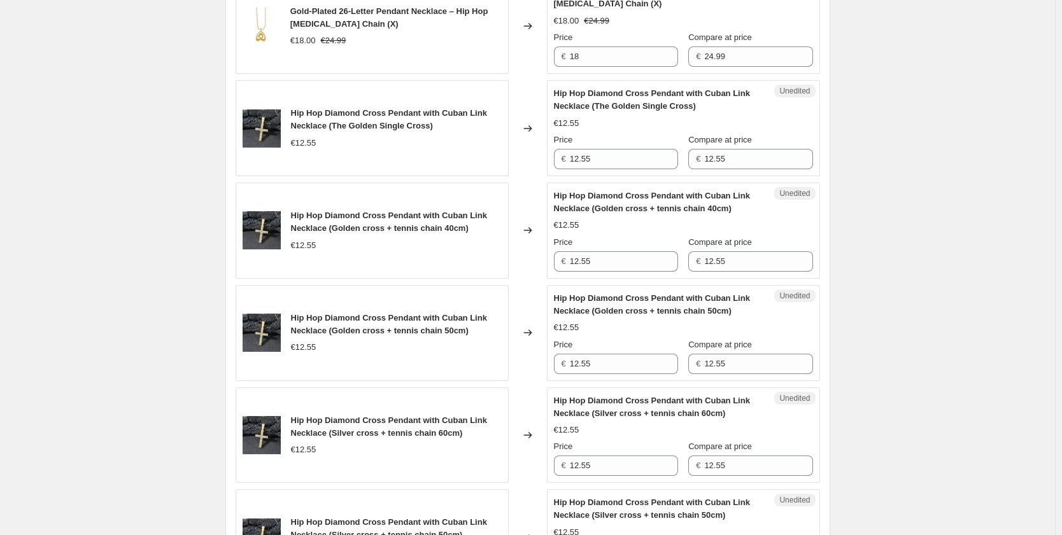
scroll to position [323, 0]
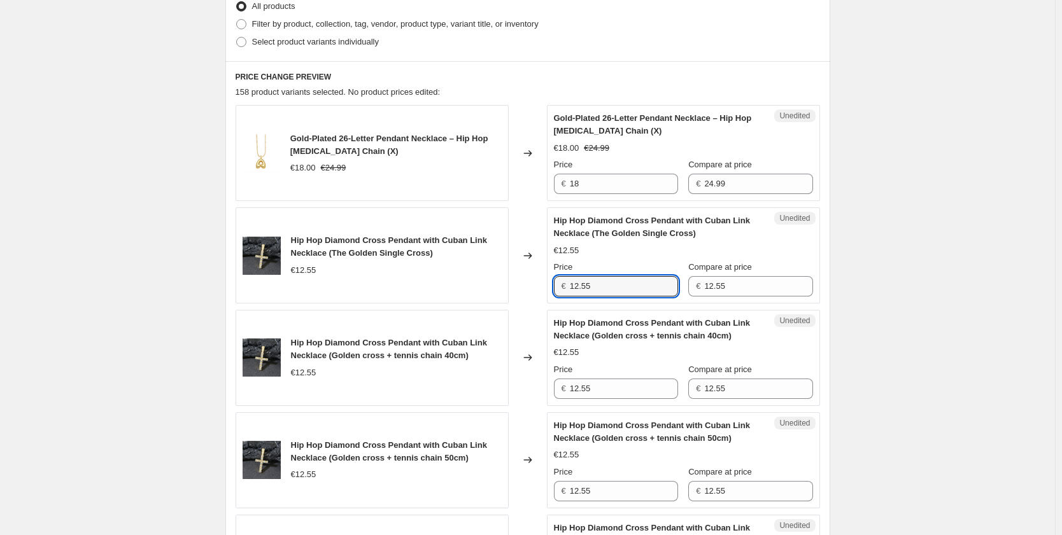
drag, startPoint x: 565, startPoint y: 283, endPoint x: 556, endPoint y: 279, distance: 9.7
click at [556, 279] on div "€ 12.55" at bounding box center [616, 286] width 124 height 20
drag, startPoint x: 571, startPoint y: 288, endPoint x: 562, endPoint y: 288, distance: 9.5
click at [562, 288] on div "€ 14.99" at bounding box center [616, 286] width 124 height 20
click at [580, 288] on input "14.99" at bounding box center [624, 286] width 108 height 20
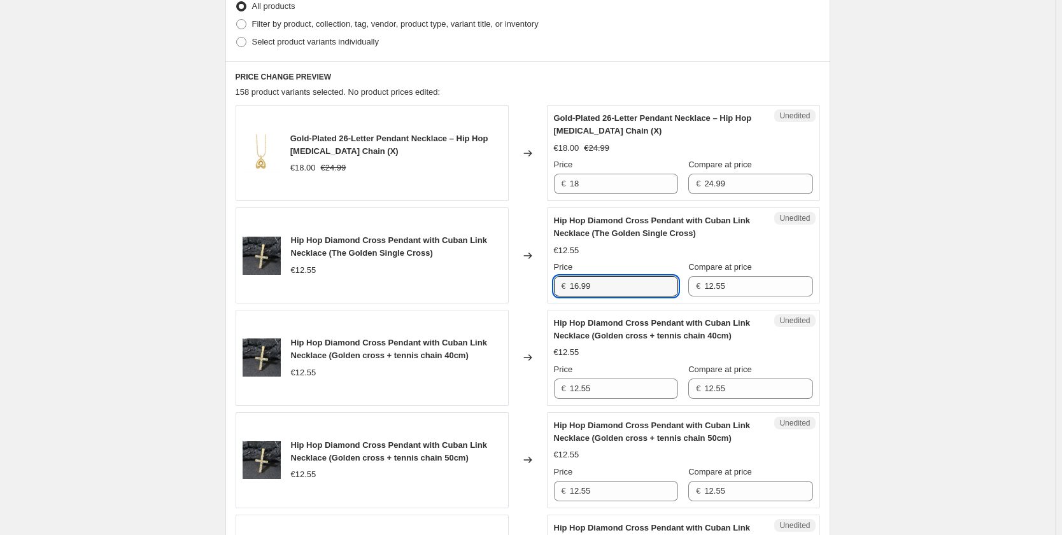
drag, startPoint x: 596, startPoint y: 287, endPoint x: 535, endPoint y: 284, distance: 61.1
click at [538, 284] on div "Hip Hop Diamond Cross Pendant with Cuban Link Necklace (The Golden Single Cross…" at bounding box center [527, 255] width 584 height 96
type input "16.99"
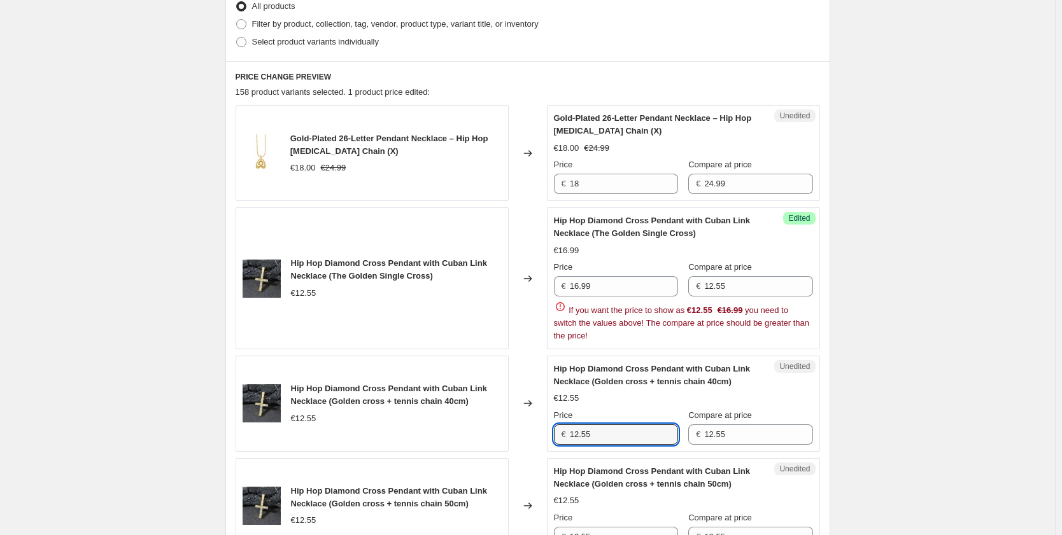
drag, startPoint x: 596, startPoint y: 390, endPoint x: 556, endPoint y: 384, distance: 41.2
click at [557, 384] on div "Hip Hop Diamond Cross Pendant with Cuban Link Necklace (Golden cross + tennis c…" at bounding box center [683, 404] width 259 height 82
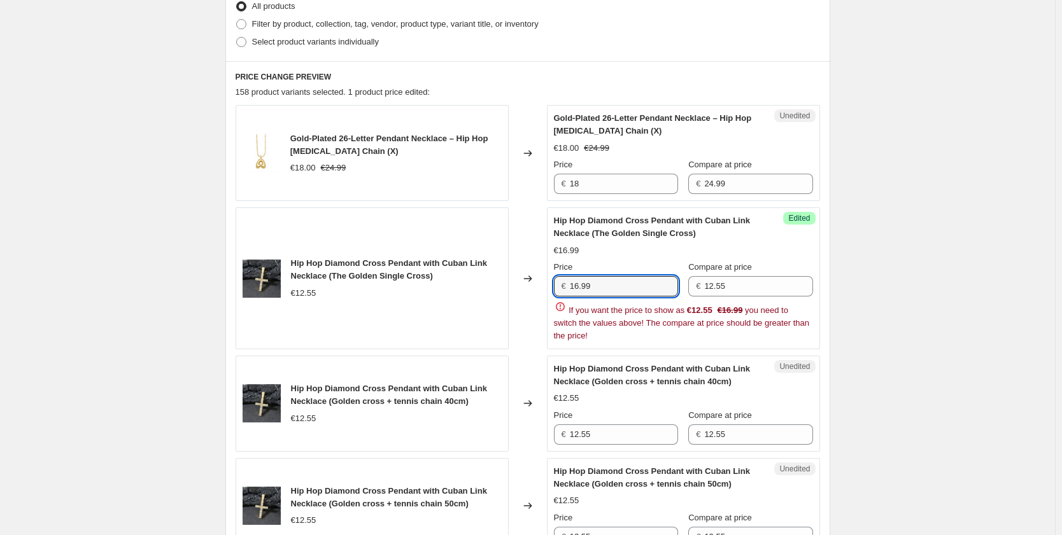
drag, startPoint x: 616, startPoint y: 287, endPoint x: 542, endPoint y: 292, distance: 74.6
click at [542, 292] on div "Hip Hop Diamond Cross Pendant with Cuban Link Necklace (The Golden Single Cross…" at bounding box center [527, 278] width 584 height 142
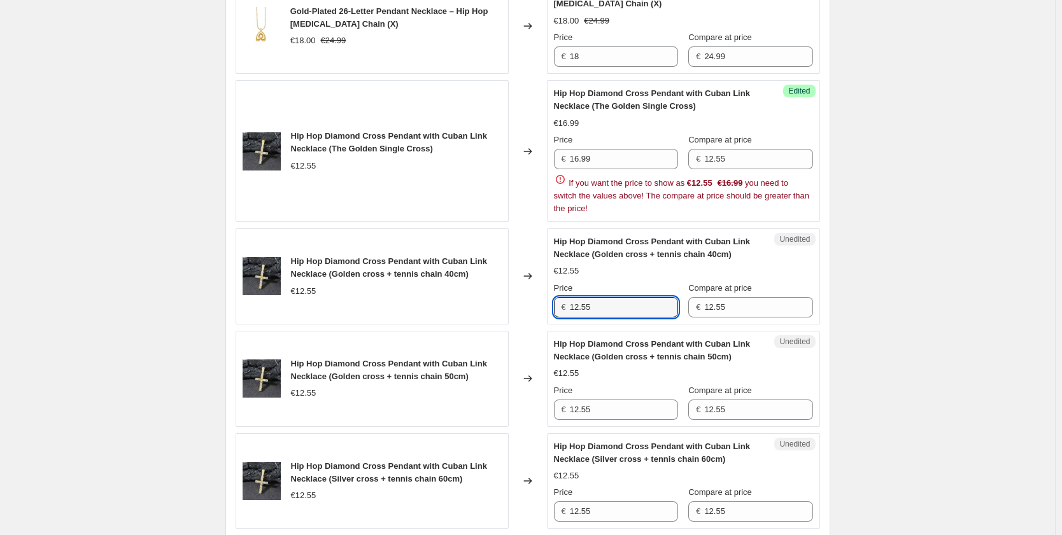
drag, startPoint x: 603, startPoint y: 310, endPoint x: 543, endPoint y: 307, distance: 59.9
click at [543, 307] on div "Hip Hop Diamond Cross Pendant with Cuban Link Necklace (Golden cross + tennis c…" at bounding box center [527, 276] width 584 height 96
paste input "6.99"
type input "16.99"
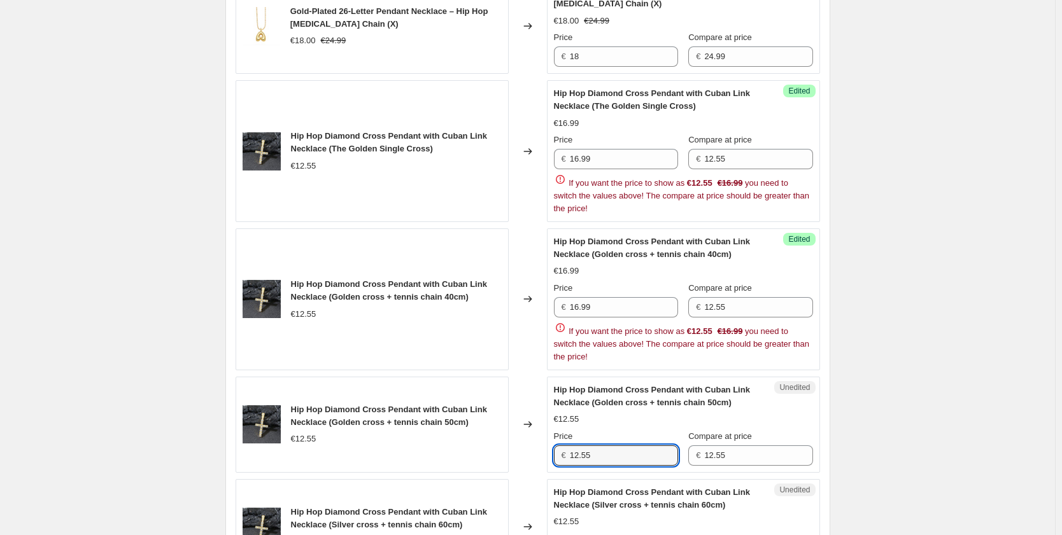
drag, startPoint x: 614, startPoint y: 417, endPoint x: 546, endPoint y: 407, distance: 68.9
click at [546, 407] on div "Hip Hop Diamond Cross Pendant with Cuban Link Necklace (Golden cross + tennis c…" at bounding box center [527, 425] width 584 height 96
paste input "6.99"
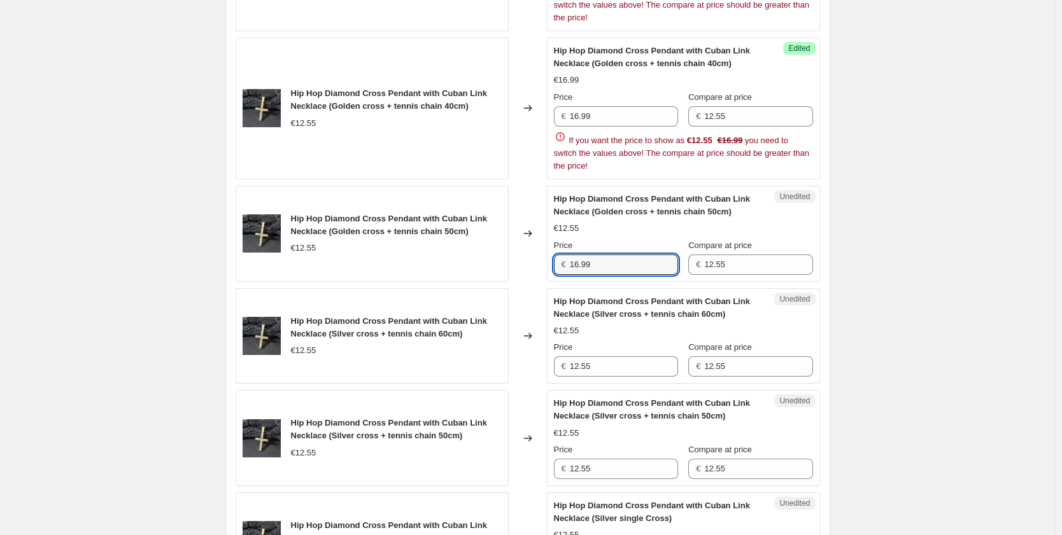
type input "16.99"
drag, startPoint x: 610, startPoint y: 366, endPoint x: 543, endPoint y: 362, distance: 66.3
click at [549, 362] on div "Hip Hop Diamond Cross Pendant with Cuban Link Necklace (Silver cross + tennis c…" at bounding box center [527, 336] width 584 height 96
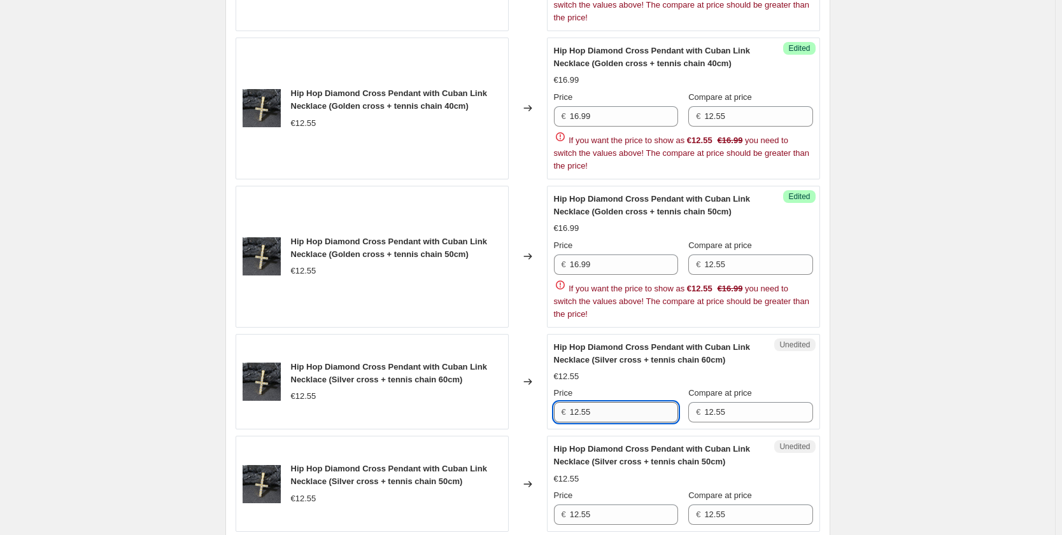
paste input "6.99"
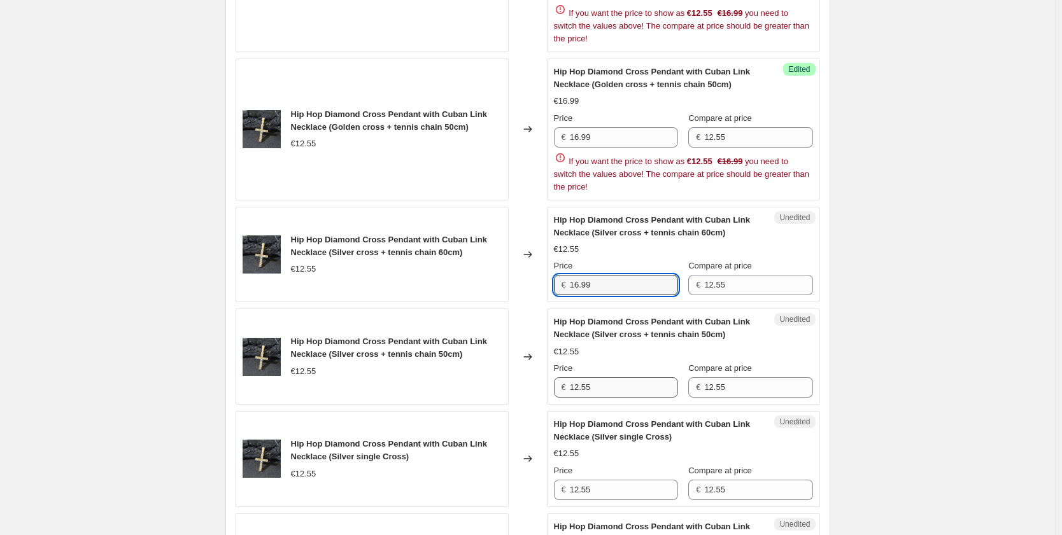
type input "16.99"
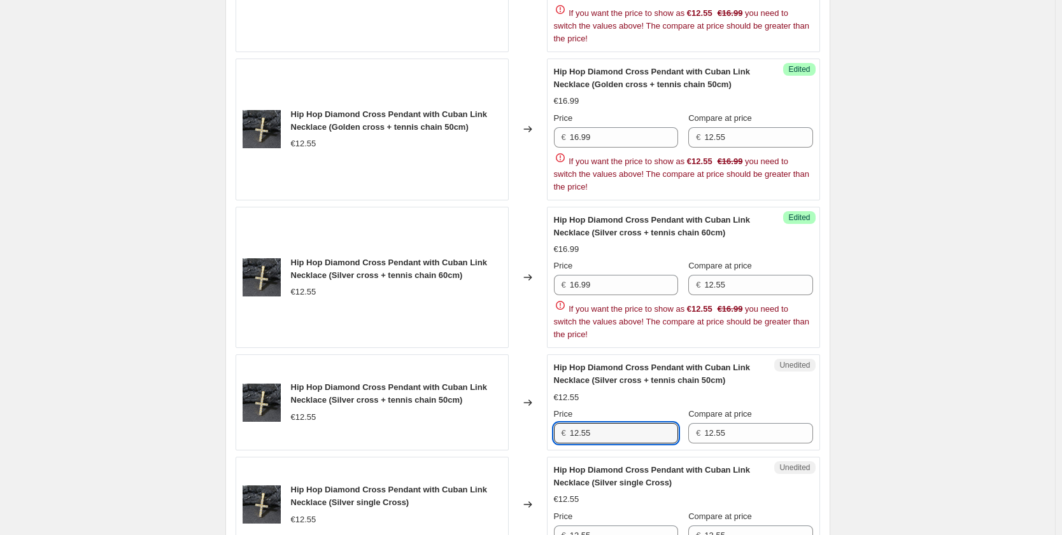
drag, startPoint x: 608, startPoint y: 386, endPoint x: 538, endPoint y: 380, distance: 70.9
click at [546, 382] on div "Hip Hop Diamond Cross Pendant with Cuban Link Necklace (Silver cross + tennis c…" at bounding box center [527, 402] width 584 height 96
paste input "6.99"
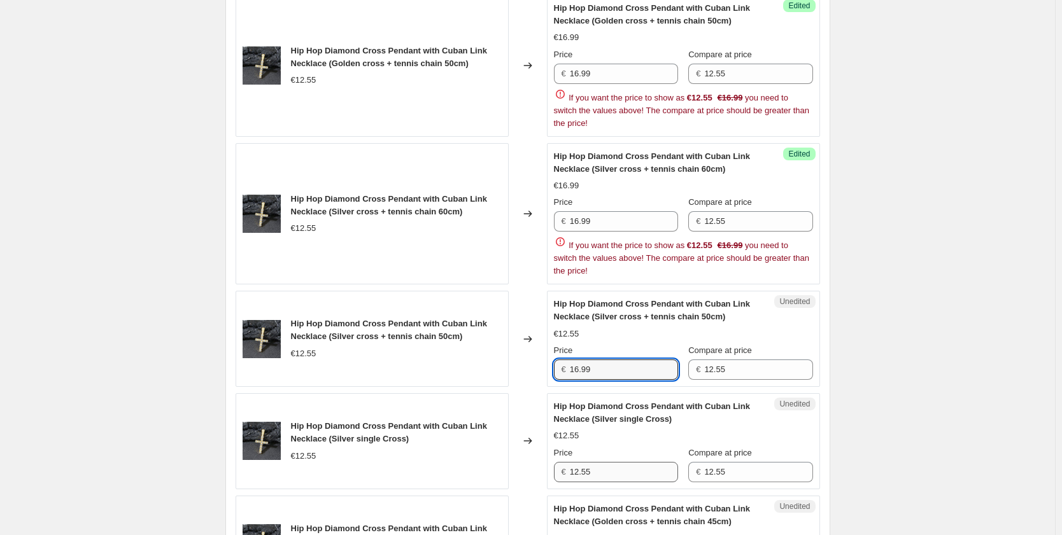
type input "16.99"
drag, startPoint x: 607, startPoint y: 469, endPoint x: 523, endPoint y: 465, distance: 84.1
click at [524, 466] on div "Hip Hop Diamond Cross Pendant with Cuban Link Necklace (Silver single Cross) €1…" at bounding box center [527, 441] width 584 height 96
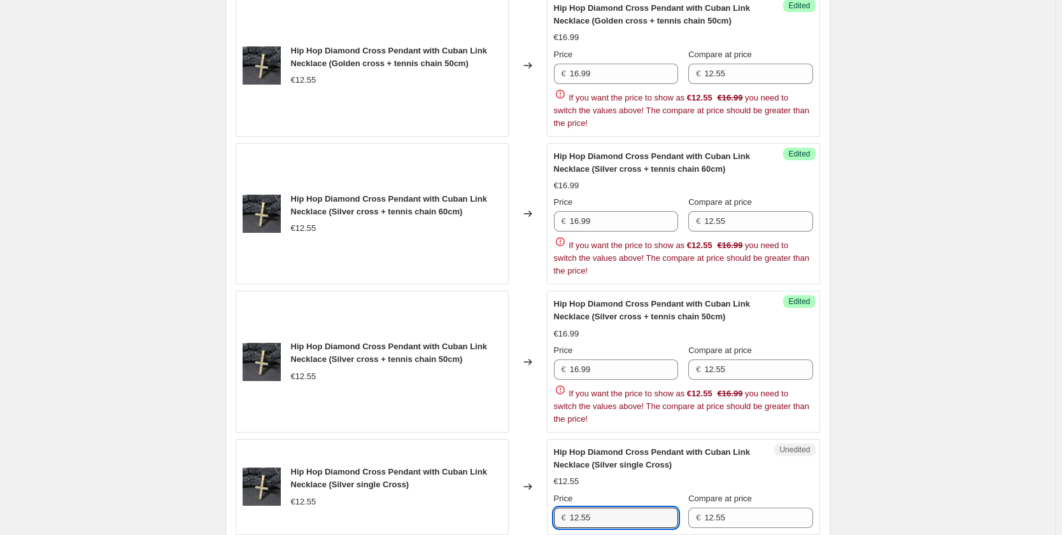
paste input "6.99"
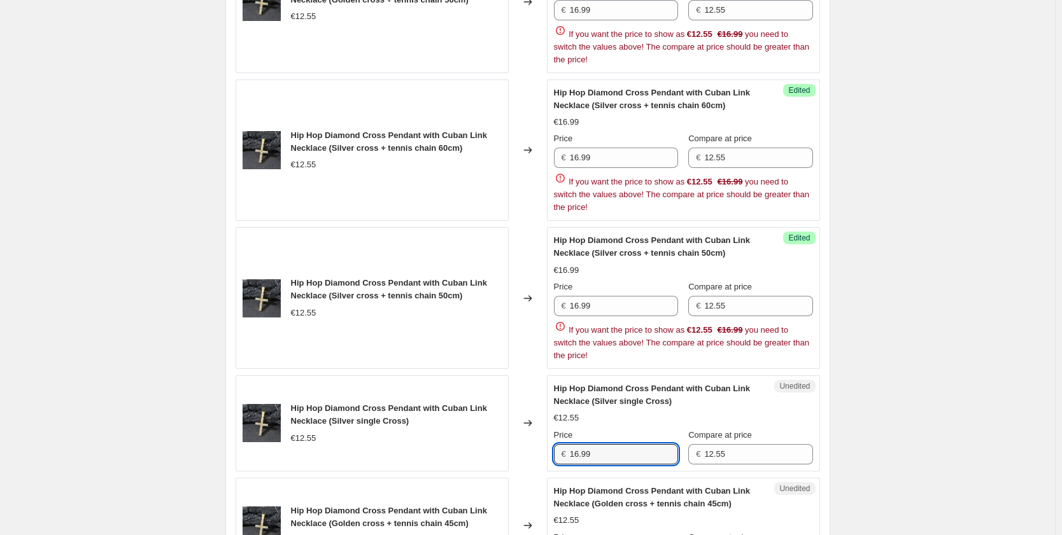
scroll to position [960, 0]
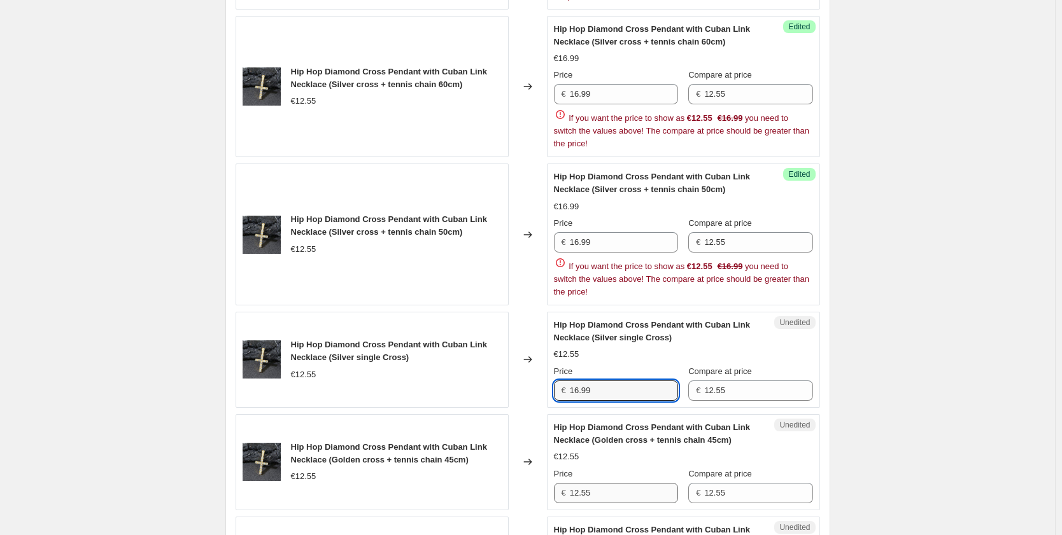
type input "16.99"
drag, startPoint x: 620, startPoint y: 491, endPoint x: 553, endPoint y: 481, distance: 67.6
click at [557, 483] on div "Hip Hop Diamond Cross Pendant with Cuban Link Necklace (Golden cross + tennis c…" at bounding box center [683, 462] width 259 height 82
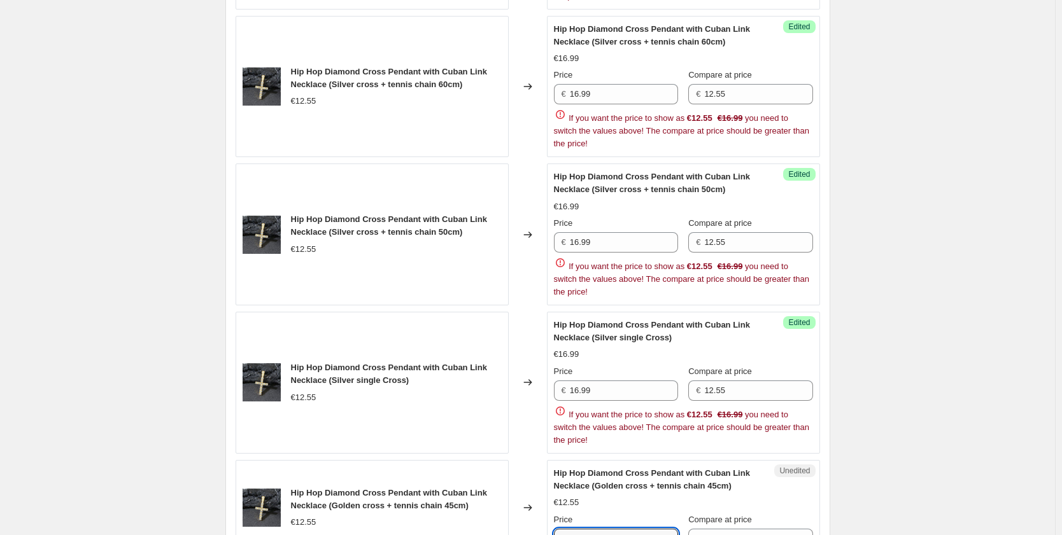
paste input "6.99"
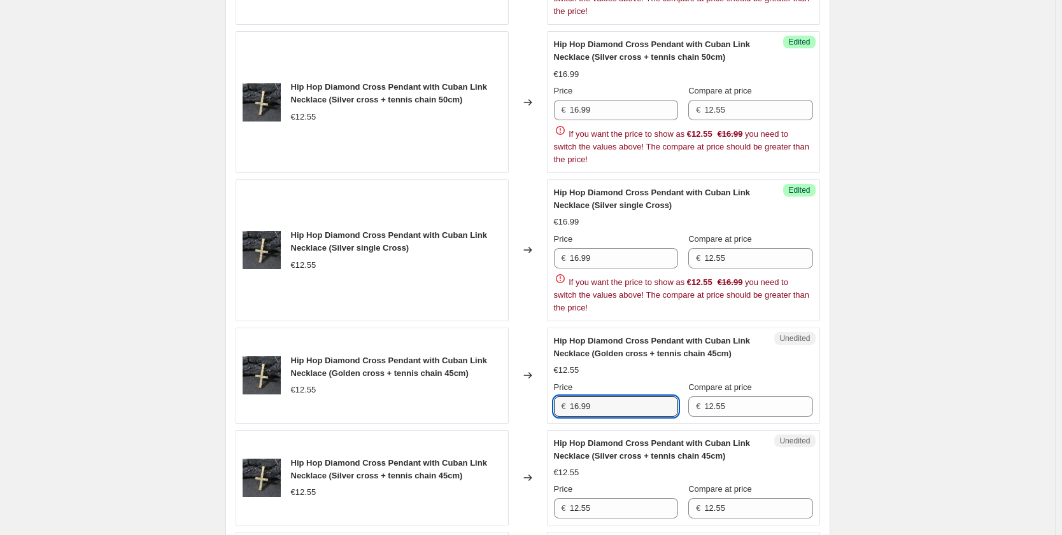
scroll to position [1156, 0]
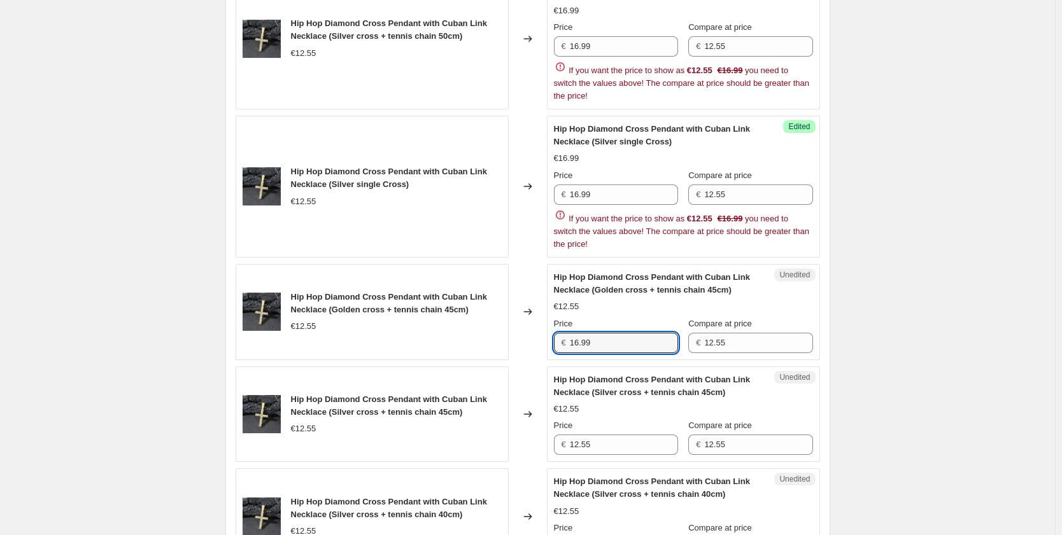
type input "16.99"
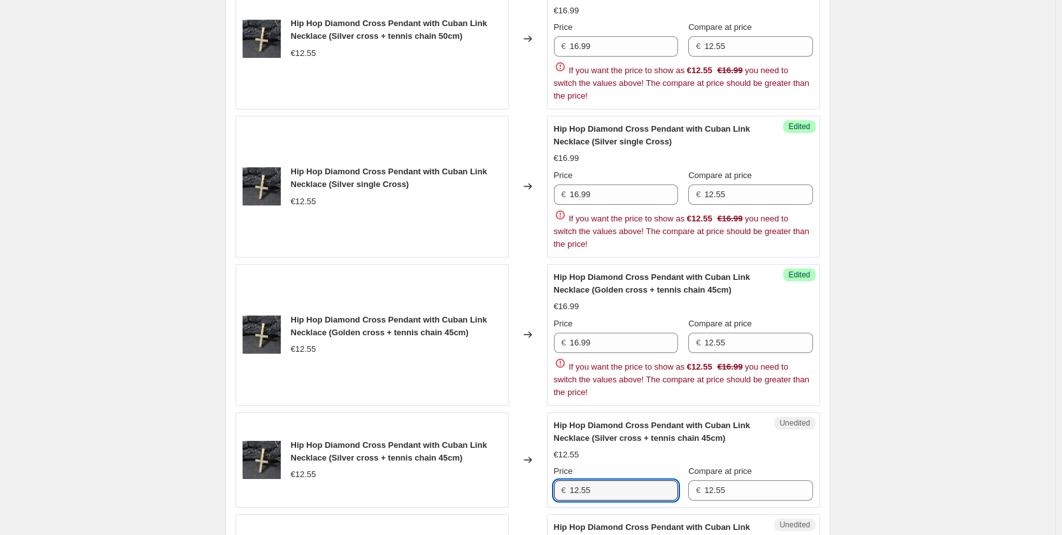
drag, startPoint x: 605, startPoint y: 446, endPoint x: 536, endPoint y: 436, distance: 70.1
click at [536, 436] on div "Hip Hop Diamond Cross Pendant with Cuban Link Necklace (Silver cross + tennis c…" at bounding box center [527, 460] width 584 height 96
paste input "6.99"
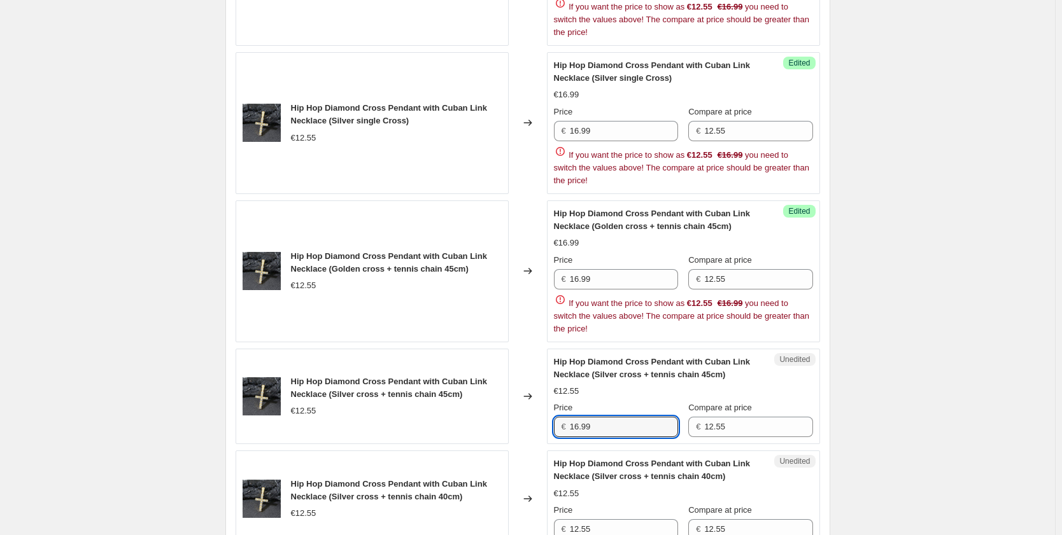
scroll to position [1283, 0]
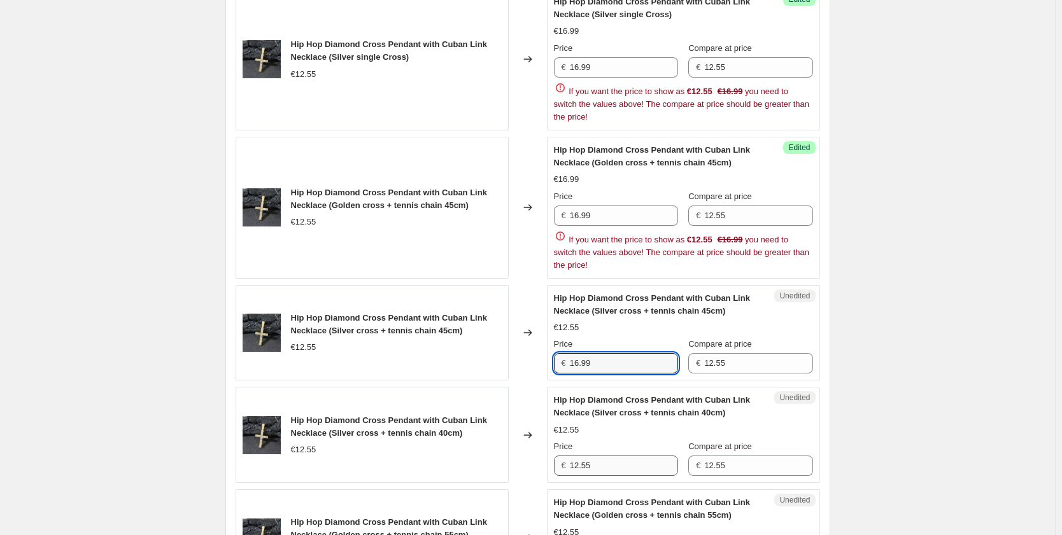
type input "16.99"
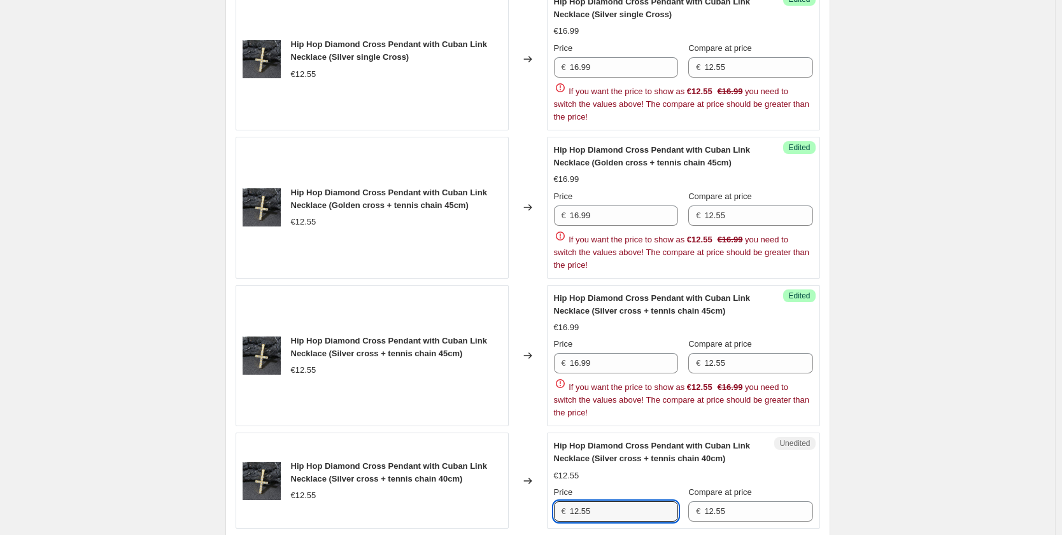
drag, startPoint x: 610, startPoint y: 457, endPoint x: 556, endPoint y: 451, distance: 53.8
click at [556, 451] on div "Hip Hop Diamond Cross Pendant with Cuban Link Necklace (Silver cross + tennis c…" at bounding box center [683, 481] width 259 height 82
paste input "6.99"
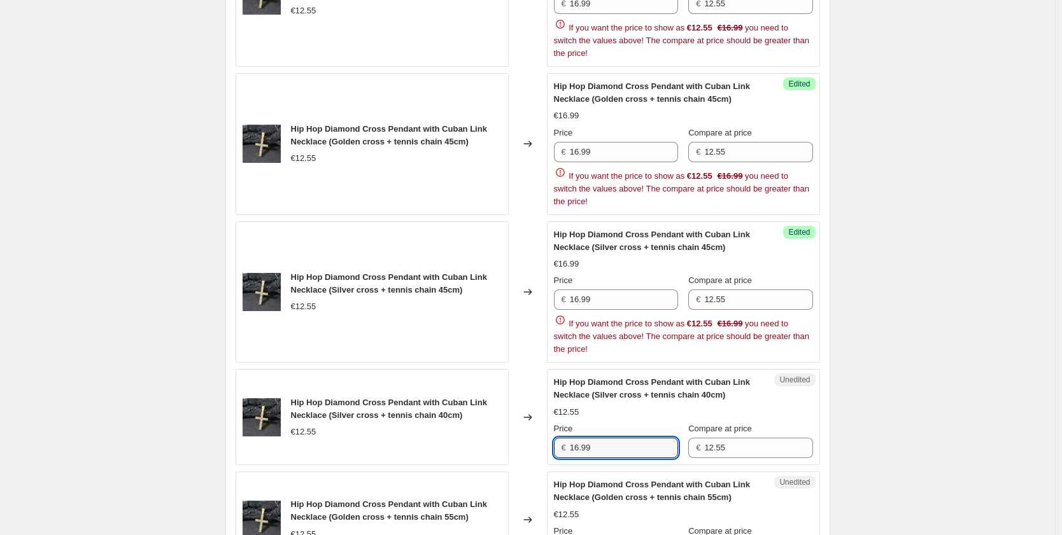
scroll to position [1410, 0]
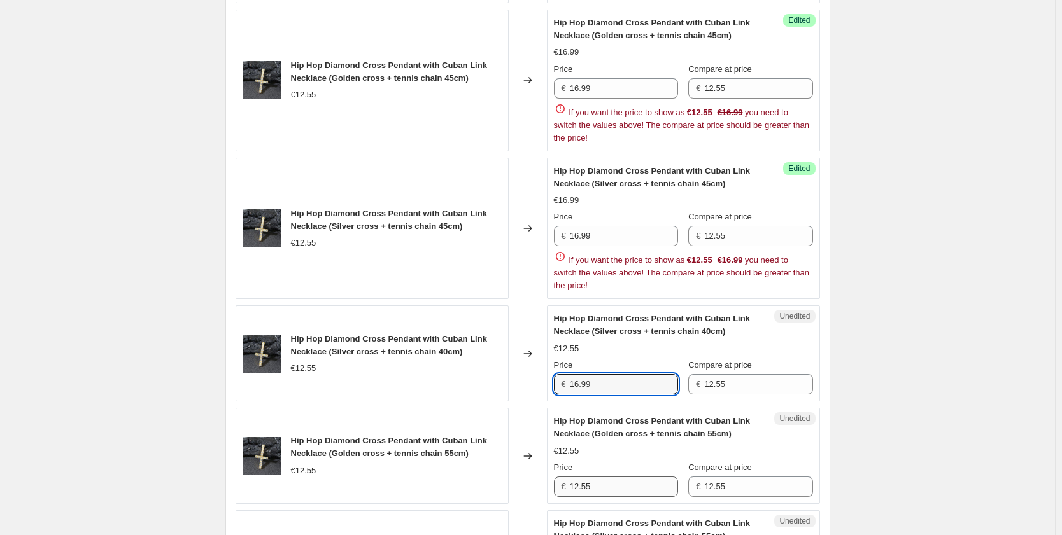
type input "16.99"
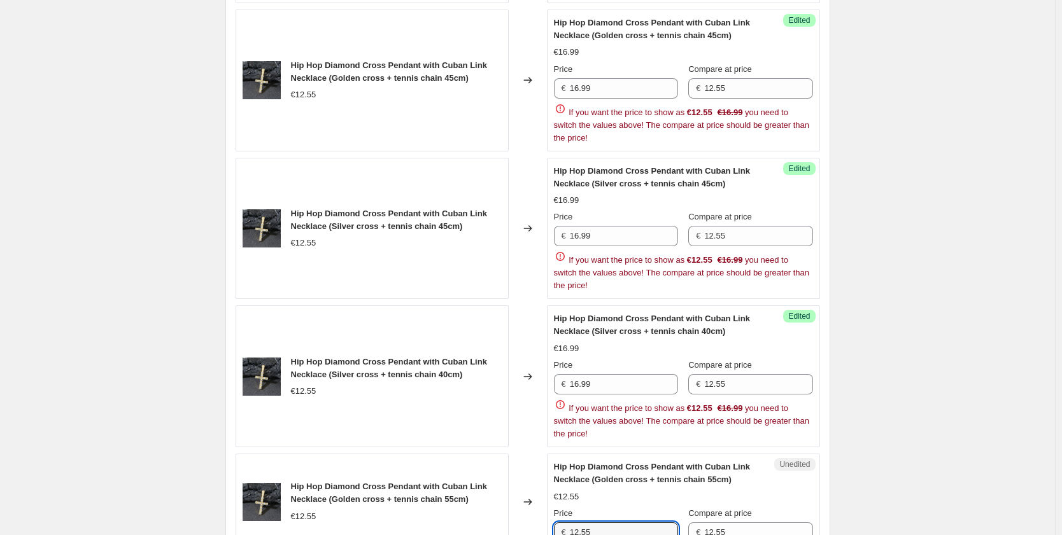
drag, startPoint x: 608, startPoint y: 482, endPoint x: 543, endPoint y: 466, distance: 66.8
click at [546, 468] on div "Hip Hop Diamond Cross Pendant with Cuban Link Necklace (Golden cross + tennis c…" at bounding box center [527, 502] width 584 height 96
paste input "6.99"
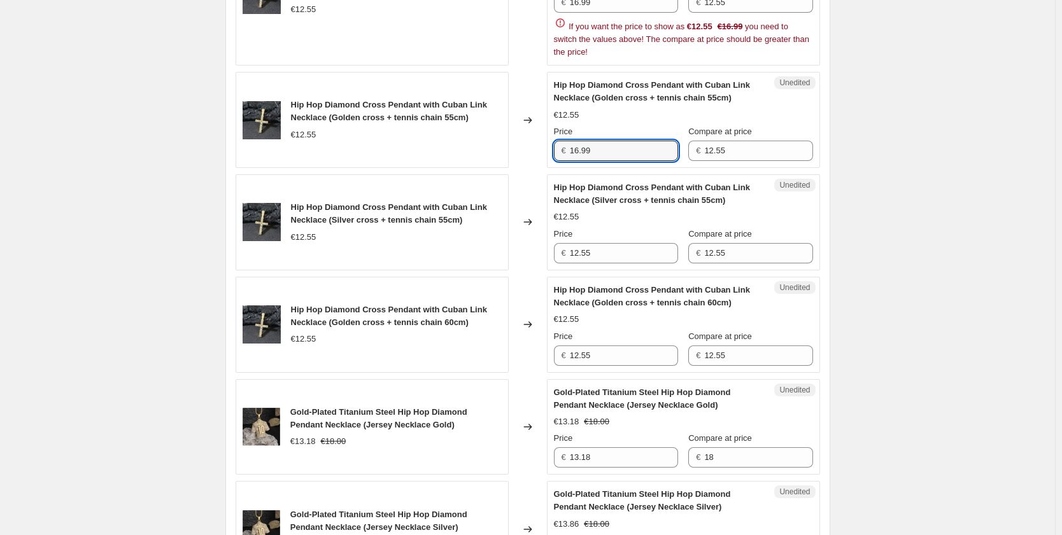
scroll to position [1856, 0]
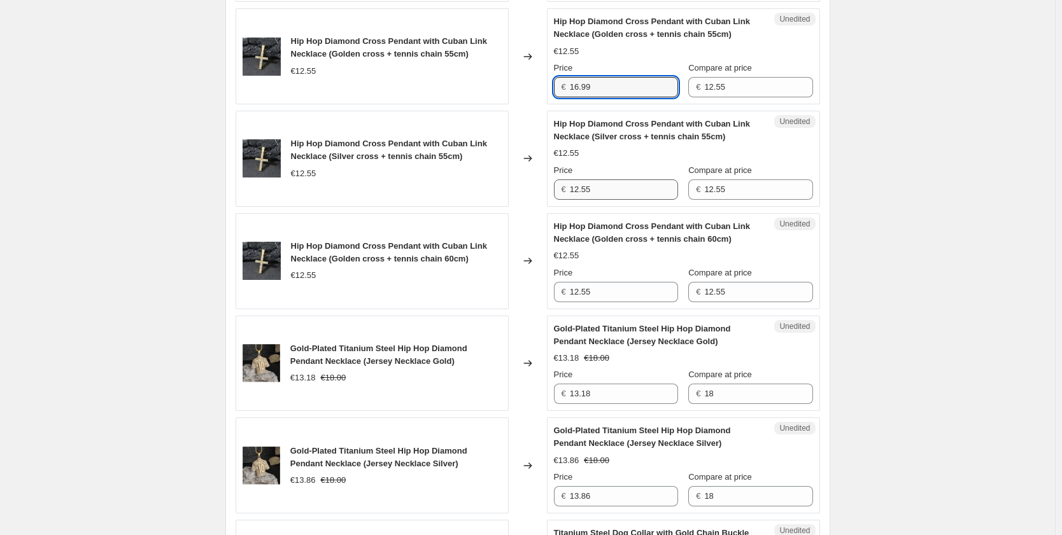
type input "16.99"
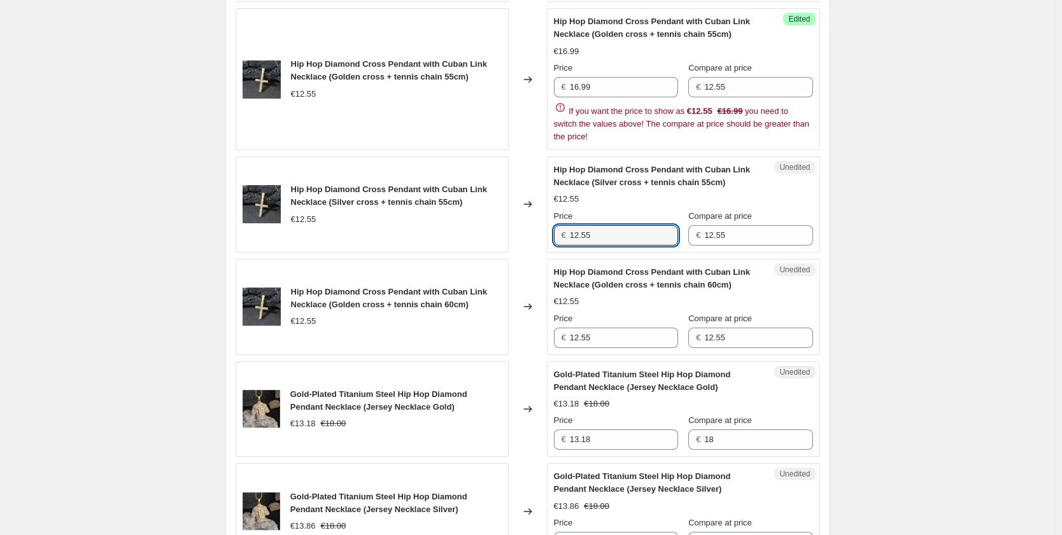
drag, startPoint x: 611, startPoint y: 181, endPoint x: 548, endPoint y: 179, distance: 63.0
click at [548, 179] on div "Hip Hop Diamond Cross Pendant with Cuban Link Necklace (Silver cross + tennis c…" at bounding box center [527, 205] width 584 height 96
paste input "6.99"
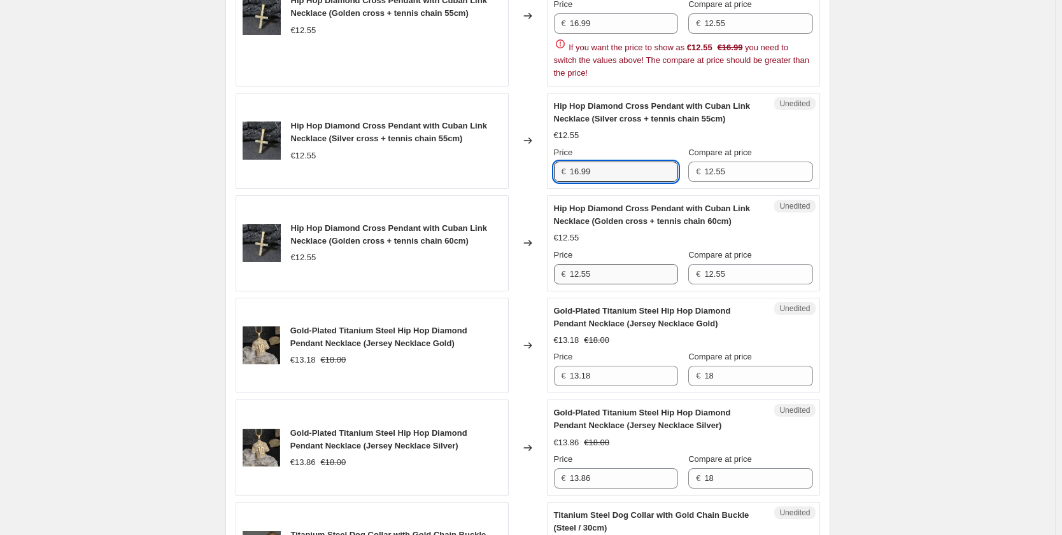
type input "16.99"
drag, startPoint x: 608, startPoint y: 267, endPoint x: 527, endPoint y: 268, distance: 81.5
click at [527, 268] on div "Hip Hop Diamond Cross Pendant with Cuban Link Necklace (Golden cross + tennis c…" at bounding box center [527, 243] width 584 height 96
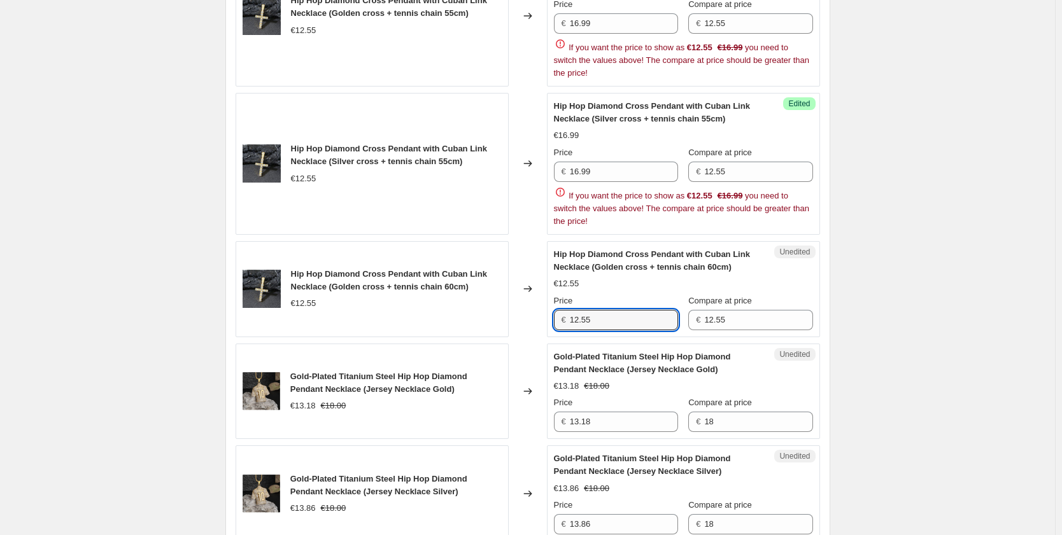
paste input "6.99"
type input "16.99"
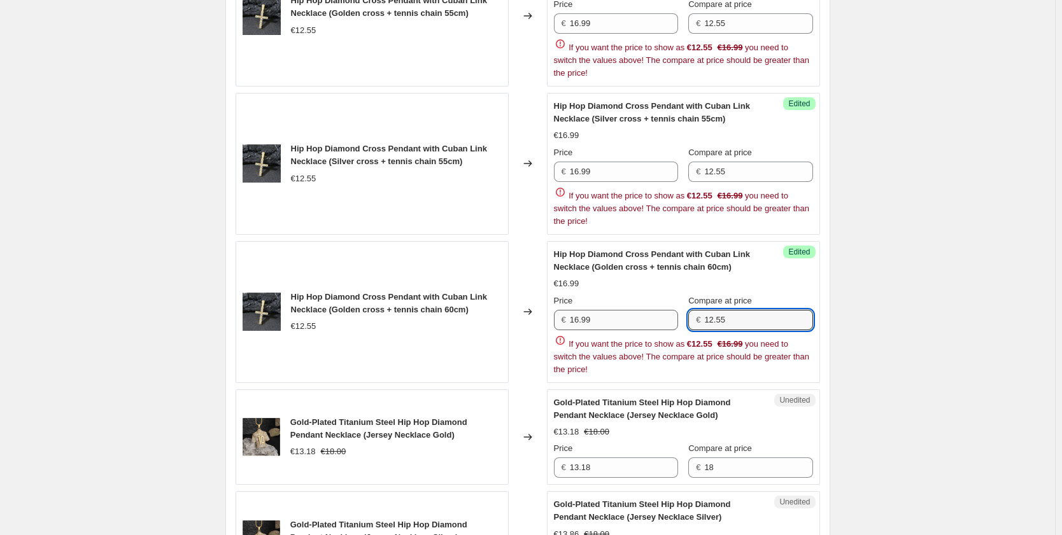
drag, startPoint x: 738, startPoint y: 312, endPoint x: 661, endPoint y: 307, distance: 77.2
click at [664, 307] on div "Price € 16.99 Compare at price € 12.55" at bounding box center [683, 313] width 259 height 36
drag, startPoint x: 737, startPoint y: 312, endPoint x: 654, endPoint y: 292, distance: 85.2
click at [659, 295] on div "Price € 16.99 Compare at price € 22.99" at bounding box center [683, 313] width 259 height 36
type input "22.99"
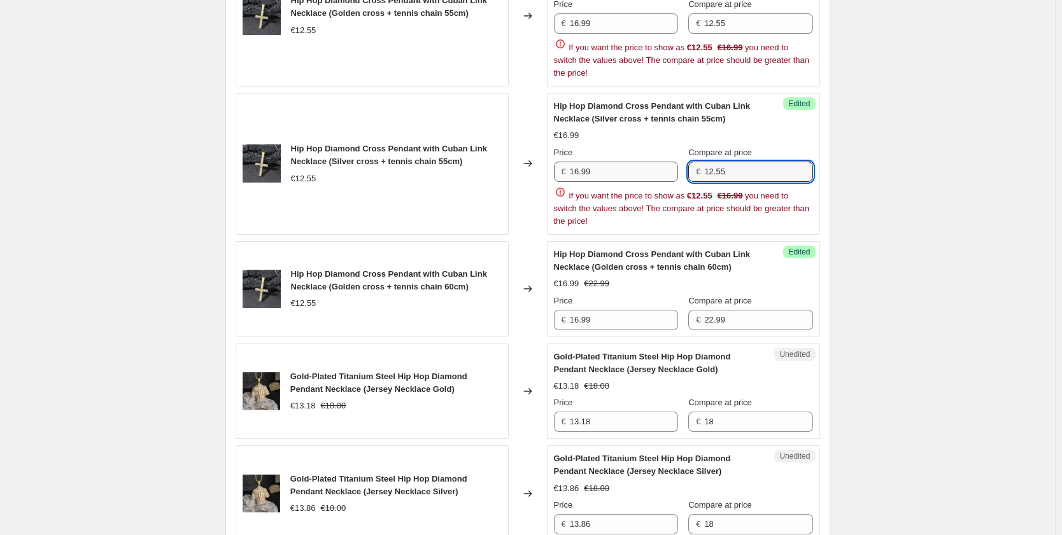
drag, startPoint x: 739, startPoint y: 160, endPoint x: 650, endPoint y: 158, distance: 88.5
click at [650, 158] on div "Price € 16.99 Compare at price € 12.55" at bounding box center [683, 164] width 259 height 36
paste input "22.99"
type input "22.99"
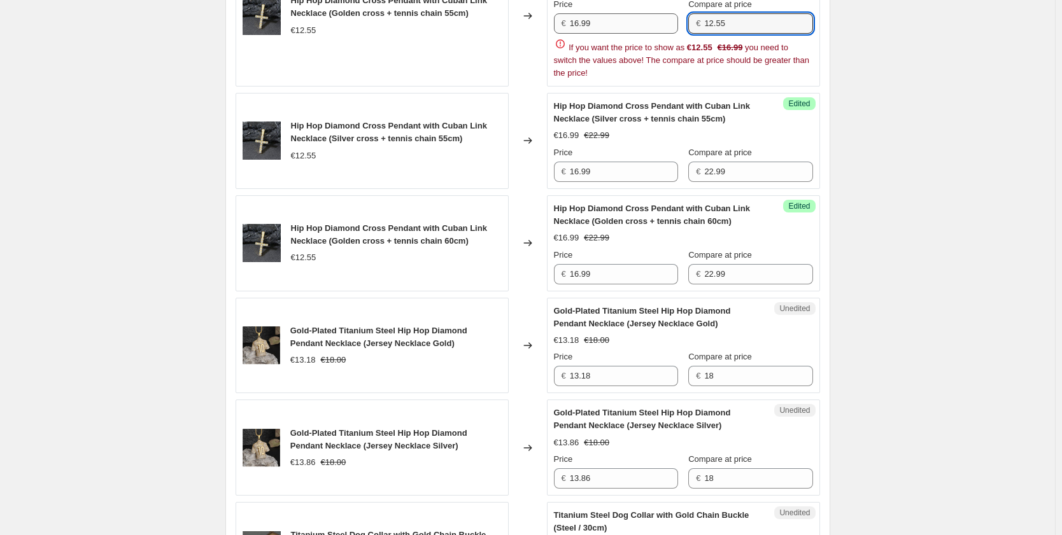
drag, startPoint x: 741, startPoint y: 21, endPoint x: 677, endPoint y: 16, distance: 63.8
click at [677, 16] on div "Price € 16.99 Compare at price € 12.55" at bounding box center [683, 16] width 259 height 36
paste input "22.99"
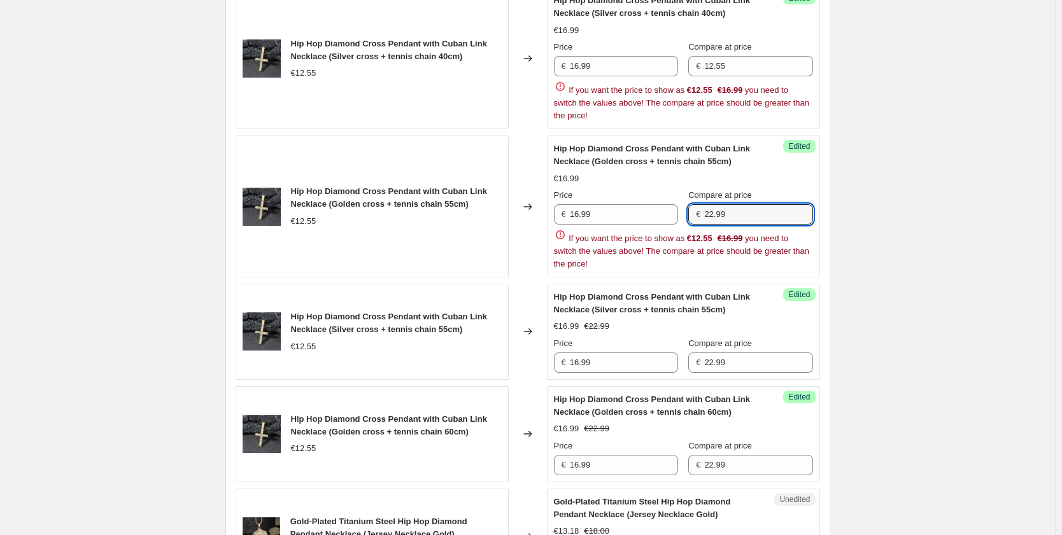
scroll to position [1665, 0]
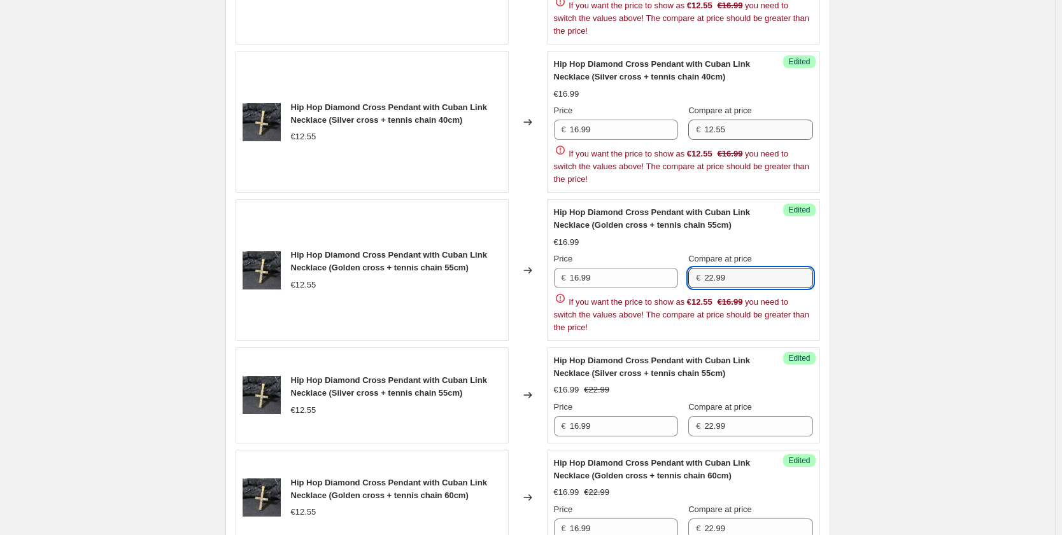
type input "22.99"
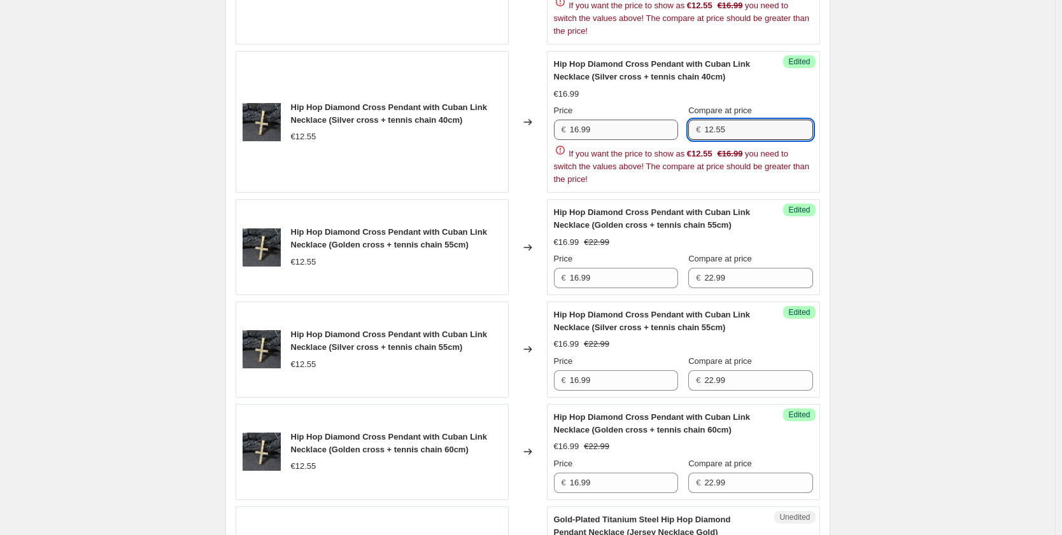
drag, startPoint x: 748, startPoint y: 131, endPoint x: 679, endPoint y: 124, distance: 69.1
click at [679, 124] on div "Price € 16.99 Compare at price € 12.55" at bounding box center [683, 122] width 259 height 36
paste input "22.99"
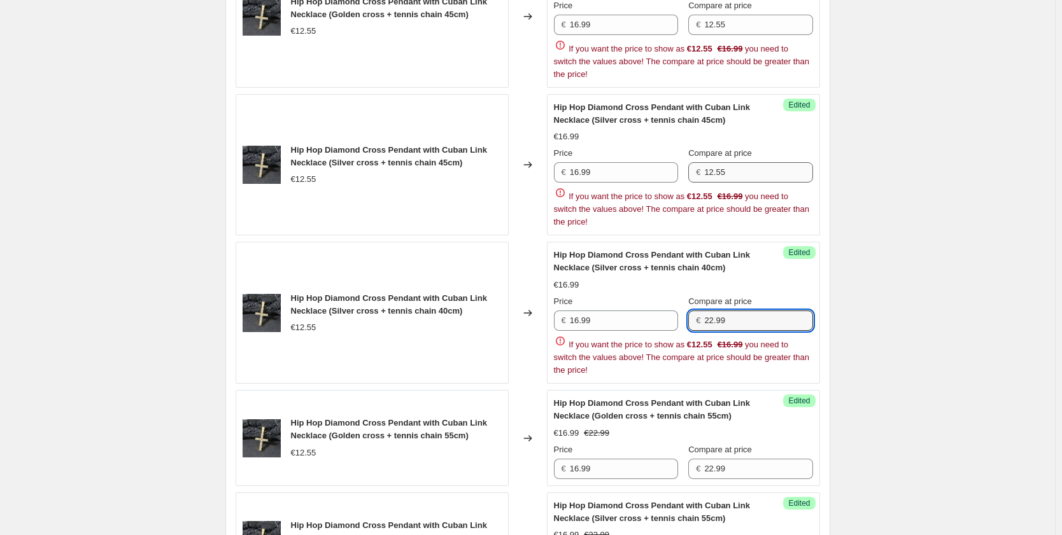
type input "22.99"
drag, startPoint x: 752, startPoint y: 169, endPoint x: 658, endPoint y: 162, distance: 93.8
click at [658, 162] on div "Price € 16.99 Compare at price € 12.55" at bounding box center [683, 165] width 259 height 36
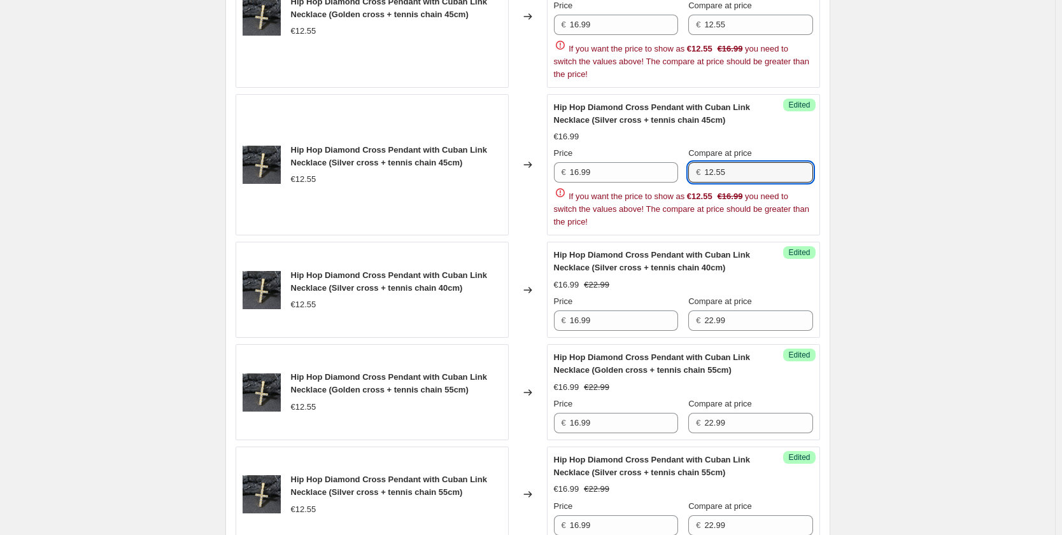
paste input "22.99"
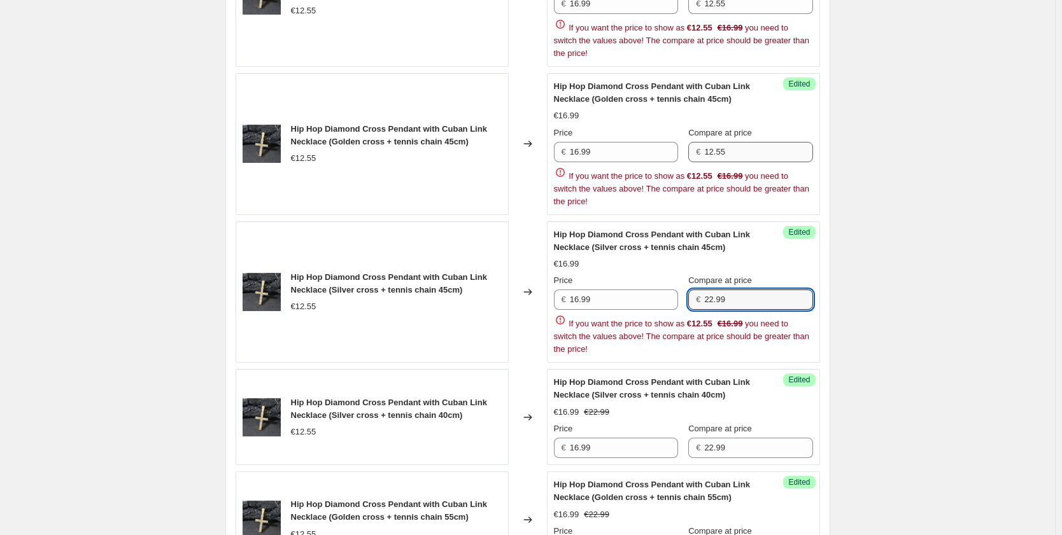
type input "22.99"
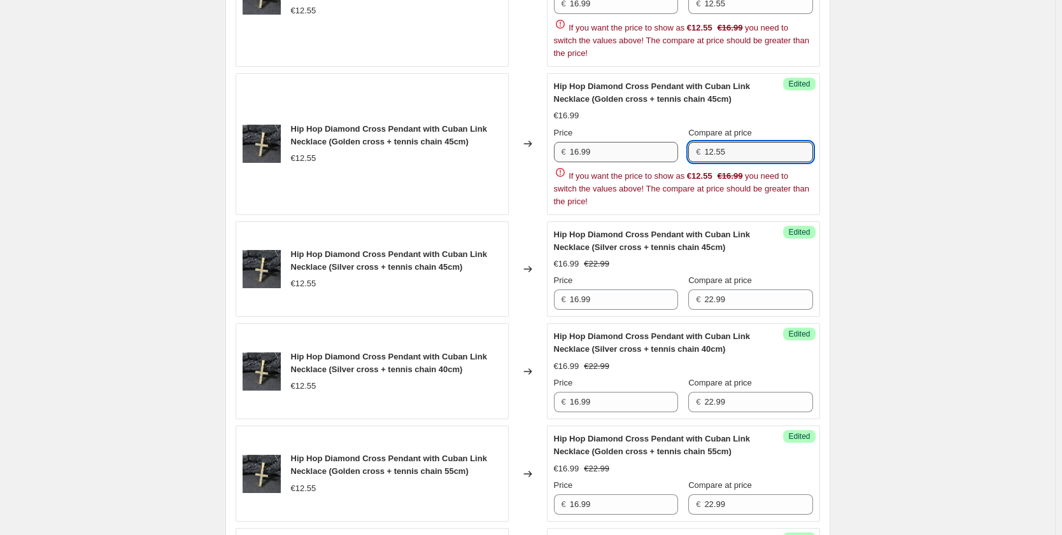
drag, startPoint x: 745, startPoint y: 148, endPoint x: 664, endPoint y: 148, distance: 80.2
click at [669, 148] on div "Price € 16.99 Compare at price € 12.55" at bounding box center [683, 145] width 259 height 36
paste input "22.99"
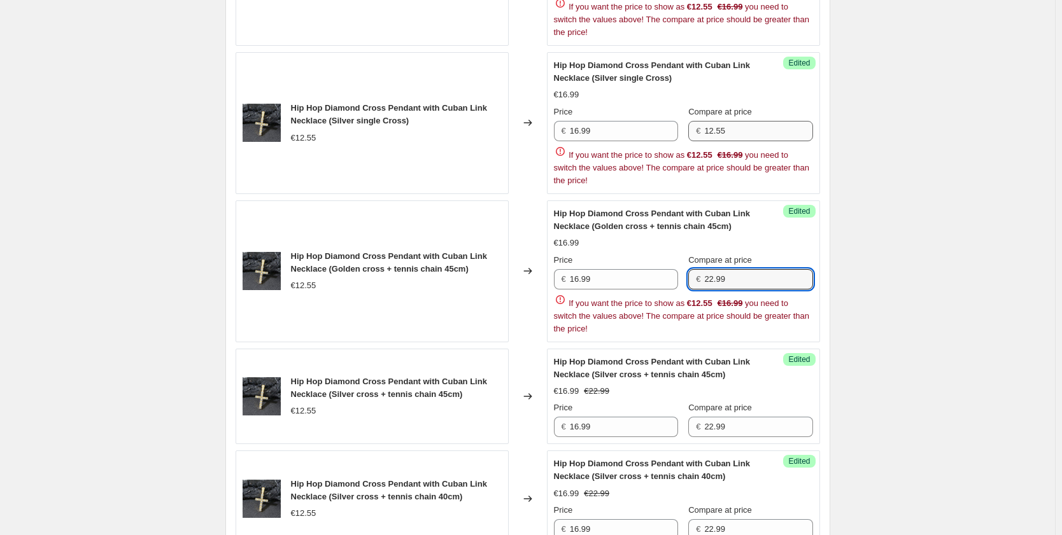
type input "22.99"
drag, startPoint x: 729, startPoint y: 122, endPoint x: 672, endPoint y: 115, distance: 57.0
click at [672, 115] on div "Price € 16.99 Compare at price € 12.55" at bounding box center [683, 124] width 259 height 36
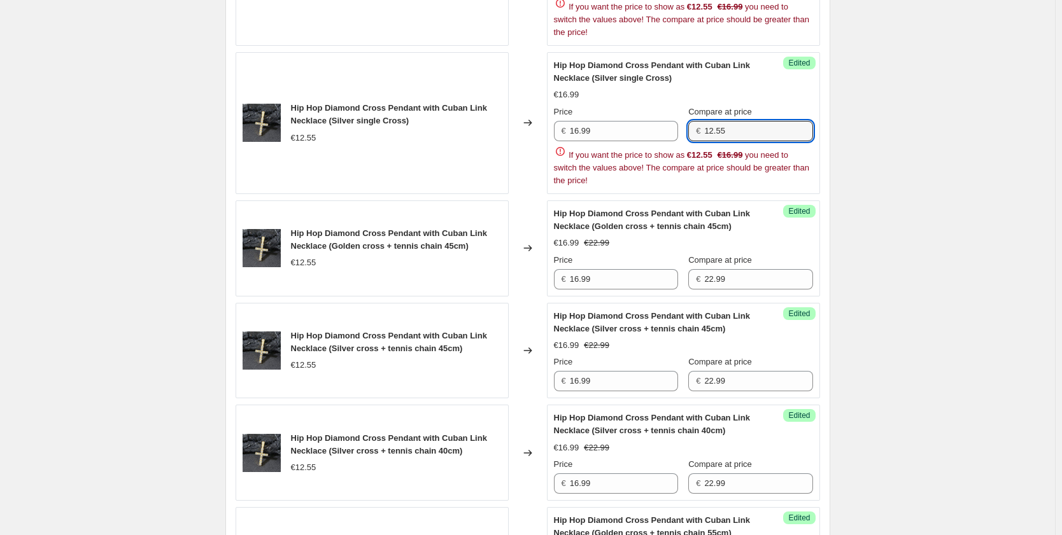
paste input "22.99"
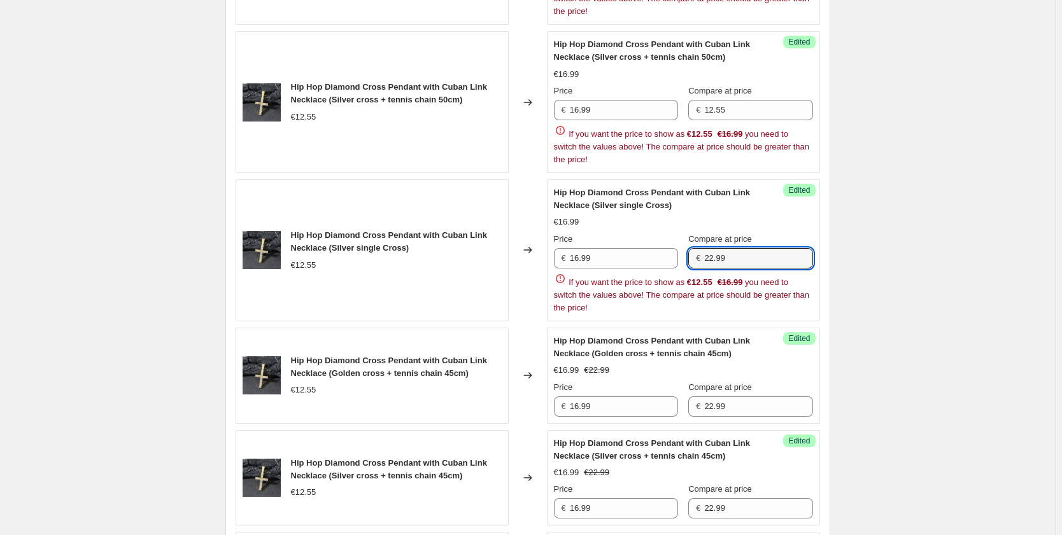
scroll to position [1028, 0]
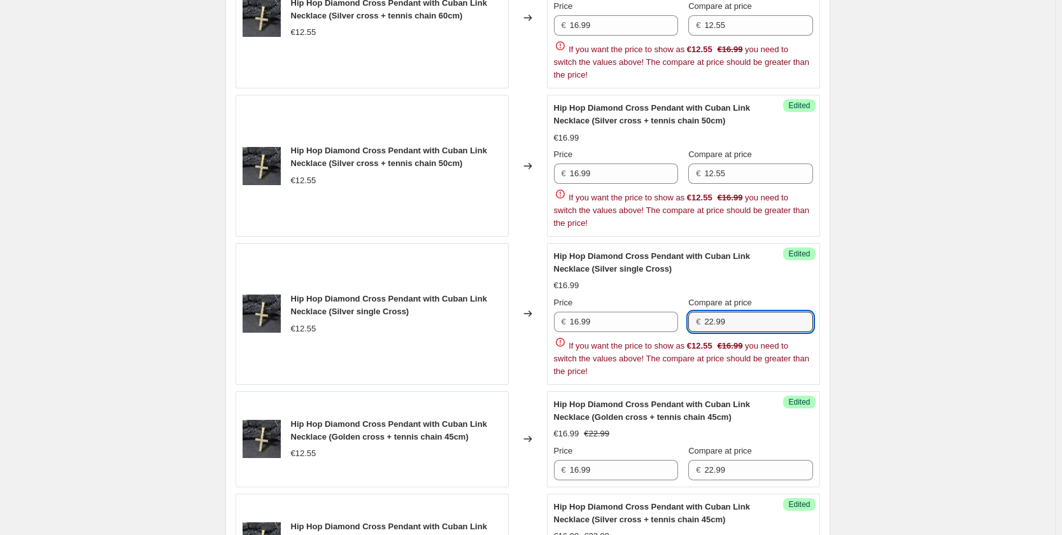
type input "22.99"
drag, startPoint x: 689, startPoint y: 170, endPoint x: 676, endPoint y: 166, distance: 13.9
click at [681, 170] on div "Price € 16.99 Compare at price € 12.55" at bounding box center [683, 166] width 259 height 36
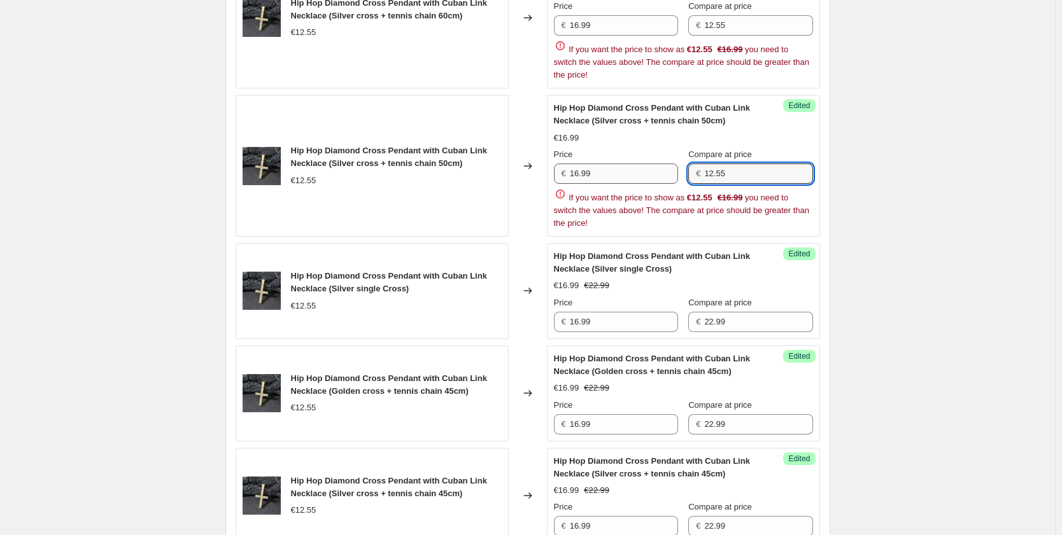
paste input "22.99"
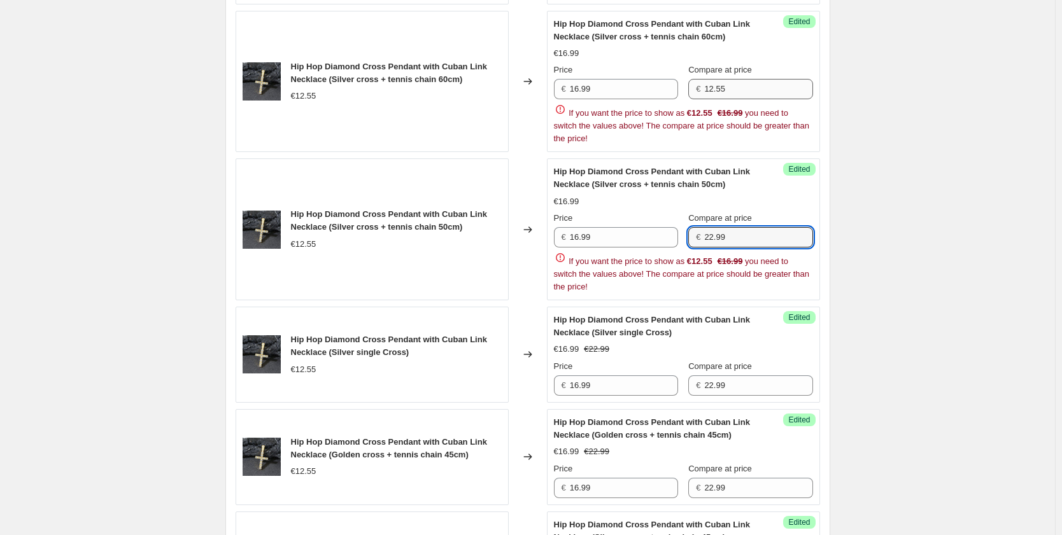
type input "22.99"
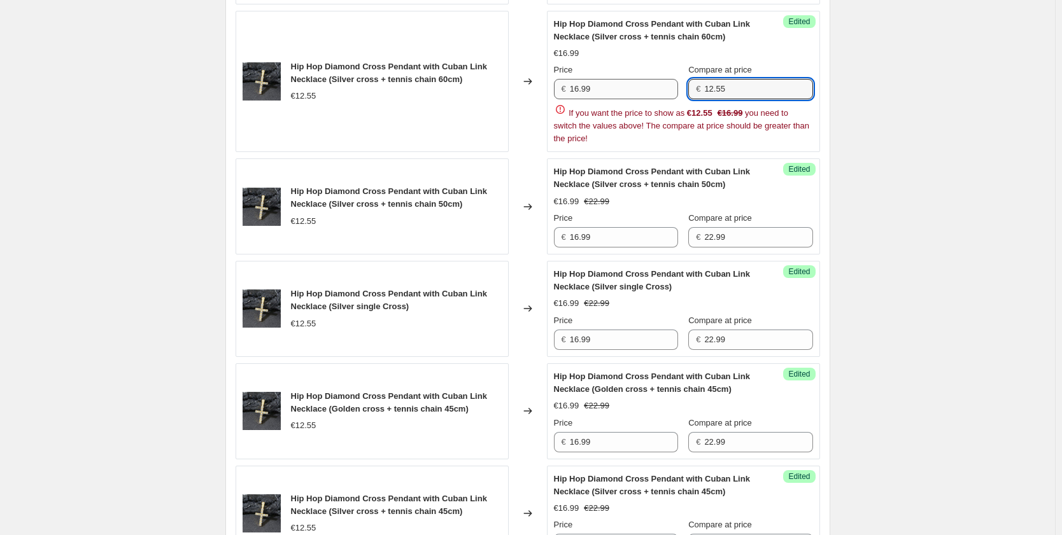
drag, startPoint x: 747, startPoint y: 90, endPoint x: 676, endPoint y: 86, distance: 70.7
click at [676, 86] on div "Price € 16.99 Compare at price € 12.55" at bounding box center [683, 82] width 259 height 36
paste input "22.99"
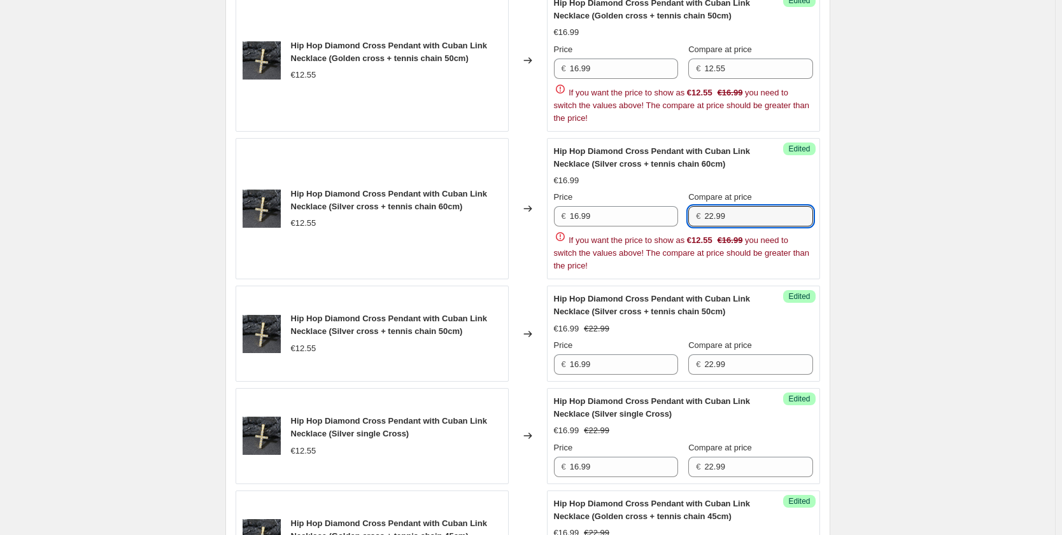
scroll to position [774, 0]
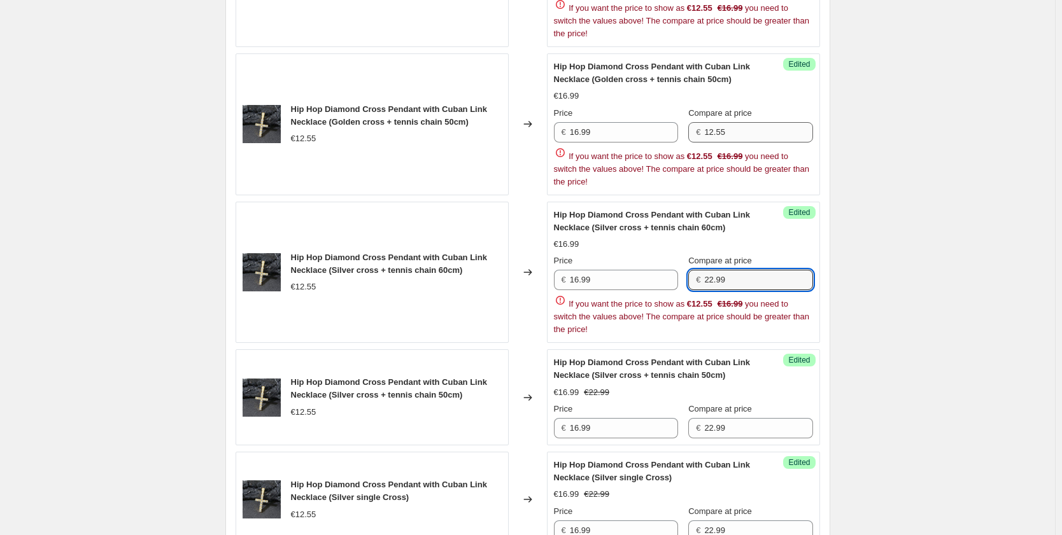
type input "22.99"
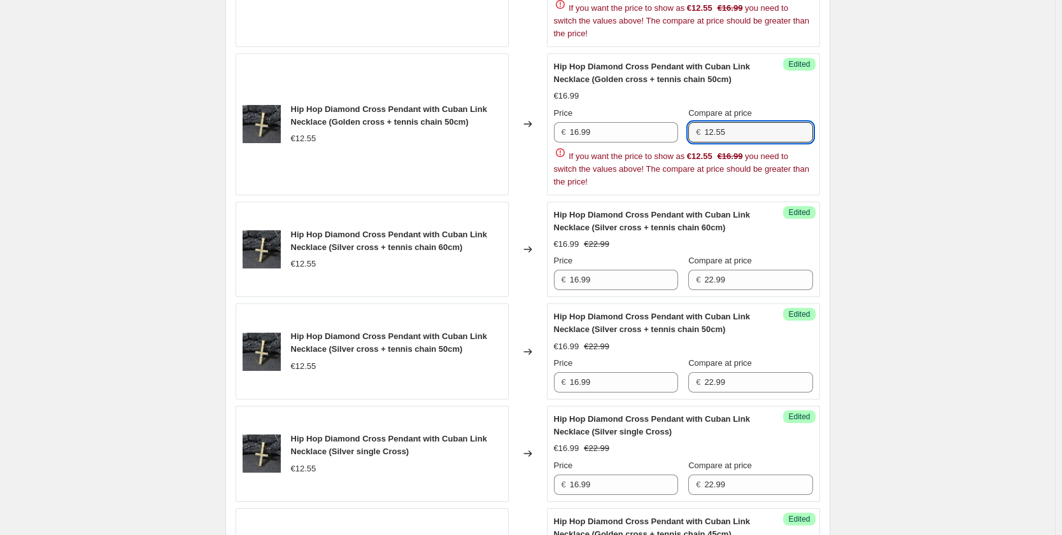
drag, startPoint x: 741, startPoint y: 130, endPoint x: 691, endPoint y: 130, distance: 50.3
click at [693, 130] on div "€ 12.55" at bounding box center [750, 132] width 124 height 20
paste input "22.99"
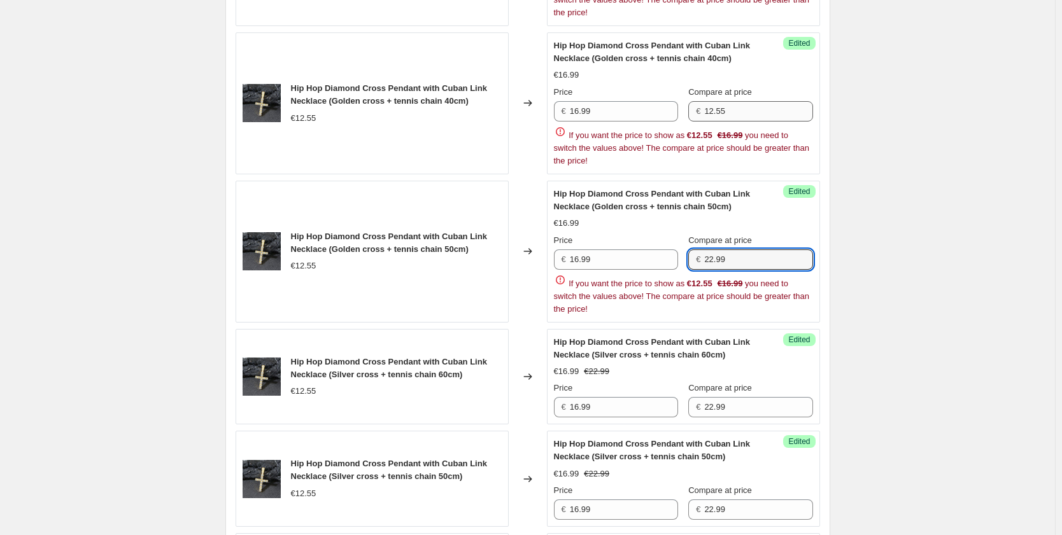
type input "22.99"
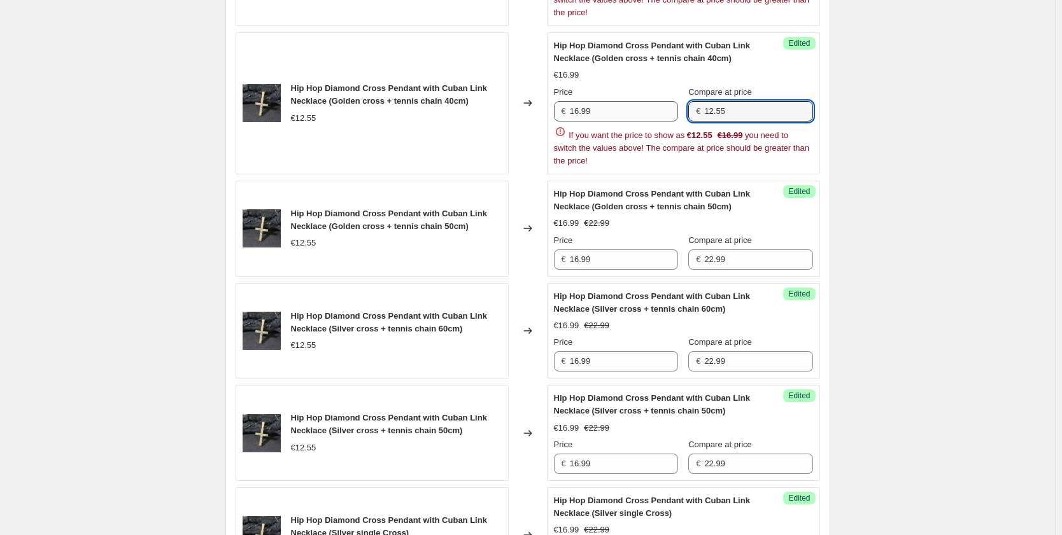
drag, startPoint x: 756, startPoint y: 112, endPoint x: 675, endPoint y: 111, distance: 81.5
click at [675, 111] on div "Price € 16.99 Compare at price € 12.55" at bounding box center [683, 104] width 259 height 36
paste input "22.99"
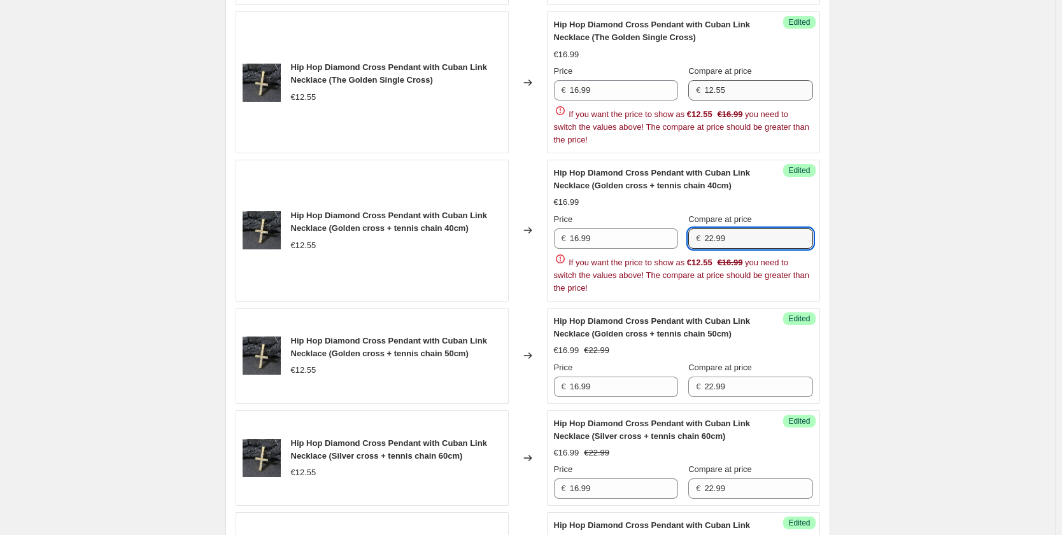
type input "22.99"
drag, startPoint x: 747, startPoint y: 93, endPoint x: 660, endPoint y: 92, distance: 87.2
click at [660, 92] on div "Price € 16.99 Compare at price € 12.55" at bounding box center [683, 83] width 259 height 36
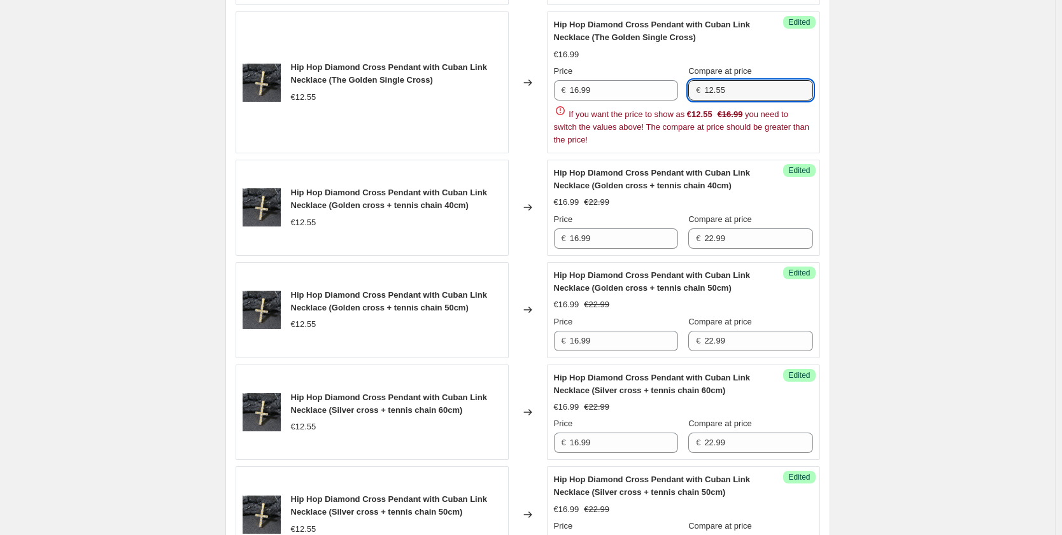
paste input "22.99"
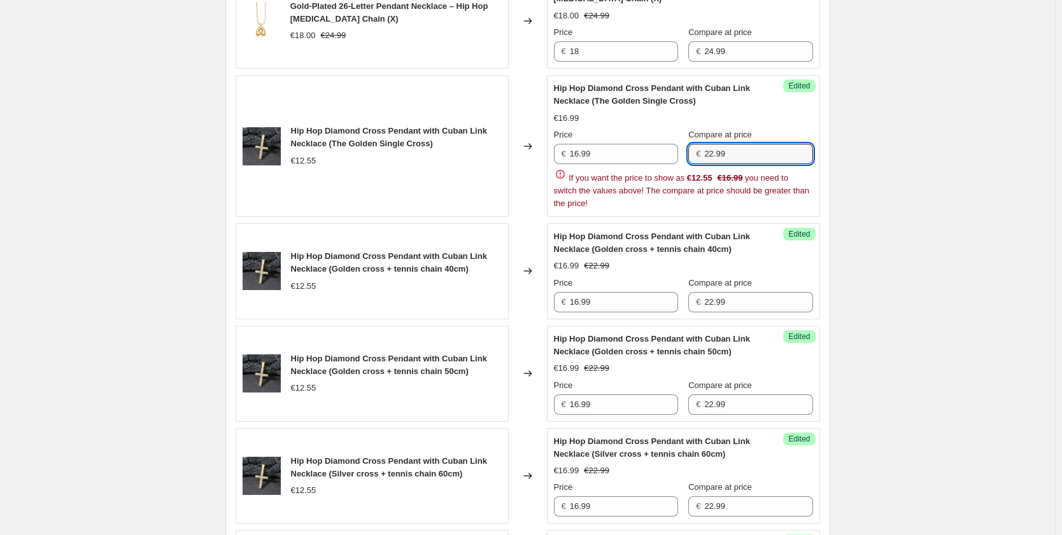
scroll to position [328, 0]
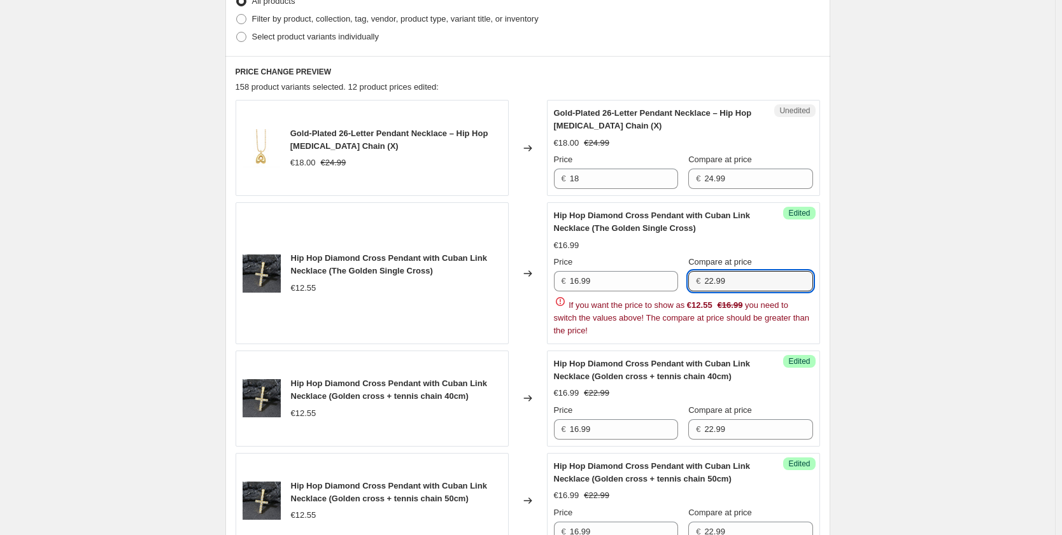
type input "22.99"
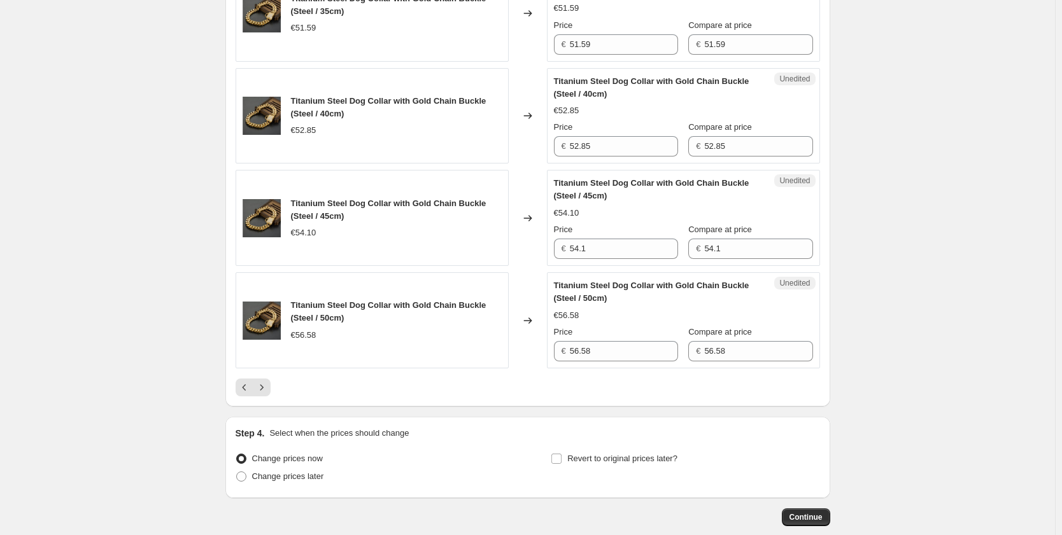
scroll to position [2169, 0]
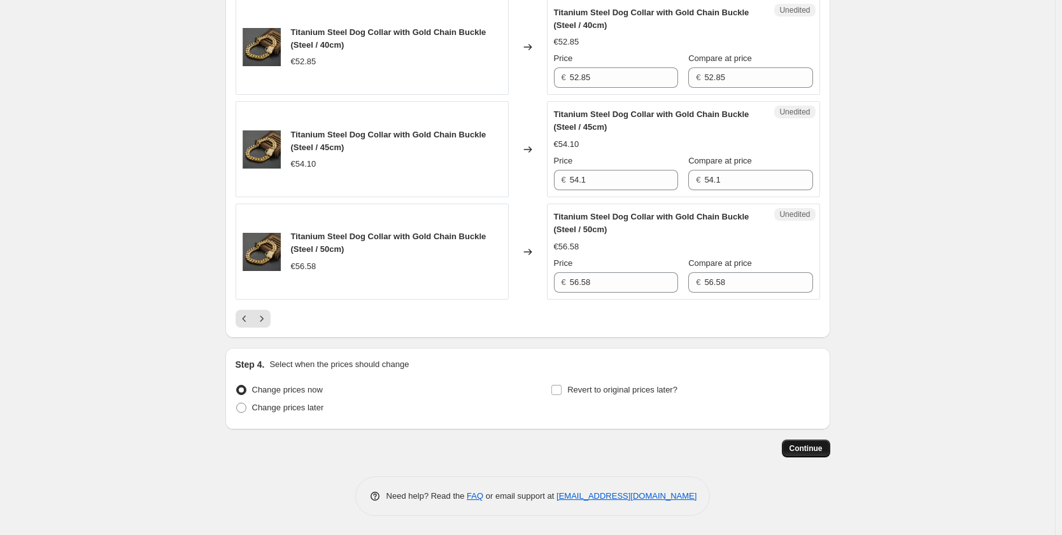
click at [810, 458] on button "Continue" at bounding box center [806, 449] width 48 height 18
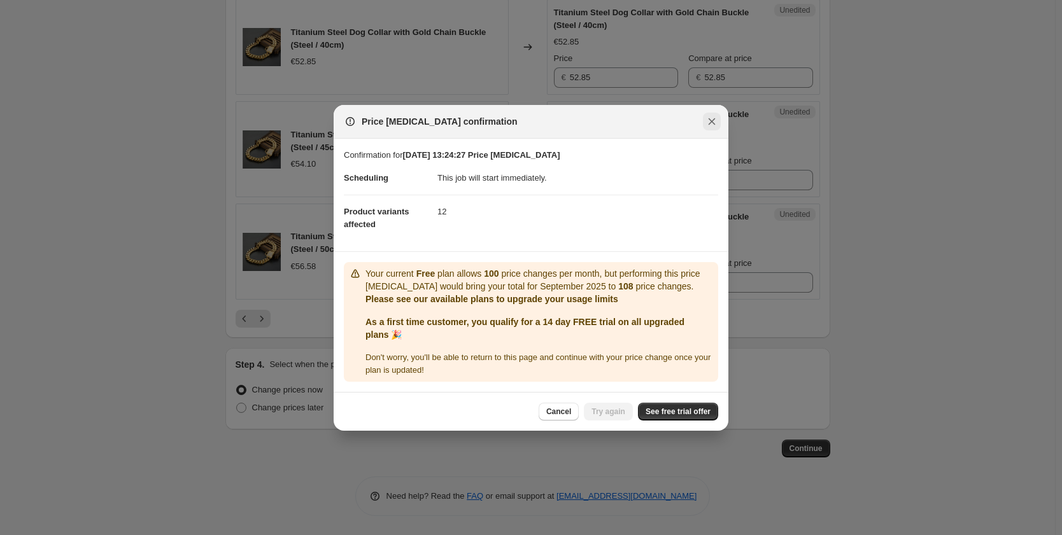
click at [712, 120] on icon "Close" at bounding box center [711, 121] width 13 height 13
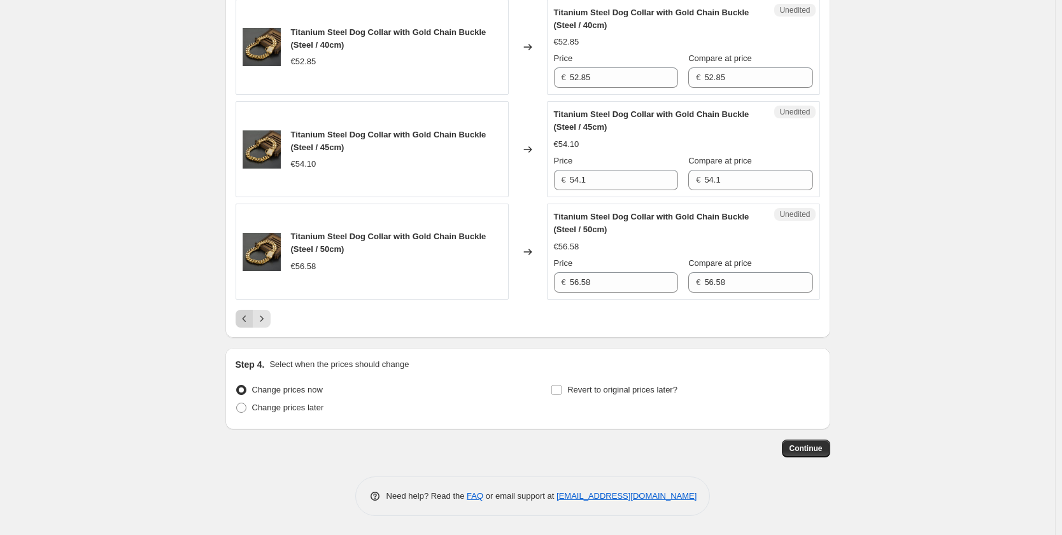
click at [242, 316] on icon "Previous" at bounding box center [244, 318] width 13 height 13
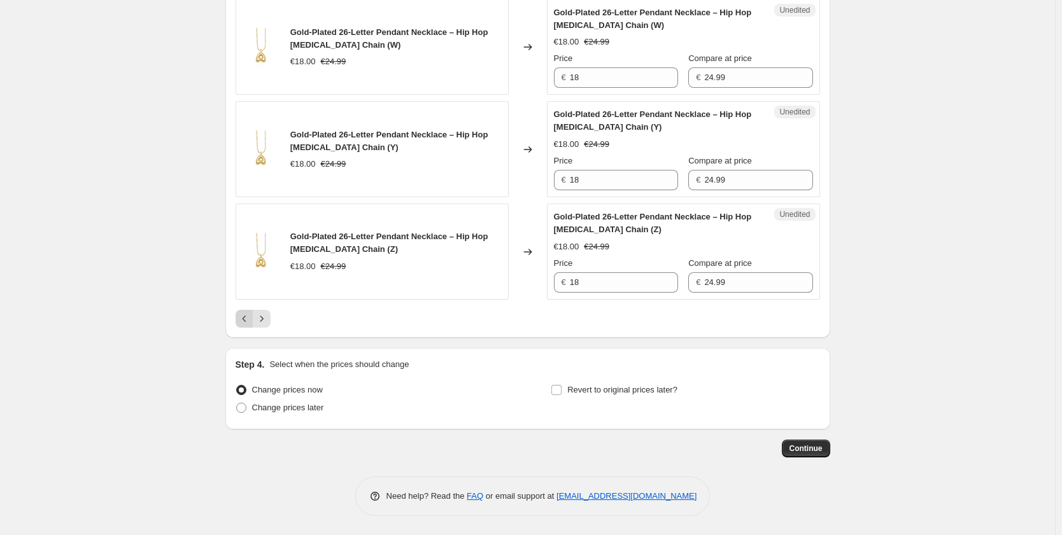
click at [247, 316] on icon "Previous" at bounding box center [244, 318] width 13 height 13
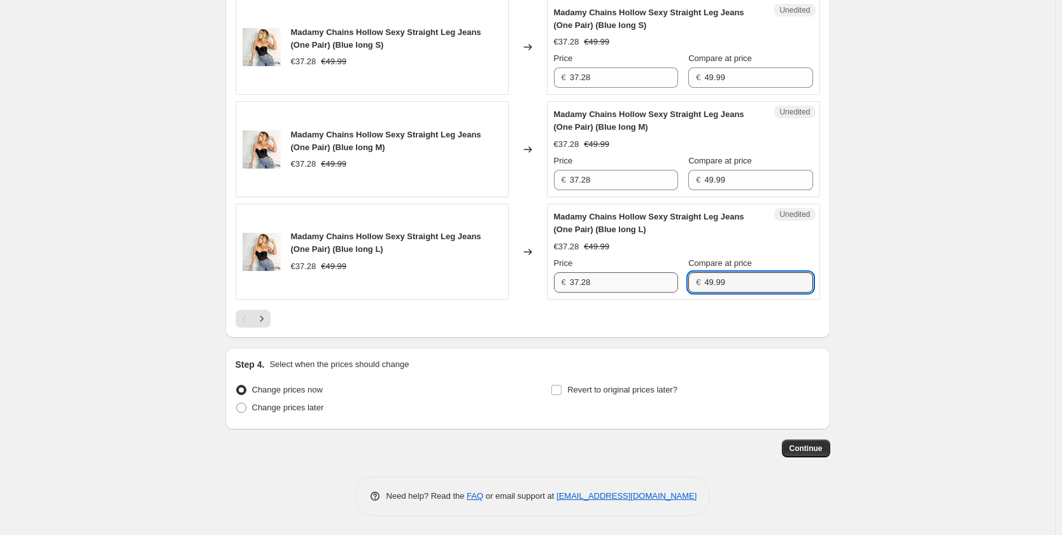
drag, startPoint x: 735, startPoint y: 281, endPoint x: 601, endPoint y: 281, distance: 134.3
click at [642, 281] on div "Price € 37.28 Compare at price € 49.99" at bounding box center [683, 275] width 259 height 36
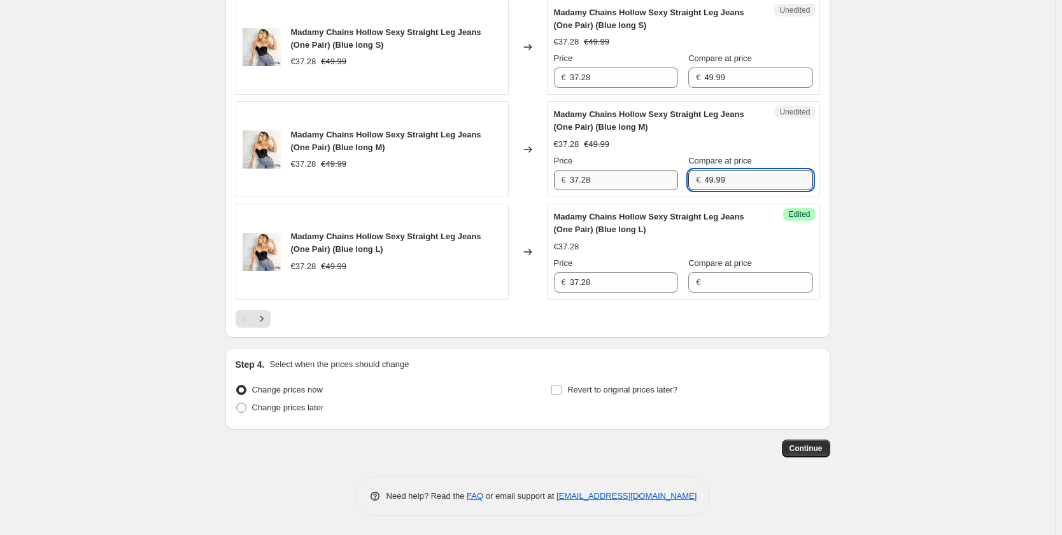
drag, startPoint x: 747, startPoint y: 181, endPoint x: 649, endPoint y: 176, distance: 98.1
click at [649, 176] on div "Price € 37.28 Compare at price € 49.99" at bounding box center [683, 173] width 259 height 36
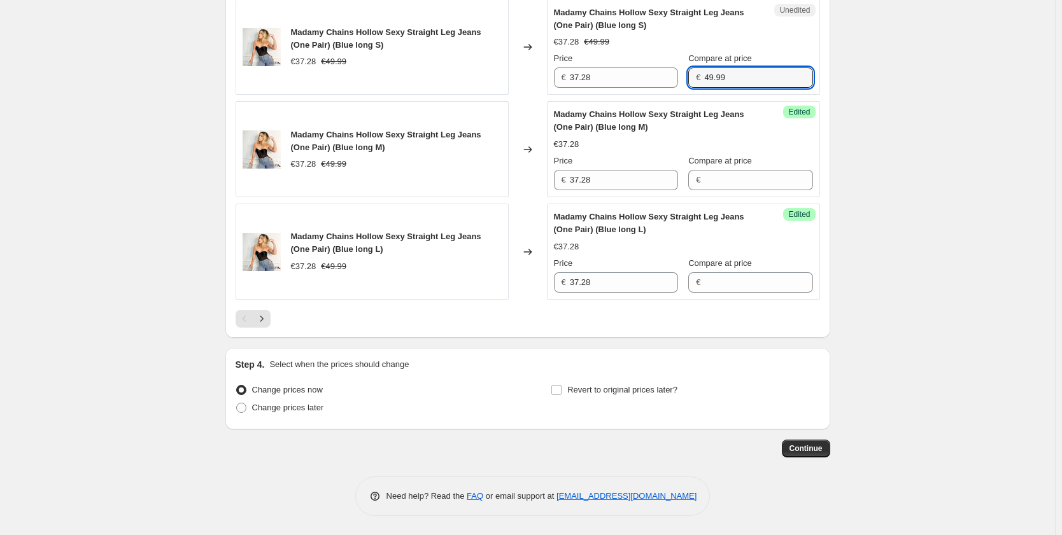
drag, startPoint x: 733, startPoint y: 81, endPoint x: 691, endPoint y: 82, distance: 42.7
click at [691, 82] on div "Price € 37.28 Compare at price € 49.99" at bounding box center [683, 70] width 259 height 36
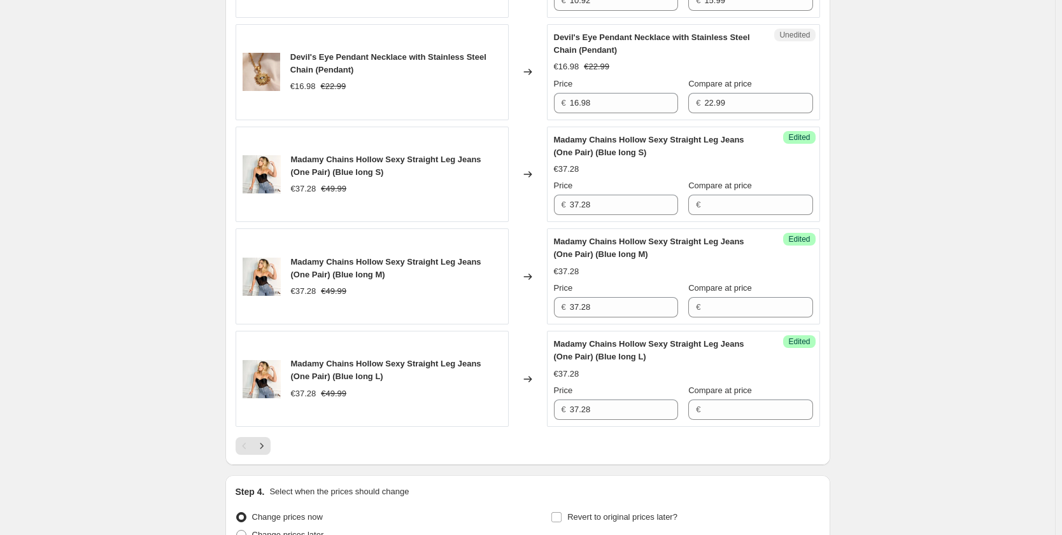
scroll to position [2105, 0]
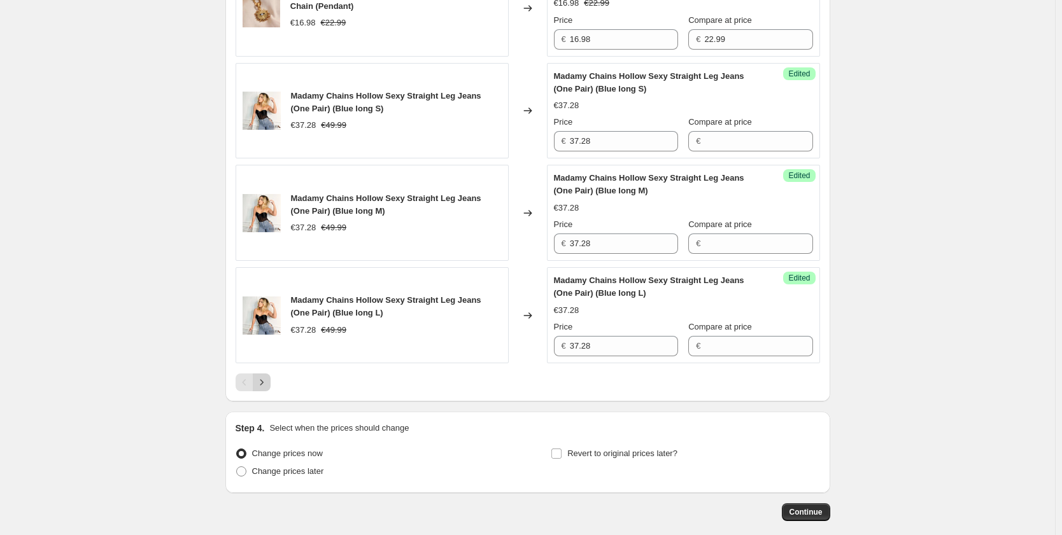
click at [270, 383] on button "Next" at bounding box center [262, 383] width 18 height 18
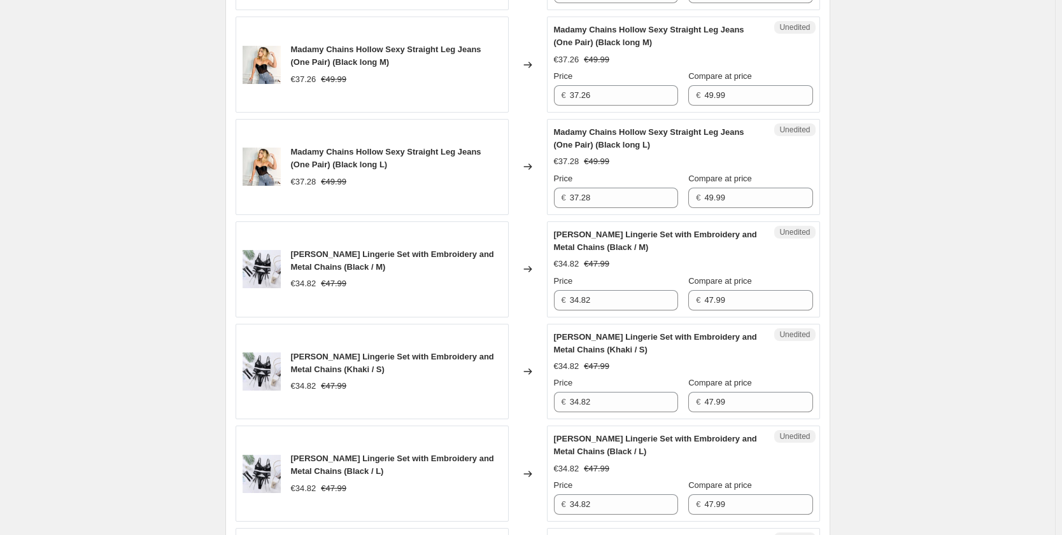
scroll to position [323, 0]
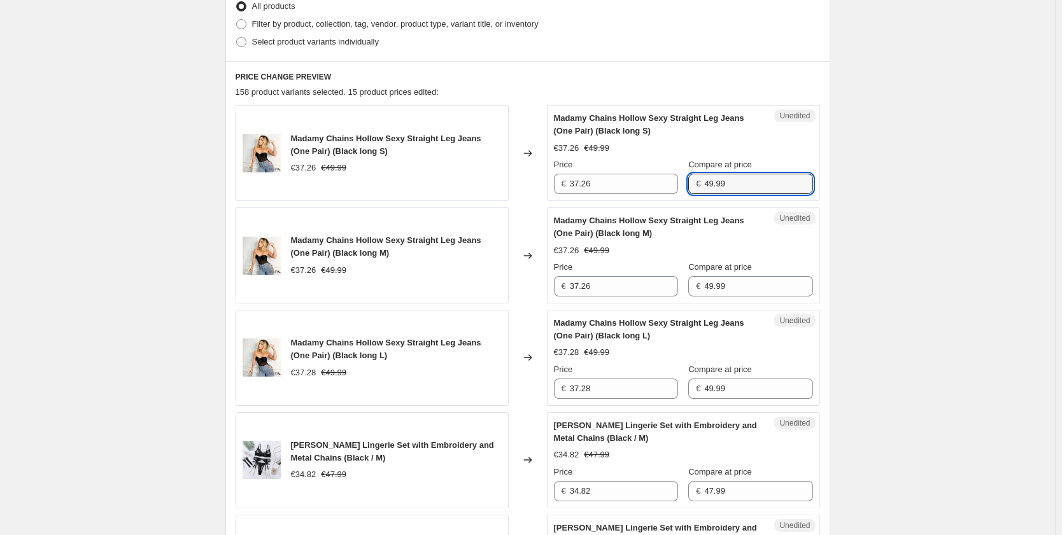
drag, startPoint x: 756, startPoint y: 182, endPoint x: 699, endPoint y: 187, distance: 57.5
click at [699, 187] on div "€ 49.99" at bounding box center [750, 184] width 124 height 20
drag, startPoint x: 701, startPoint y: 282, endPoint x: 689, endPoint y: 281, distance: 11.5
click at [689, 281] on div "Price € 37.26 Compare at price € 49.99" at bounding box center [683, 279] width 259 height 36
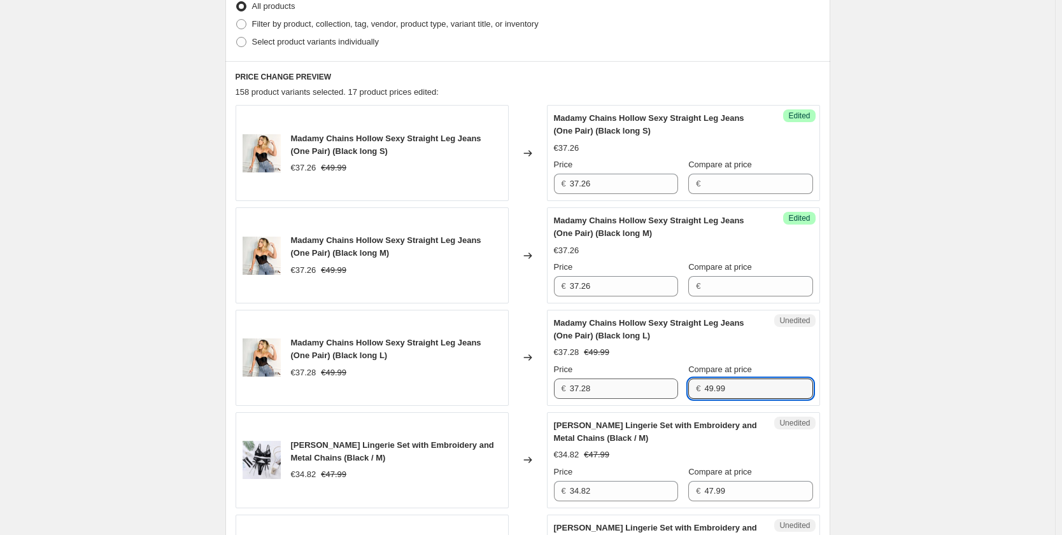
drag, startPoint x: 749, startPoint y: 392, endPoint x: 675, endPoint y: 380, distance: 75.4
click at [676, 385] on div "Price € 37.28 Compare at price € 49.99" at bounding box center [683, 381] width 259 height 36
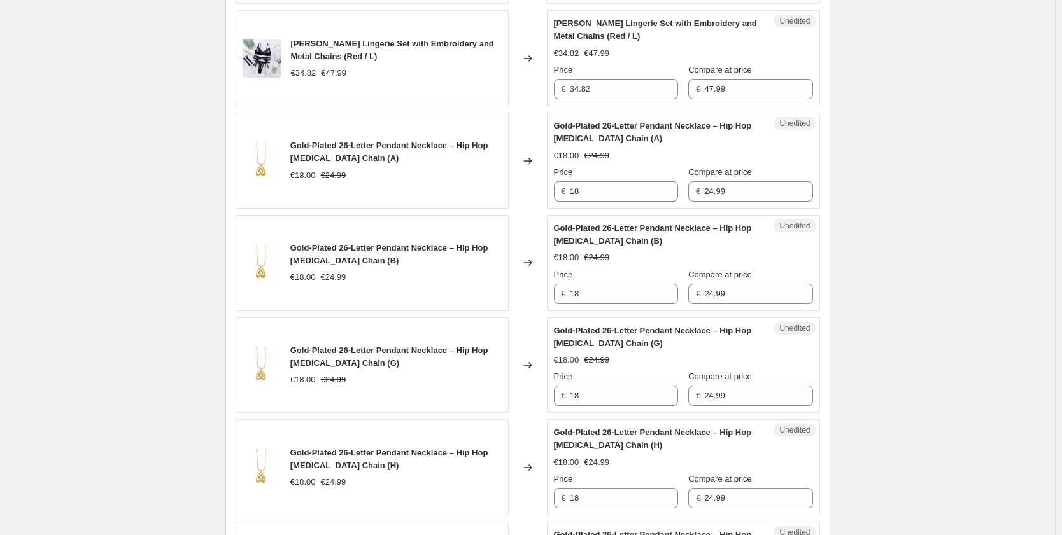
scroll to position [2169, 0]
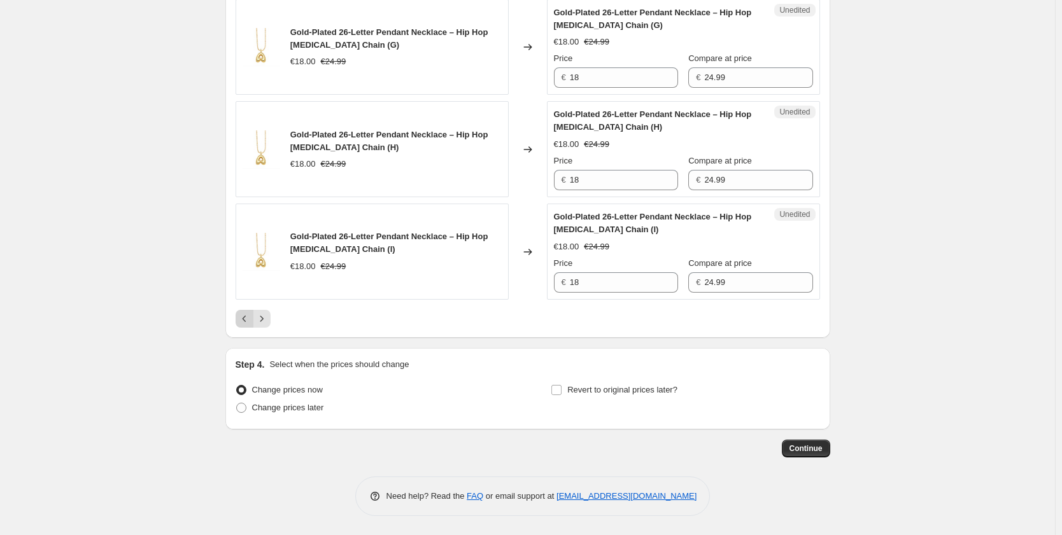
click at [247, 323] on icon "Previous" at bounding box center [244, 318] width 13 height 13
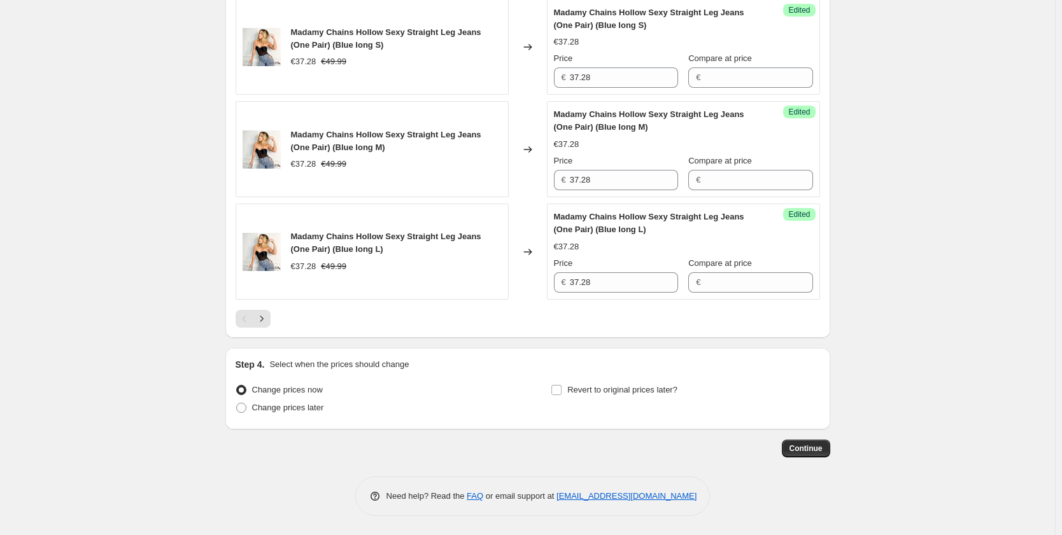
click at [244, 318] on div "Pagination" at bounding box center [244, 319] width 18 height 18
click at [268, 316] on icon "Next" at bounding box center [261, 318] width 13 height 13
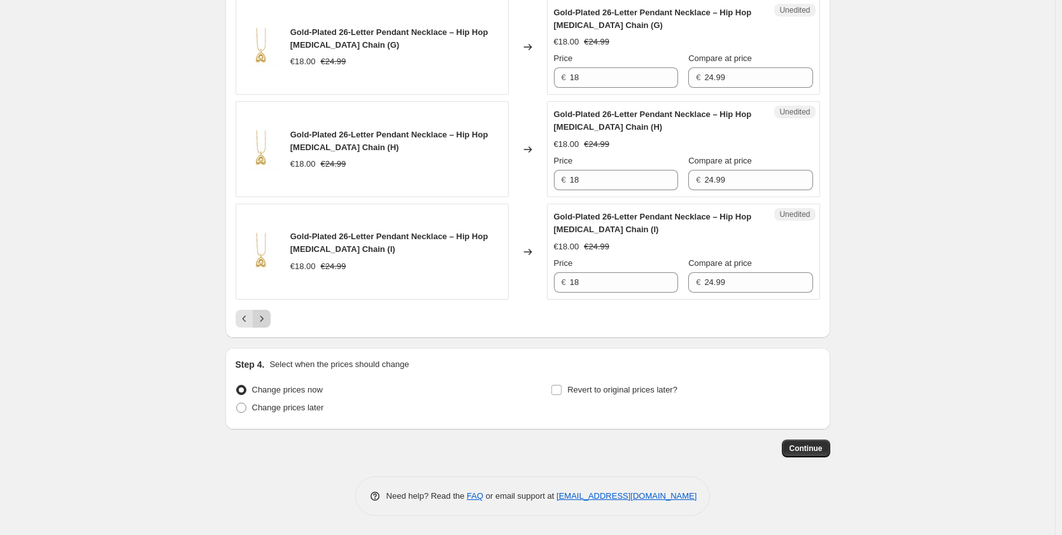
click at [268, 318] on icon "Next" at bounding box center [261, 318] width 13 height 13
click at [268, 324] on icon "Next" at bounding box center [261, 318] width 13 height 13
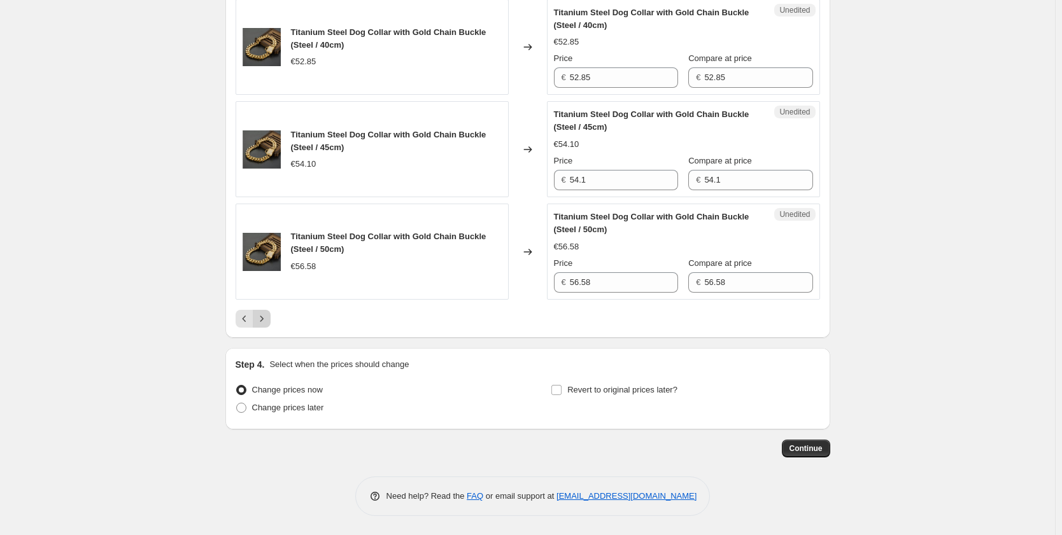
click at [268, 324] on icon "Next" at bounding box center [261, 318] width 13 height 13
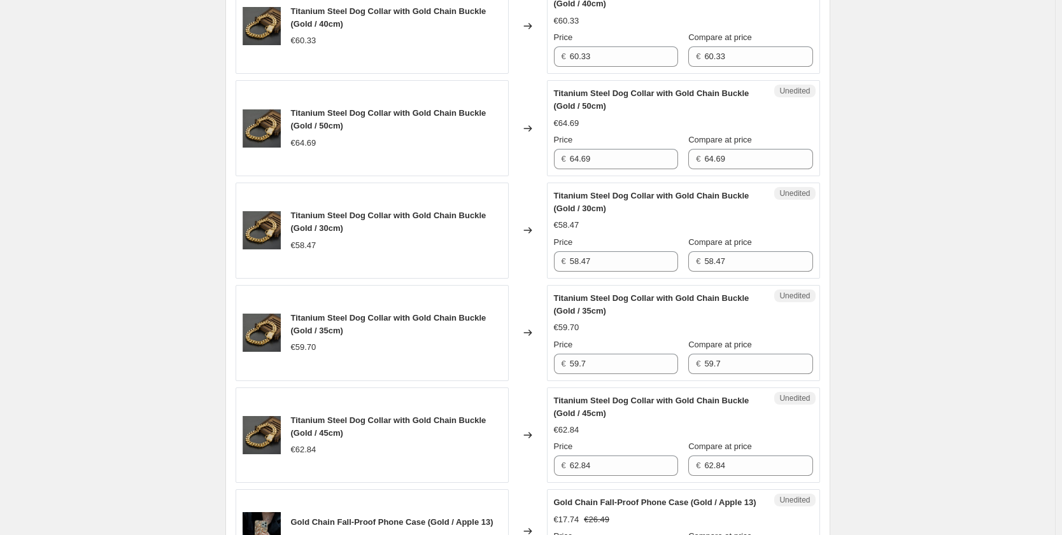
scroll to position [387, 0]
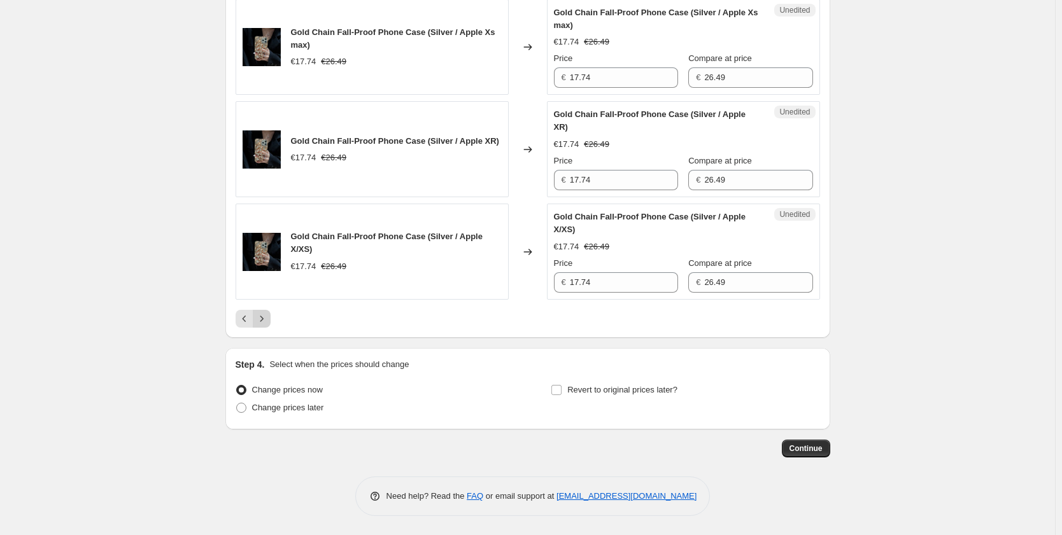
click at [268, 318] on icon "Next" at bounding box center [261, 318] width 13 height 13
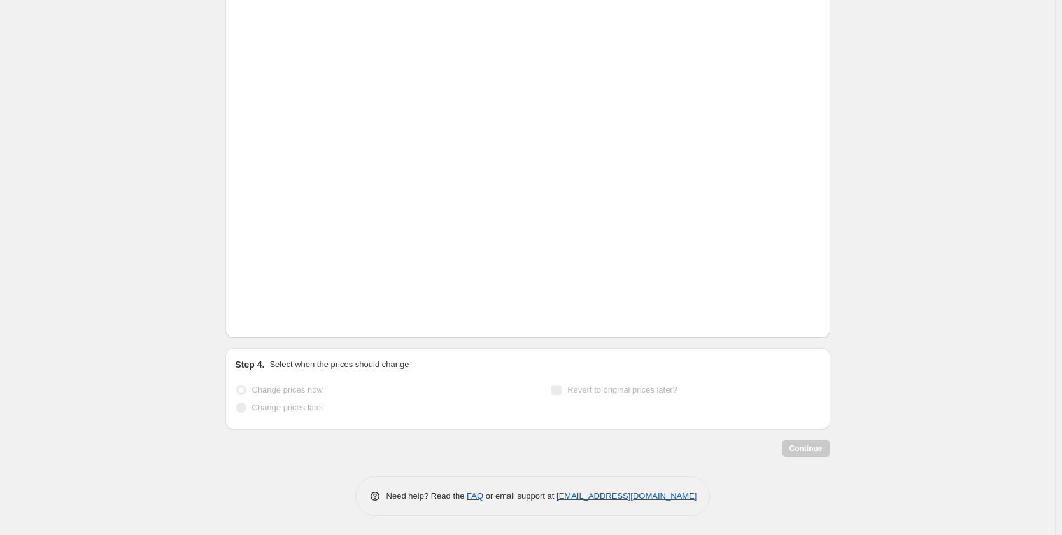
scroll to position [2169, 0]
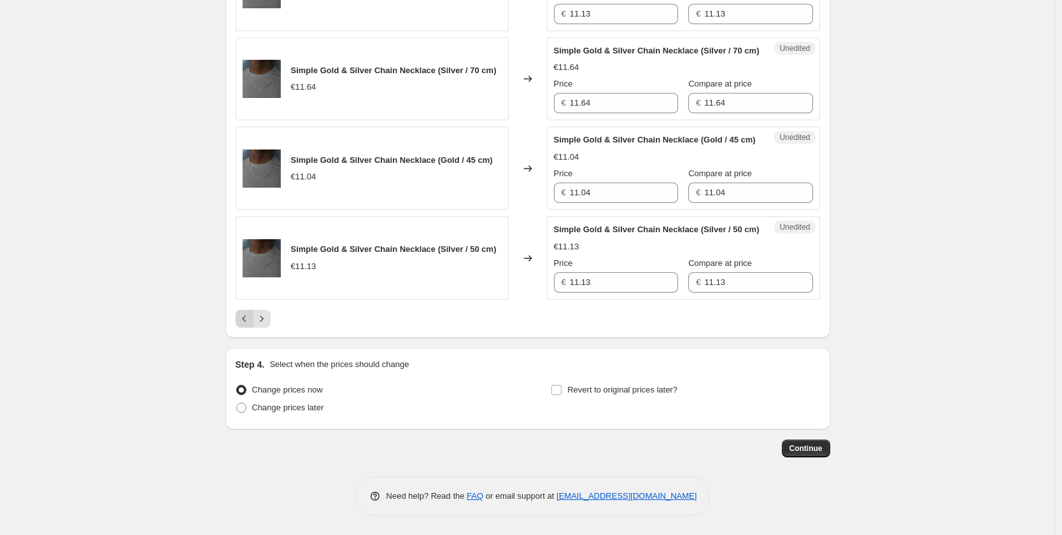
click at [244, 319] on icon "Previous" at bounding box center [244, 318] width 13 height 13
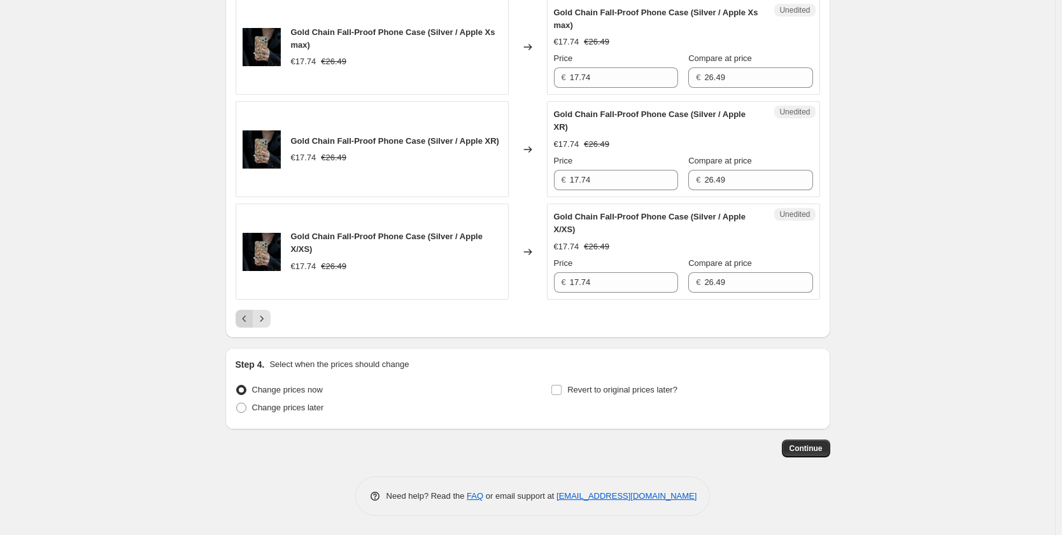
click at [244, 319] on icon "Previous" at bounding box center [244, 318] width 13 height 13
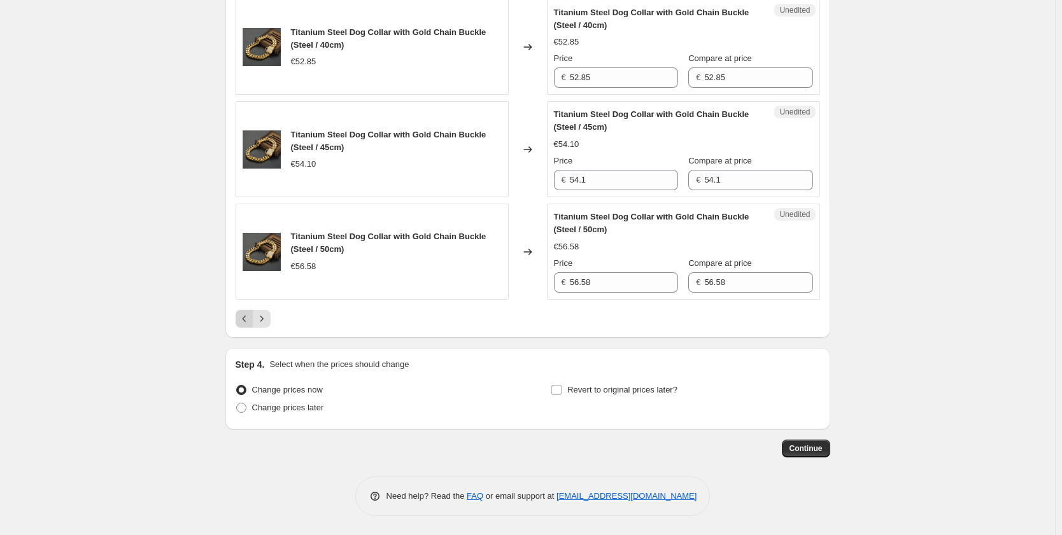
click at [244, 319] on icon "Previous" at bounding box center [244, 318] width 13 height 13
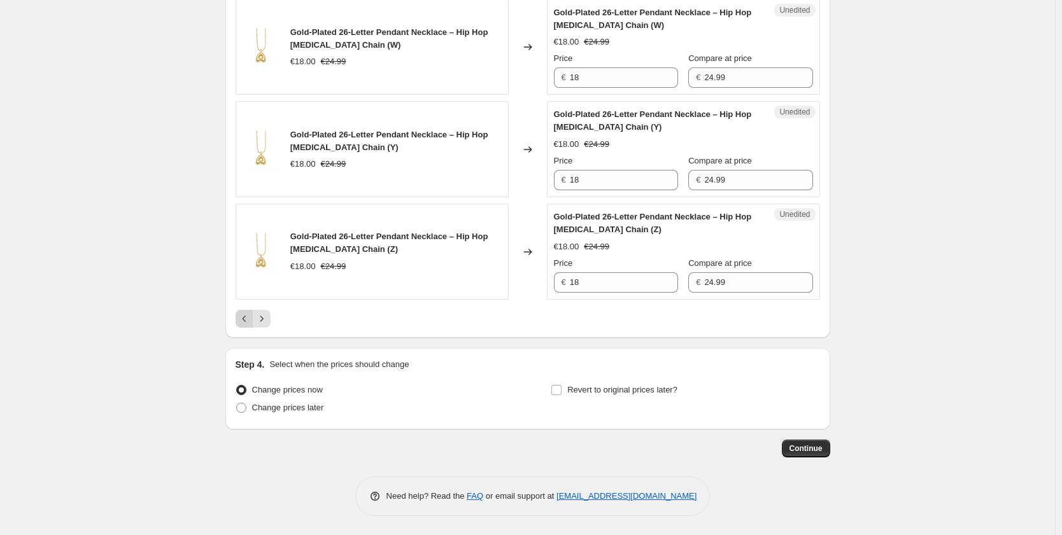
click at [244, 322] on icon "Previous" at bounding box center [244, 318] width 13 height 13
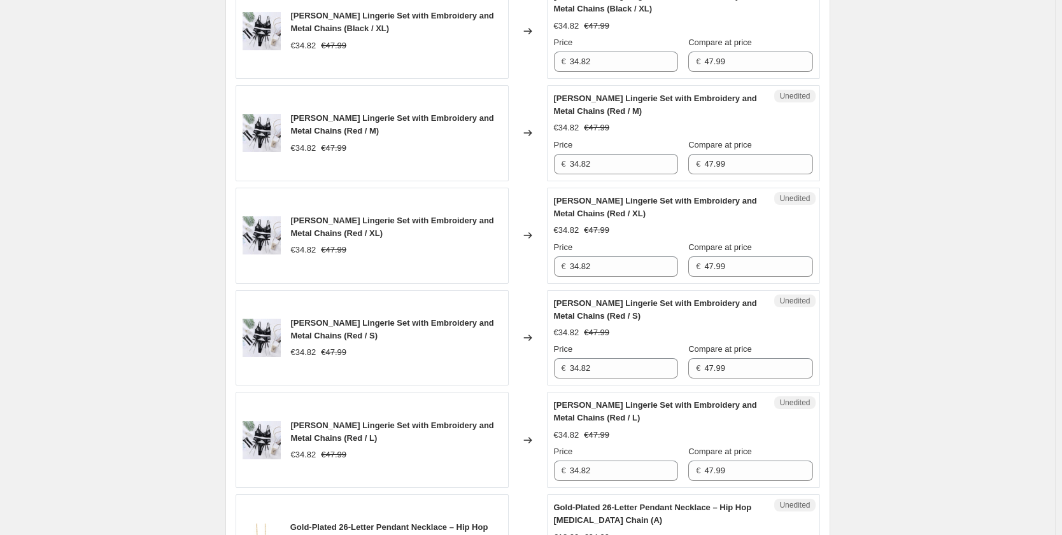
scroll to position [1405, 0]
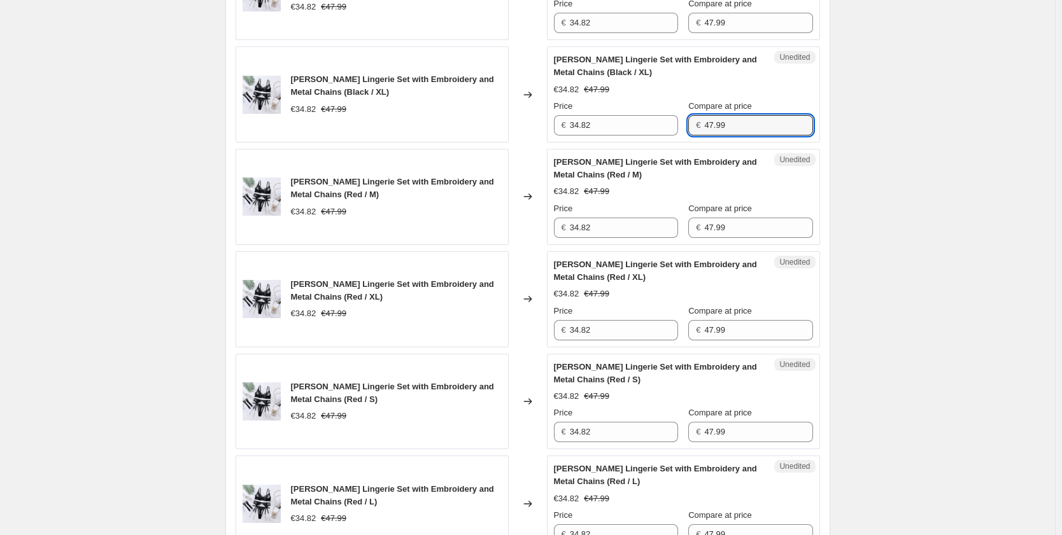
drag, startPoint x: 737, startPoint y: 125, endPoint x: 694, endPoint y: 127, distance: 42.7
click at [694, 127] on div "€ 47.99" at bounding box center [750, 125] width 124 height 20
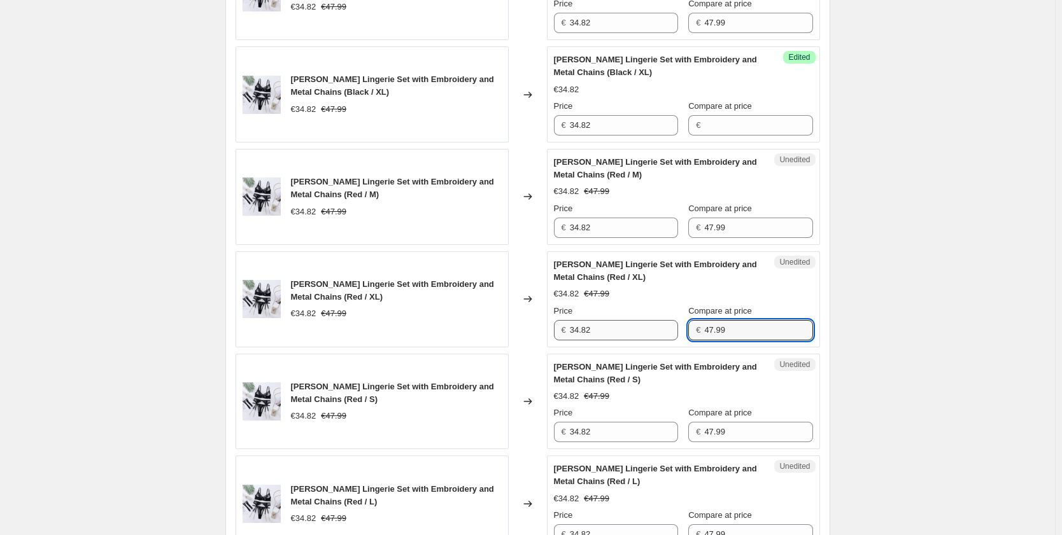
drag, startPoint x: 724, startPoint y: 332, endPoint x: 661, endPoint y: 334, distance: 63.1
click at [662, 334] on div "Price € 34.82 Compare at price € 47.99" at bounding box center [683, 323] width 259 height 36
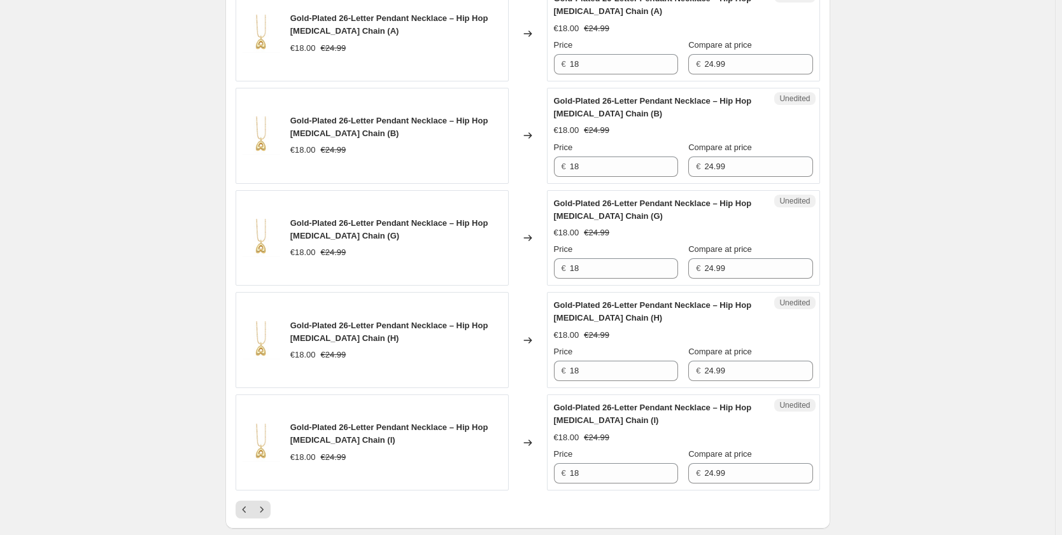
scroll to position [2169, 0]
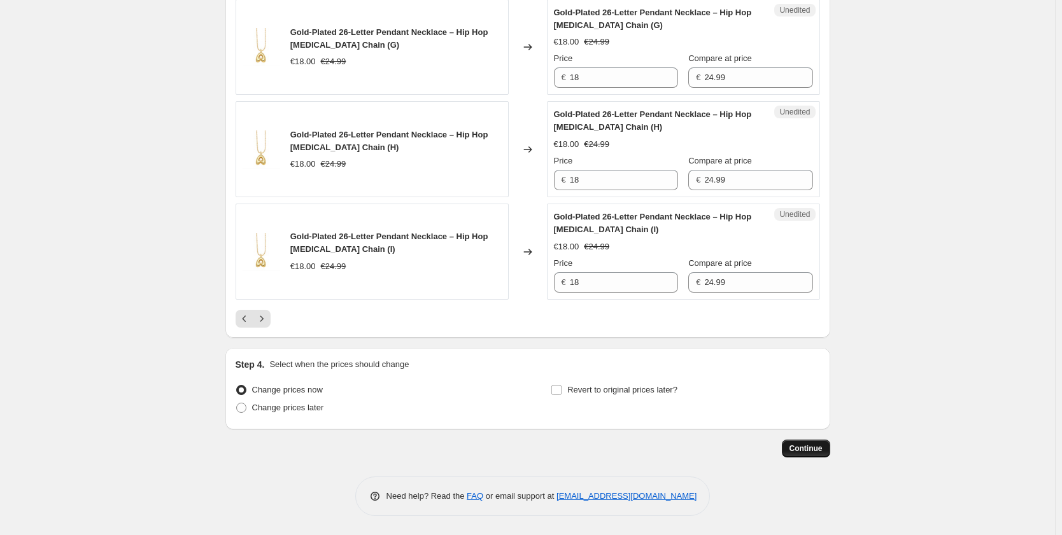
click at [798, 452] on span "Continue" at bounding box center [805, 449] width 33 height 10
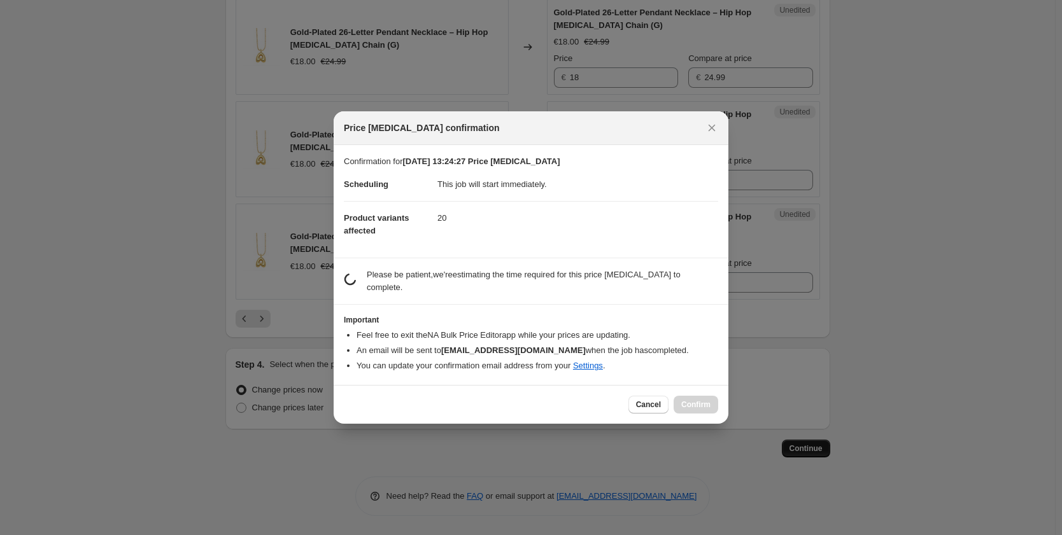
scroll to position [0, 0]
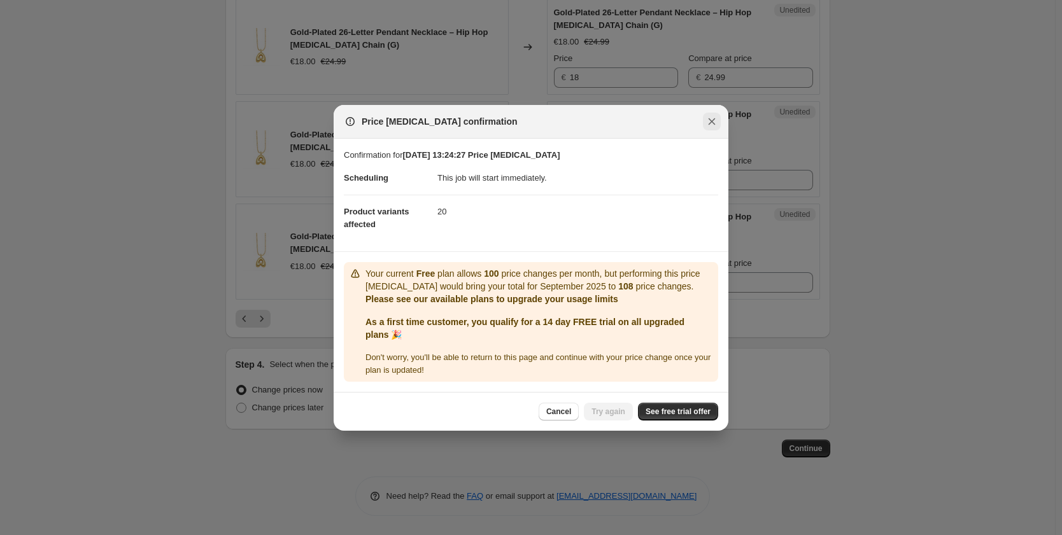
click at [710, 118] on icon "Close" at bounding box center [711, 121] width 13 height 13
